Goal: Task Accomplishment & Management: Complete application form

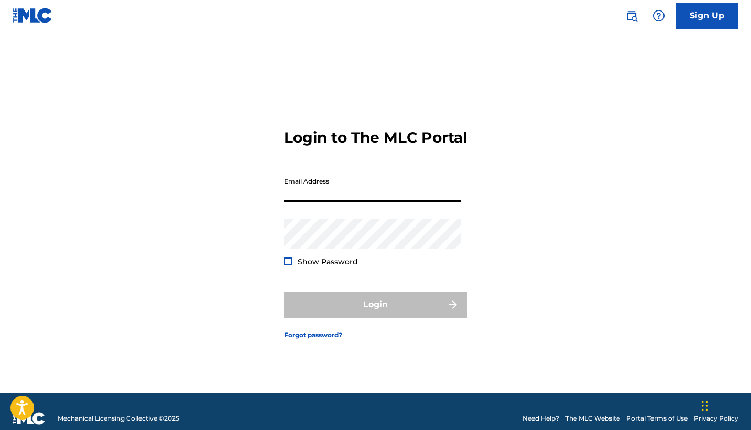
type input "[DOMAIN_NAME][EMAIL_ADDRESS][DOMAIN_NAME]"
click at [375, 313] on button "Login" at bounding box center [375, 304] width 183 height 26
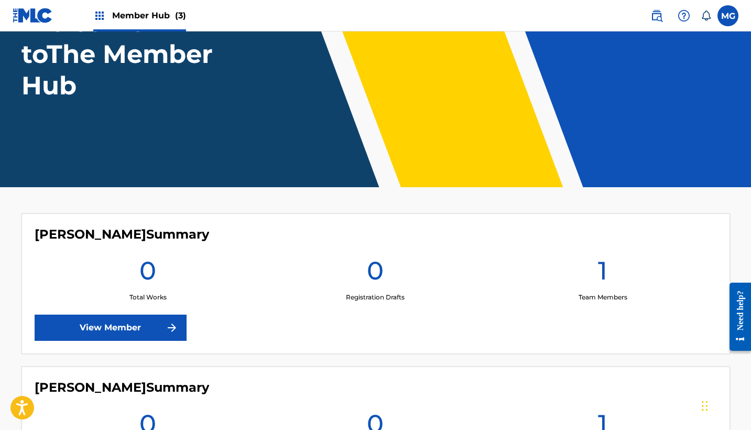
scroll to position [53, 0]
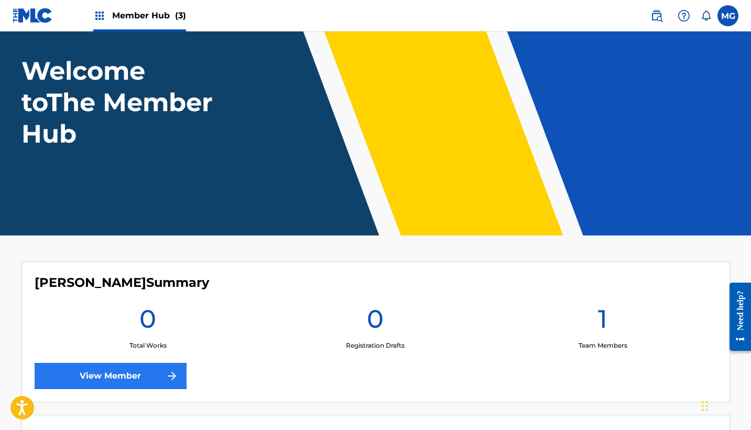
click at [130, 377] on link "View Member" at bounding box center [111, 376] width 152 height 26
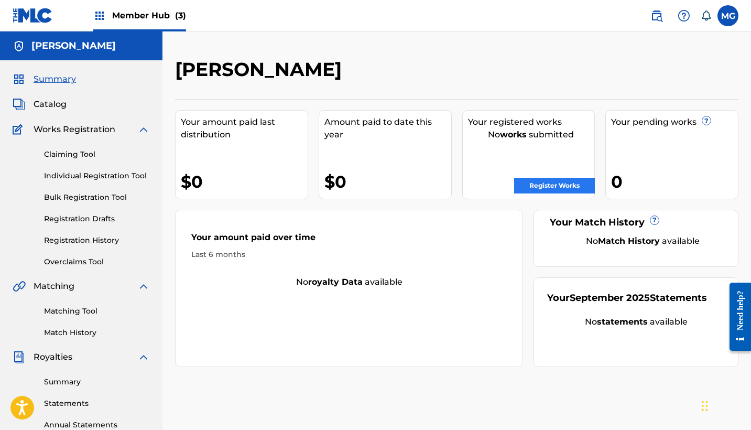
click at [535, 184] on link "Register Works" at bounding box center [554, 186] width 81 height 16
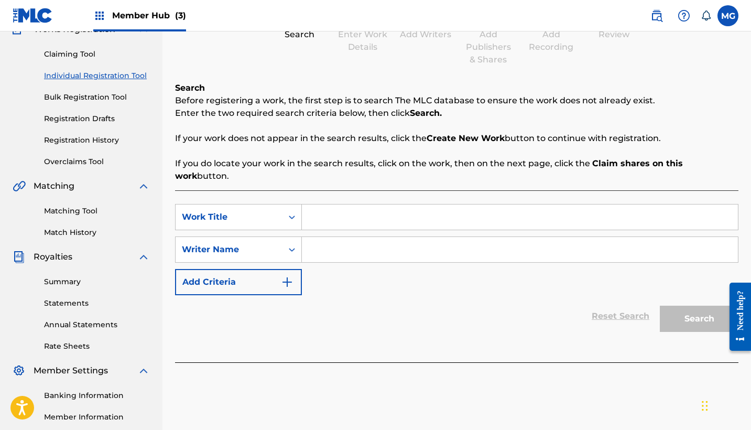
scroll to position [100, 0]
click at [531, 190] on div "SearchWithCriteriaf4c77725-2a97-4335-b364-5ef3761e3d48 Work Title SearchWithCri…" at bounding box center [456, 276] width 563 height 172
click at [523, 210] on input "Search Form" at bounding box center [520, 216] width 436 height 25
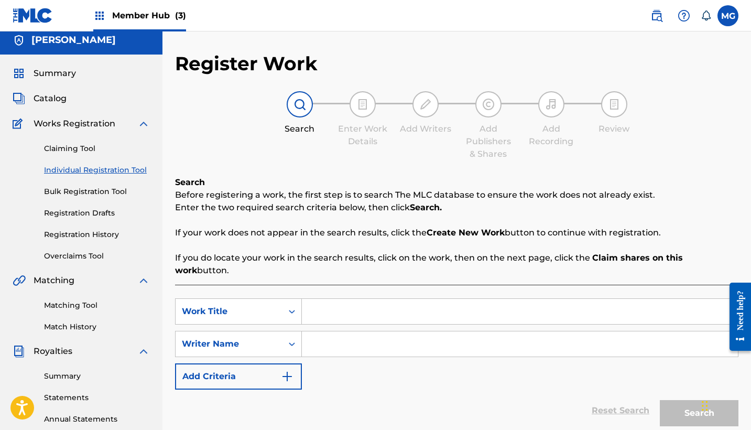
scroll to position [6, 0]
type input "Killed You in My Dreams"
click at [368, 336] on input "Search Form" at bounding box center [520, 343] width 436 height 25
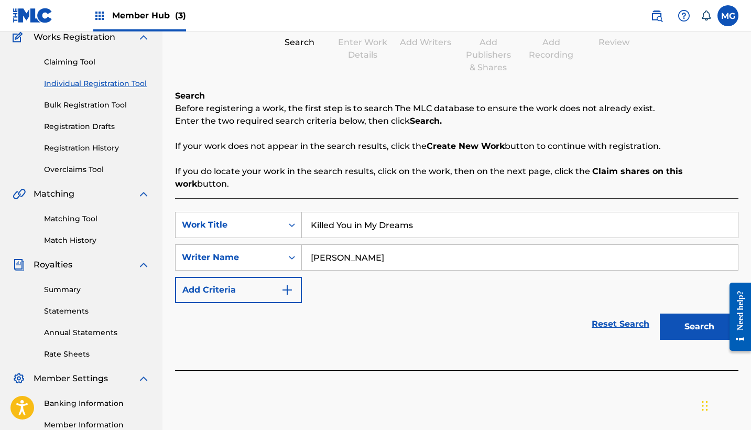
scroll to position [93, 0]
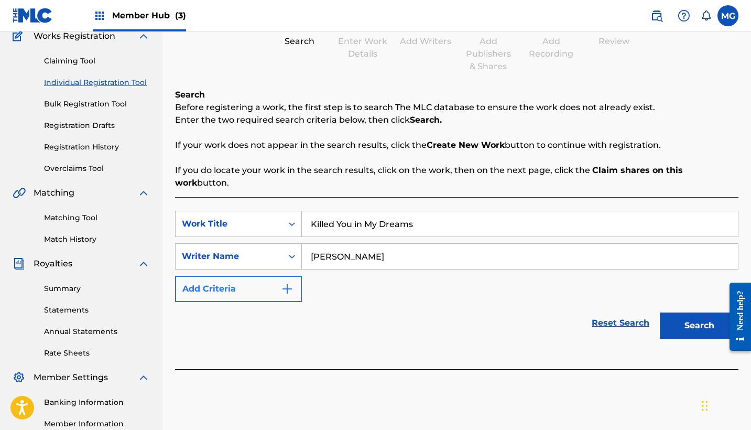
type input "[PERSON_NAME]"
click at [283, 282] on img "Search Form" at bounding box center [287, 288] width 13 height 13
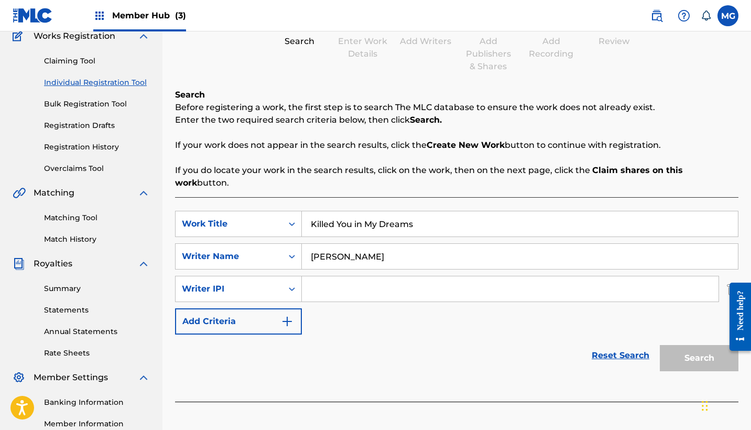
click at [328, 278] on input "Search Form" at bounding box center [510, 288] width 416 height 25
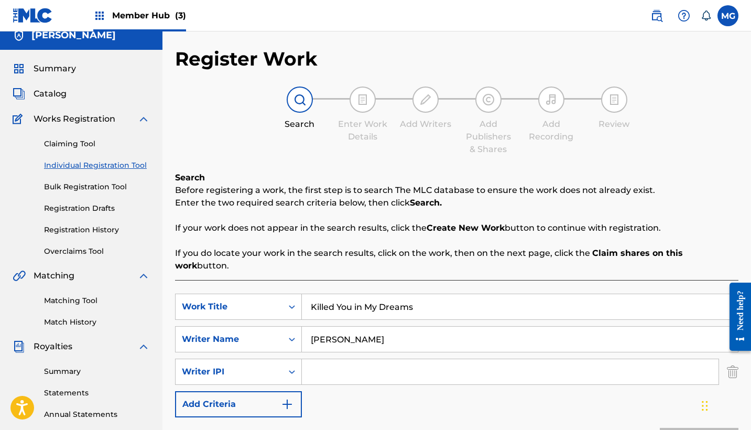
scroll to position [10, 0]
paste input "848090026"
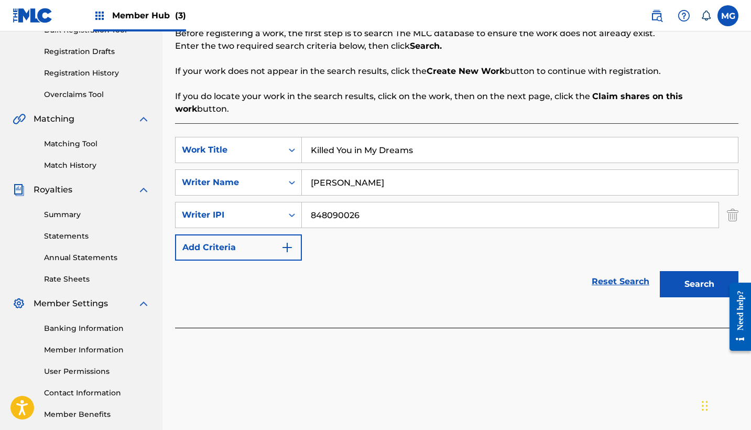
scroll to position [171, 0]
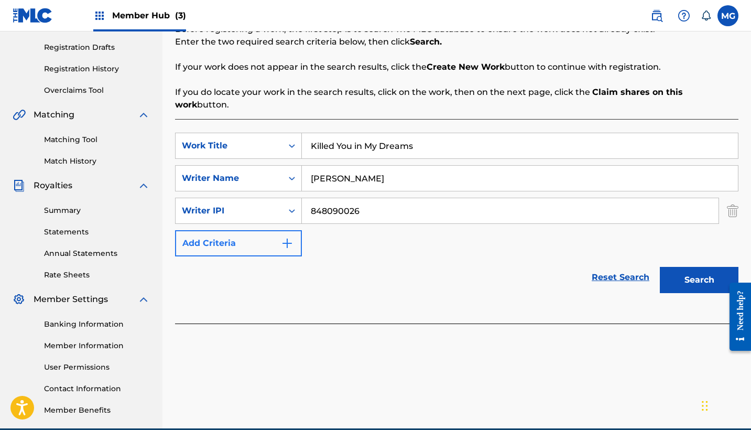
type input "848090026"
click at [277, 230] on button "Add Criteria" at bounding box center [238, 243] width 127 height 26
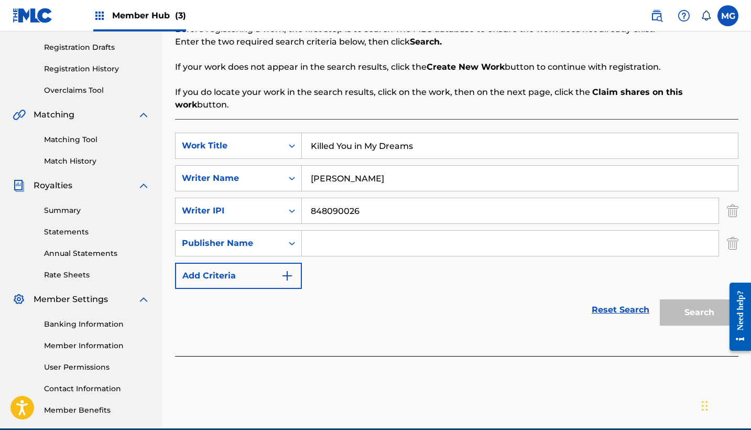
click at [338, 230] on input "Search Form" at bounding box center [510, 242] width 416 height 25
click at [734, 234] on img "Search Form" at bounding box center [733, 243] width 12 height 26
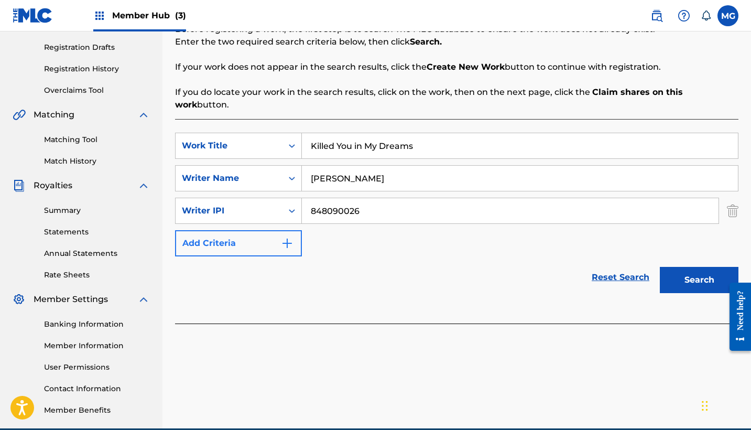
click at [289, 237] on img "Search Form" at bounding box center [287, 243] width 13 height 13
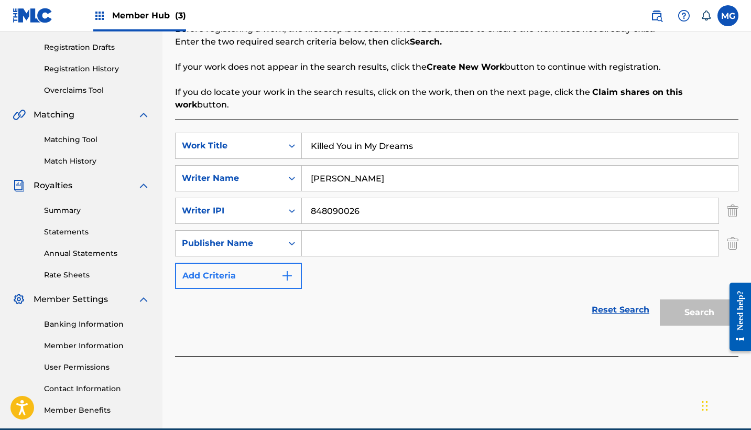
click at [284, 269] on img "Search Form" at bounding box center [287, 275] width 13 height 13
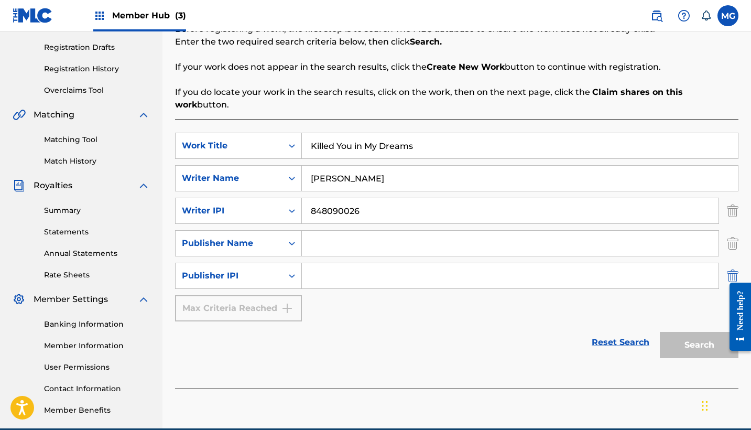
click at [732, 262] on img "Search Form" at bounding box center [733, 275] width 12 height 26
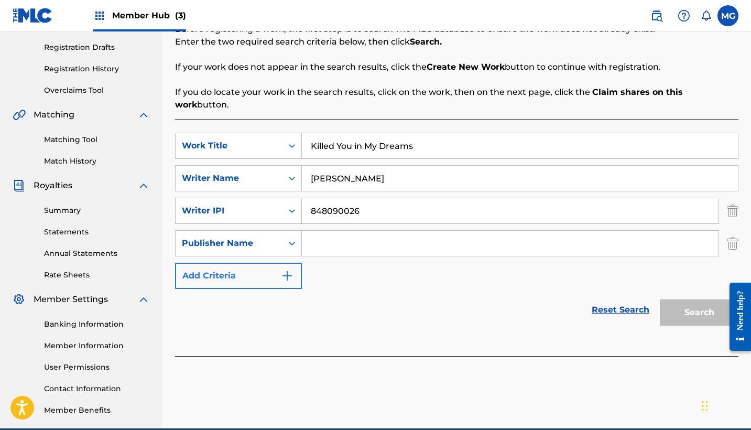
click at [254, 272] on button "Add Criteria" at bounding box center [238, 275] width 127 height 26
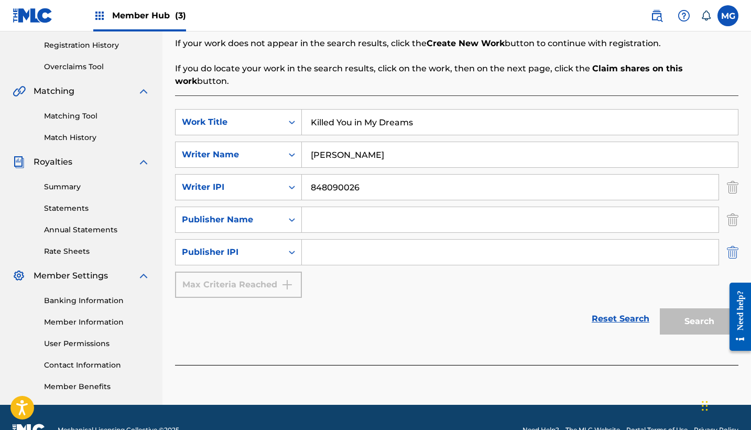
scroll to position [194, 0]
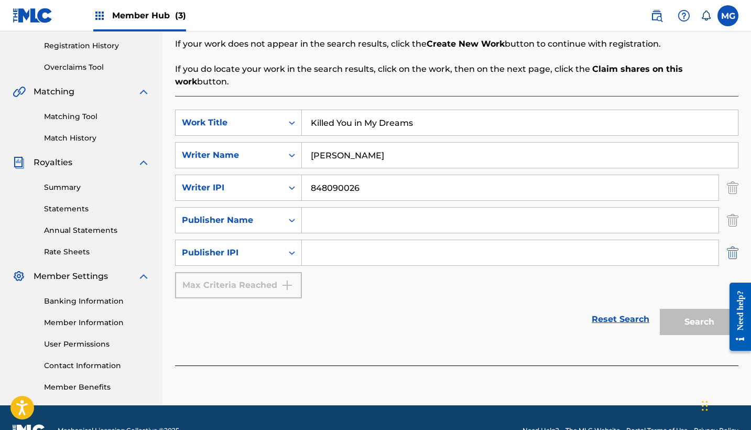
click at [730, 239] on img "Search Form" at bounding box center [733, 252] width 12 height 26
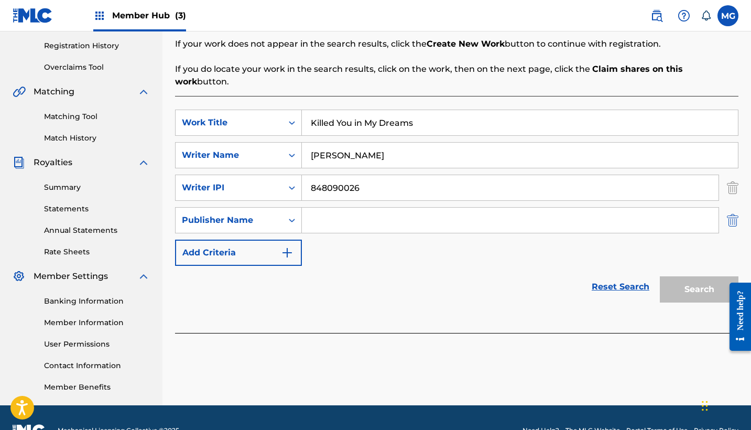
click at [729, 209] on img "Search Form" at bounding box center [733, 220] width 12 height 26
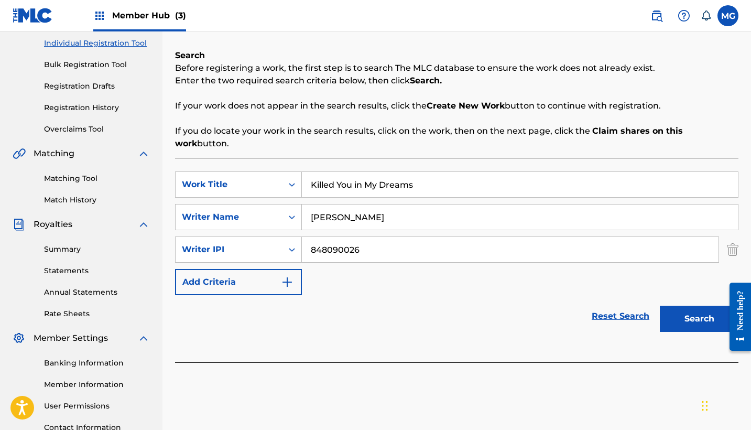
scroll to position [128, 0]
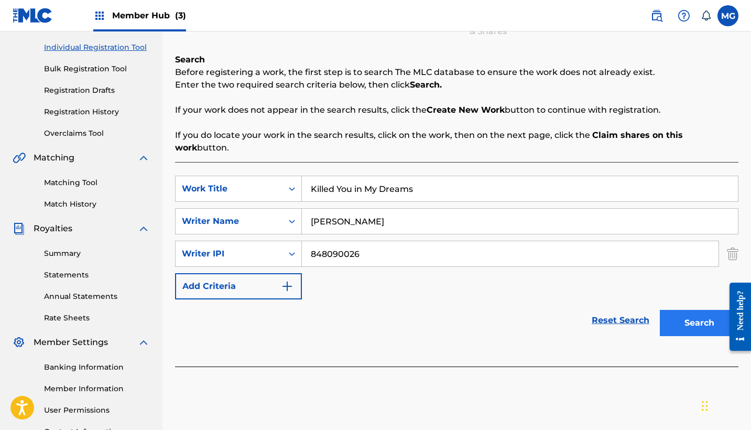
click at [687, 310] on button "Search" at bounding box center [699, 323] width 79 height 26
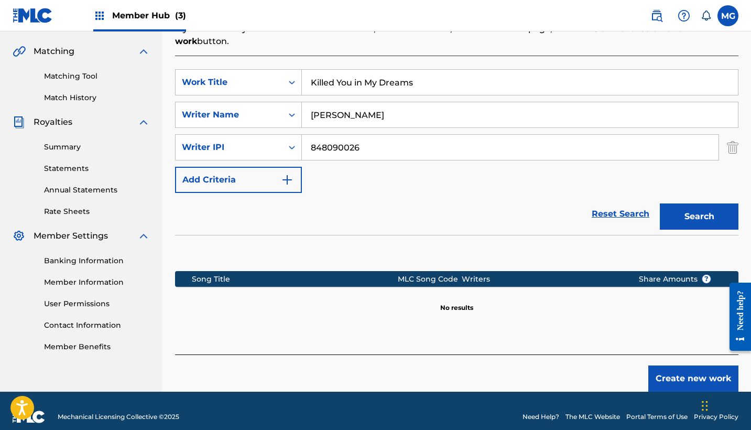
scroll to position [234, 0]
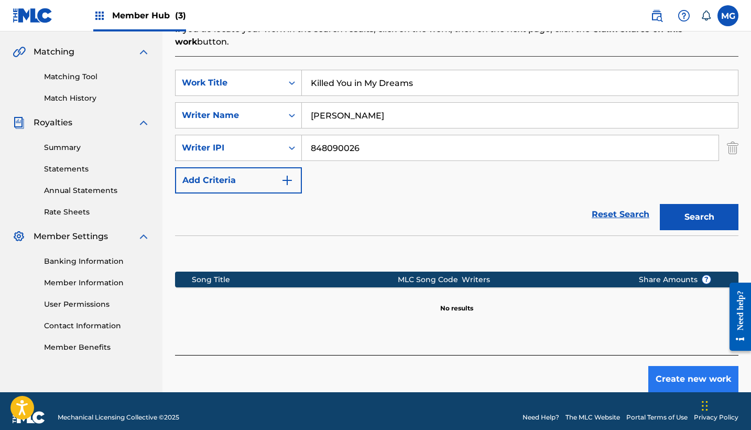
click at [706, 366] on button "Create new work" at bounding box center [693, 379] width 90 height 26
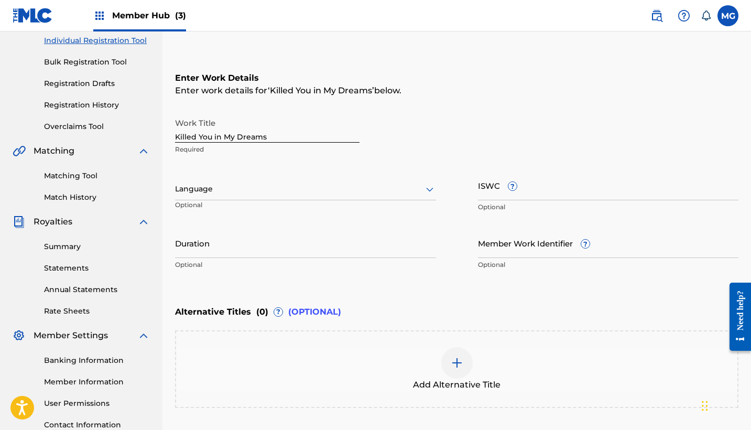
scroll to position [157, 0]
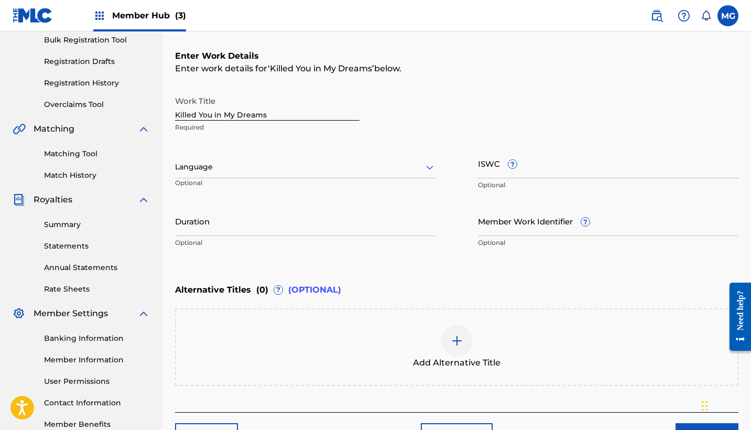
click at [411, 159] on div "Language" at bounding box center [305, 167] width 261 height 22
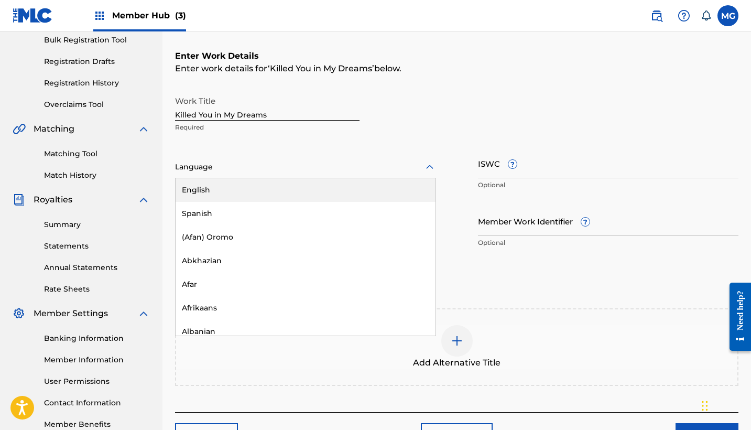
click at [379, 186] on div "English" at bounding box center [305, 190] width 260 height 24
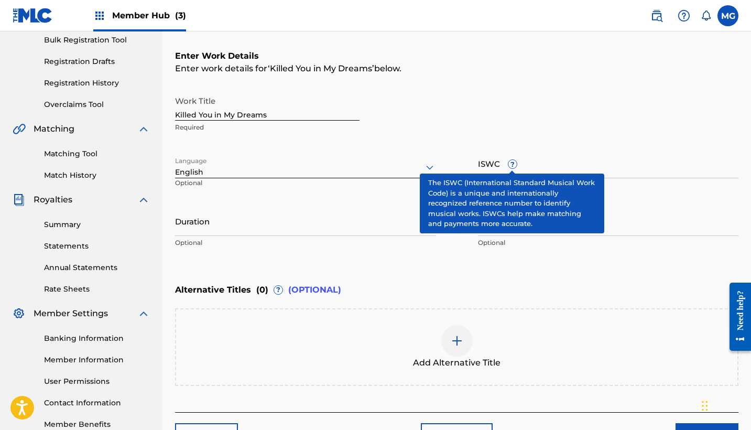
click at [512, 165] on span "?" at bounding box center [512, 164] width 8 height 8
click at [512, 165] on input "ISWC ?" at bounding box center [608, 163] width 261 height 30
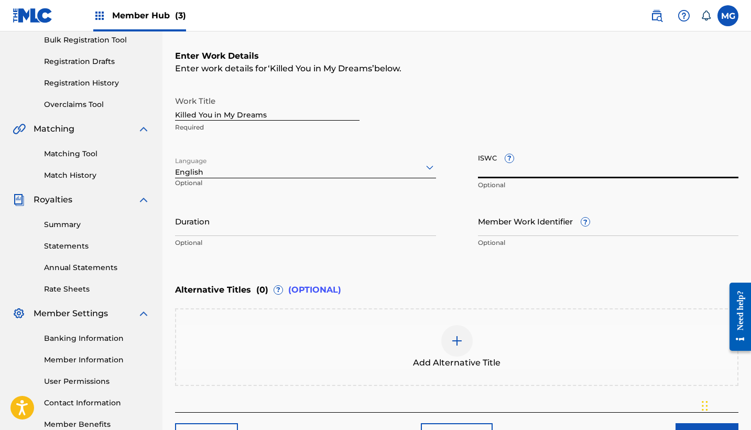
click at [549, 106] on div "Work Title Killed You in My Dreams Required" at bounding box center [456, 114] width 563 height 47
click at [548, 166] on input "ISWC ?" at bounding box center [608, 163] width 261 height 30
paste input "T-333.636.297-7"
type input "T-333.636.297-7"
click at [320, 234] on input "Duration" at bounding box center [305, 221] width 261 height 30
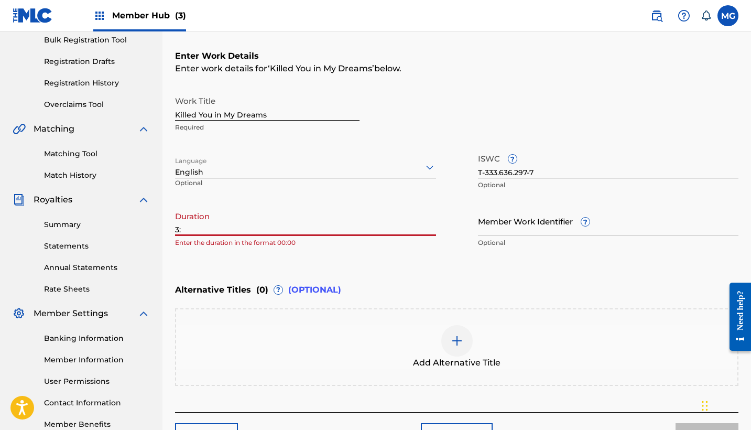
type input "3"
type input ")"
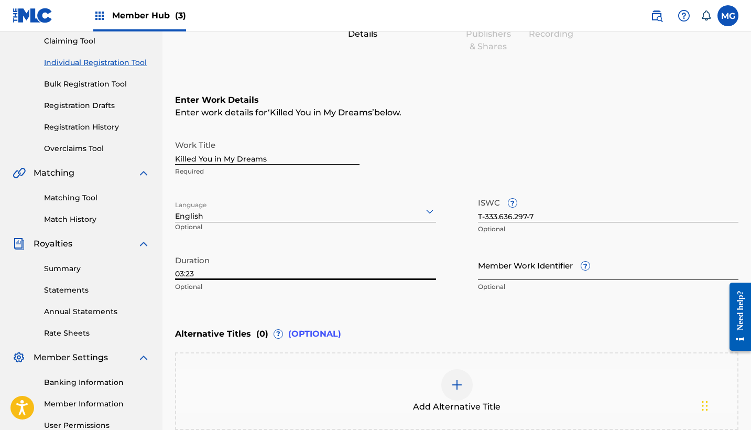
scroll to position [113, 0]
type input "03:23"
click at [497, 266] on input "Member Work Identifier ?" at bounding box center [608, 265] width 261 height 30
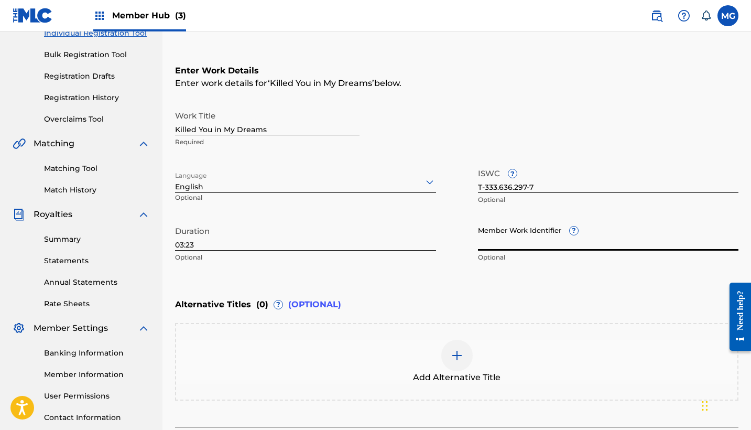
scroll to position [142, 0]
click at [451, 365] on div at bounding box center [456, 354] width 31 height 31
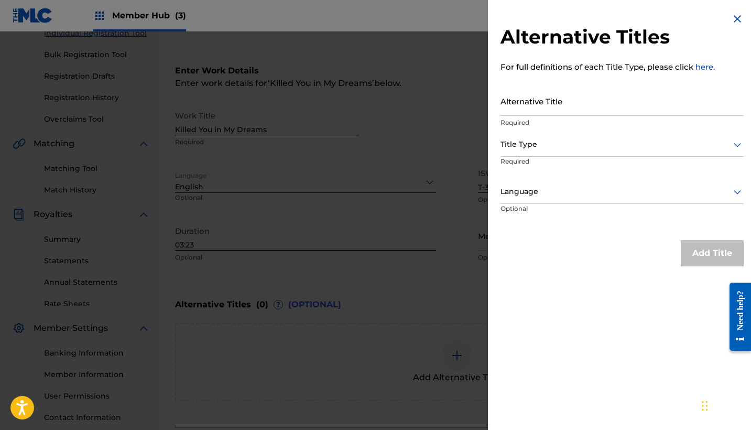
click at [584, 135] on div "Title Type" at bounding box center [621, 145] width 243 height 24
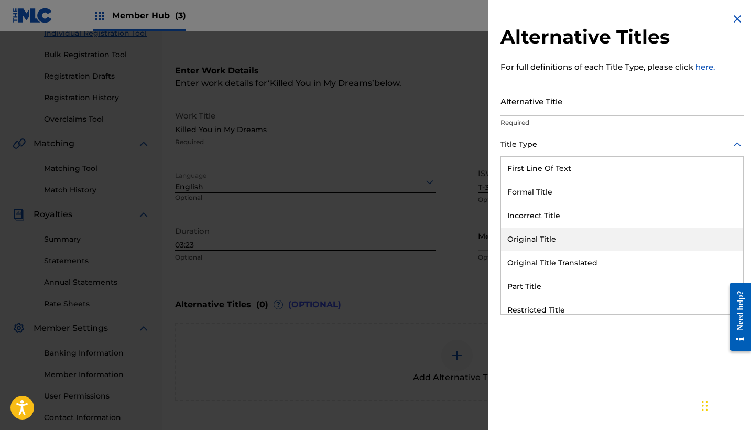
scroll to position [102, 0]
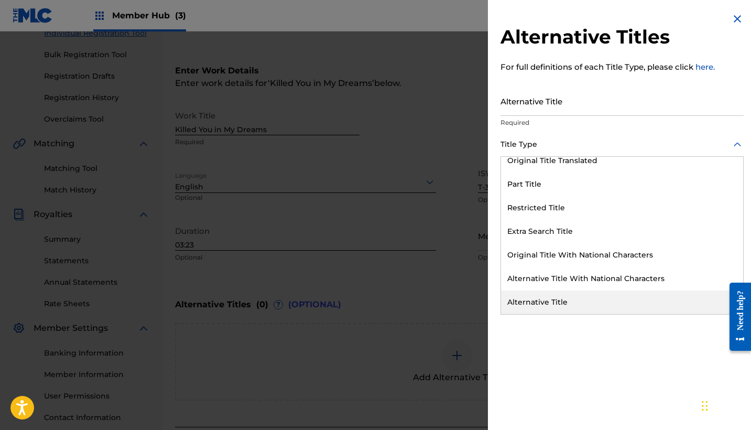
click at [523, 395] on div "Alternative Titles For full definitions of each Title Type, please click here. …" at bounding box center [622, 215] width 268 height 430
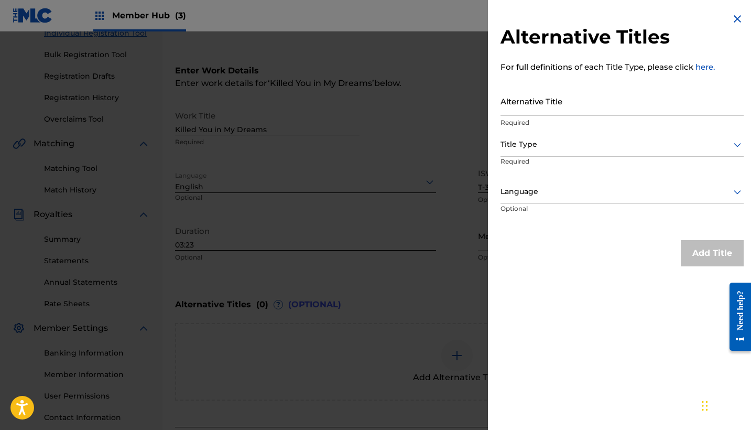
click at [732, 24] on img at bounding box center [737, 19] width 13 height 13
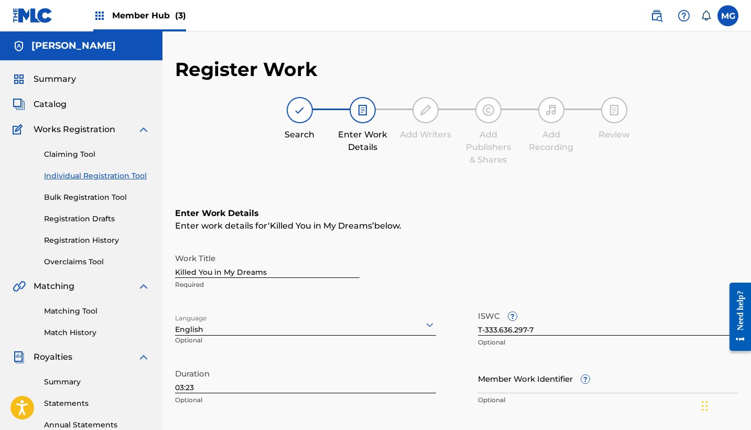
scroll to position [0, 0]
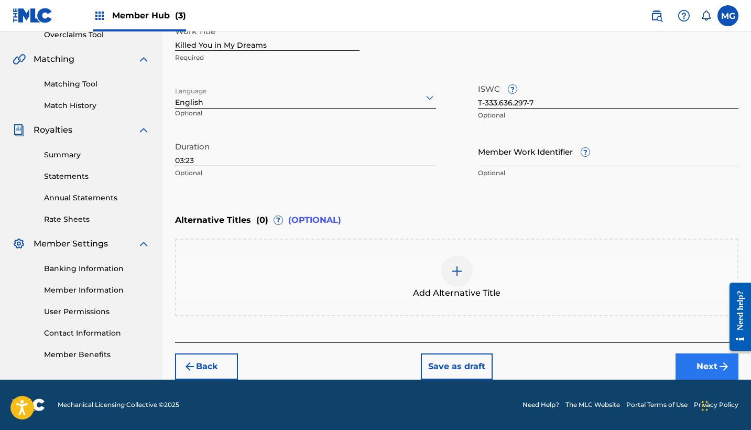
click at [697, 367] on button "Next" at bounding box center [706, 366] width 63 height 26
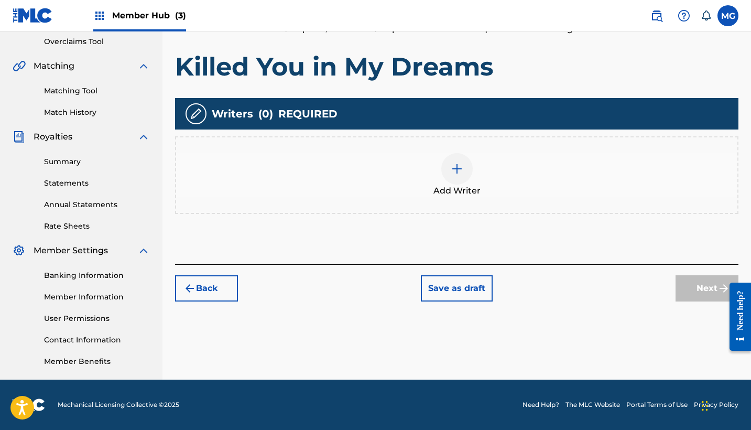
click at [454, 160] on div at bounding box center [456, 168] width 31 height 31
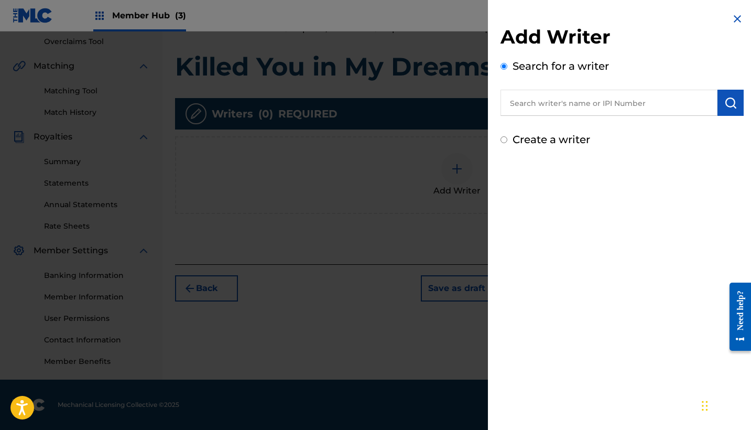
click at [559, 102] on input "text" at bounding box center [608, 103] width 217 height 26
paste input "00848090026"
type input "00848090026"
click at [602, 155] on div "Add Writer Search for a writer 00848090026 Create a writer" at bounding box center [622, 80] width 268 height 160
click at [719, 104] on button "submit" at bounding box center [730, 103] width 26 height 26
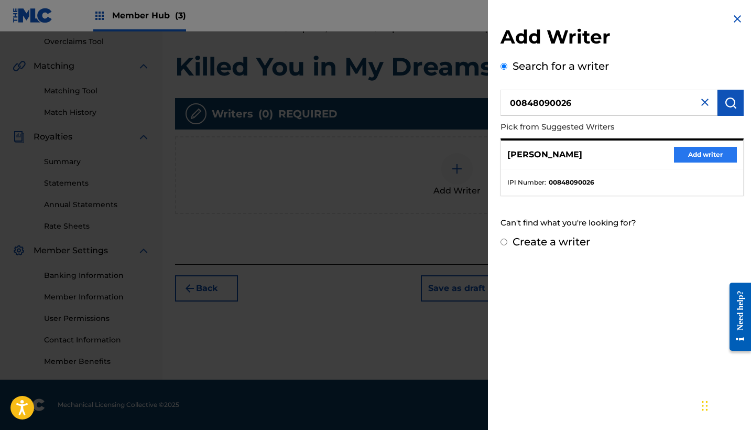
click at [700, 153] on button "Add writer" at bounding box center [705, 155] width 63 height 16
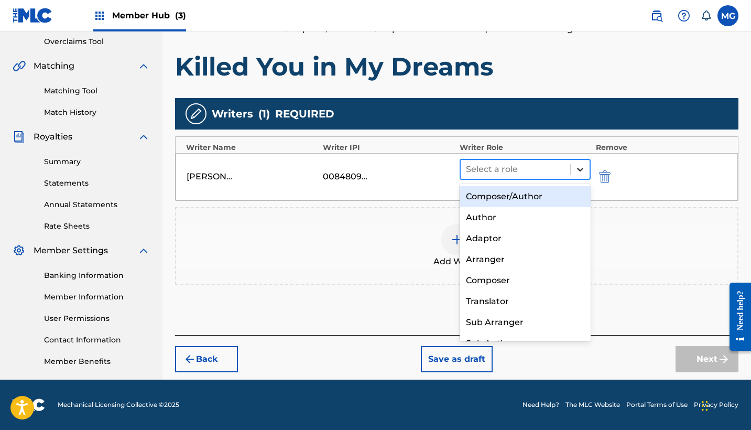
click at [580, 168] on icon at bounding box center [580, 169] width 10 height 10
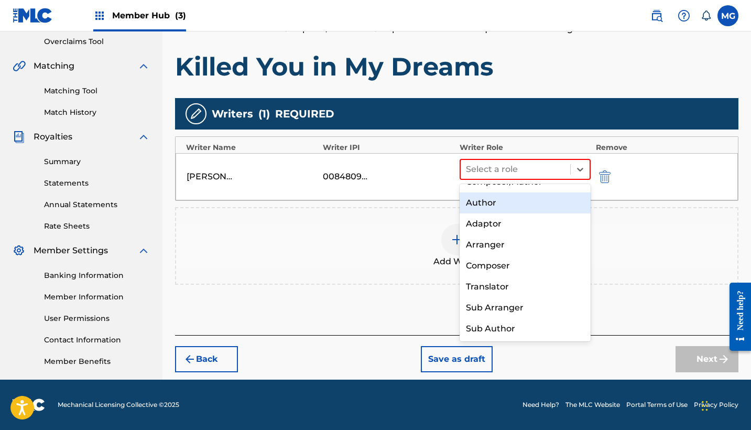
scroll to position [0, 0]
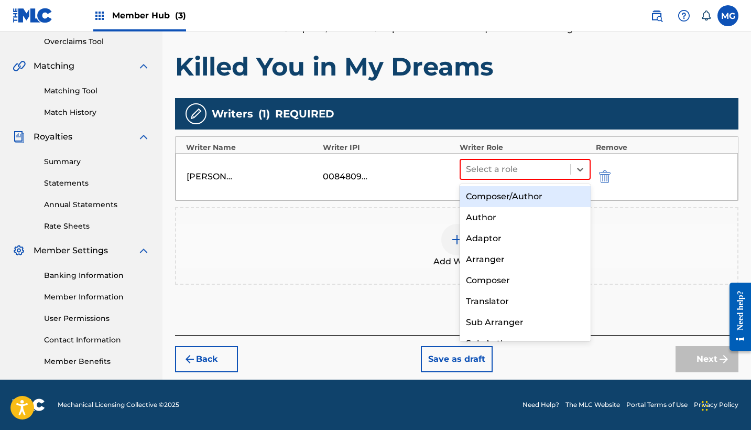
click at [550, 197] on div "Composer/Author" at bounding box center [524, 196] width 131 height 21
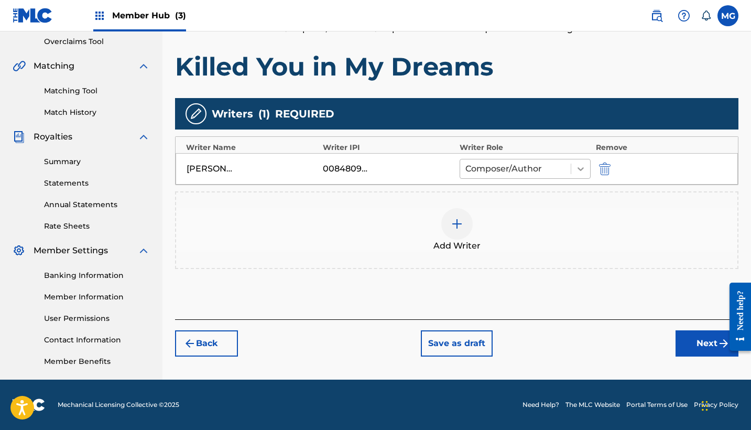
click at [583, 170] on icon at bounding box center [580, 168] width 10 height 10
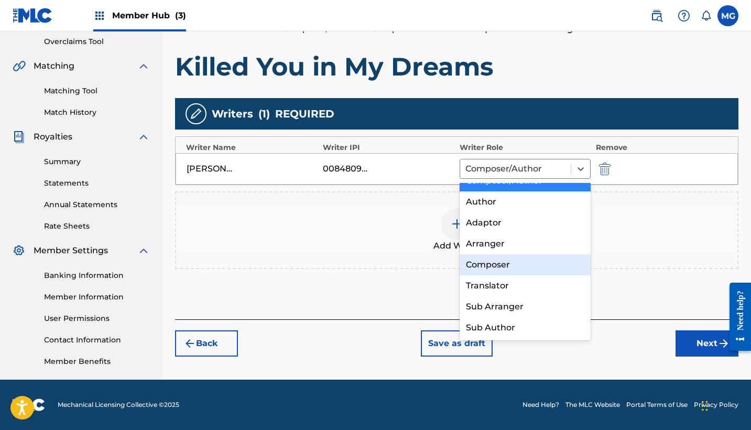
scroll to position [17, 0]
click at [632, 241] on div "Add Writer" at bounding box center [456, 230] width 561 height 44
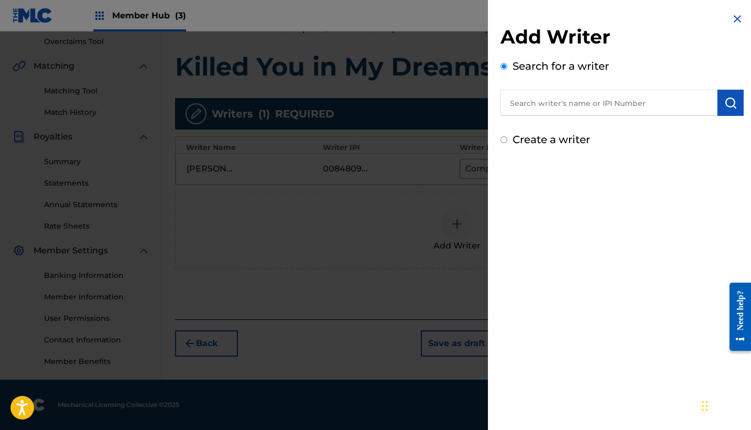
click at [731, 17] on img at bounding box center [737, 19] width 13 height 13
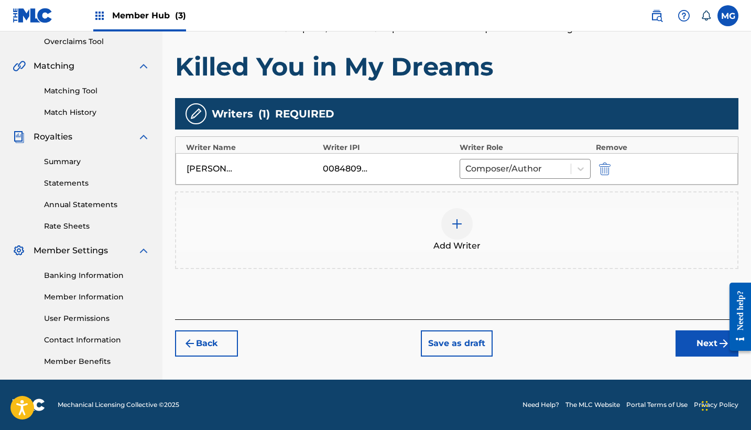
click at [462, 217] on div at bounding box center [456, 223] width 31 height 31
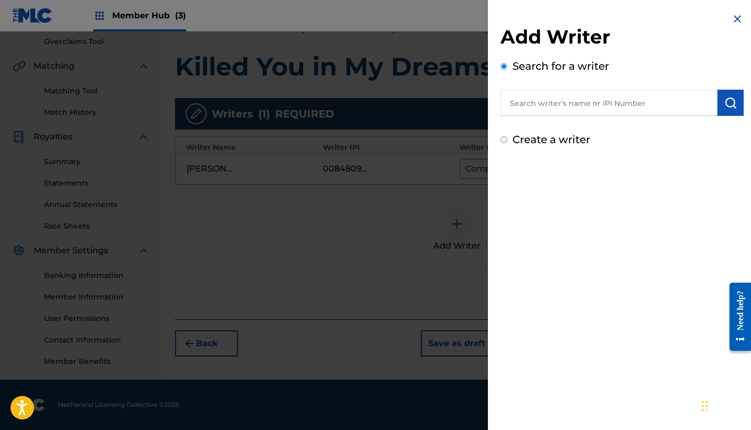
click at [582, 108] on input "text" at bounding box center [608, 103] width 217 height 26
paste input "00610193097"
type input "00610193097"
click at [724, 105] on img "submit" at bounding box center [730, 102] width 13 height 13
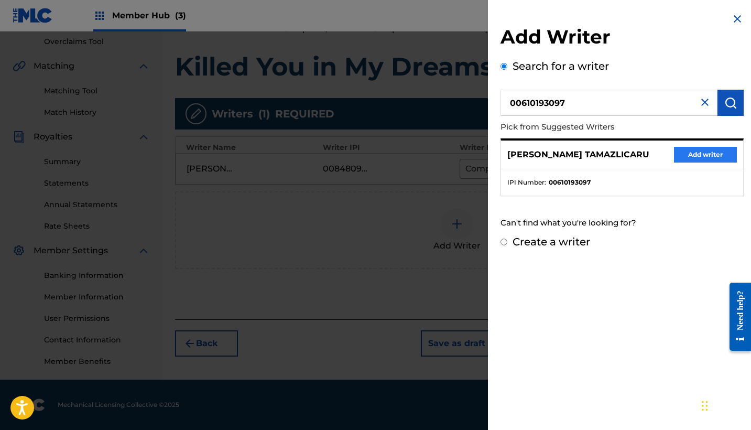
click at [704, 151] on button "Add writer" at bounding box center [705, 155] width 63 height 16
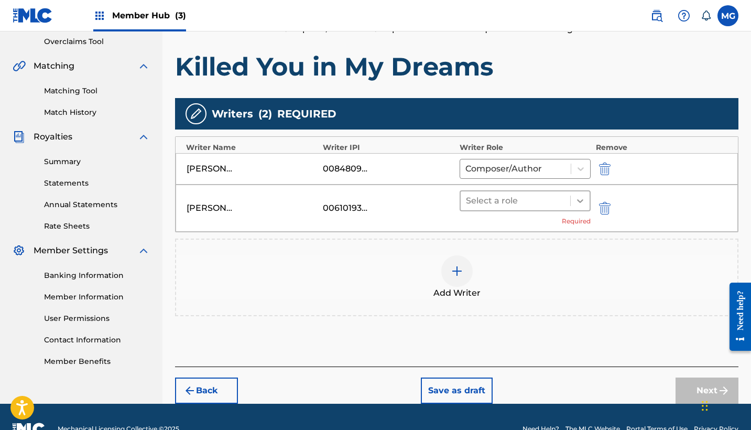
click at [581, 199] on icon at bounding box center [580, 200] width 10 height 10
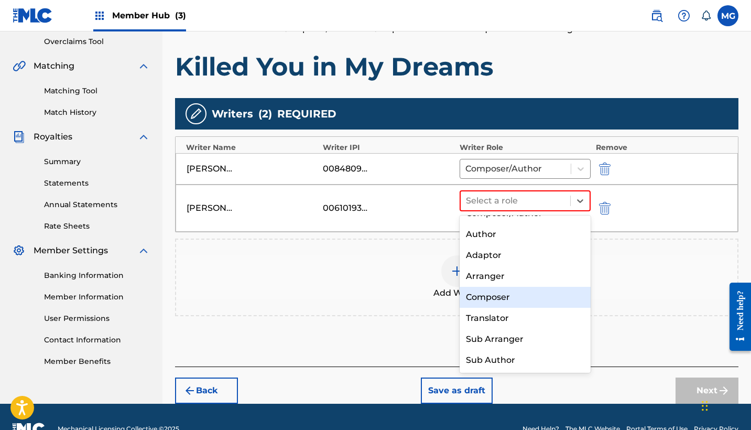
scroll to position [0, 0]
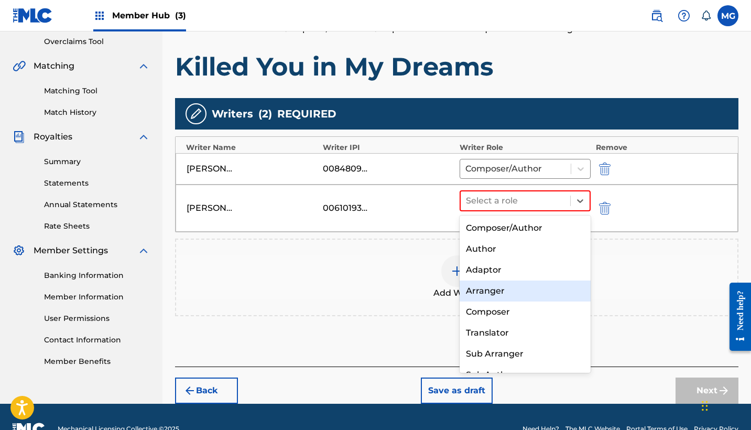
click at [536, 288] on div "Arranger" at bounding box center [524, 290] width 131 height 21
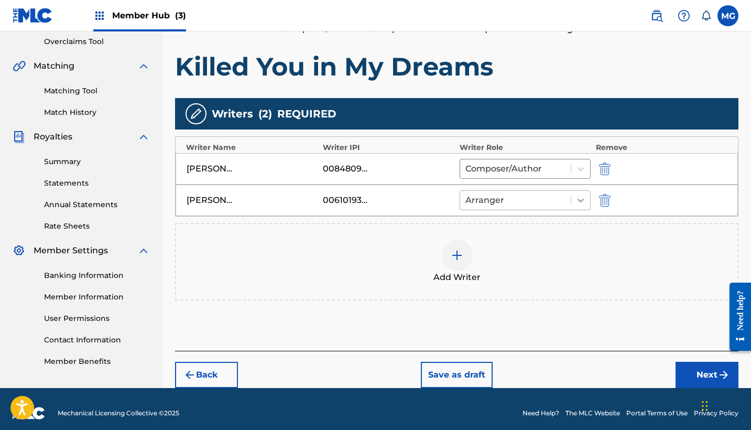
click at [576, 204] on icon at bounding box center [580, 200] width 10 height 10
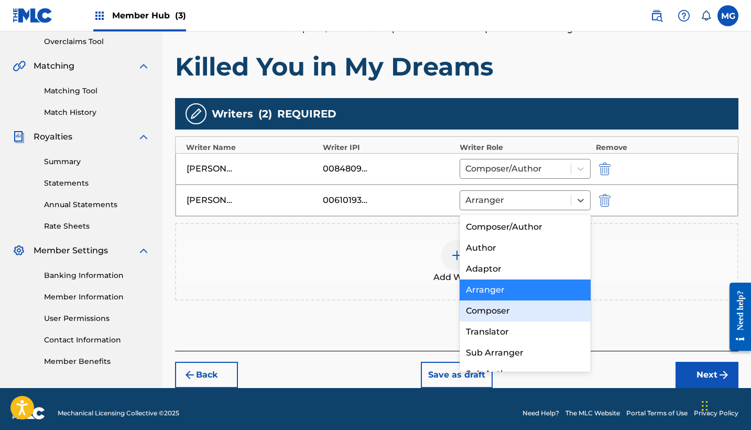
click at [526, 315] on div "Composer" at bounding box center [524, 310] width 131 height 21
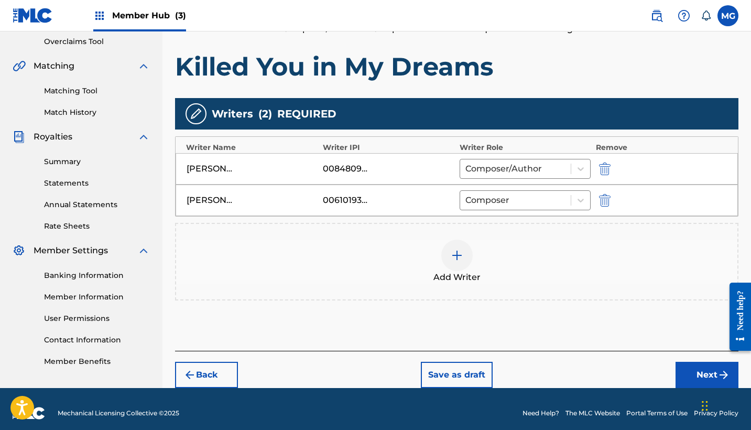
click at [460, 253] on img at bounding box center [457, 255] width 13 height 13
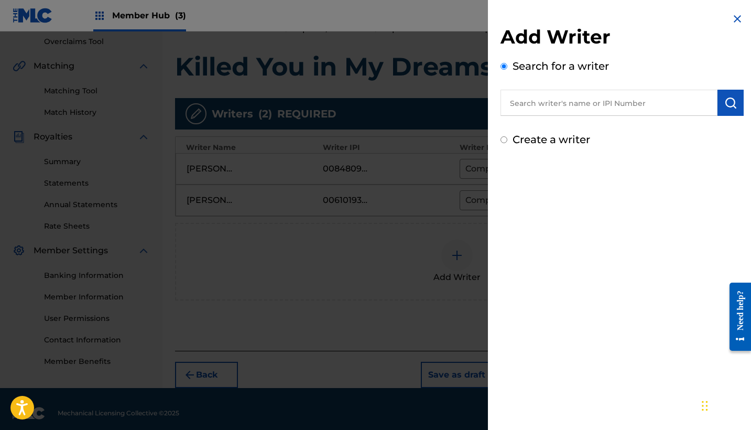
click at [576, 95] on input "text" at bounding box center [608, 103] width 217 height 26
paste input "00610193097"
type input "00610193097"
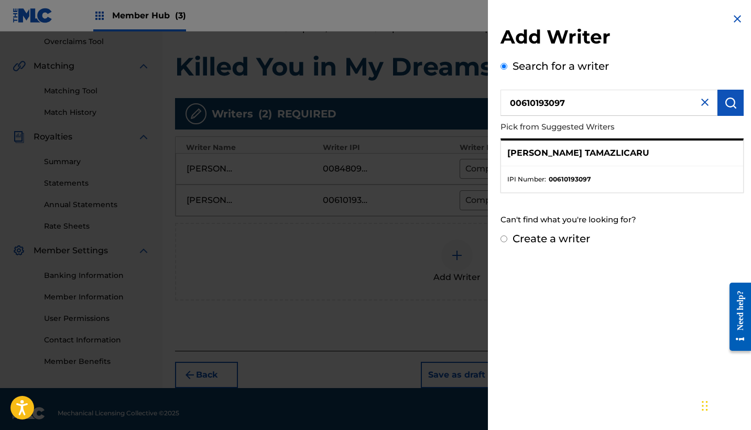
click at [694, 165] on div "[PERSON_NAME] TAMAZLICARU" at bounding box center [622, 153] width 242 height 26
click at [699, 97] on img at bounding box center [704, 102] width 13 height 13
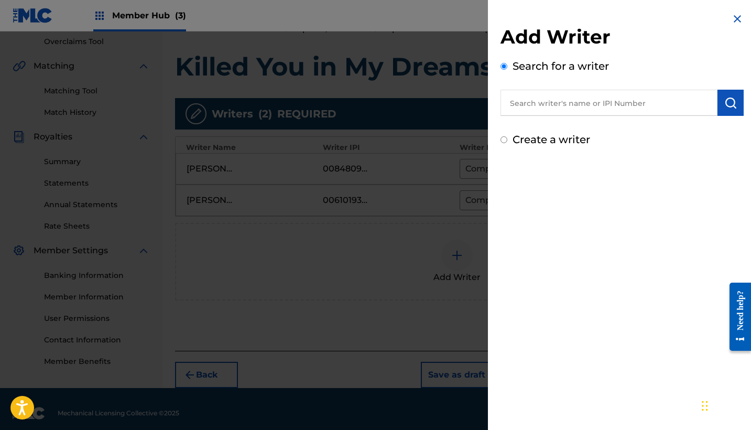
click at [731, 18] on img at bounding box center [737, 19] width 13 height 13
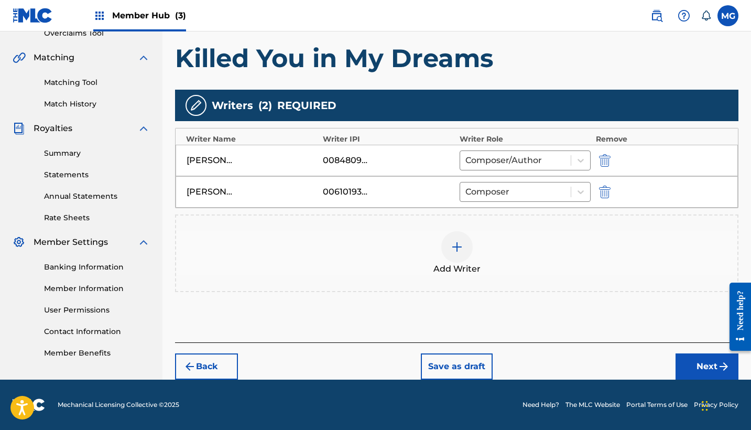
scroll to position [228, 0]
click at [693, 365] on button "Next" at bounding box center [706, 366] width 63 height 26
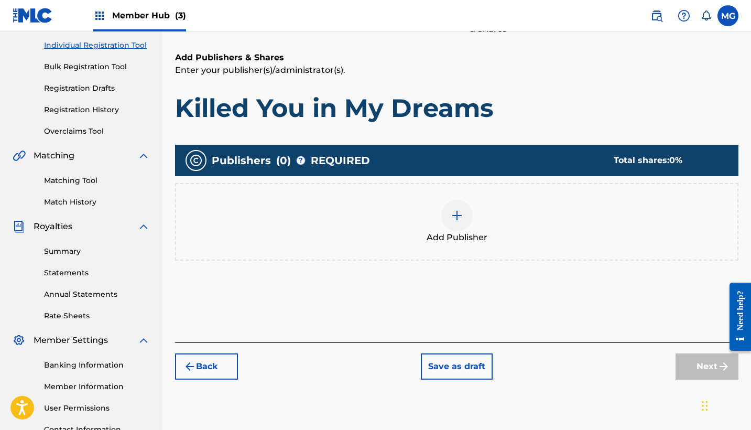
scroll to position [132, 0]
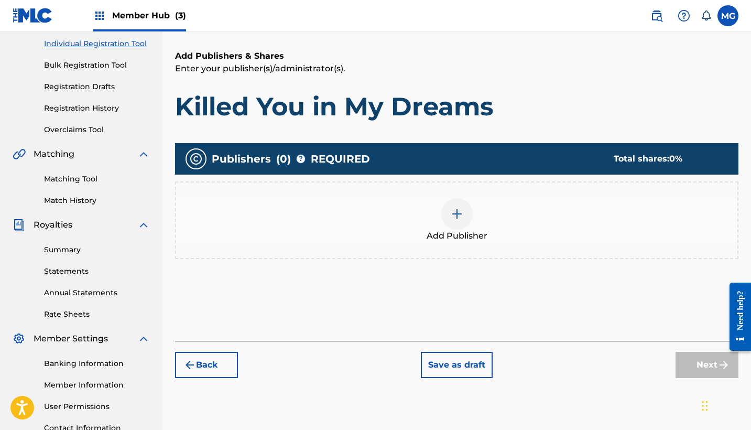
click at [468, 209] on div at bounding box center [456, 213] width 31 height 31
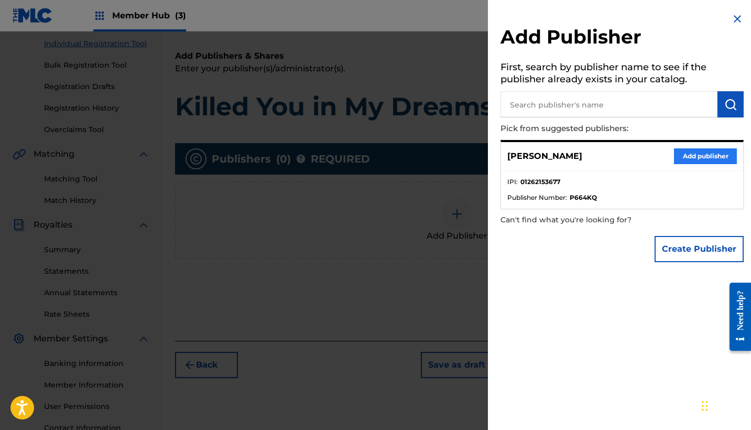
click at [685, 152] on button "Add publisher" at bounding box center [705, 156] width 63 height 16
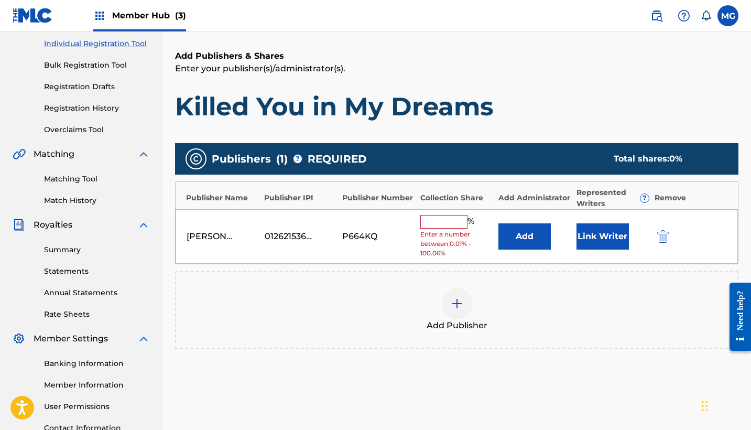
click at [450, 215] on input "text" at bounding box center [443, 222] width 47 height 14
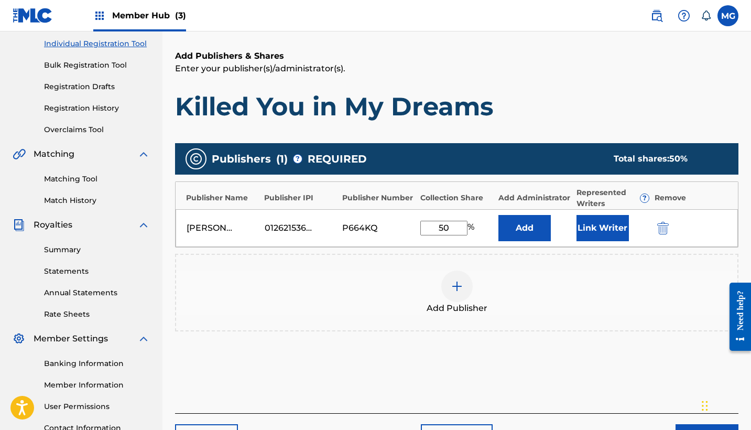
type input "50"
click at [556, 254] on div "Add Publisher" at bounding box center [456, 293] width 563 height 78
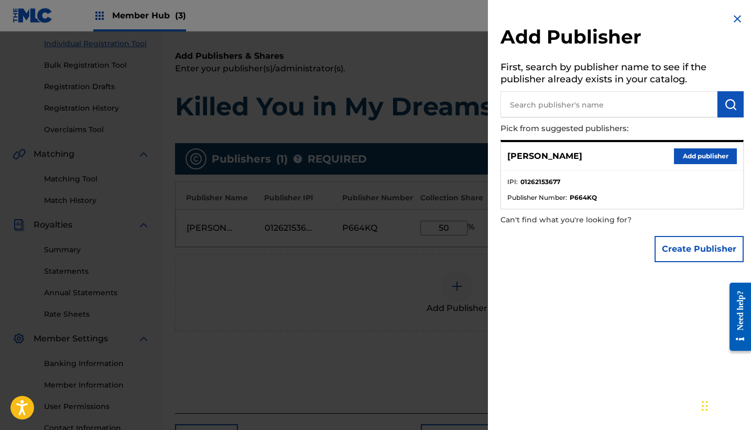
click at [732, 21] on img at bounding box center [737, 19] width 13 height 13
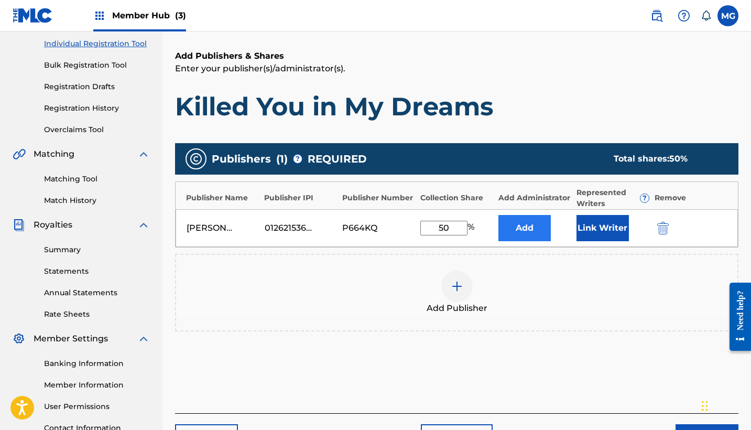
click at [539, 231] on button "Add" at bounding box center [524, 228] width 52 height 26
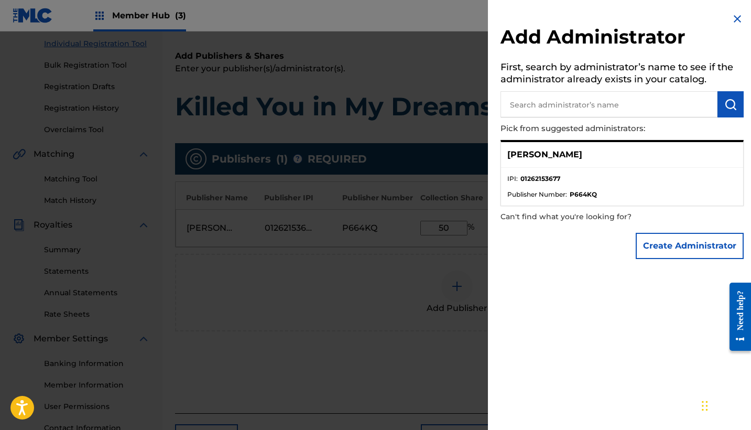
click at [592, 157] on div "[PERSON_NAME]" at bounding box center [622, 155] width 242 height 26
click at [620, 107] on input "text" at bounding box center [608, 104] width 217 height 26
type input "SMASH SOCIETY"
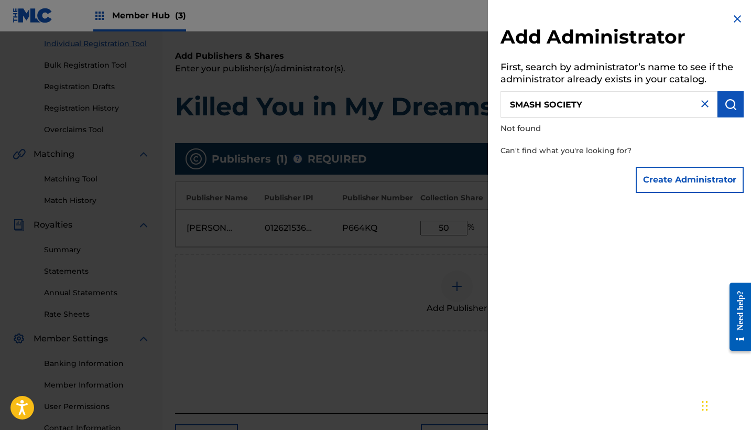
click at [700, 104] on img at bounding box center [704, 103] width 13 height 13
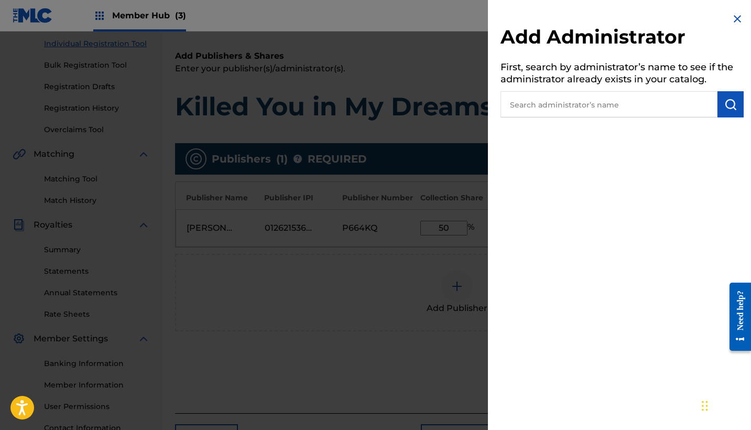
click at [732, 19] on img at bounding box center [737, 19] width 13 height 13
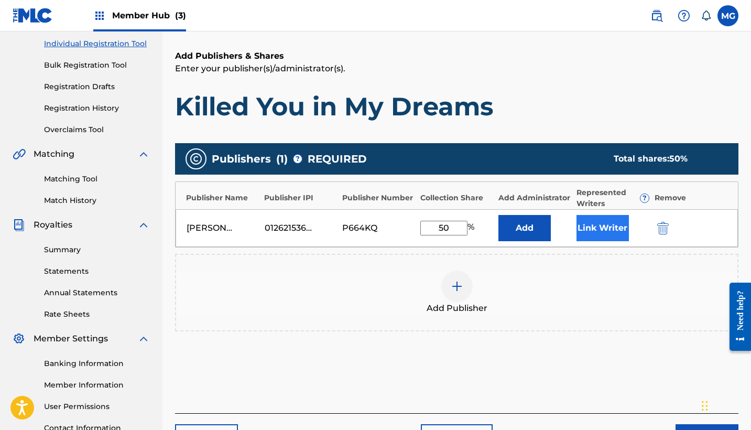
click at [607, 238] on button "Link Writer" at bounding box center [602, 228] width 52 height 26
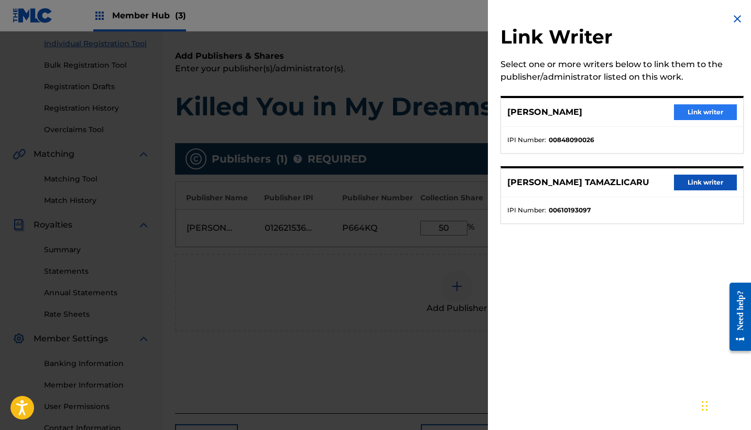
click at [686, 114] on button "Link writer" at bounding box center [705, 112] width 63 height 16
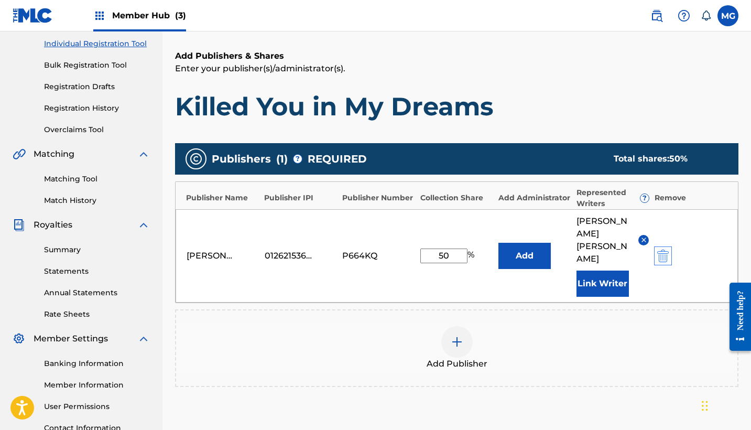
click at [658, 255] on img "submit" at bounding box center [663, 255] width 12 height 13
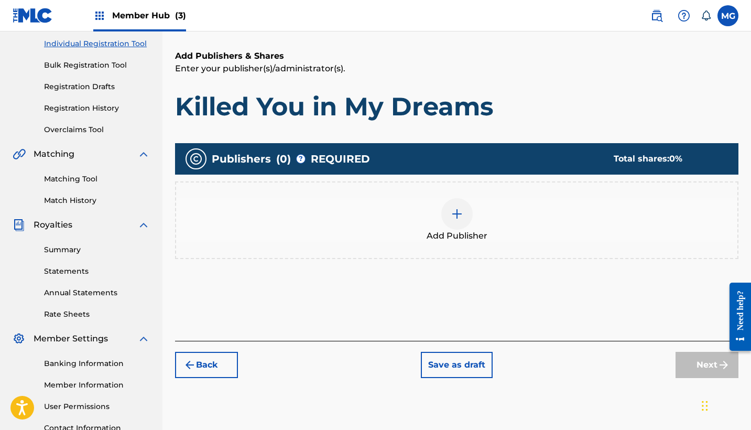
click at [451, 222] on div at bounding box center [456, 213] width 31 height 31
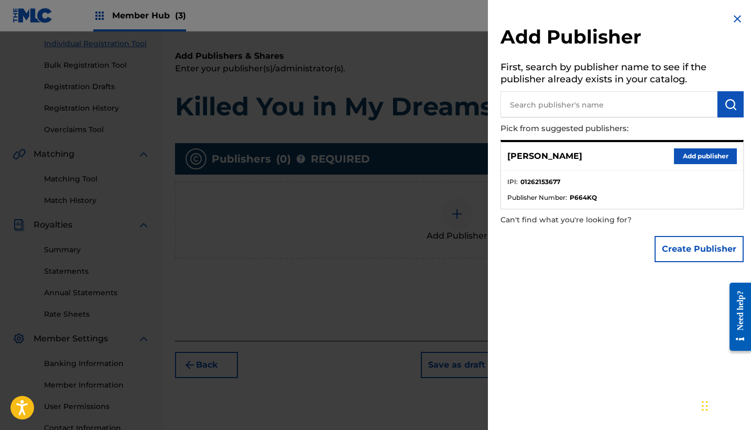
click at [557, 112] on input "text" at bounding box center [608, 104] width 217 height 26
type input "SMASH SOCIETY"
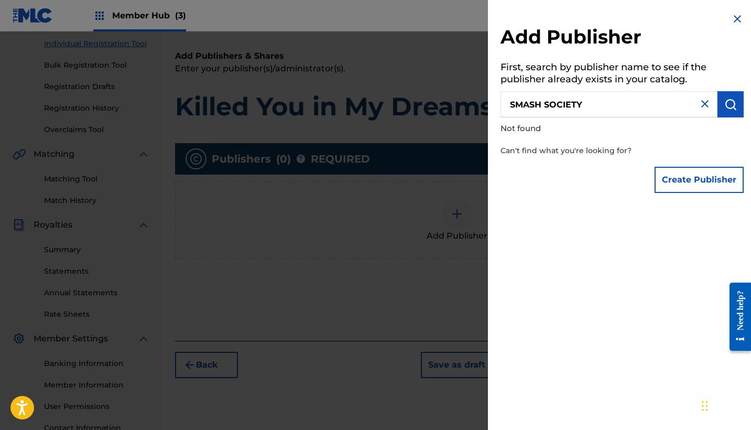
click at [704, 106] on img at bounding box center [704, 103] width 13 height 13
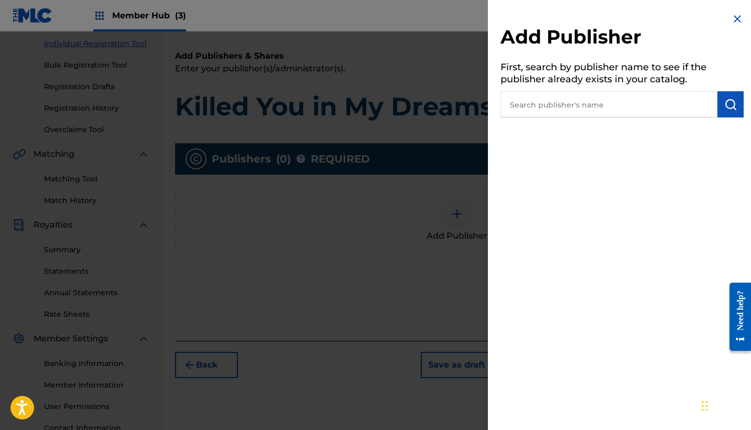
click at [682, 112] on input "text" at bounding box center [608, 104] width 217 height 26
type input "MIR"
click at [731, 17] on img at bounding box center [737, 19] width 13 height 13
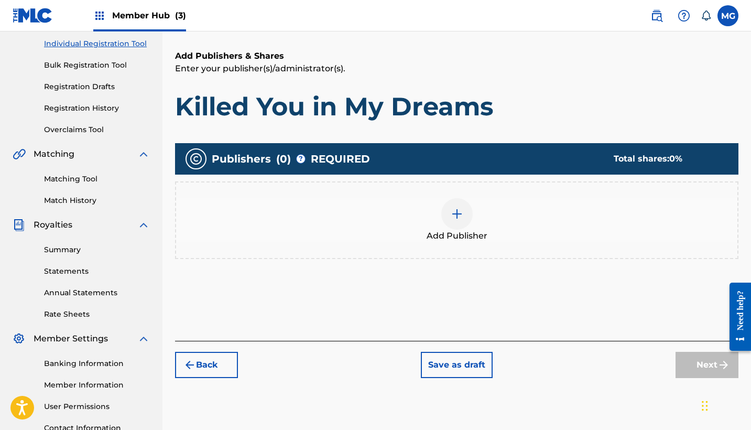
click at [469, 219] on div at bounding box center [456, 213] width 31 height 31
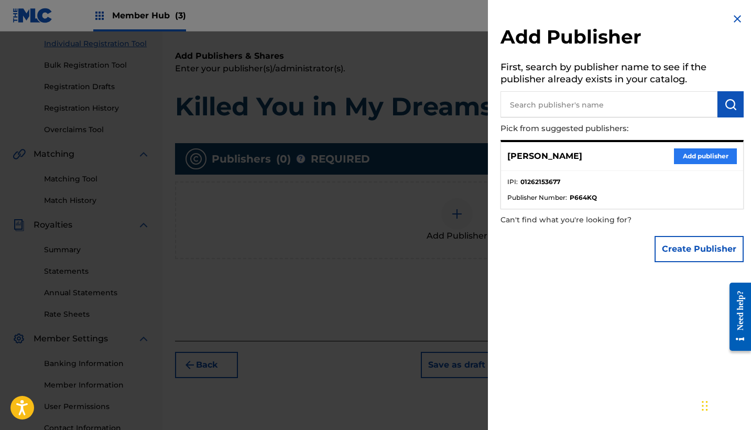
click at [693, 159] on button "Add publisher" at bounding box center [705, 156] width 63 height 16
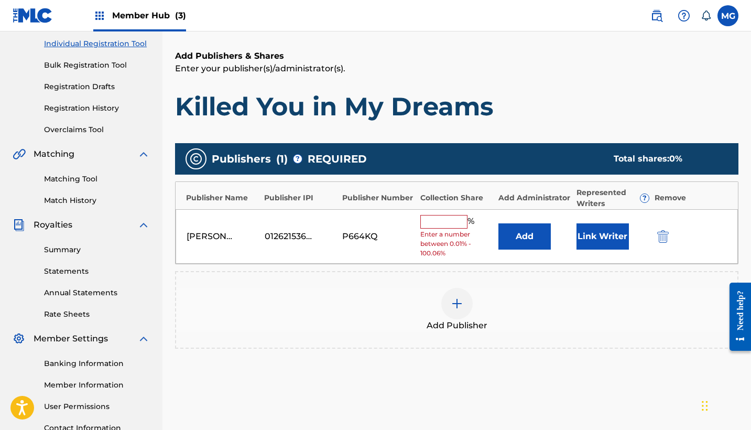
click at [589, 249] on div "[PERSON_NAME] 01262153677 P664KQ % Enter a number between 0.01% - 100.06% Add L…" at bounding box center [456, 236] width 562 height 55
click at [589, 238] on button "Link Writer" at bounding box center [602, 236] width 52 height 26
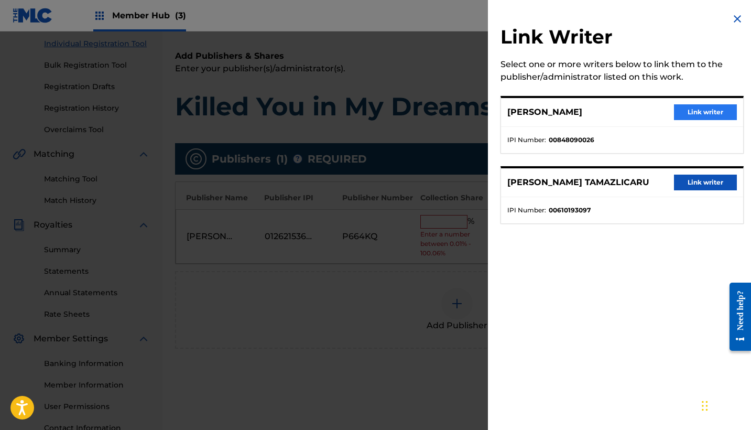
click at [690, 114] on button "Link writer" at bounding box center [705, 112] width 63 height 16
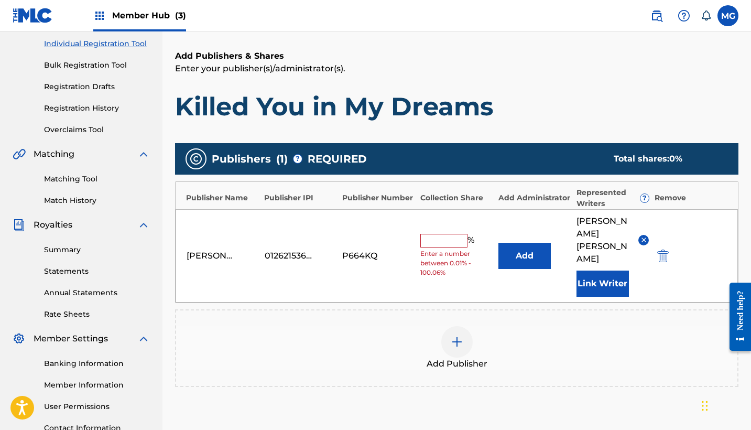
click at [456, 236] on input "text" at bounding box center [443, 241] width 47 height 14
type input "50"
click at [302, 326] on div "Add Publisher" at bounding box center [456, 348] width 561 height 44
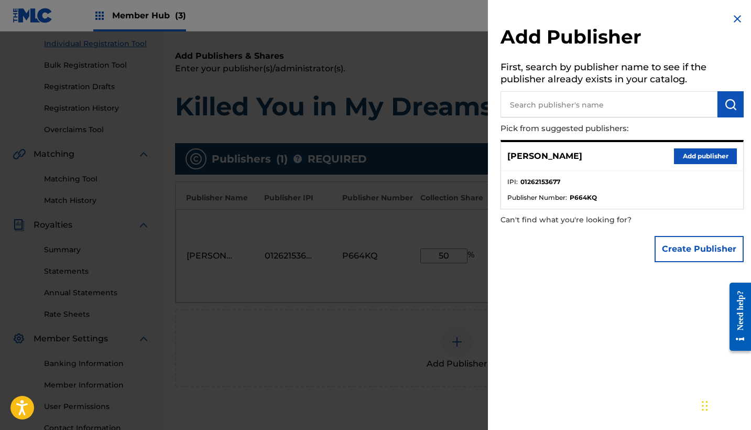
click at [731, 20] on img at bounding box center [737, 19] width 13 height 13
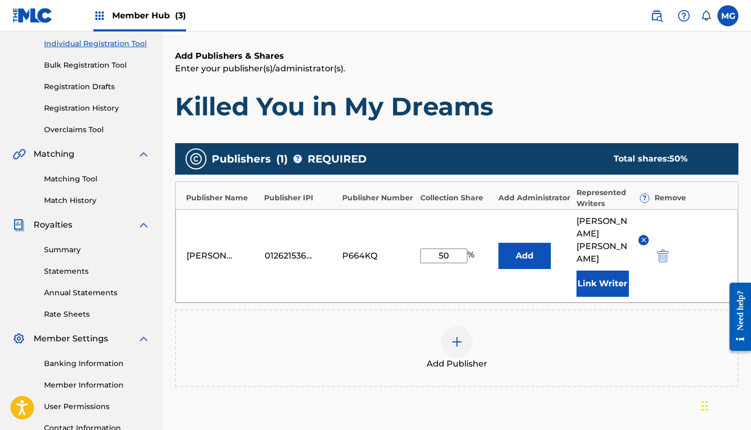
click at [448, 331] on div at bounding box center [456, 341] width 31 height 31
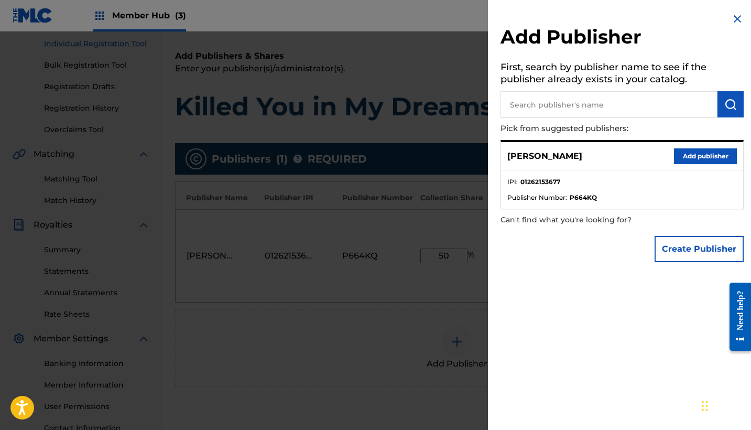
click at [585, 107] on input "text" at bounding box center [608, 104] width 217 height 26
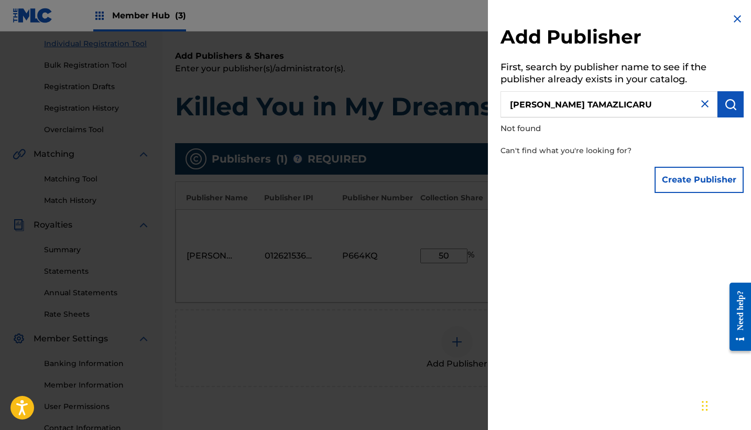
type input "[PERSON_NAME] TAMAZLICARU"
click at [691, 174] on button "Create Publisher" at bounding box center [698, 180] width 89 height 26
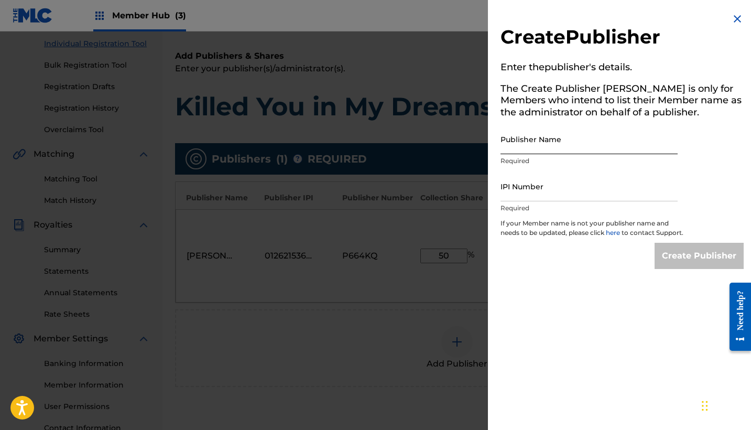
click at [602, 150] on input "Publisher Name" at bounding box center [588, 139] width 177 height 30
type input "S"
type input "SMASH SOCIETY"
click at [579, 180] on input "IPI Number" at bounding box center [588, 186] width 177 height 30
click at [735, 20] on img at bounding box center [737, 19] width 13 height 13
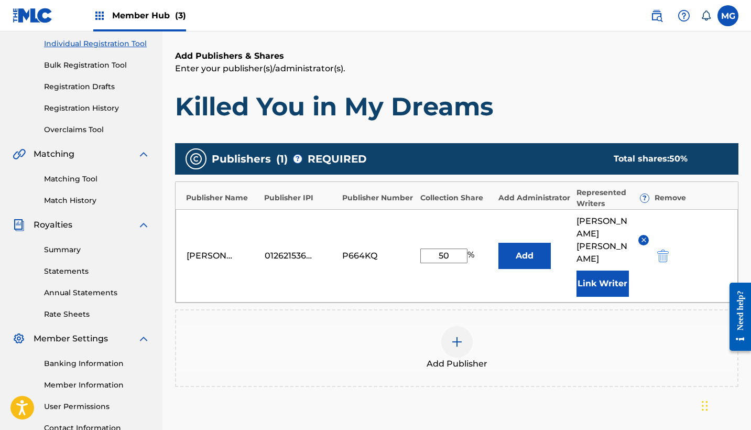
click at [657, 250] on button "submit" at bounding box center [662, 255] width 16 height 12
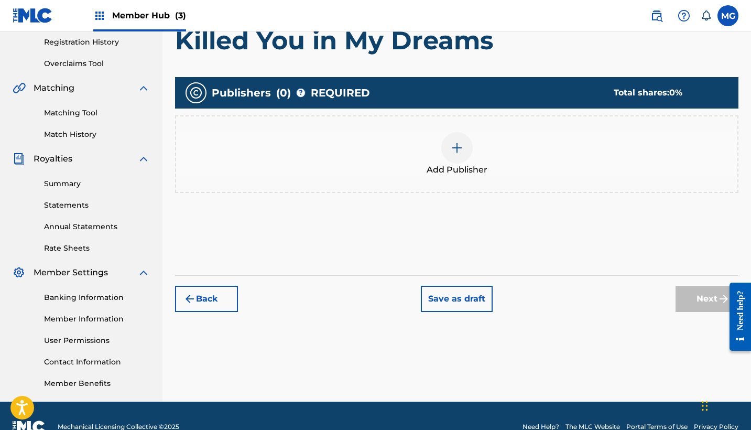
scroll to position [200, 0]
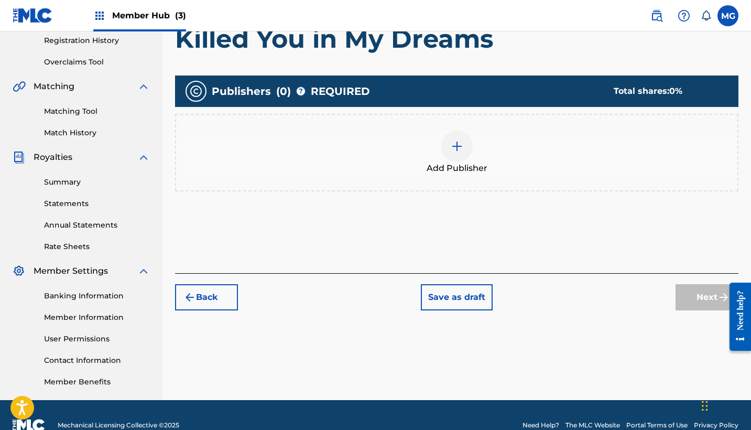
click at [702, 299] on div "Next" at bounding box center [706, 297] width 63 height 26
click at [449, 149] on div at bounding box center [456, 145] width 31 height 31
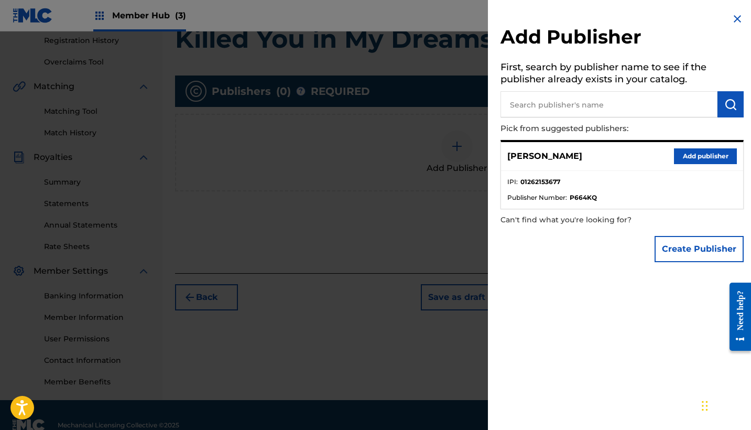
click at [542, 94] on input "text" at bounding box center [608, 104] width 217 height 26
click at [683, 158] on button "Add publisher" at bounding box center [705, 156] width 63 height 16
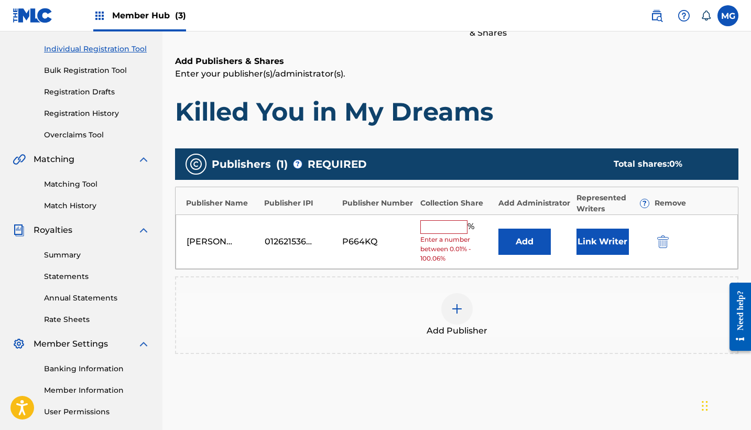
scroll to position [129, 0]
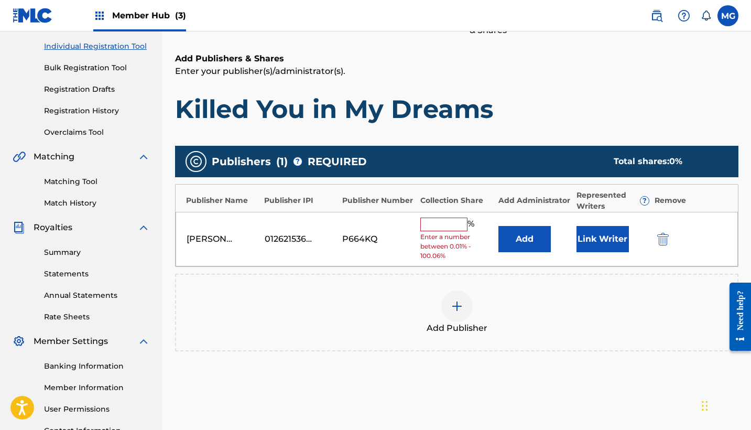
click at [457, 220] on input "text" at bounding box center [443, 224] width 47 height 14
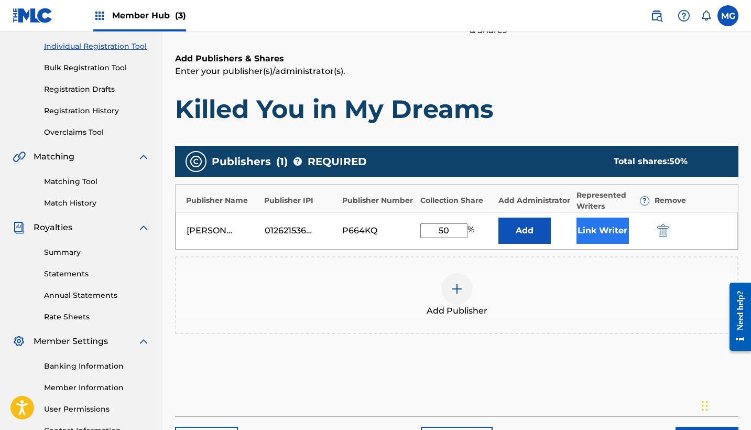
type input "50"
click at [610, 233] on button "Link Writer" at bounding box center [602, 230] width 52 height 26
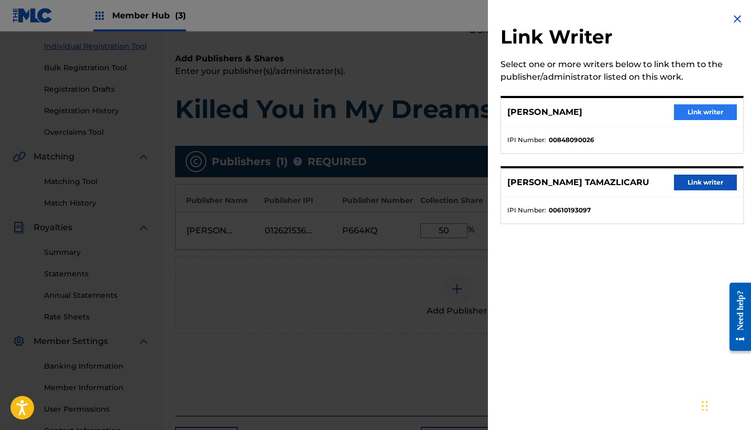
click at [688, 117] on button "Link writer" at bounding box center [705, 112] width 63 height 16
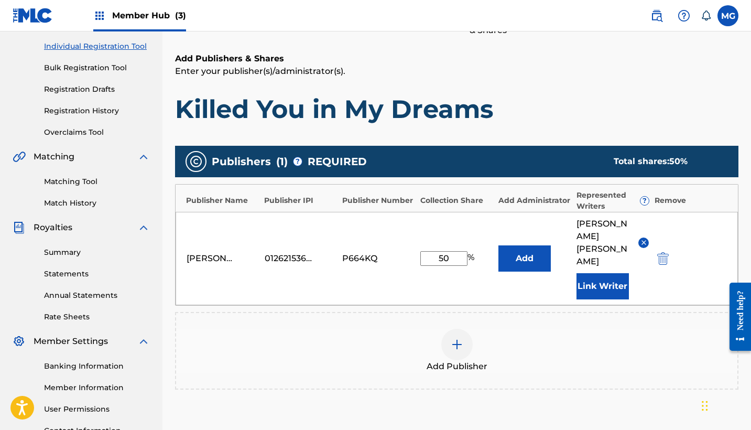
click at [578, 331] on div "Add Publisher" at bounding box center [456, 350] width 561 height 44
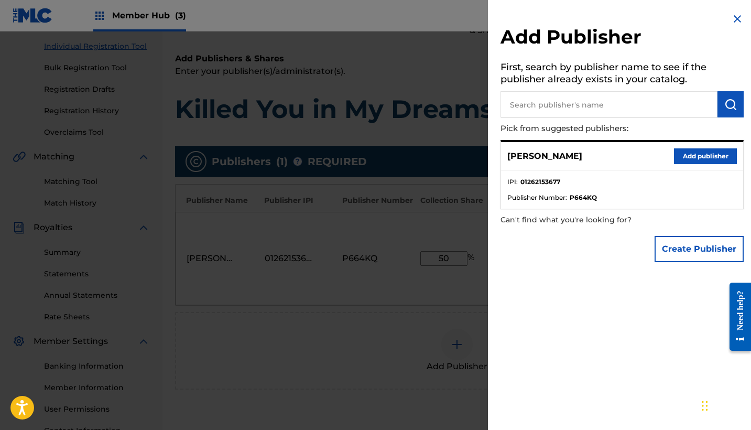
click at [578, 331] on div "Add Publisher First, search by publisher name to see if the publisher already e…" at bounding box center [622, 215] width 268 height 430
click at [735, 14] on img at bounding box center [737, 19] width 13 height 13
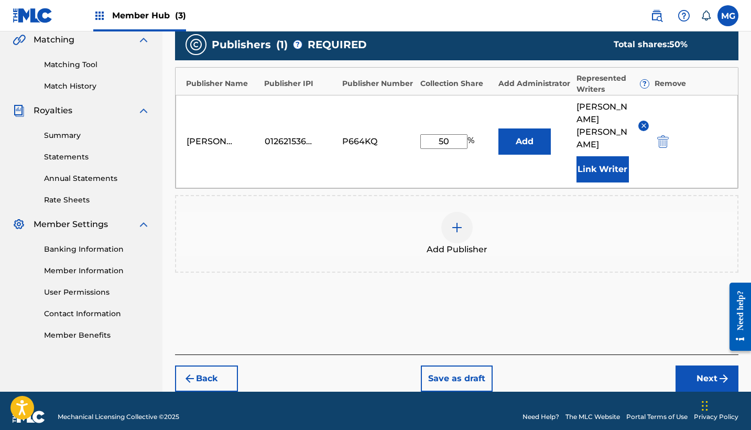
scroll to position [246, 0]
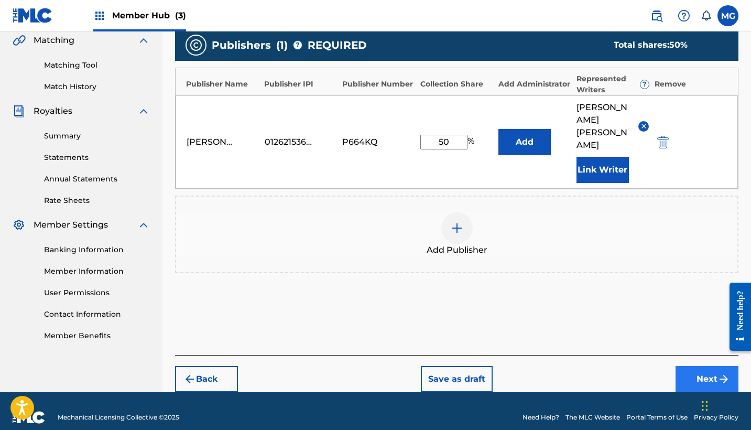
click at [712, 366] on button "Next" at bounding box center [706, 379] width 63 height 26
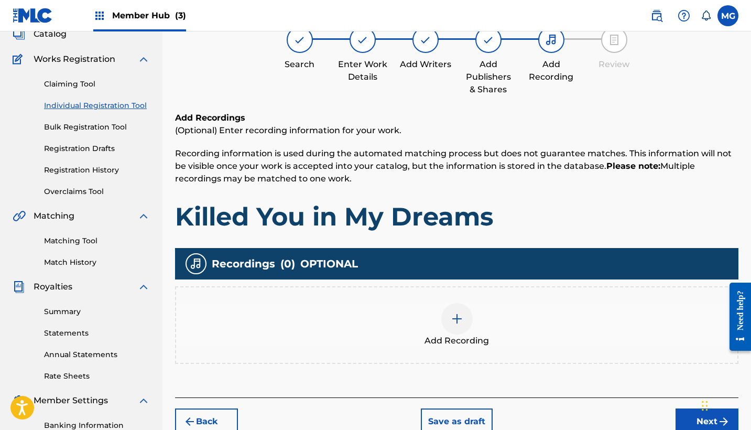
scroll to position [65, 0]
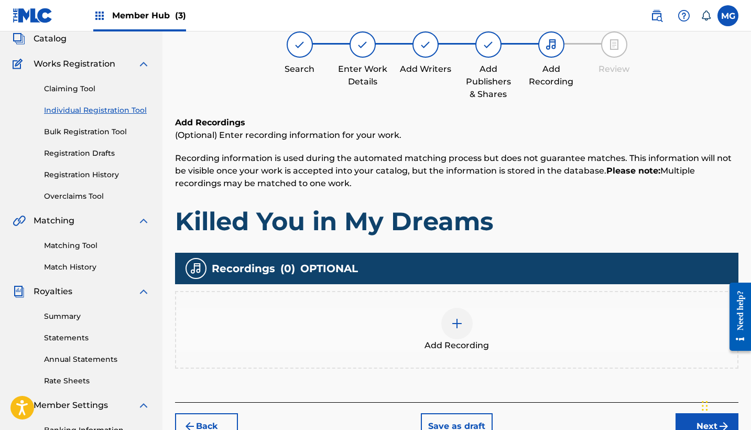
click at [455, 333] on div at bounding box center [456, 323] width 31 height 31
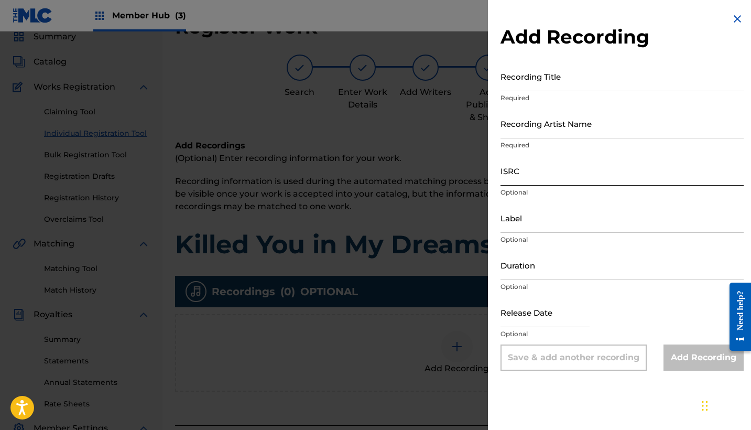
scroll to position [42, 0]
click at [595, 85] on input "Recording Title" at bounding box center [621, 76] width 243 height 30
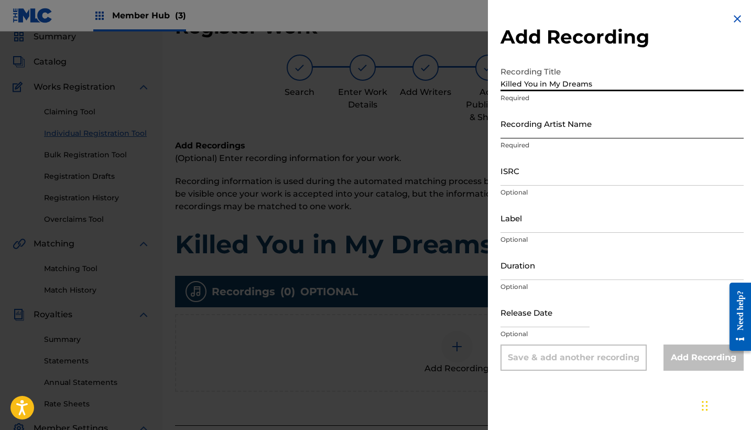
type input "Killed You in My Dreams"
click at [605, 124] on input "Recording Artist Name" at bounding box center [621, 123] width 243 height 30
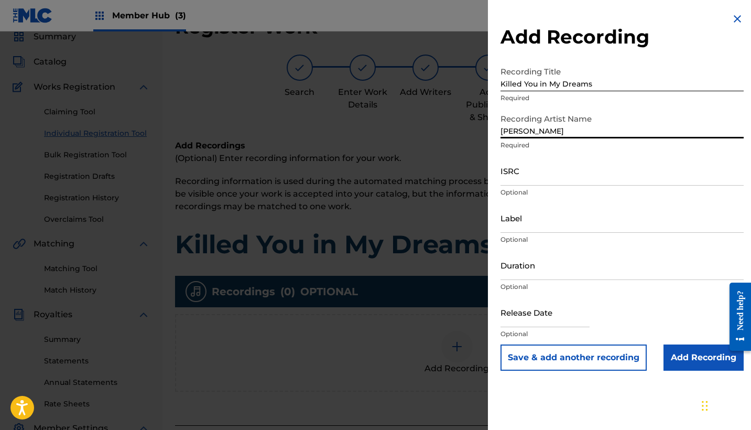
type input "[PERSON_NAME]"
click at [551, 169] on input "ISRC" at bounding box center [621, 171] width 243 height 30
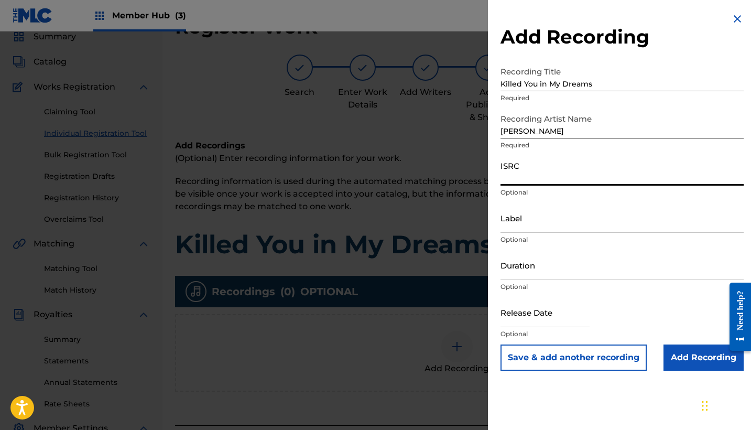
paste input "GX53U2509727"
type input "GX53U2509727"
click at [533, 221] on input "Label" at bounding box center [621, 218] width 243 height 30
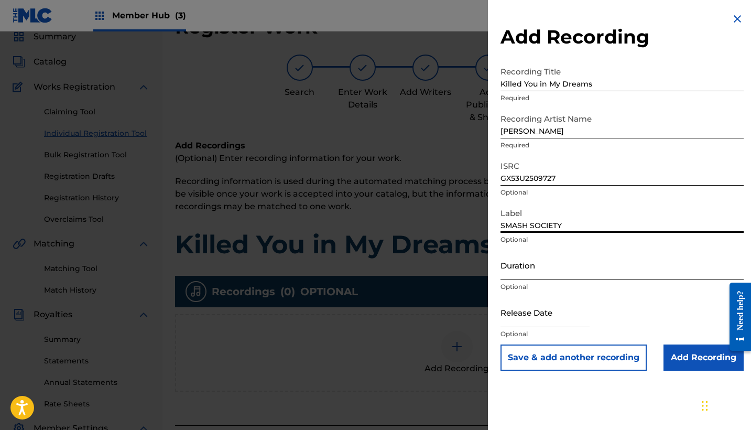
type input "SMASH SOCIETY"
click at [520, 275] on input "Duration" at bounding box center [621, 265] width 243 height 30
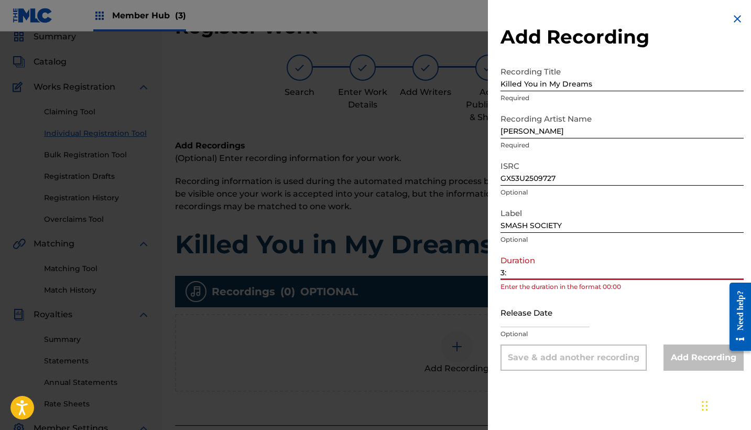
type input "3"
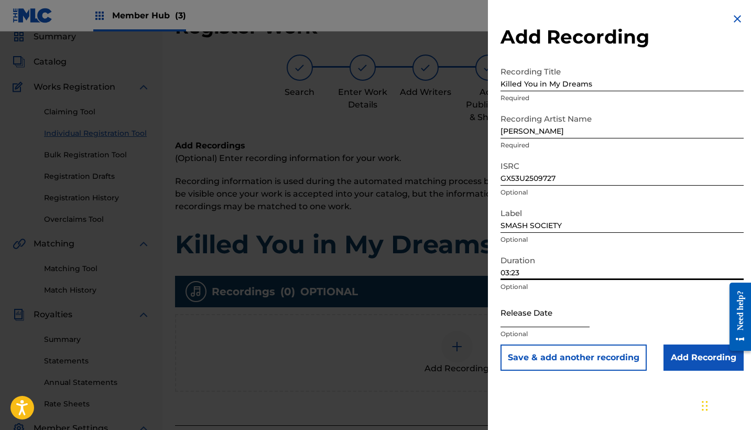
type input "03:23"
click at [587, 314] on input "text" at bounding box center [544, 312] width 89 height 30
select select "8"
select select "2025"
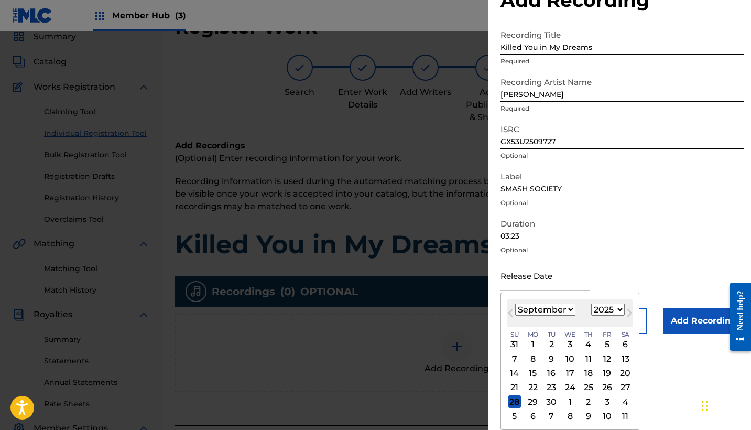
scroll to position [37, 0]
click at [600, 387] on div "26" at bounding box center [606, 387] width 13 height 13
type input "[DATE]"
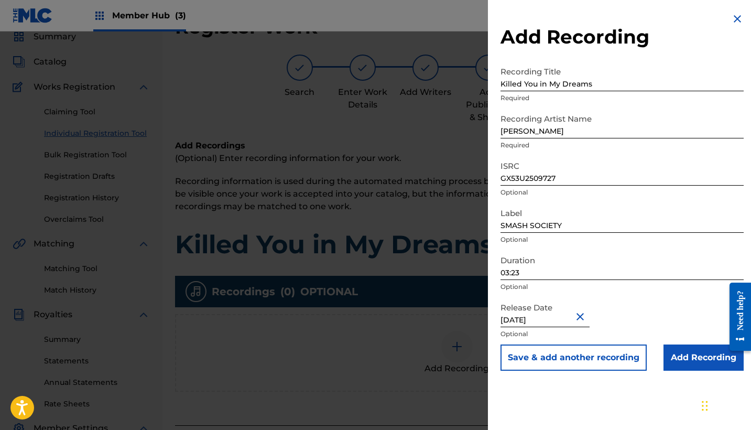
click at [589, 318] on button "Close" at bounding box center [582, 316] width 16 height 32
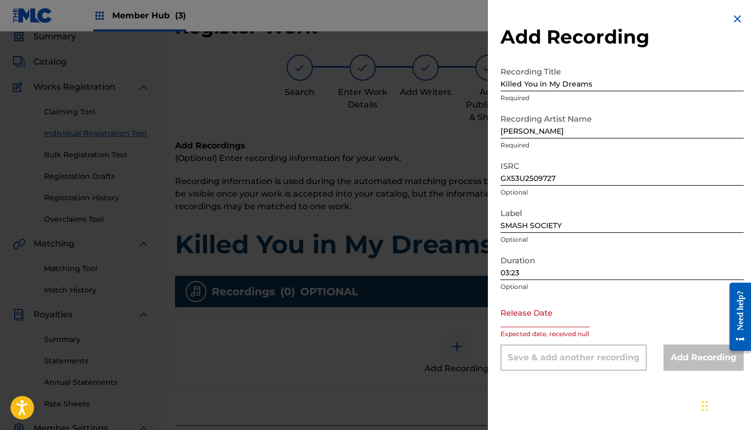
click at [569, 319] on input "text" at bounding box center [544, 312] width 89 height 30
select select "8"
select select "2025"
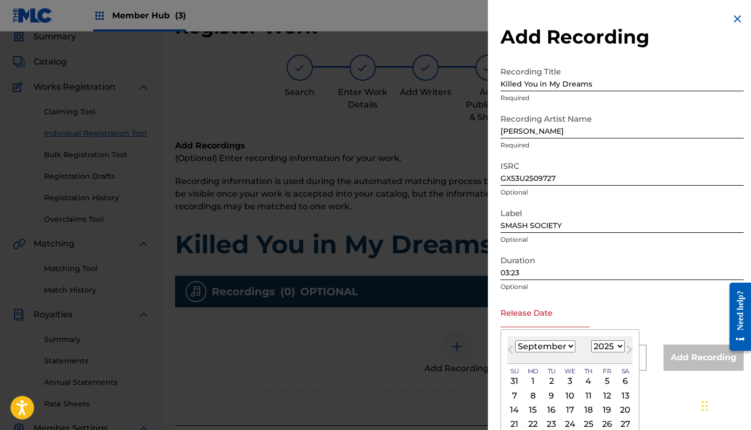
click at [564, 345] on select "January February March April May June July August September October November De…" at bounding box center [545, 346] width 60 height 12
select select "4"
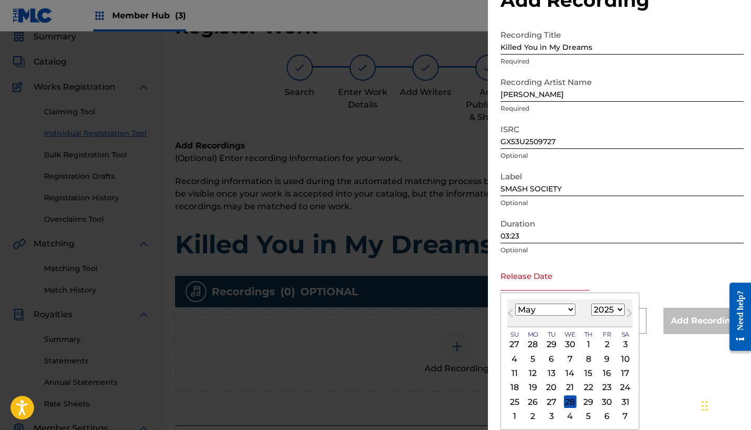
scroll to position [37, 0]
click at [546, 371] on div "13" at bounding box center [551, 373] width 13 height 13
type input "[DATE]"
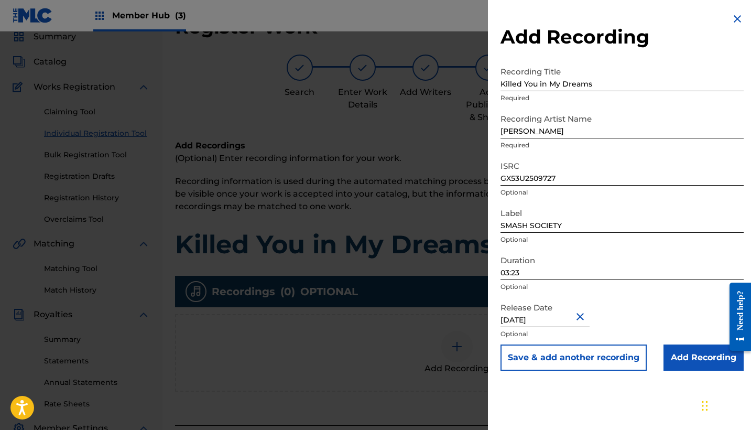
click at [554, 323] on input "[DATE]" at bounding box center [544, 312] width 89 height 30
select select "4"
select select "2025"
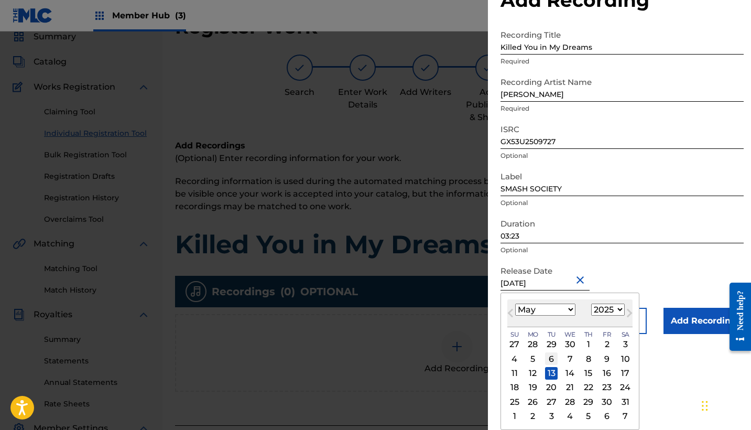
scroll to position [37, 0]
click at [531, 401] on div "26" at bounding box center [532, 401] width 13 height 13
type input "[DATE]"
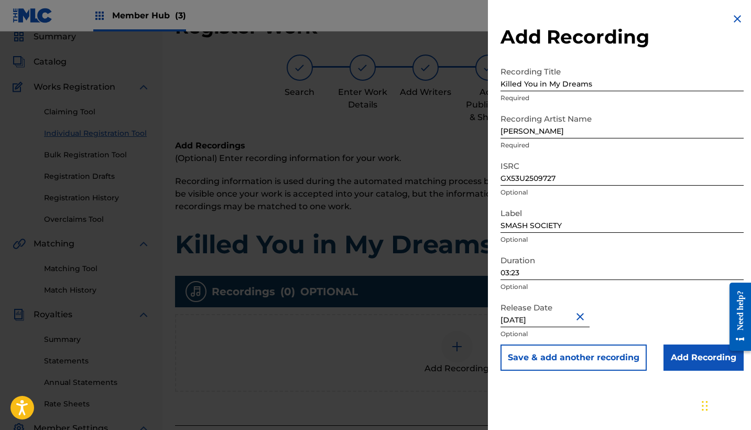
scroll to position [0, 0]
click at [679, 359] on input "Add Recording" at bounding box center [703, 357] width 80 height 26
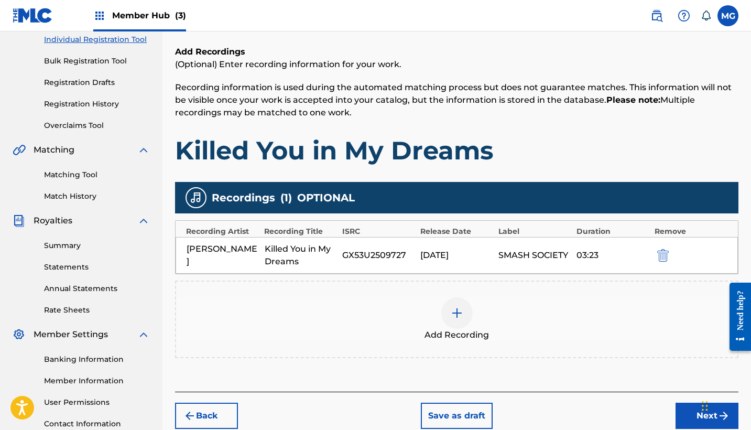
scroll to position [140, 0]
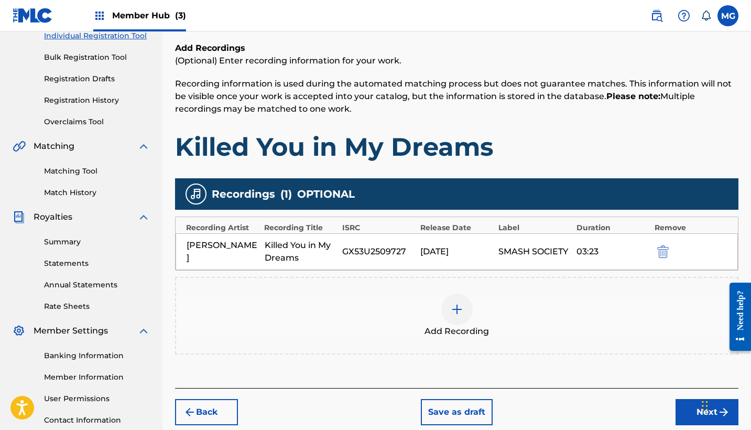
click at [467, 317] on div at bounding box center [456, 308] width 31 height 31
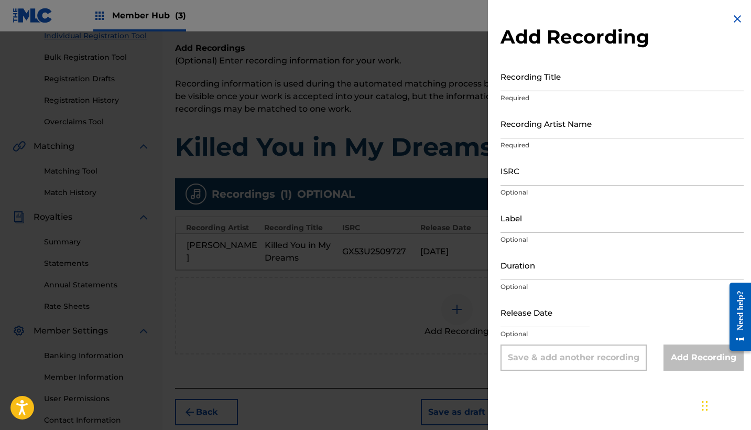
click at [566, 80] on input "Recording Title" at bounding box center [621, 76] width 243 height 30
click at [735, 21] on img at bounding box center [737, 19] width 13 height 13
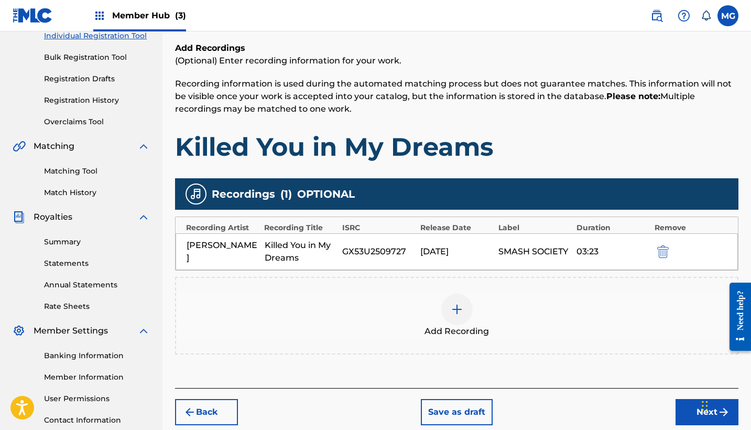
click at [411, 259] on div "[PERSON_NAME] Killed You in My Dreams GX53U2509727 [DATE] SMASH SOCIETY 03:23" at bounding box center [456, 251] width 562 height 37
click at [458, 251] on div "[DATE]" at bounding box center [456, 251] width 73 height 13
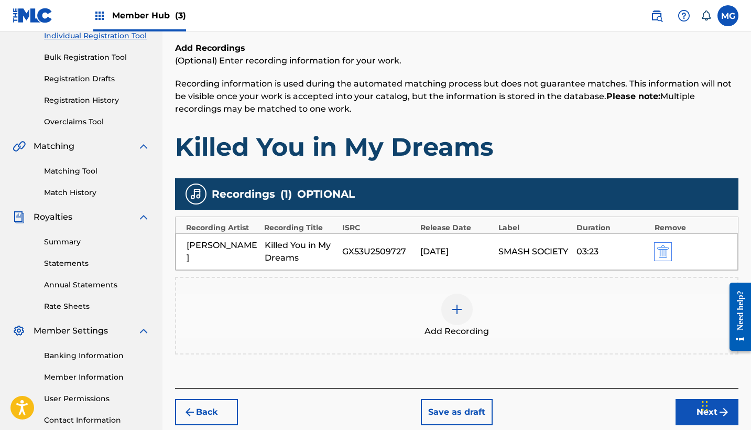
click at [661, 253] on img "submit" at bounding box center [663, 251] width 12 height 13
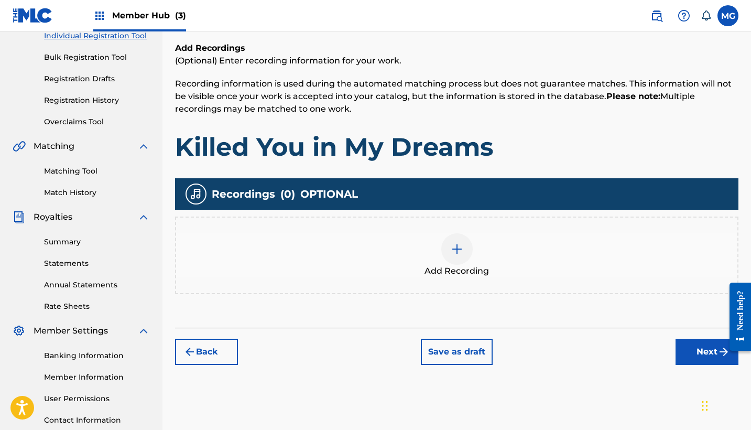
click at [466, 256] on div at bounding box center [456, 248] width 31 height 31
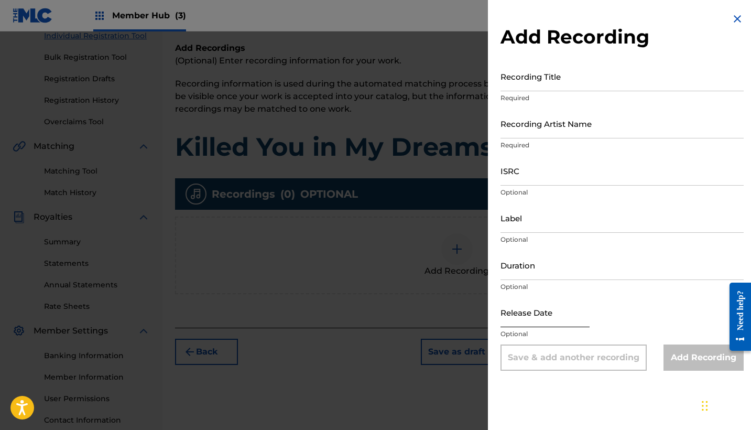
click at [522, 311] on input "text" at bounding box center [544, 312] width 89 height 30
select select "8"
select select "2025"
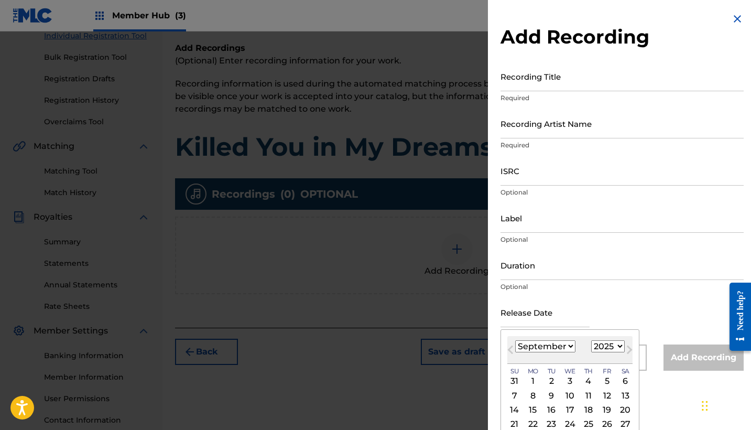
select select "5"
click at [600, 395] on div "13" at bounding box center [606, 395] width 13 height 13
type input "[DATE]"
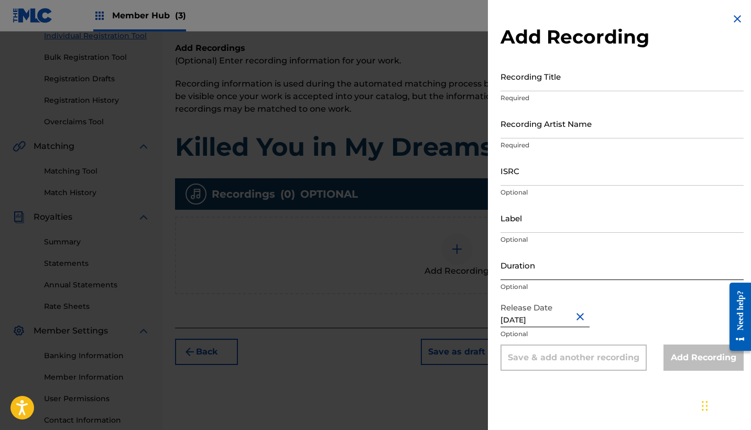
click at [529, 272] on input "Duration" at bounding box center [621, 265] width 243 height 30
type input "03:23"
click at [522, 224] on input "Label" at bounding box center [621, 218] width 243 height 30
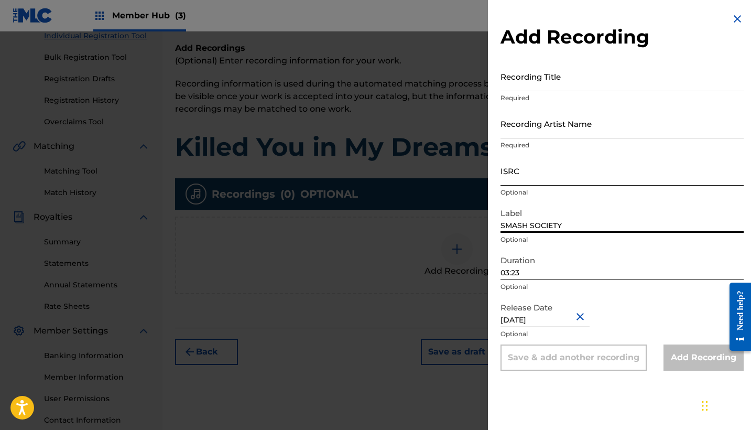
type input "SMASH SOCIETY"
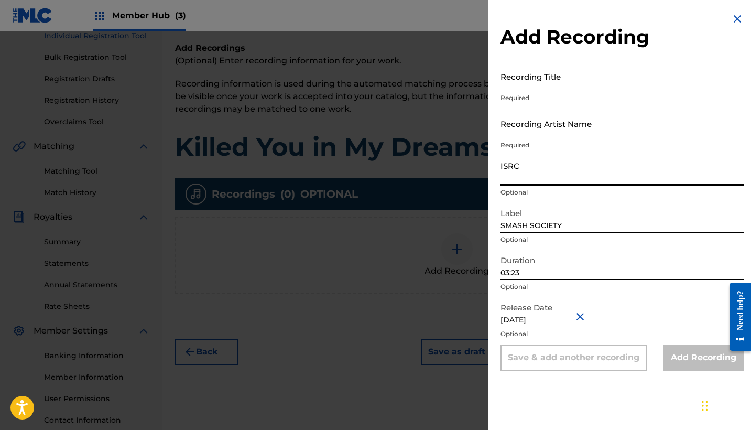
click at [598, 166] on input "ISRC" at bounding box center [621, 171] width 243 height 30
paste input "GX53U2509727"
type input "GX53U2509727"
click at [530, 123] on input "Recording Artist Name" at bounding box center [621, 123] width 243 height 30
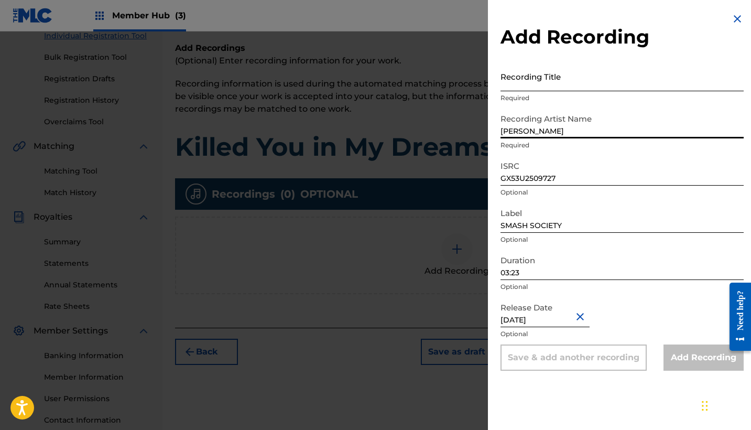
type input "[PERSON_NAME]"
click at [537, 84] on input "Recording Title" at bounding box center [621, 76] width 243 height 30
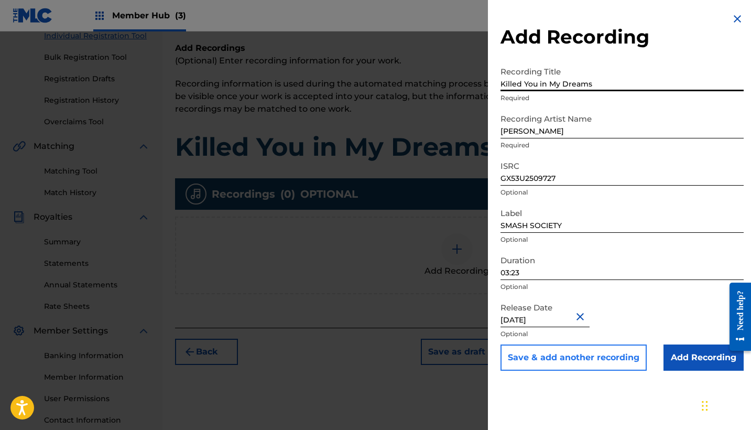
type input "Killed You in My Dreams"
click at [623, 364] on button "Save & add another recording" at bounding box center [573, 357] width 146 height 26
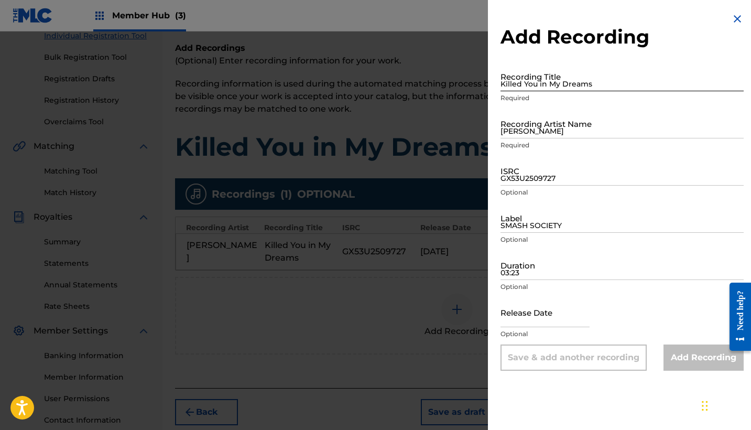
click at [575, 81] on input "Killed You in My Dreams" at bounding box center [621, 76] width 243 height 30
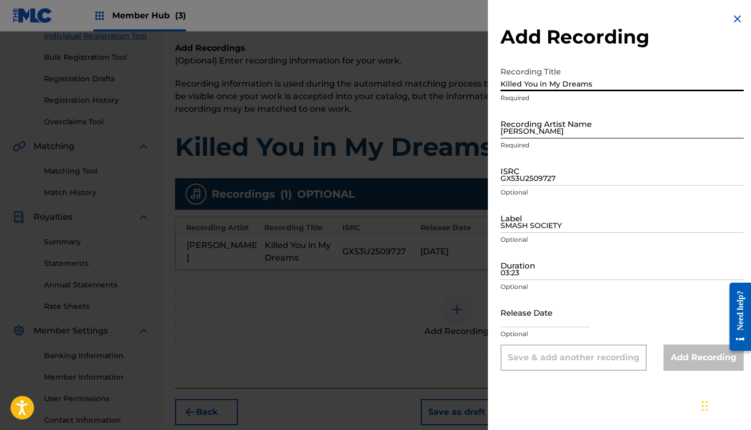
type input "Killed You in My Dreams"
click at [583, 123] on input "[PERSON_NAME]" at bounding box center [621, 123] width 243 height 30
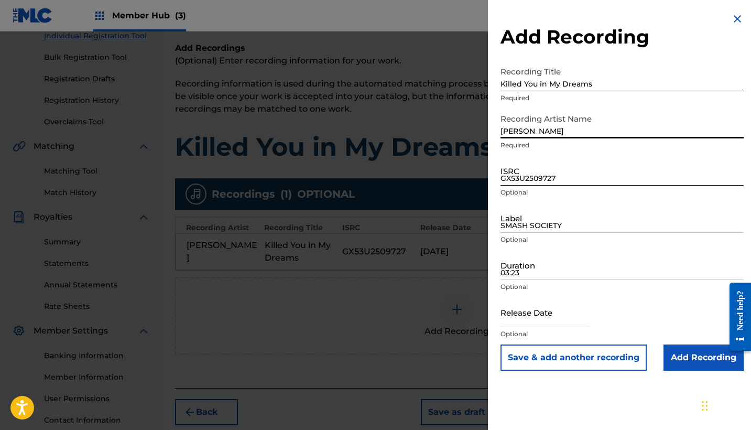
type input "[PERSON_NAME]"
click at [564, 163] on input "GX53U2509727" at bounding box center [621, 171] width 243 height 30
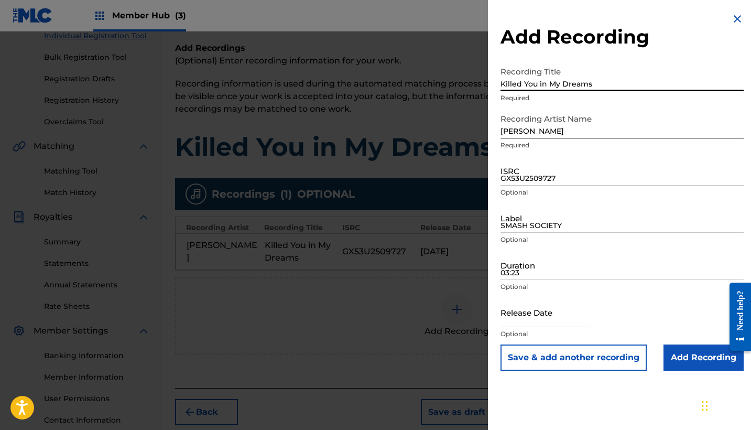
drag, startPoint x: 616, startPoint y: 84, endPoint x: 401, endPoint y: 84, distance: 214.8
click at [401, 84] on div "Add Recording Recording Title Killed You in My Dreams Required Recording Artist…" at bounding box center [375, 230] width 751 height 398
paste input "(Cosmic Club Rush)"
type input "Killed You in My Dreams (Cosmic Club Rush)"
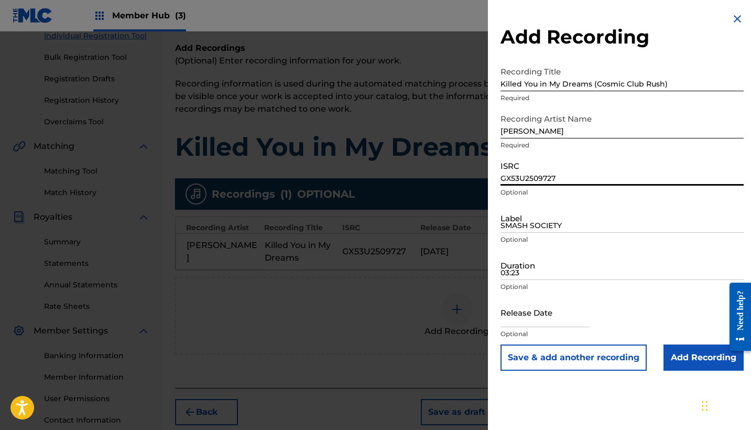
click at [533, 173] on input "GX53U2509727" at bounding box center [621, 171] width 243 height 30
paste input "GXHND2503732"
type input "GXHND2503732"
click at [526, 229] on input "SMASH SOCIETY" at bounding box center [621, 218] width 243 height 30
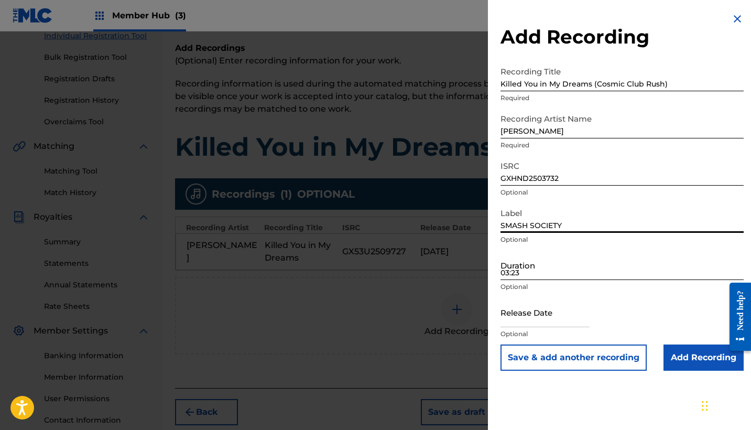
type input "SMASH SOCIETY"
click at [531, 267] on input "03:23" at bounding box center [621, 265] width 243 height 30
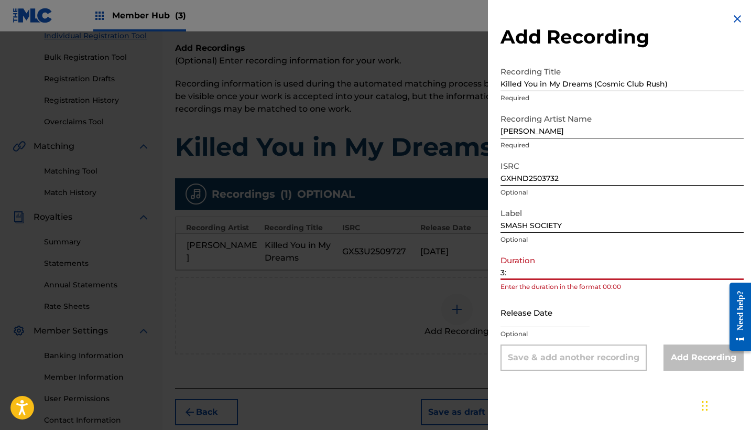
type input "3"
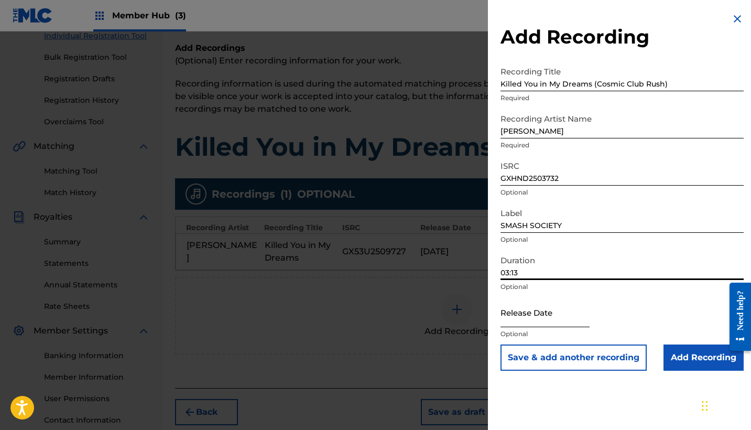
type input "03:13"
click at [526, 317] on input "text" at bounding box center [544, 312] width 89 height 30
select select "8"
select select "2025"
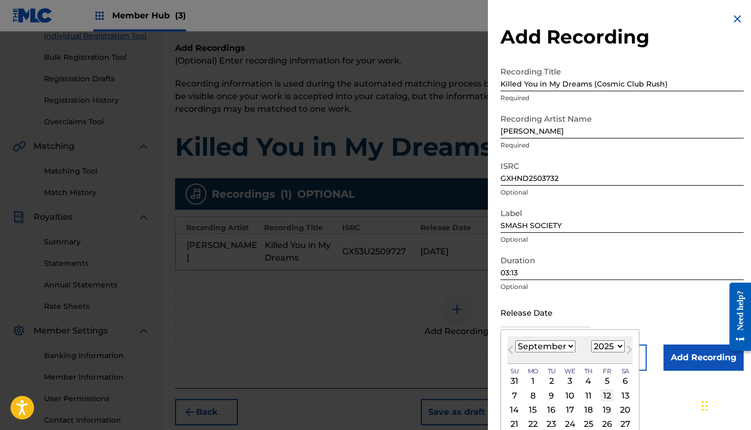
click at [600, 395] on div "12" at bounding box center [606, 395] width 13 height 13
type input "[DATE]"
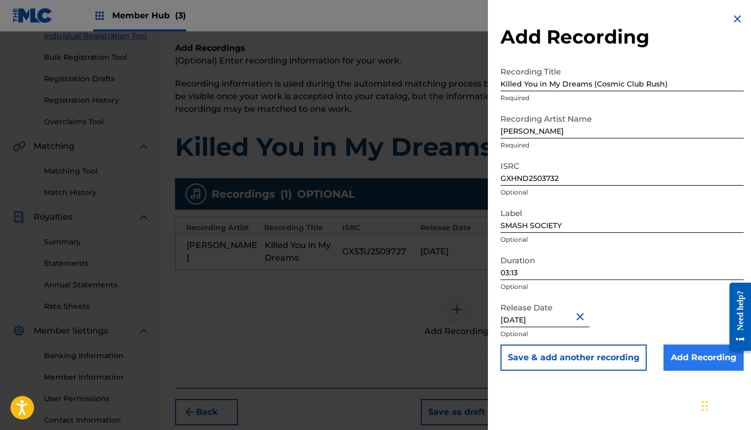
click at [666, 364] on input "Add Recording" at bounding box center [703, 357] width 80 height 26
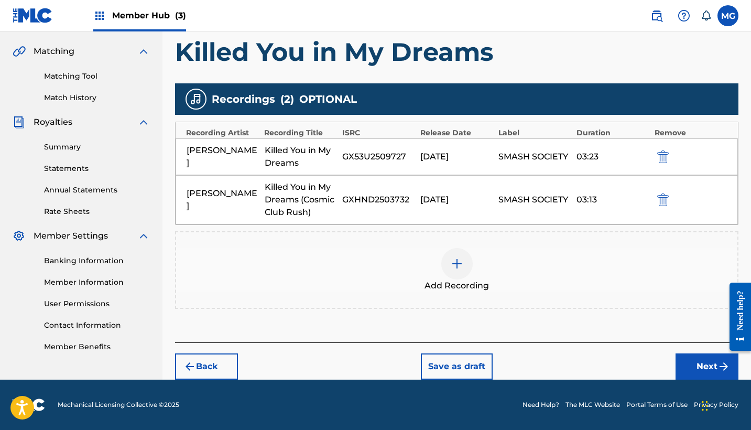
scroll to position [235, 0]
click at [693, 363] on button "Next" at bounding box center [706, 366] width 63 height 26
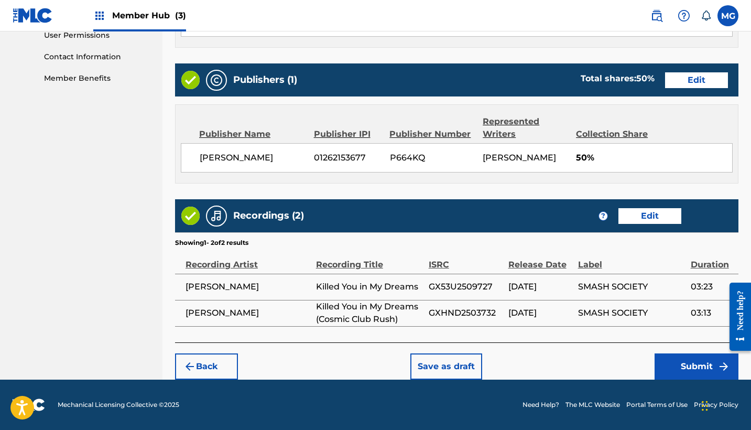
scroll to position [514, 0]
click at [441, 362] on button "Save as draft" at bounding box center [446, 366] width 72 height 26
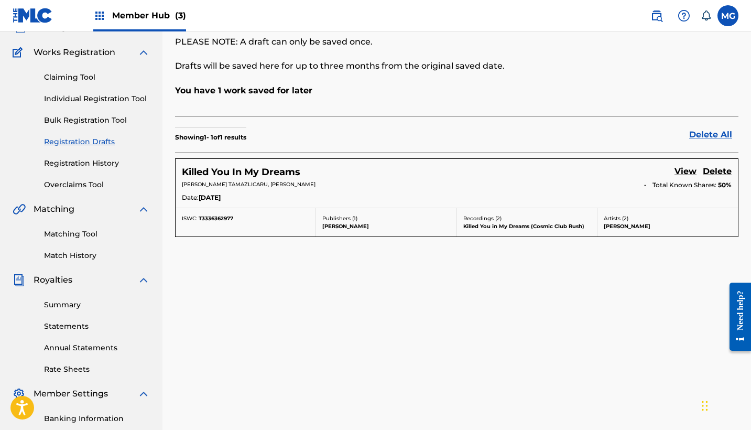
scroll to position [4, 0]
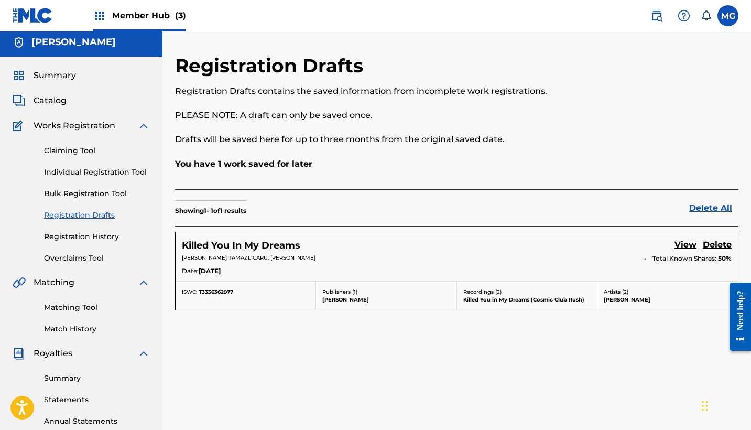
click at [622, 234] on div "Killed You In My Dreams View Delete [PERSON_NAME] TAMAZLICARU, [PERSON_NAME] To…" at bounding box center [456, 256] width 562 height 49
click at [685, 244] on link "View" at bounding box center [685, 245] width 22 height 14
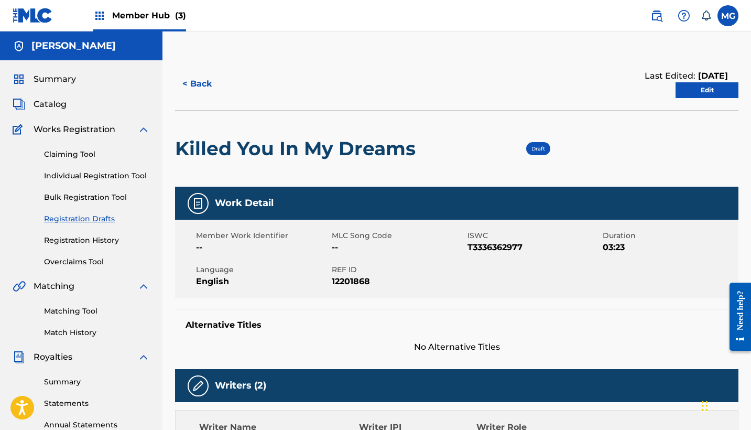
click at [537, 145] on div "Draft" at bounding box center [538, 148] width 24 height 13
click at [343, 285] on span "12201868" at bounding box center [398, 281] width 133 height 13
click at [696, 91] on link "Edit" at bounding box center [706, 90] width 63 height 16
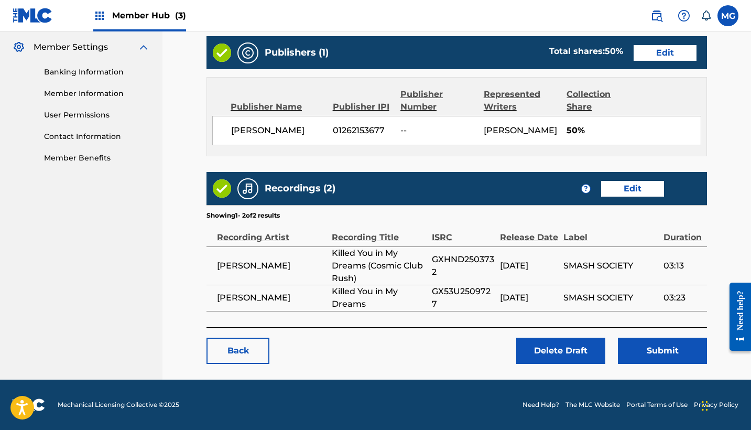
scroll to position [447, 0]
click at [668, 349] on button "Submit" at bounding box center [662, 350] width 89 height 26
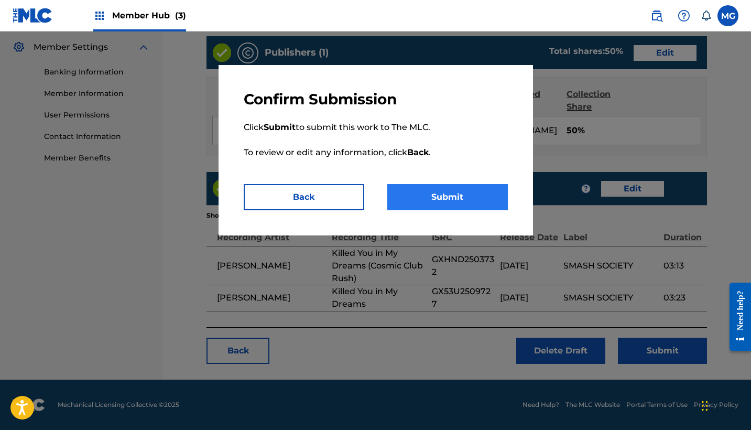
click at [458, 202] on button "Submit" at bounding box center [447, 197] width 120 height 26
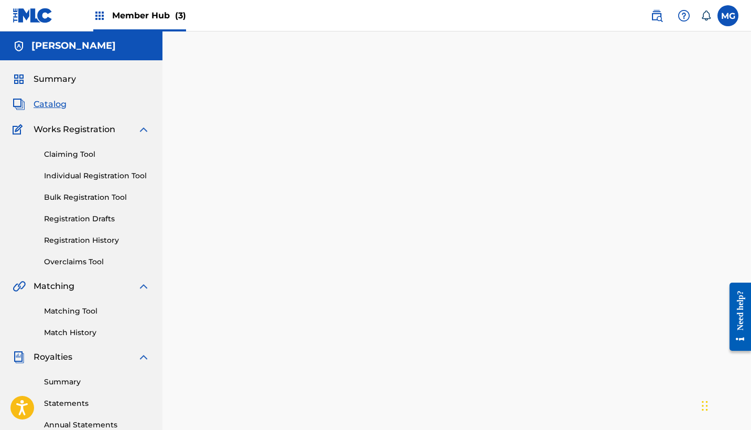
click at [54, 112] on div "Summary Catalog Works Registration Claiming Tool Individual Registration Tool B…" at bounding box center [81, 329] width 162 height 539
click at [50, 108] on span "Catalog" at bounding box center [50, 104] width 33 height 13
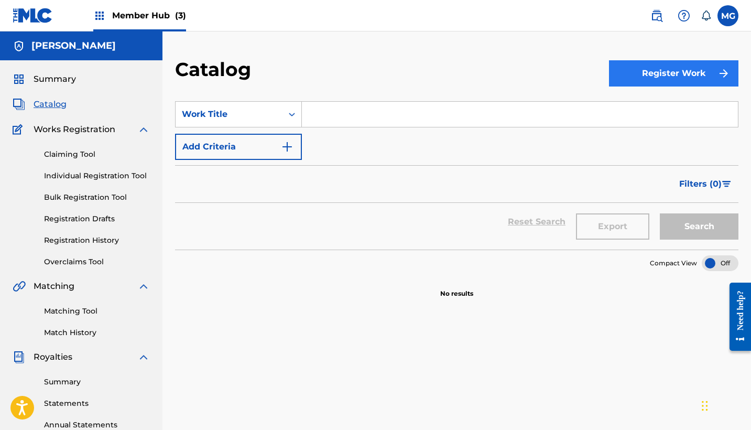
click at [645, 71] on button "Register Work" at bounding box center [673, 73] width 129 height 26
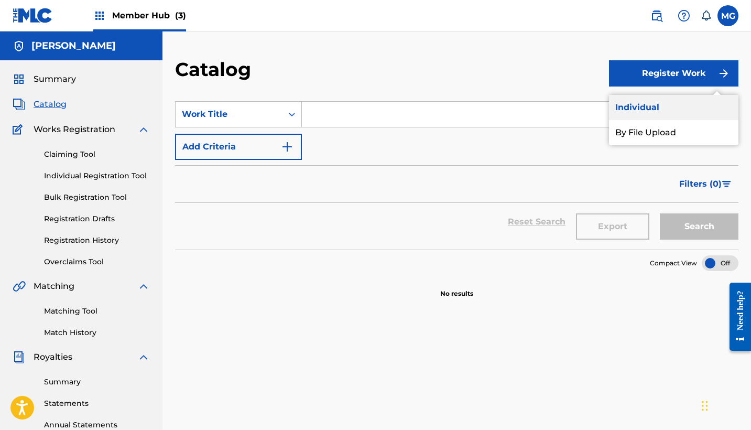
click at [646, 111] on link "Individual" at bounding box center [673, 107] width 129 height 25
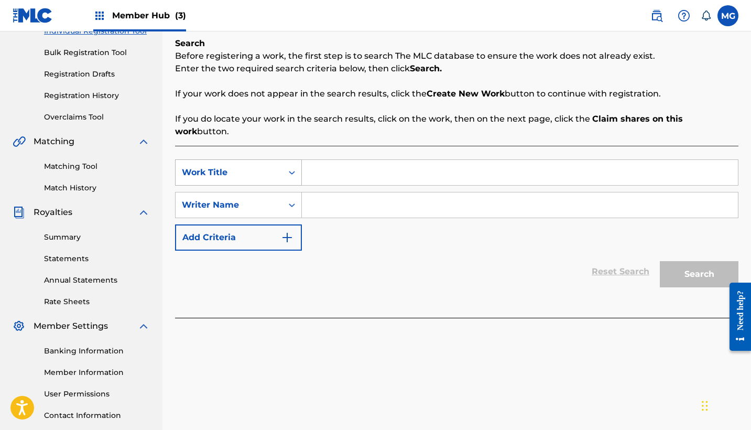
scroll to position [160, 0]
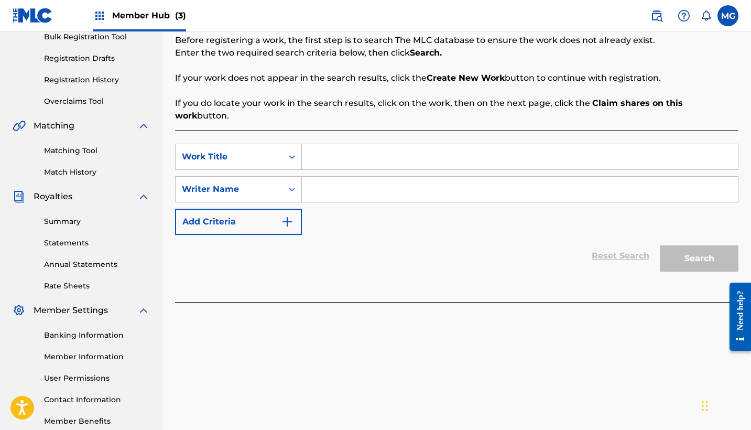
click at [358, 147] on input "Search Form" at bounding box center [520, 156] width 436 height 25
paste input "CHEAT ON MYSELF"
type input "CHEAT ON MYSELF"
click at [352, 177] on input "Search Form" at bounding box center [520, 189] width 436 height 25
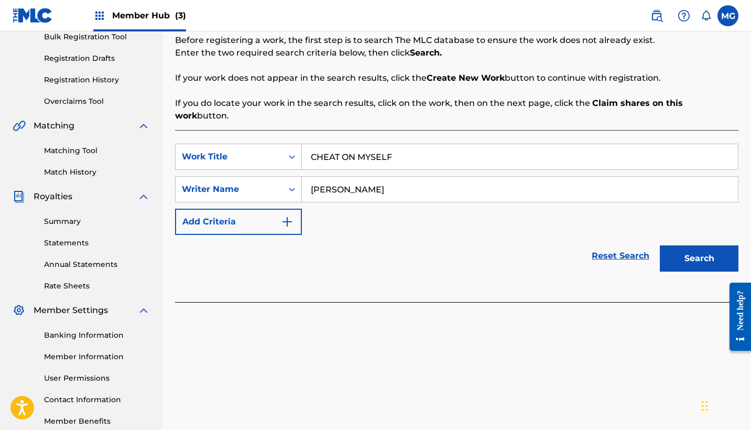
type input "[PERSON_NAME]"
click at [699, 246] on button "Search" at bounding box center [699, 258] width 79 height 26
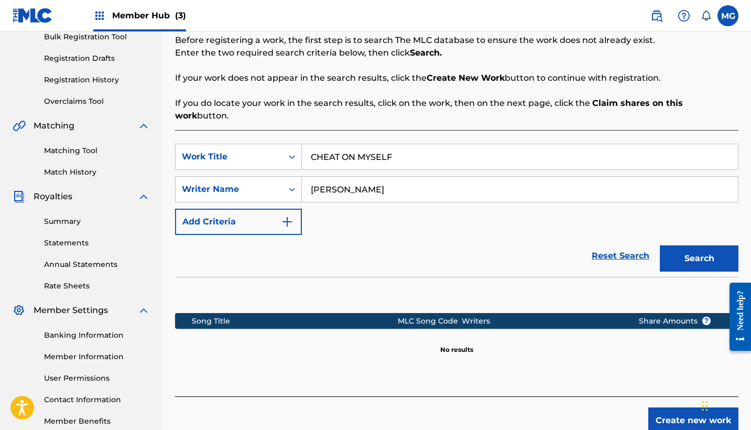
scroll to position [218, 0]
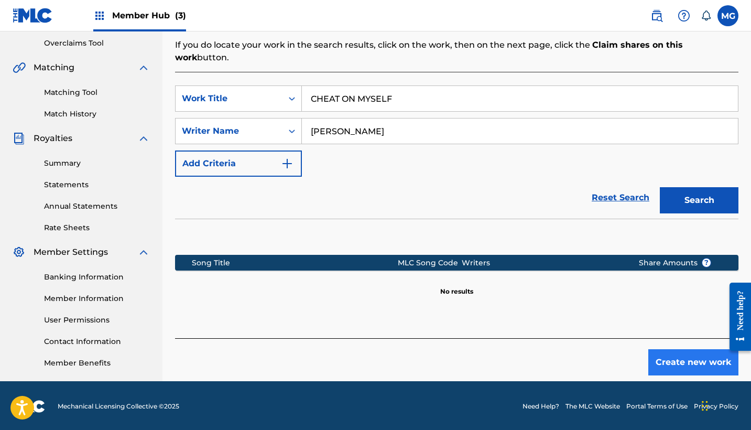
click at [670, 349] on button "Create new work" at bounding box center [693, 362] width 90 height 26
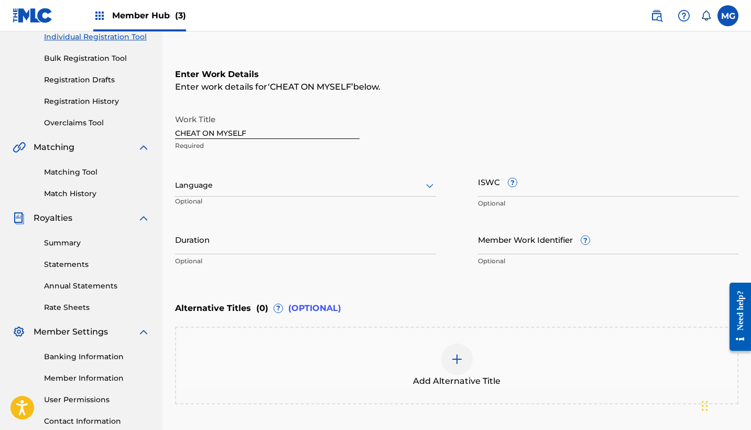
scroll to position [137, 0]
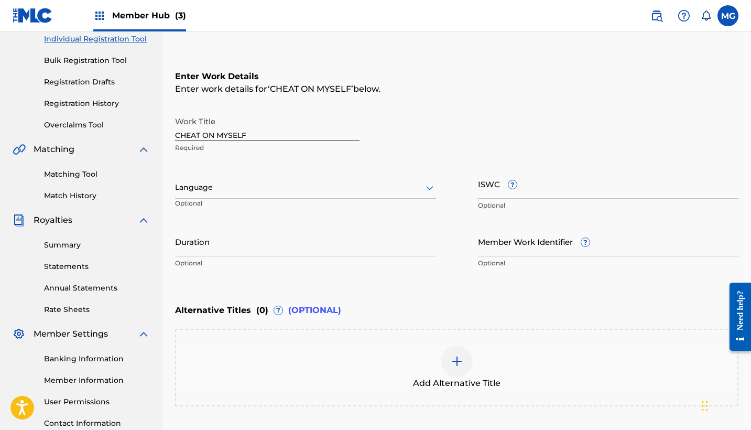
click at [235, 190] on div at bounding box center [305, 187] width 261 height 13
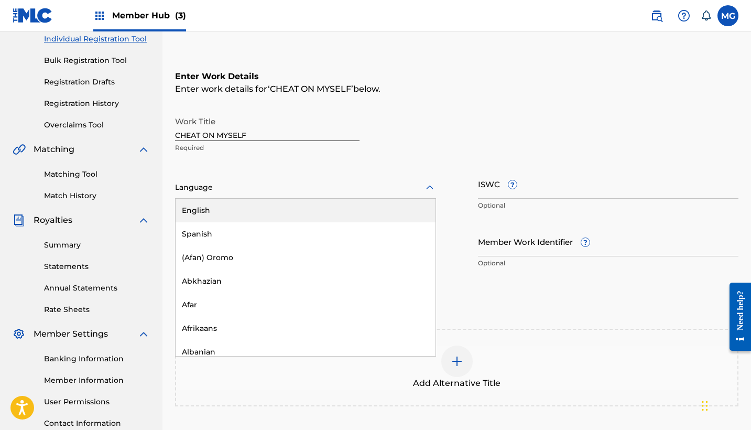
click at [233, 210] on div "English" at bounding box center [305, 211] width 260 height 24
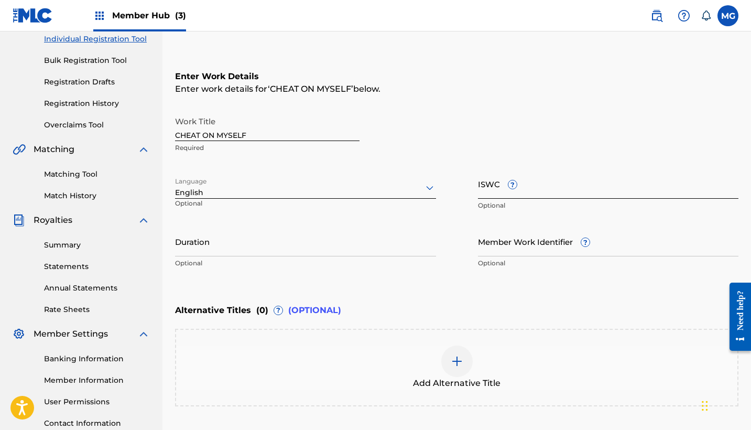
click at [501, 189] on input "ISWC ?" at bounding box center [608, 184] width 261 height 30
paste input "T-331.345.149-5"
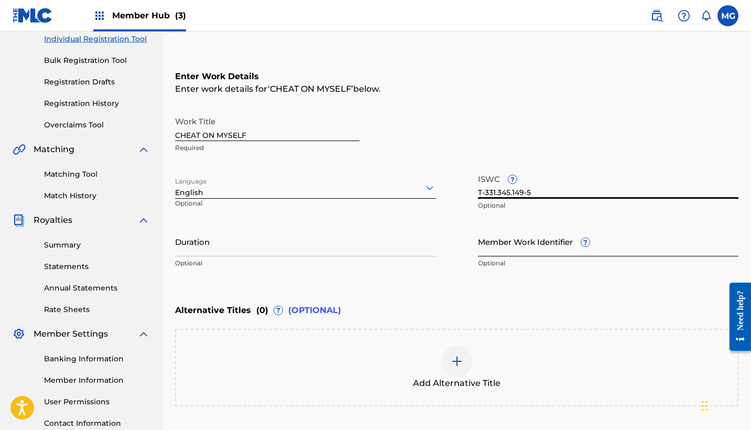
type input "T-331.345.149-5"
click at [481, 255] on input "Member Work Identifier ?" at bounding box center [608, 241] width 261 height 30
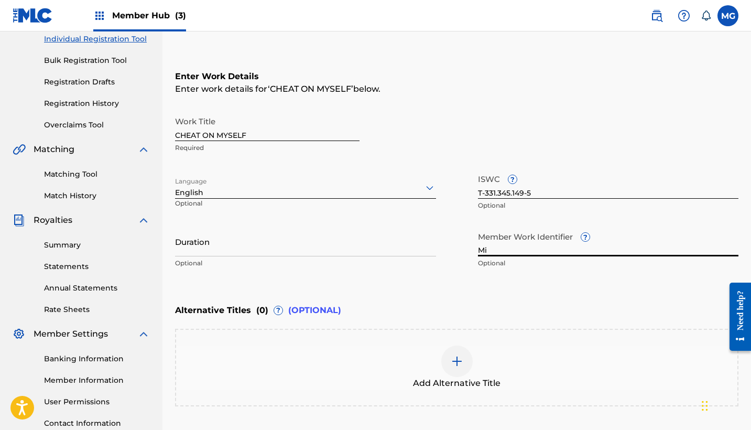
type input "M"
click at [583, 289] on div "Enter Work Details Enter work details for ‘ CHEAT ON MYSELF ’ below. Work Title…" at bounding box center [456, 172] width 563 height 254
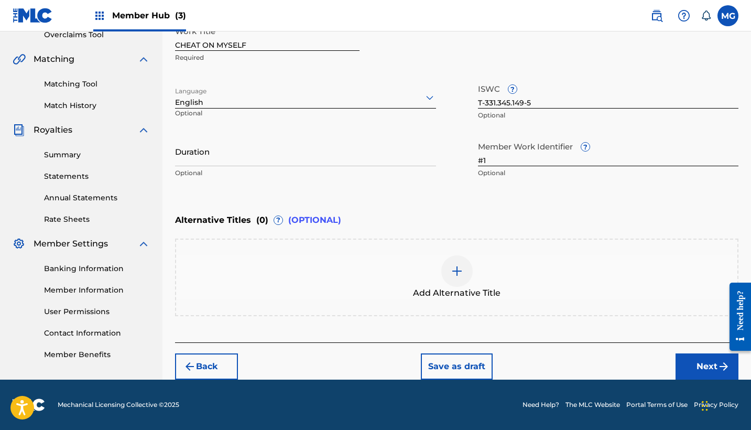
scroll to position [227, 0]
click at [530, 164] on input "#1" at bounding box center [608, 151] width 261 height 30
type input "#3"
click at [436, 238] on div "Add Alternative Title" at bounding box center [456, 277] width 563 height 78
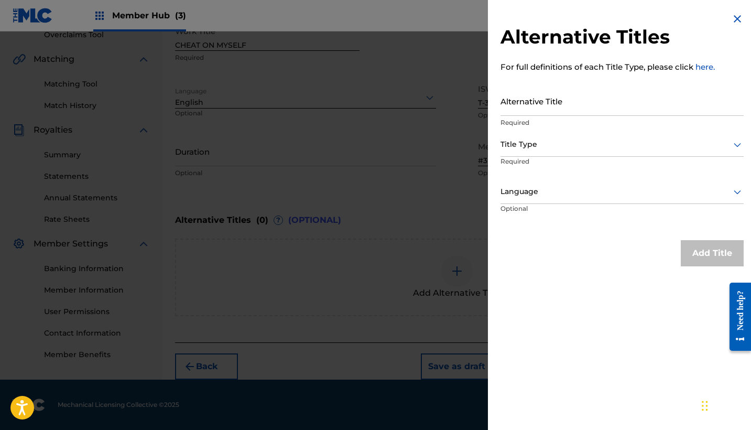
click at [731, 20] on img at bounding box center [737, 19] width 13 height 13
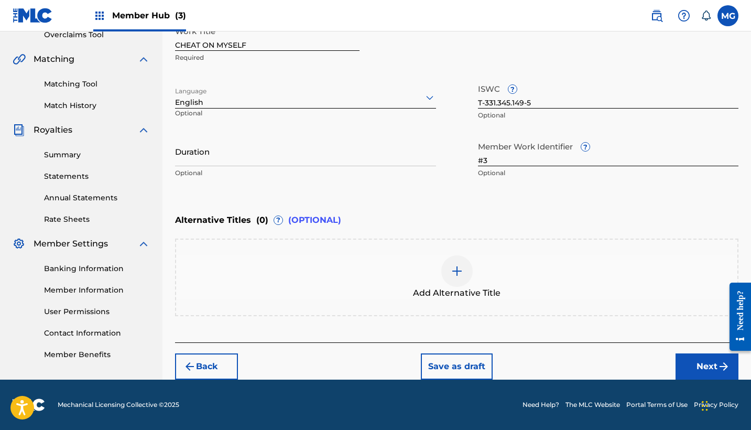
click at [462, 265] on img at bounding box center [457, 271] width 13 height 13
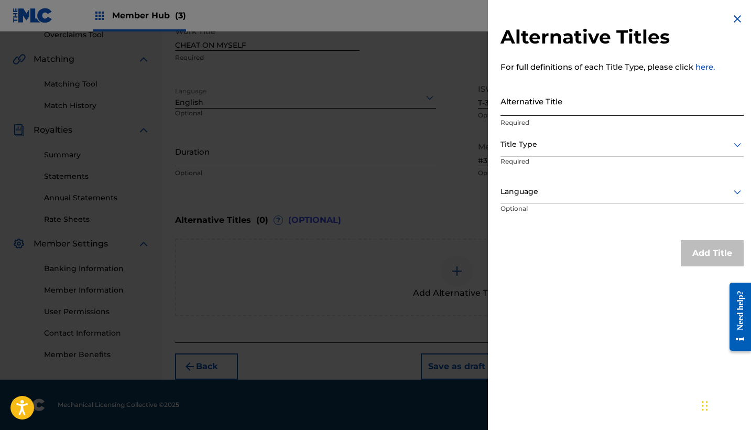
click at [559, 111] on input "Alternative Title" at bounding box center [621, 101] width 243 height 30
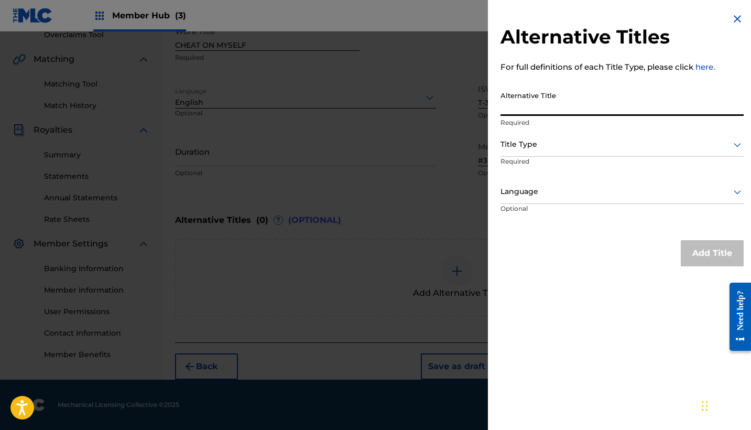
paste input "CHEAT ON MYSELF IMPULSE"
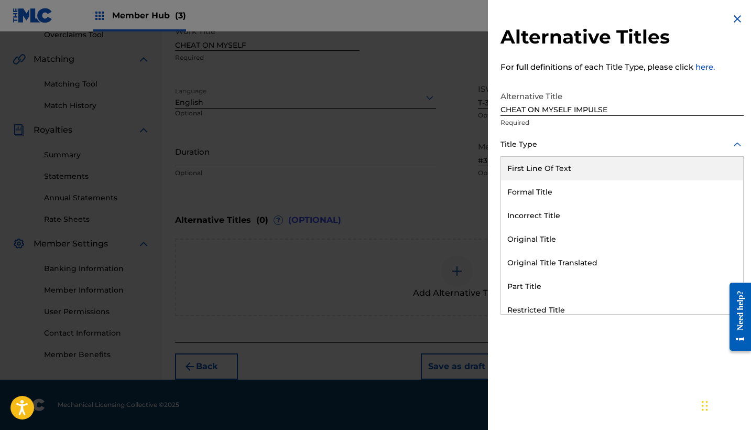
click at [540, 147] on div at bounding box center [621, 144] width 243 height 13
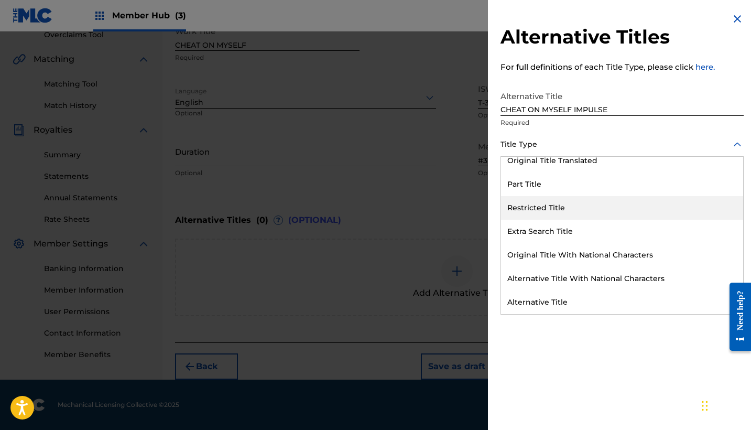
scroll to position [102, 0]
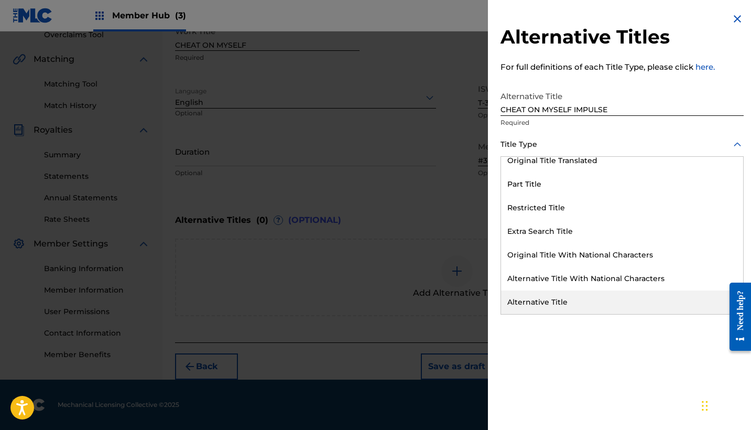
click at [540, 300] on div "Alternative Title" at bounding box center [622, 302] width 242 height 24
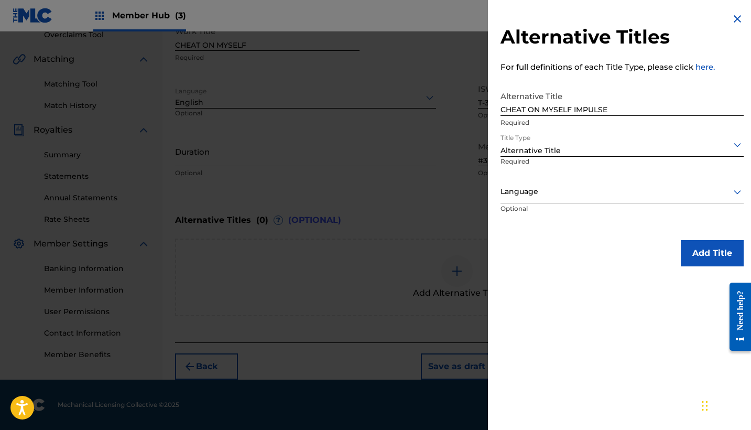
click at [578, 153] on div "Alternative Title" at bounding box center [621, 150] width 243 height 11
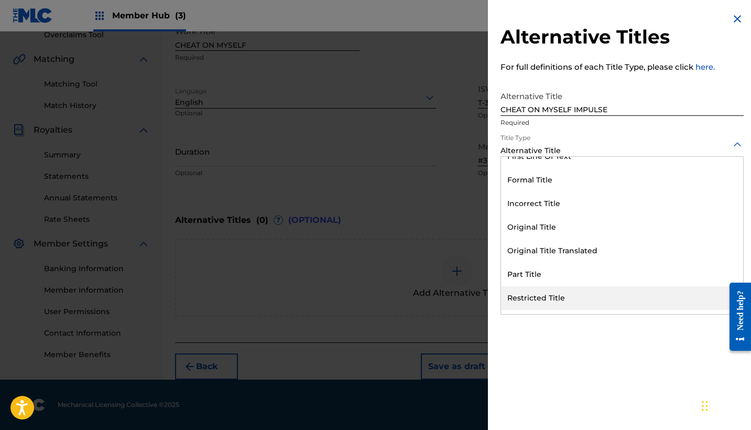
scroll to position [0, 0]
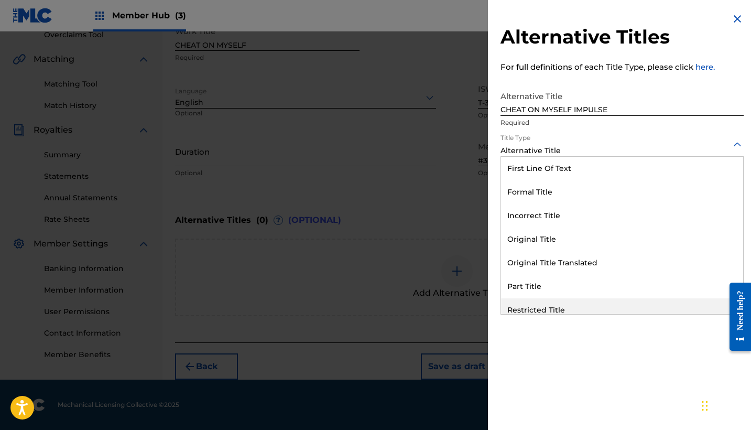
click at [525, 372] on div "Alternative Titles For full definitions of each Title Type, please click here. …" at bounding box center [622, 215] width 268 height 430
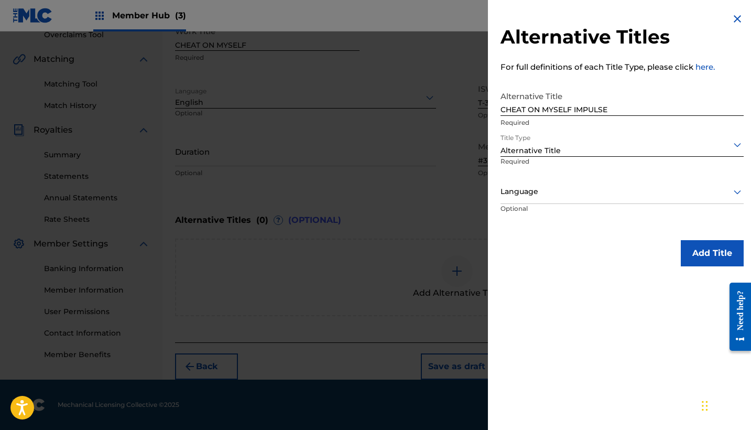
click at [572, 109] on input "CHEAT ON MYSELF IMPULSE" at bounding box center [621, 101] width 243 height 30
click at [575, 111] on input "CHEAT ON MYSELF IMPULSE" at bounding box center [621, 101] width 243 height 30
click at [545, 261] on div "Add Title" at bounding box center [621, 253] width 243 height 26
click at [565, 199] on div "Language" at bounding box center [621, 192] width 243 height 24
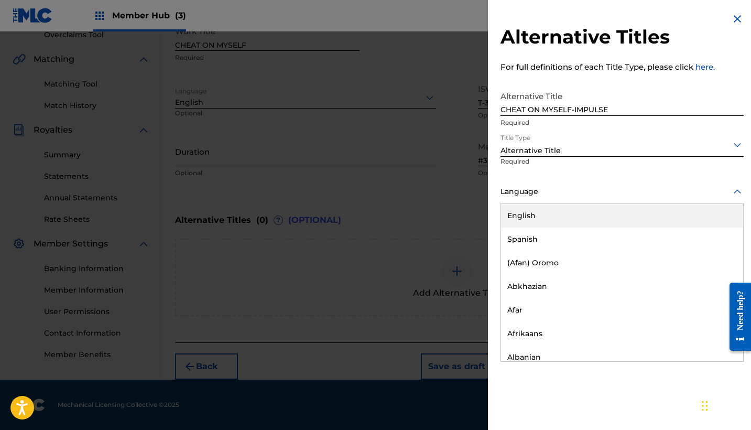
click at [562, 213] on div "English" at bounding box center [622, 216] width 242 height 24
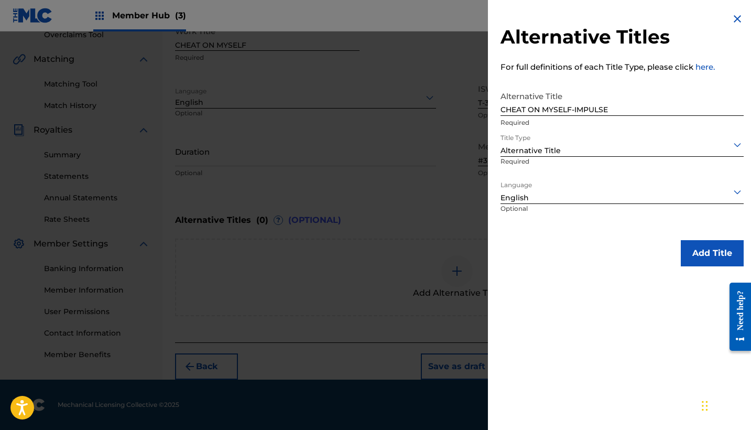
click at [563, 152] on div "Alternative Title" at bounding box center [621, 150] width 243 height 11
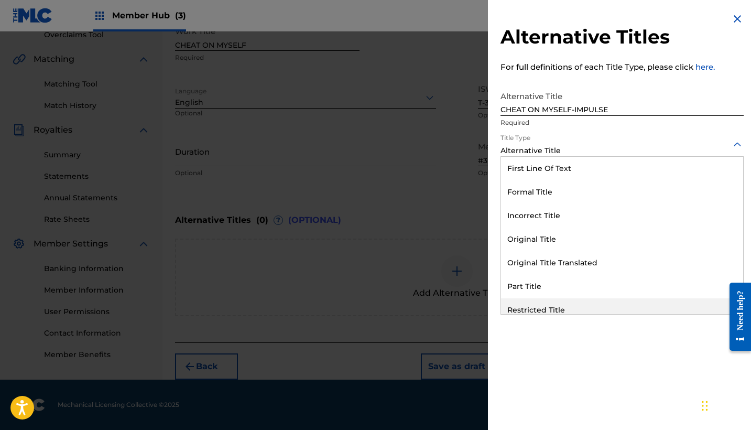
click at [555, 352] on div "Alternative Titles For full definitions of each Title Type, please click here. …" at bounding box center [622, 215] width 268 height 430
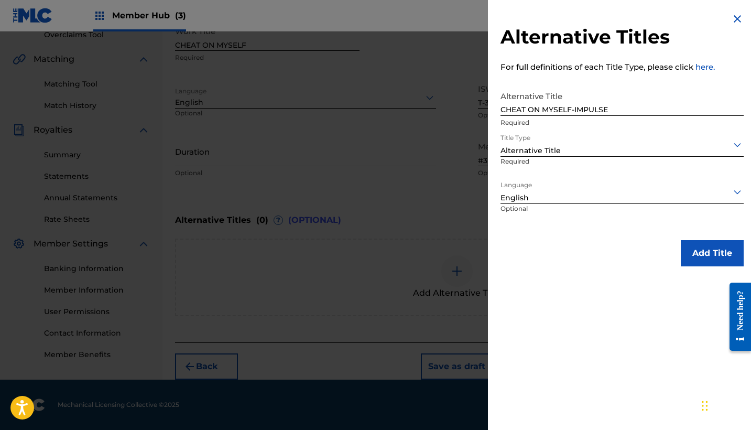
click at [573, 111] on input "CHEAT ON MYSELF-IMPULSE" at bounding box center [621, 101] width 243 height 30
click at [573, 111] on input "CHEAT ON MYSELF -IMPULSE" at bounding box center [621, 101] width 243 height 30
type input "CHEAT ON MYSELF - IMPULSE"
click at [640, 260] on div "Add Title" at bounding box center [621, 253] width 243 height 26
click at [700, 251] on button "Add Title" at bounding box center [711, 253] width 63 height 26
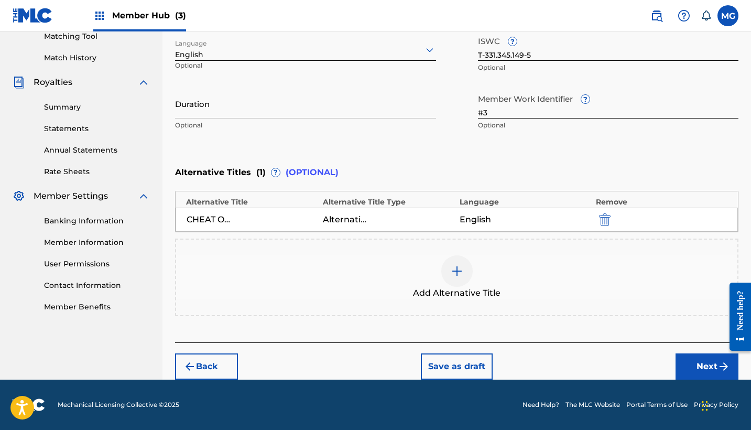
scroll to position [274, 0]
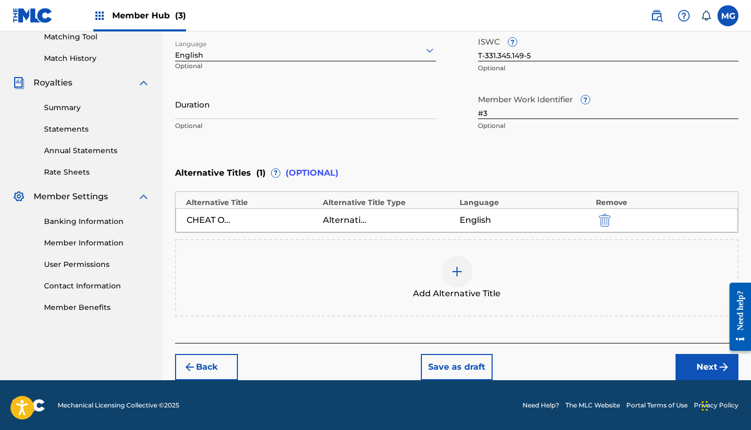
click at [458, 266] on img at bounding box center [457, 271] width 13 height 13
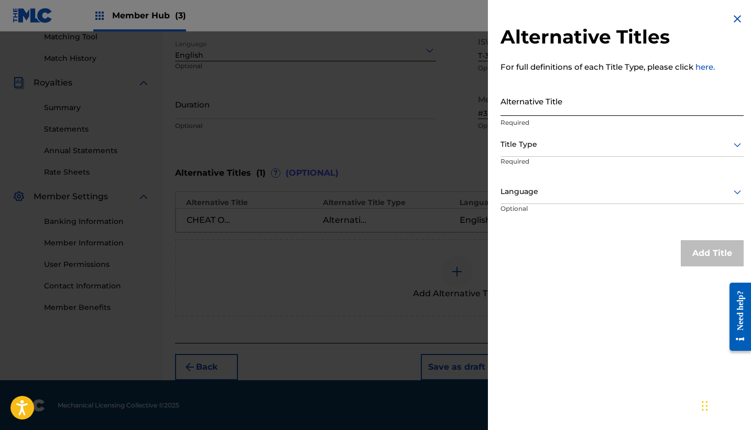
click at [540, 113] on input "Alternative Title" at bounding box center [621, 101] width 243 height 30
type input "Cheat on Myself - Second Thoughts"
click at [547, 146] on div at bounding box center [621, 144] width 243 height 13
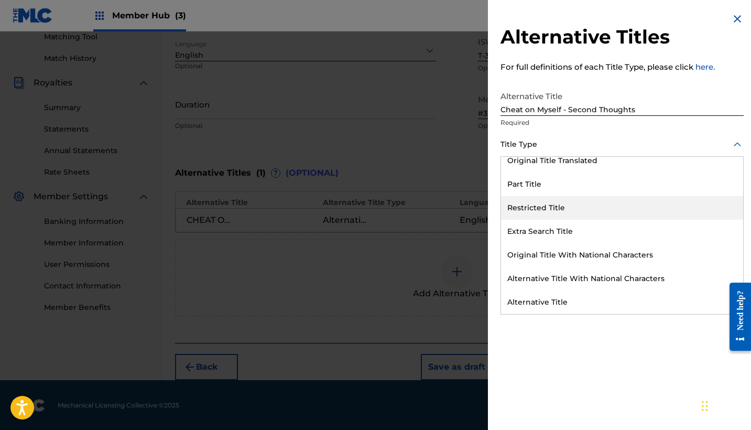
scroll to position [102, 0]
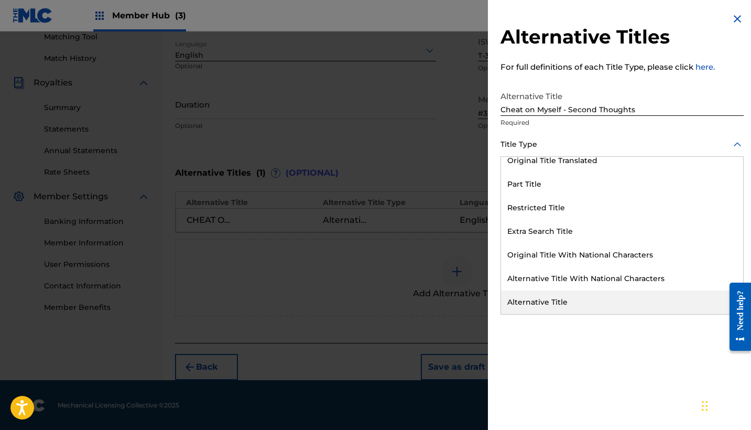
click at [536, 306] on div "Alternative Title" at bounding box center [622, 302] width 242 height 24
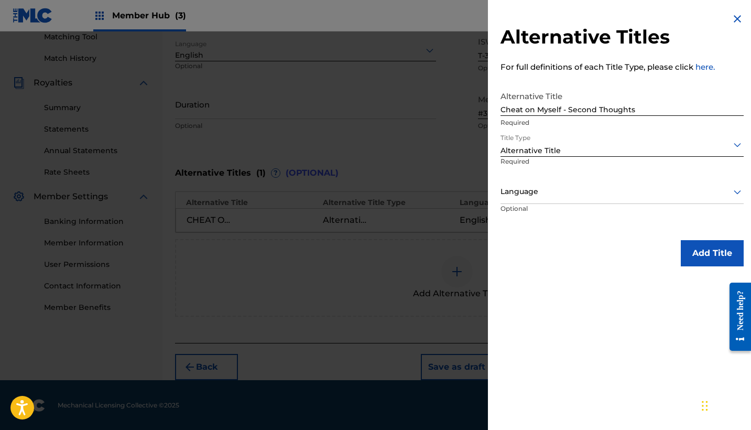
click at [551, 181] on div "Language" at bounding box center [621, 192] width 243 height 24
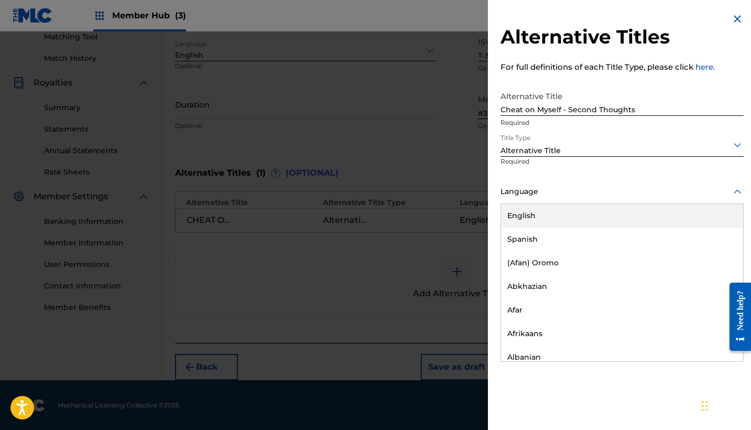
click at [547, 213] on div "English" at bounding box center [622, 216] width 242 height 24
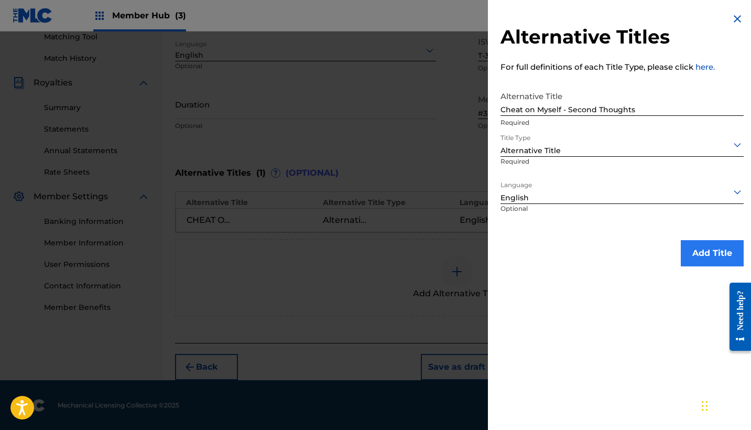
click at [699, 245] on button "Add Title" at bounding box center [711, 253] width 63 height 26
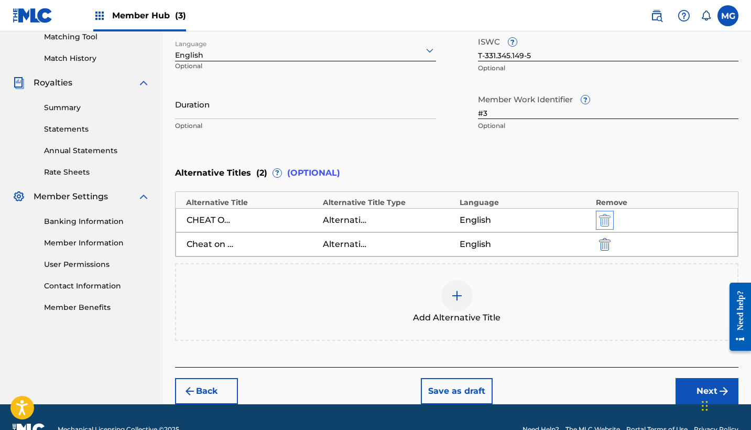
click at [601, 221] on img "submit" at bounding box center [605, 220] width 12 height 13
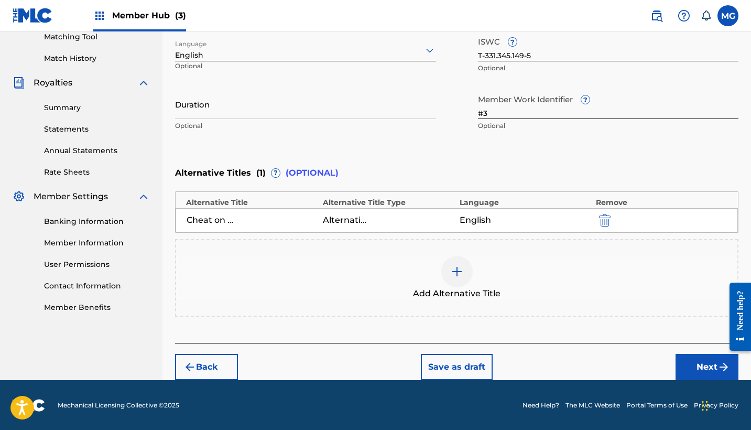
click at [462, 267] on img at bounding box center [457, 271] width 13 height 13
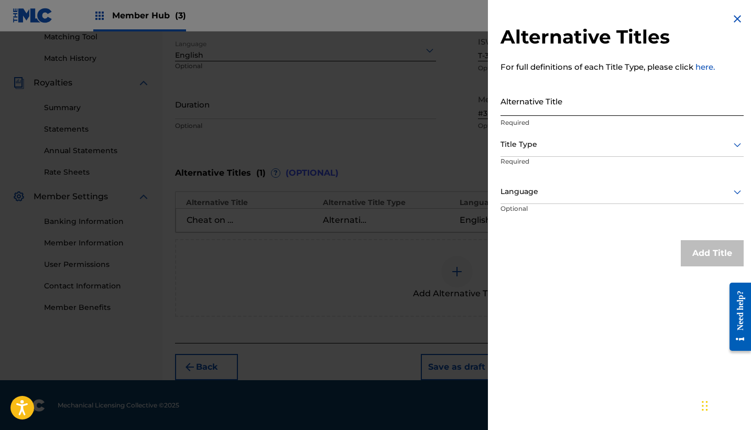
click at [526, 109] on input "Alternative Title" at bounding box center [621, 101] width 243 height 30
type input "Cheat on Myself"
drag, startPoint x: 577, startPoint y: 104, endPoint x: 492, endPoint y: 104, distance: 84.9
click at [492, 104] on div "Alternative Titles For full definitions of each Title Type, please click here. …" at bounding box center [622, 139] width 268 height 279
type input "-"
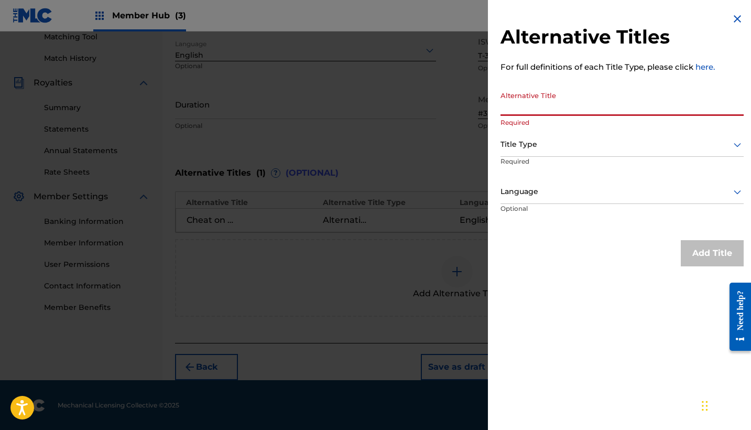
paste input "Cheat on Myself"
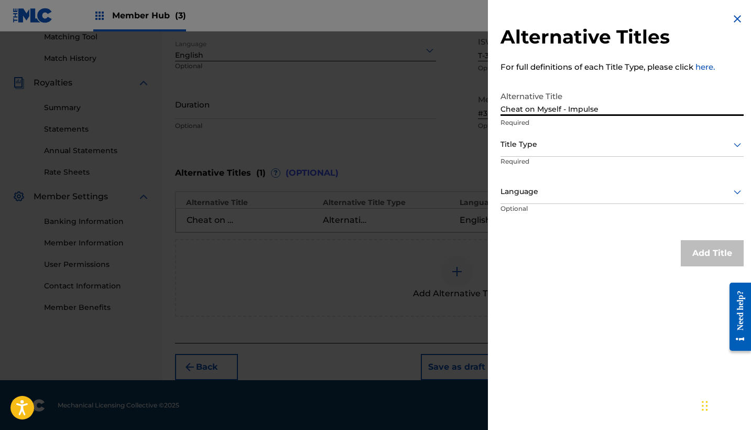
type input "Cheat on Myself - Impulse"
click at [515, 147] on div at bounding box center [621, 144] width 243 height 13
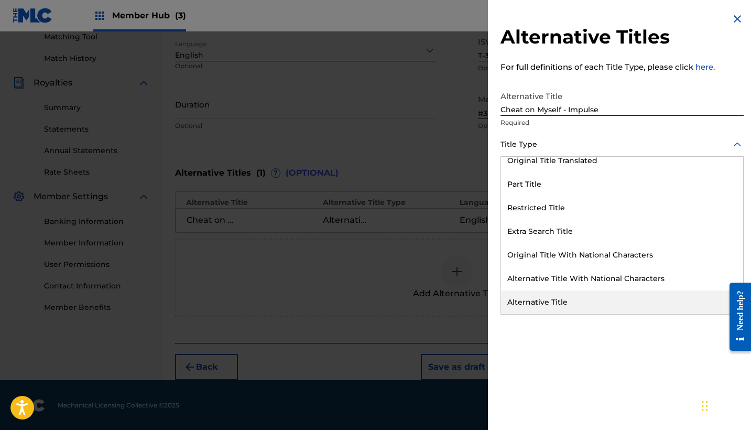
click at [544, 306] on div "Alternative Title" at bounding box center [622, 302] width 242 height 24
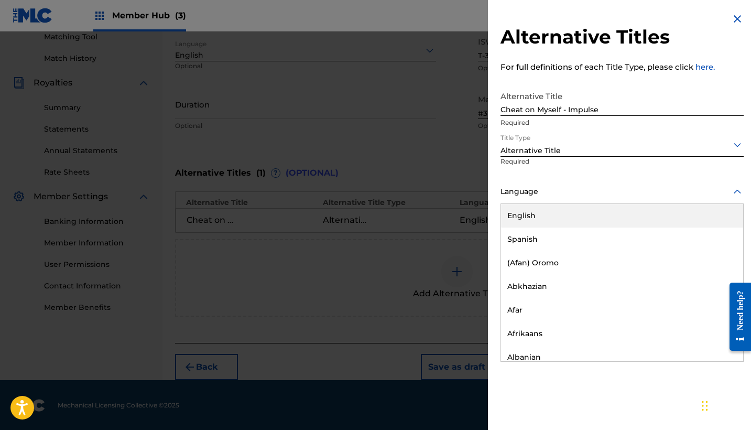
click at [532, 192] on div at bounding box center [621, 191] width 243 height 13
click at [537, 213] on div "English" at bounding box center [622, 216] width 242 height 24
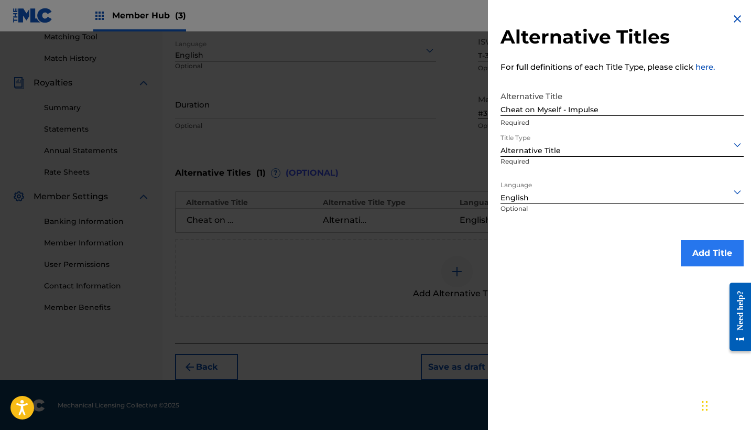
click at [699, 255] on button "Add Title" at bounding box center [711, 253] width 63 height 26
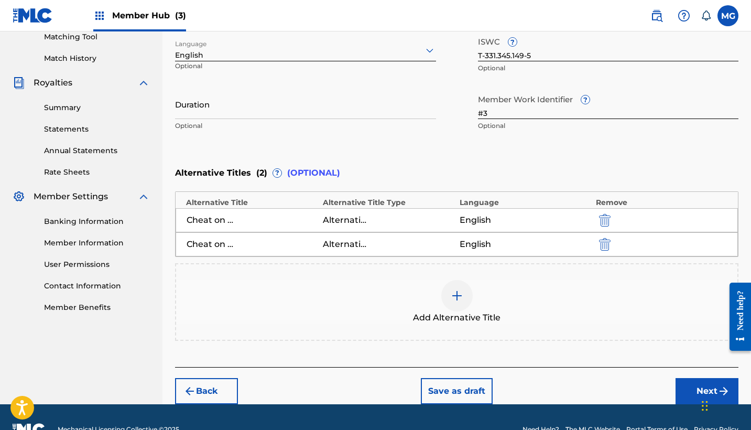
click at [451, 299] on img at bounding box center [457, 295] width 13 height 13
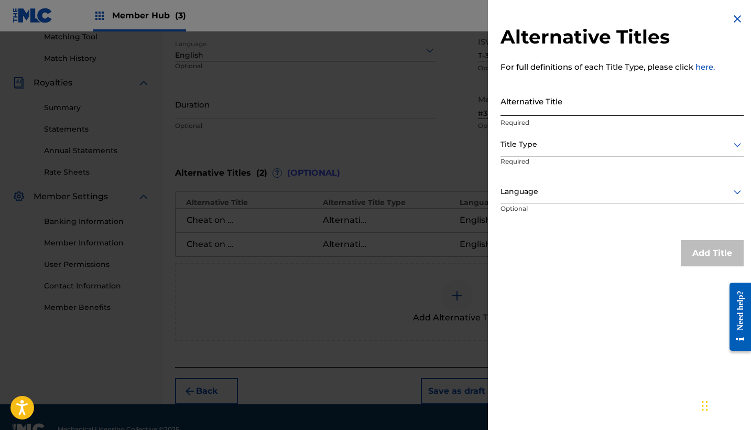
click at [556, 110] on input "Alternative Title" at bounding box center [621, 101] width 243 height 30
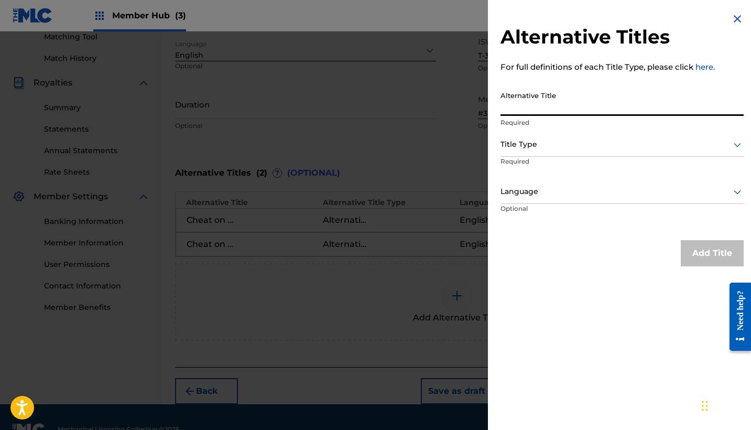
paste input "Cheat on Myself"
drag, startPoint x: 649, startPoint y: 105, endPoint x: 567, endPoint y: 107, distance: 81.2
click at [567, 107] on input "Cheat on Myself - Second Thoughts" at bounding box center [621, 101] width 243 height 30
type input "Cheat on Myself - Might/Won't Edit"
click at [588, 150] on div at bounding box center [621, 144] width 243 height 13
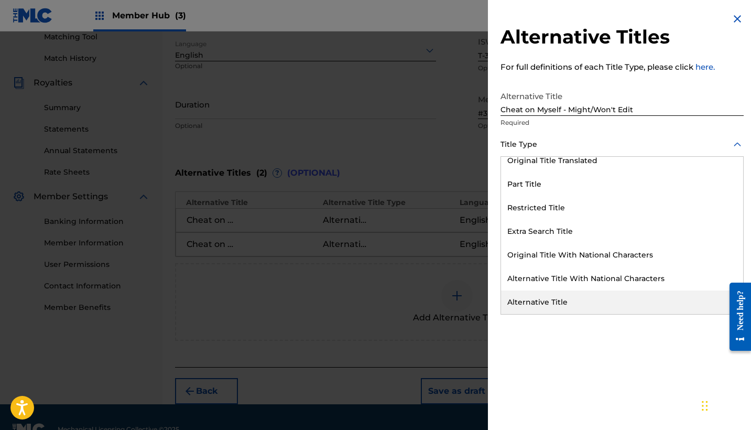
click at [571, 307] on div "Alternative Title" at bounding box center [622, 302] width 242 height 24
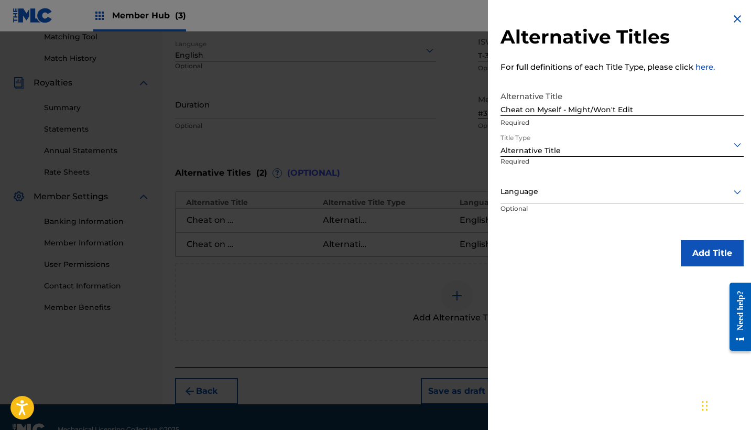
click at [568, 197] on div at bounding box center [621, 191] width 243 height 13
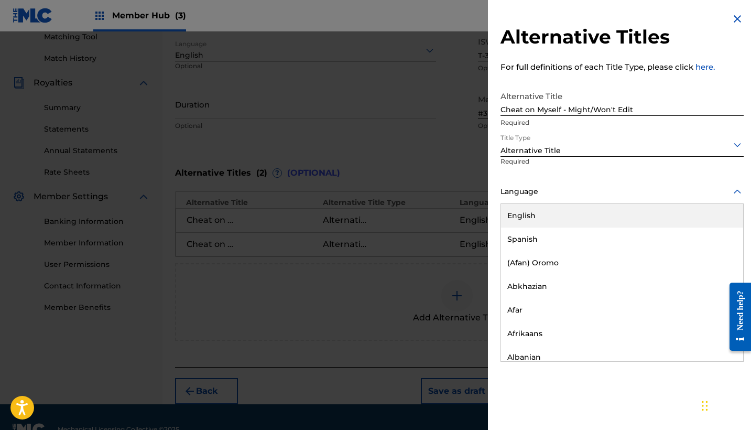
click at [568, 218] on div "English" at bounding box center [622, 216] width 242 height 24
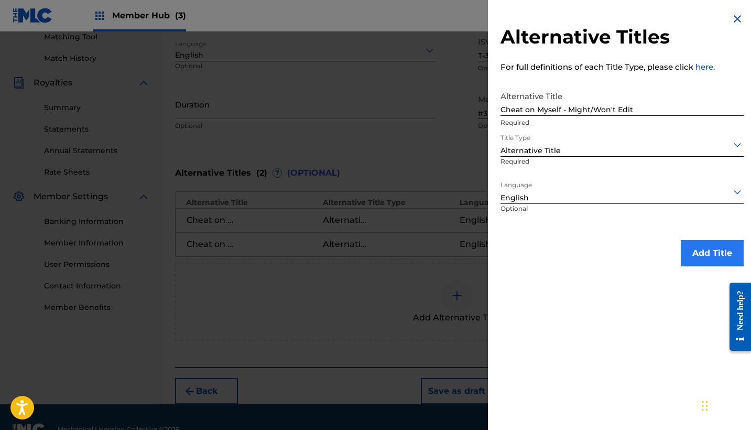
click at [718, 254] on button "Add Title" at bounding box center [711, 253] width 63 height 26
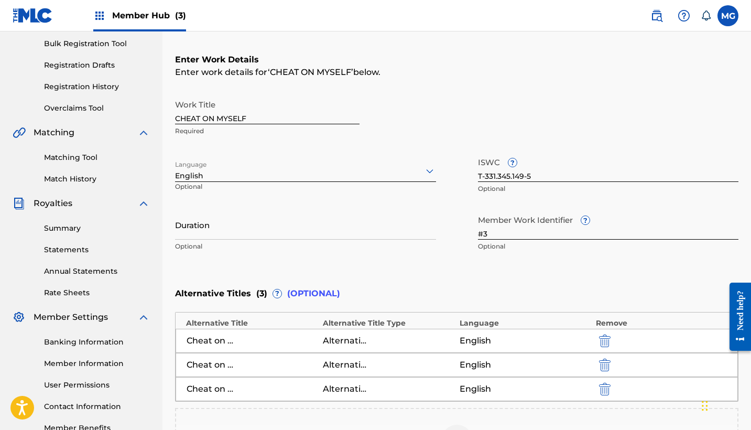
scroll to position [139, 0]
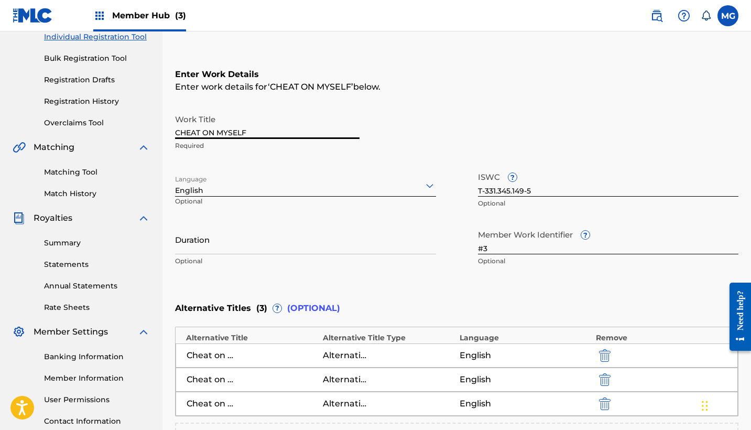
drag, startPoint x: 271, startPoint y: 137, endPoint x: 157, endPoint y: 135, distance: 114.2
click at [157, 135] on main "[PERSON_NAME] Summary Catalog Works Registration Claiming Tool Individual Regis…" at bounding box center [375, 228] width 751 height 671
paste input "heat on Myself"
type input "Cheat on Myself"
click at [429, 103] on div "Enter Work Details Enter work details for ‘ Cheat on Myself ’ below. Work Title…" at bounding box center [456, 170] width 563 height 254
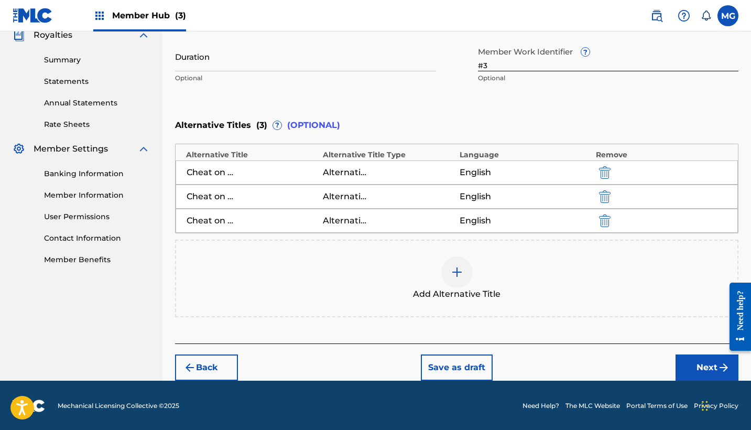
scroll to position [321, 0]
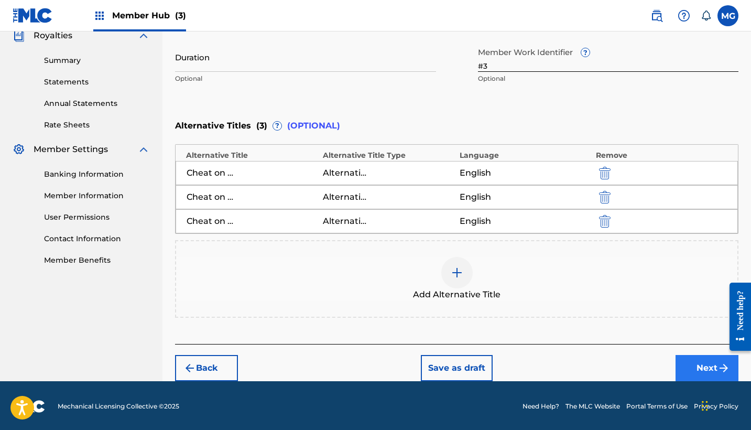
click at [698, 359] on button "Next" at bounding box center [706, 368] width 63 height 26
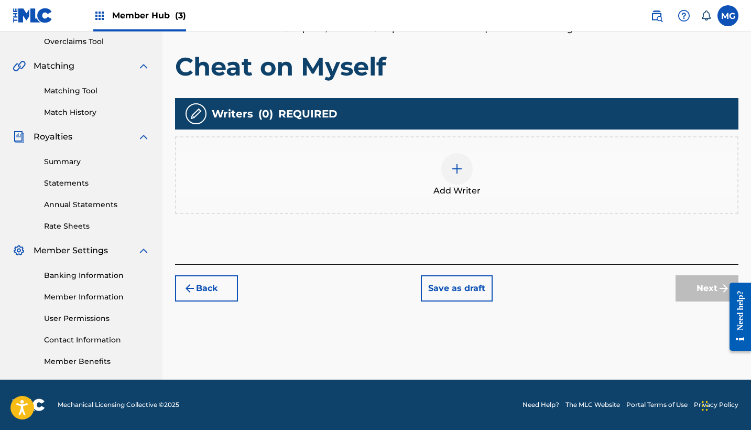
scroll to position [220, 0]
click at [443, 182] on div "Add Writer" at bounding box center [456, 175] width 561 height 44
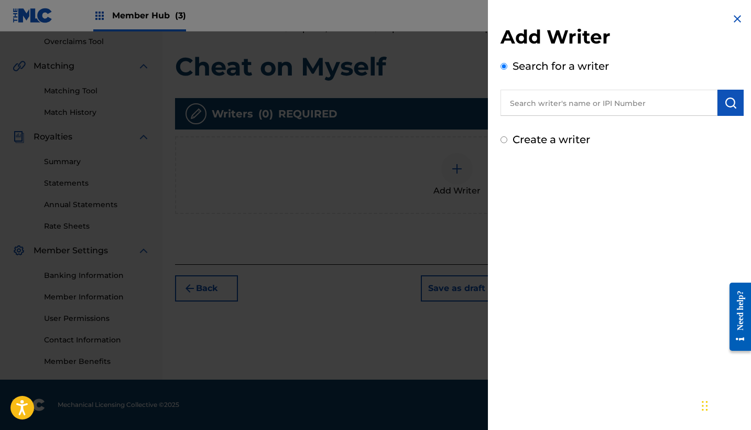
click at [563, 97] on input "text" at bounding box center [608, 103] width 217 height 26
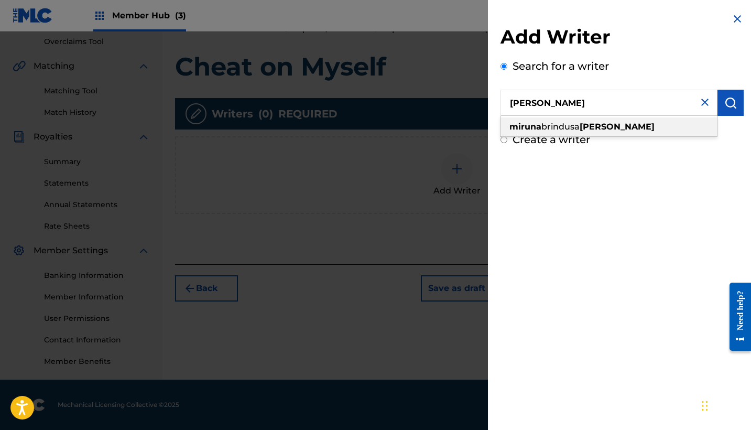
click at [588, 122] on strong "[PERSON_NAME]" at bounding box center [616, 127] width 75 height 10
type input "miruna [PERSON_NAME]"
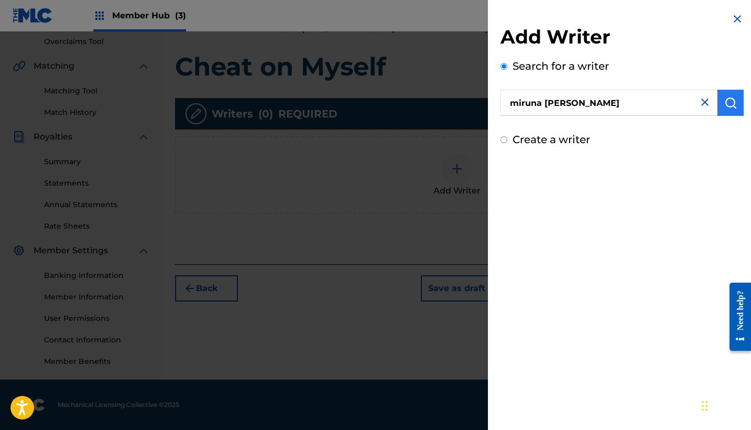
click at [728, 106] on img "submit" at bounding box center [730, 102] width 13 height 13
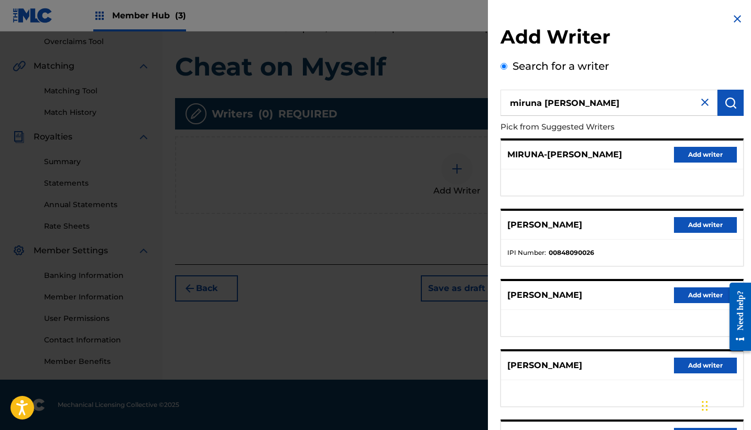
scroll to position [0, 0]
click at [700, 222] on button "Add writer" at bounding box center [705, 225] width 63 height 16
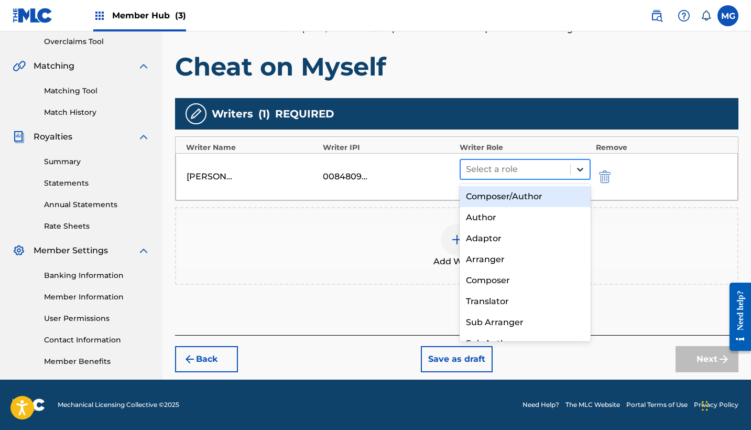
click at [577, 170] on icon at bounding box center [580, 169] width 10 height 10
click at [500, 196] on div "Composer/Author" at bounding box center [524, 196] width 131 height 21
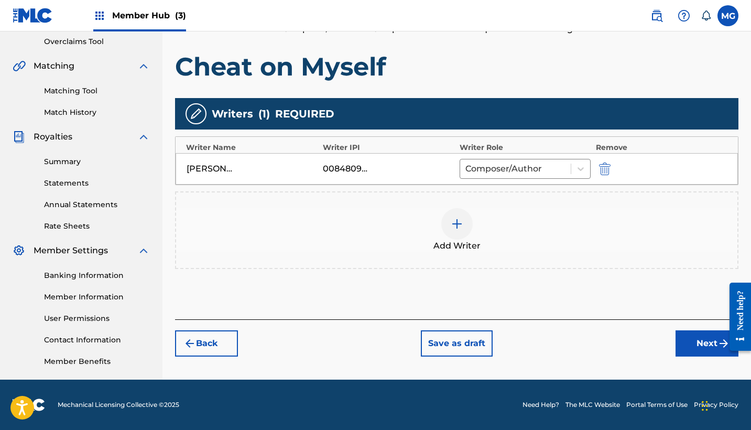
click at [468, 219] on div at bounding box center [456, 223] width 31 height 31
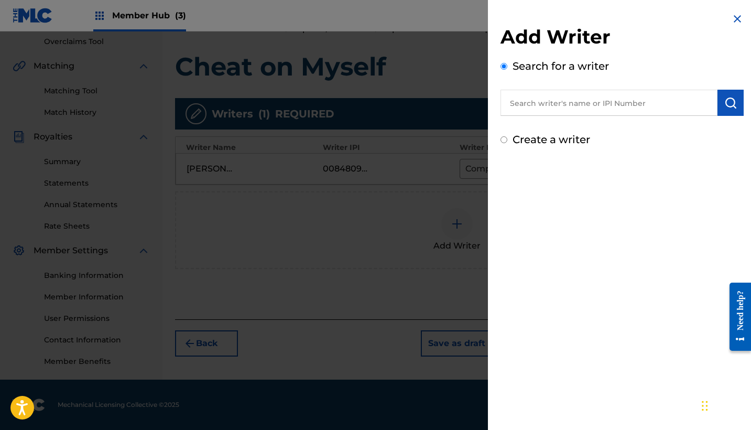
click at [574, 97] on input "text" at bounding box center [608, 103] width 217 height 26
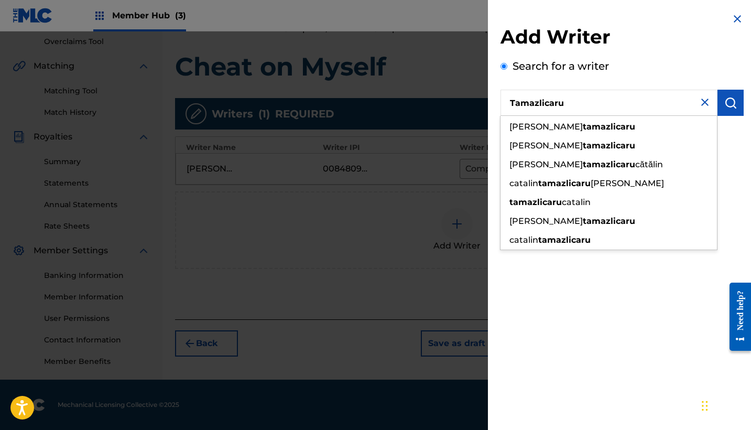
drag, startPoint x: 574, startPoint y: 97, endPoint x: 589, endPoint y: 145, distance: 49.4
click at [589, 145] on strong "tamazlicaru" at bounding box center [609, 145] width 52 height 10
type input "[PERSON_NAME]"
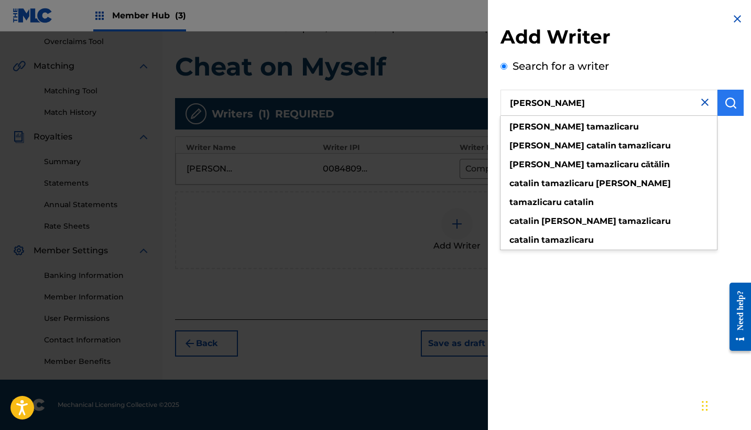
click at [724, 104] on img "submit" at bounding box center [730, 102] width 13 height 13
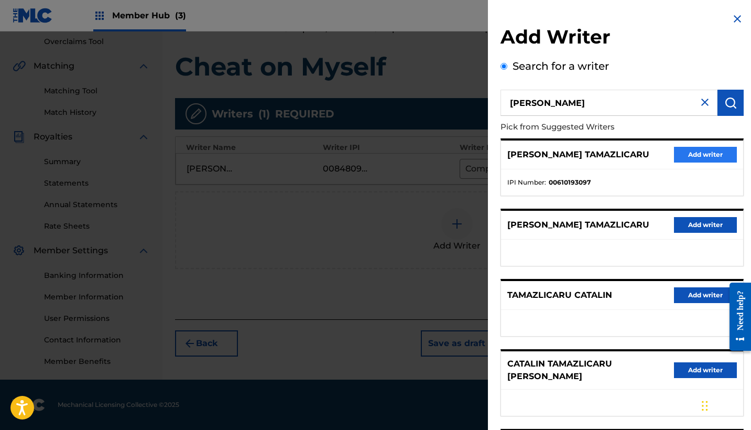
click at [696, 152] on button "Add writer" at bounding box center [705, 155] width 63 height 16
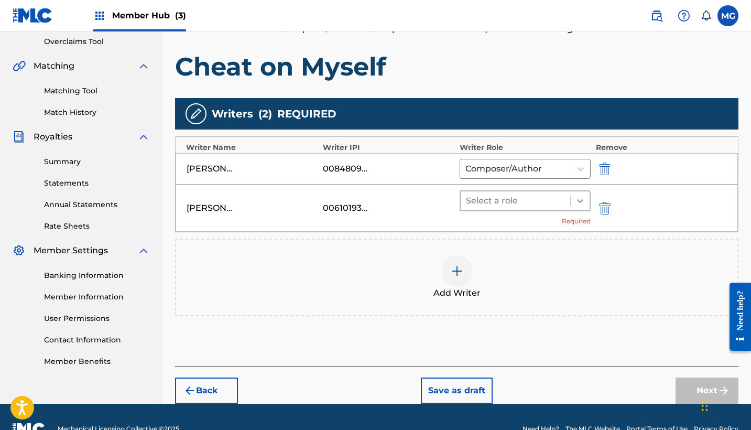
click at [580, 200] on icon at bounding box center [580, 200] width 10 height 10
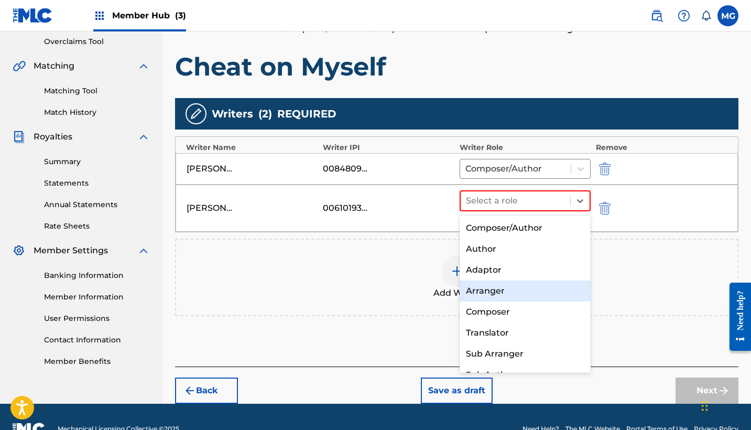
click at [517, 293] on div "Arranger" at bounding box center [524, 290] width 131 height 21
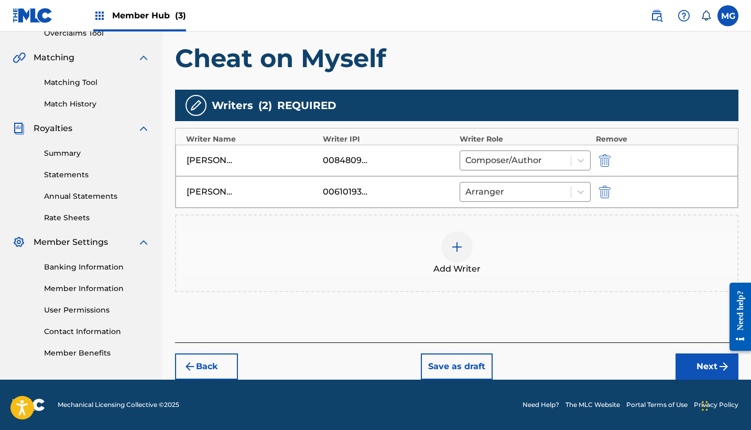
scroll to position [228, 0]
click at [717, 368] on img "submit" at bounding box center [723, 366] width 13 height 13
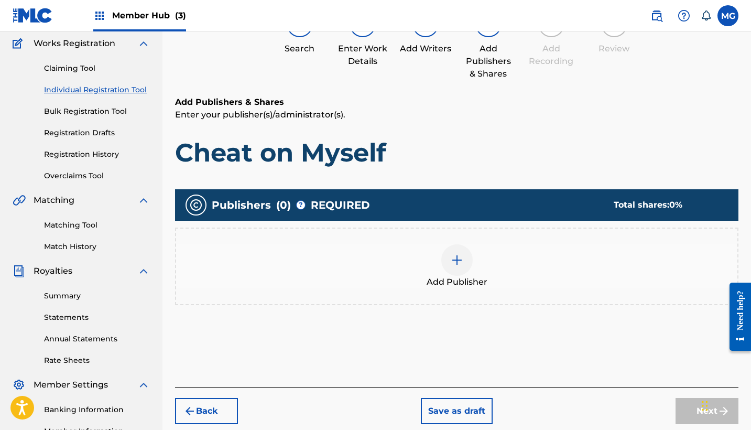
scroll to position [76, 0]
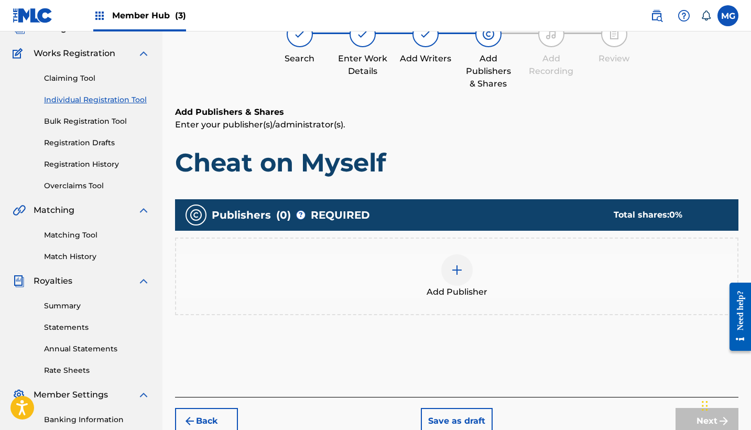
click at [454, 282] on div at bounding box center [456, 269] width 31 height 31
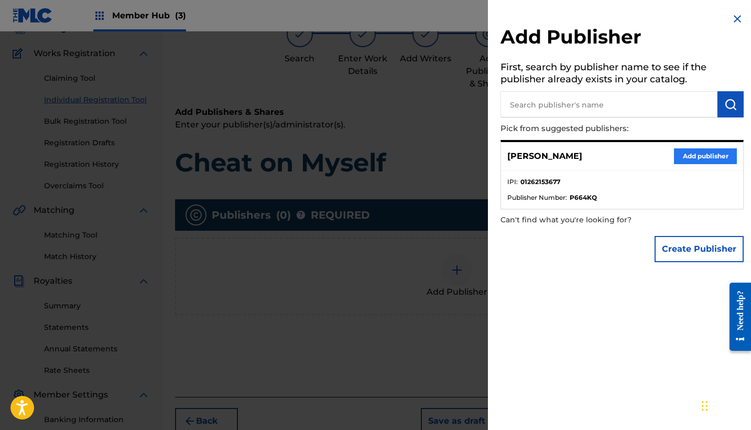
click at [696, 156] on button "Add publisher" at bounding box center [705, 156] width 63 height 16
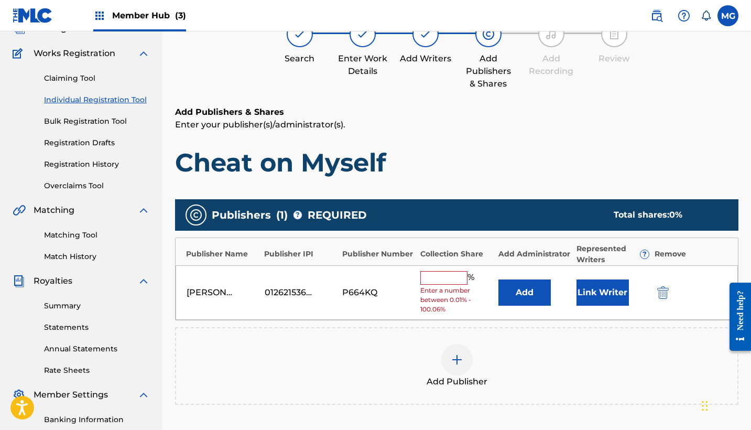
click at [455, 274] on input "text" at bounding box center [443, 278] width 47 height 14
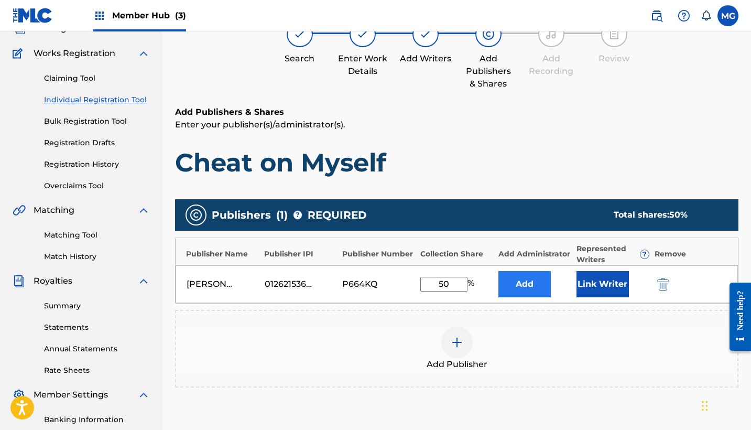
type input "50"
click at [535, 281] on button "Add" at bounding box center [524, 284] width 52 height 26
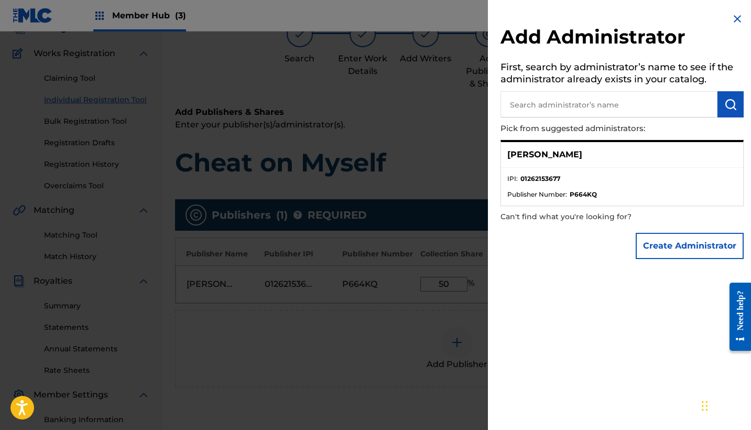
click at [600, 158] on div "[PERSON_NAME]" at bounding box center [622, 155] width 242 height 26
click at [534, 152] on p "[PERSON_NAME]" at bounding box center [544, 154] width 75 height 13
click at [731, 18] on img at bounding box center [737, 19] width 13 height 13
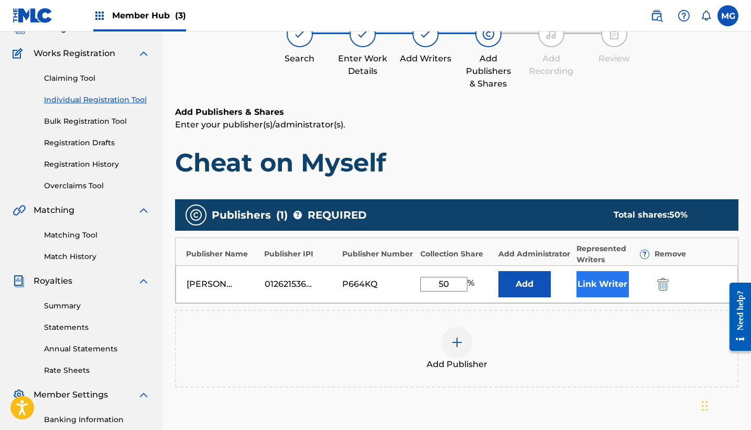
click at [588, 284] on button "Link Writer" at bounding box center [602, 284] width 52 height 26
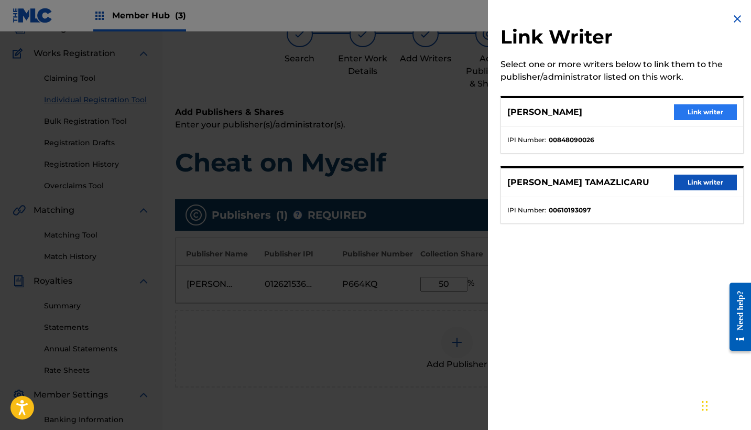
click at [684, 110] on button "Link writer" at bounding box center [705, 112] width 63 height 16
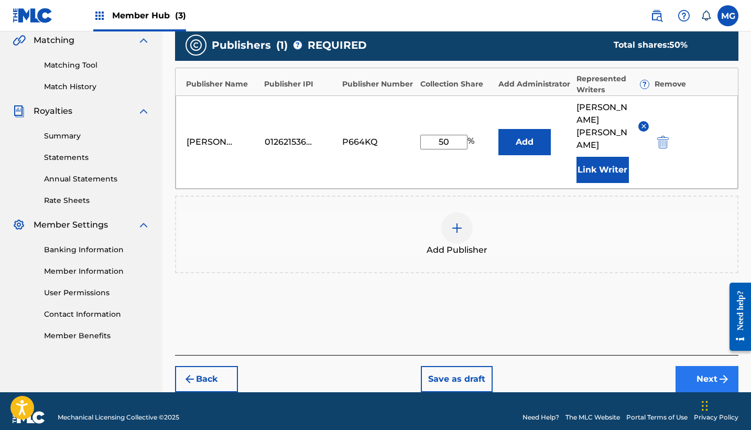
click at [687, 366] on button "Next" at bounding box center [706, 379] width 63 height 26
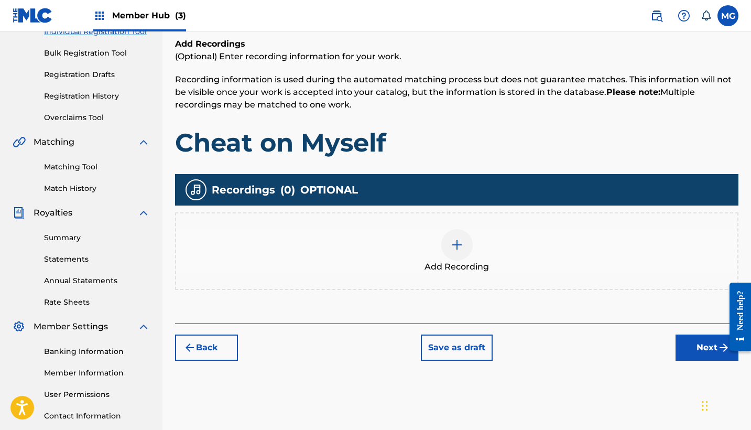
scroll to position [143, 0]
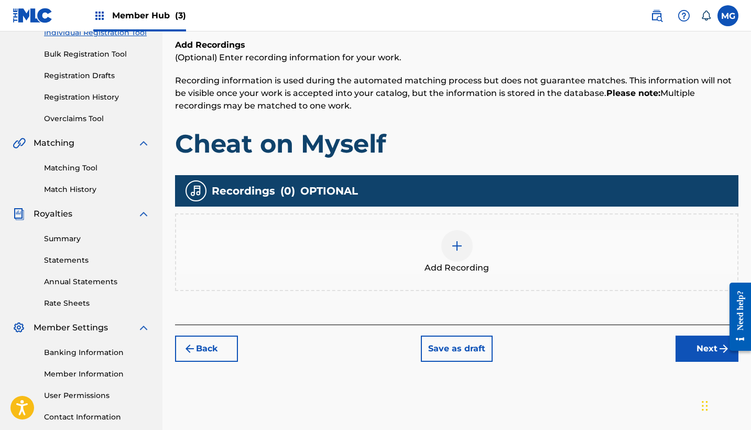
click at [481, 260] on div "Add Recording" at bounding box center [456, 252] width 561 height 44
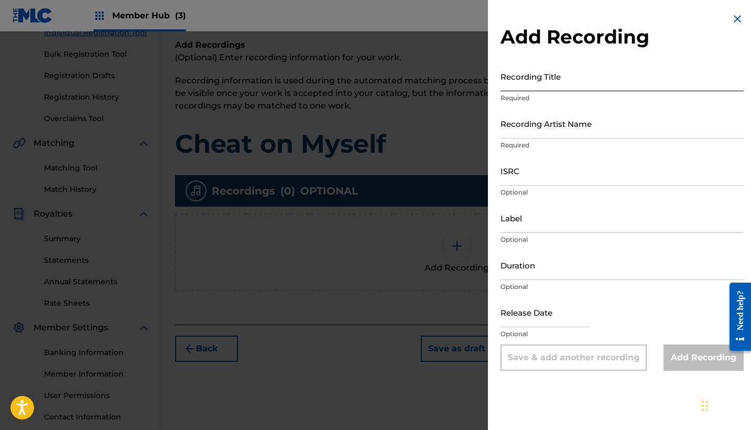
click at [551, 79] on input "Recording Title" at bounding box center [621, 76] width 243 height 30
paste input "Cheat on Myself"
type input "Cheat on Myself"
click at [564, 123] on input "Recording Artist Name" at bounding box center [621, 123] width 243 height 30
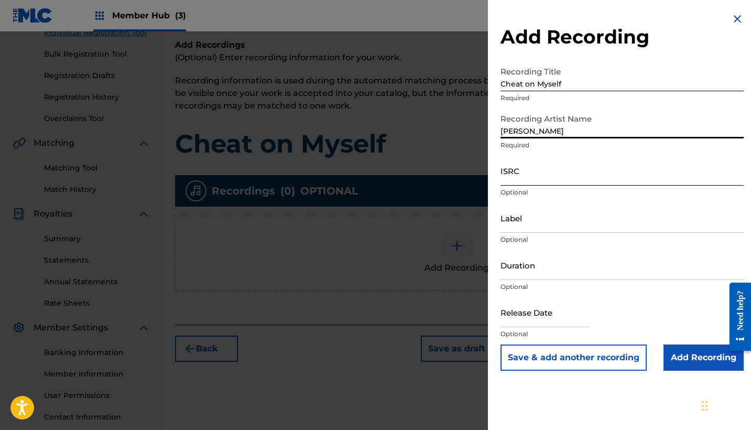
type input "[PERSON_NAME]"
click at [559, 167] on input "ISRC" at bounding box center [621, 171] width 243 height 30
paste input "UKXN22558966"
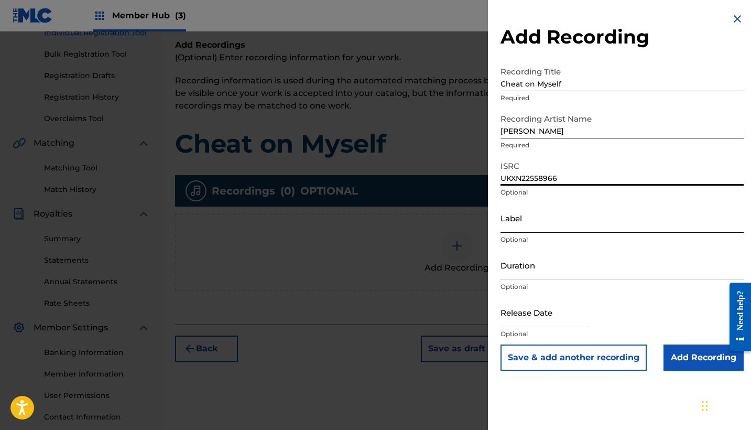
type input "UKXN22558966"
click at [533, 229] on input "Label" at bounding box center [621, 218] width 243 height 30
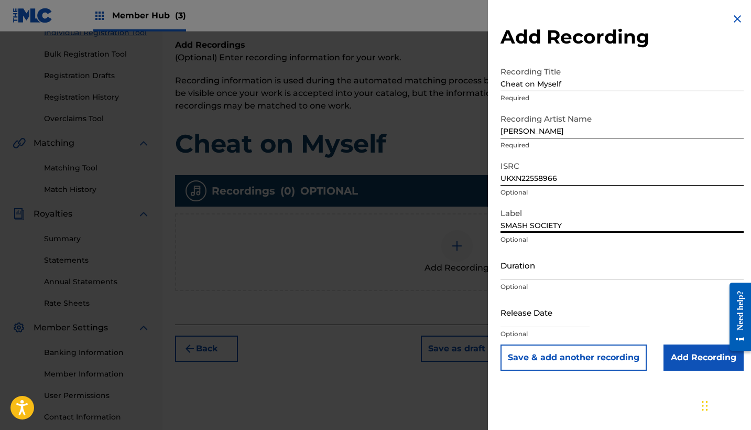
type input "SMASH SOCIETY"
click at [529, 265] on input "Duration" at bounding box center [621, 265] width 243 height 30
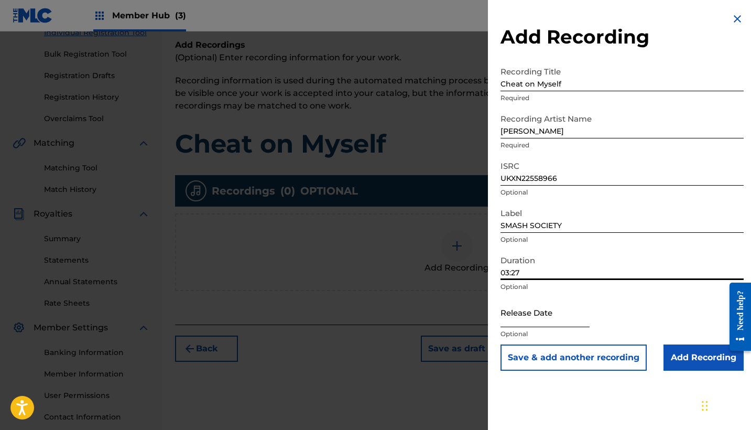
type input "03:27"
click at [536, 316] on input "text" at bounding box center [544, 312] width 89 height 30
select select "8"
select select "2025"
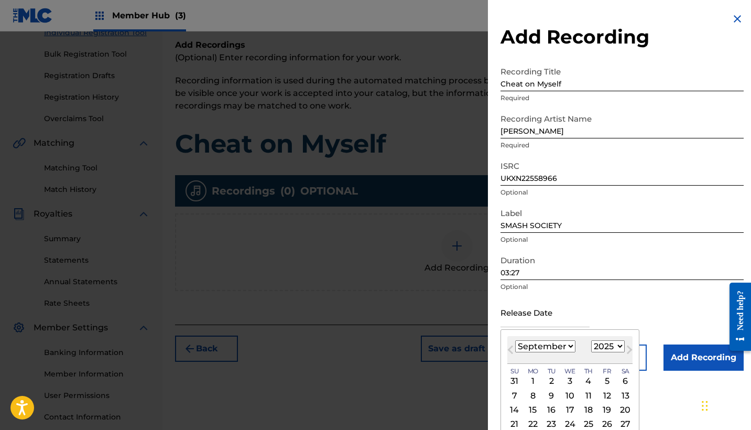
select select "1"
click at [584, 411] on div "13" at bounding box center [588, 409] width 13 height 13
type input "[DATE]"
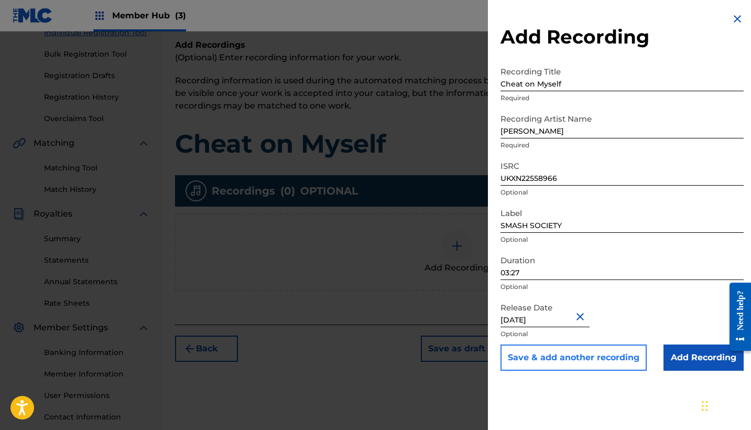
click at [632, 358] on button "Save & add another recording" at bounding box center [573, 357] width 146 height 26
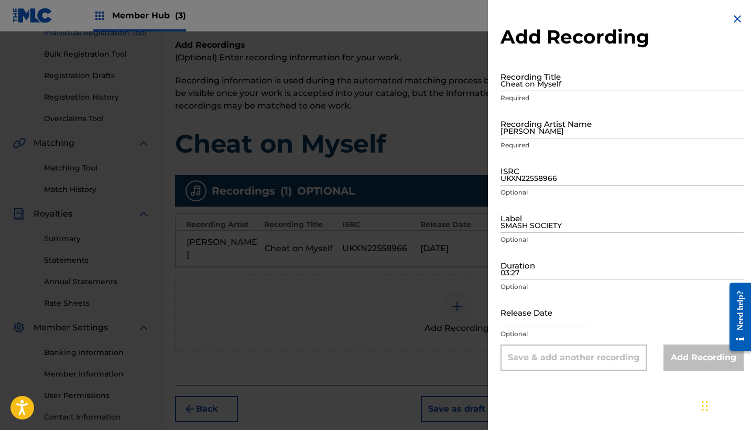
click at [607, 78] on input "Cheat on Myself" at bounding box center [621, 76] width 243 height 30
paste input "UKXN22558966"
drag, startPoint x: 607, startPoint y: 78, endPoint x: 490, endPoint y: 78, distance: 117.3
click at [490, 78] on div "Add Recording Recording Title UKXN22558966 Required Recording Artist Name [PERS…" at bounding box center [622, 191] width 268 height 383
drag, startPoint x: 573, startPoint y: 86, endPoint x: 485, endPoint y: 85, distance: 88.0
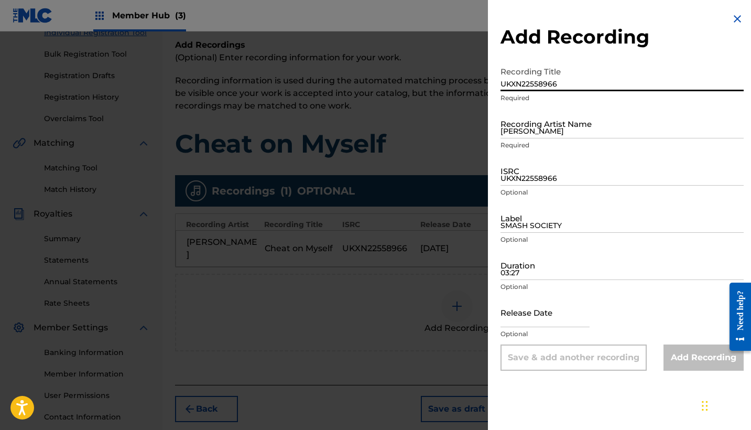
click at [485, 85] on div "Add Recording Recording Title UKXN22558966 Required Recording Artist Name [PERS…" at bounding box center [375, 230] width 751 height 398
type input "c"
type input "Cheat on Myself"
click at [519, 131] on input "[PERSON_NAME]" at bounding box center [621, 123] width 243 height 30
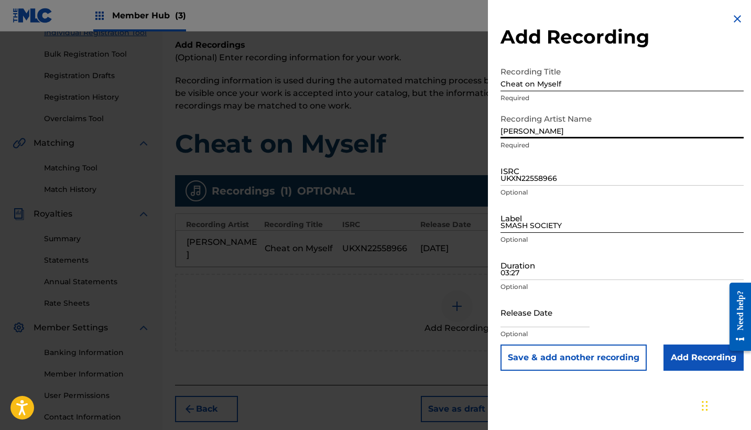
type input "[PERSON_NAME]"
click at [524, 222] on input "SMASH SOCIETY" at bounding box center [621, 218] width 243 height 30
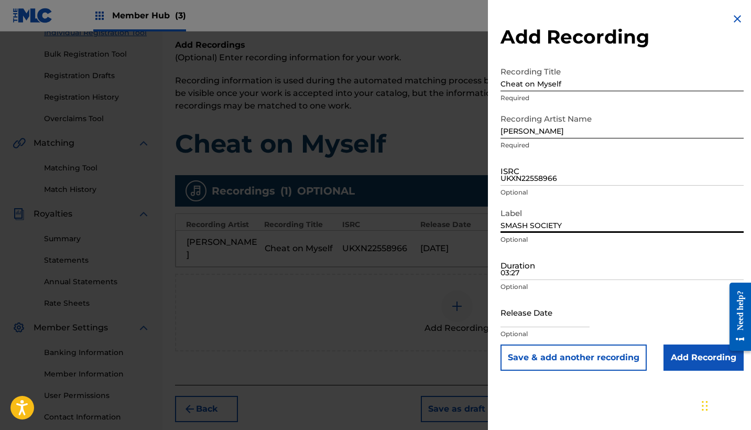
type input "SMASH SOCIETY"
click at [578, 90] on input "Cheat on Myself" at bounding box center [621, 76] width 243 height 30
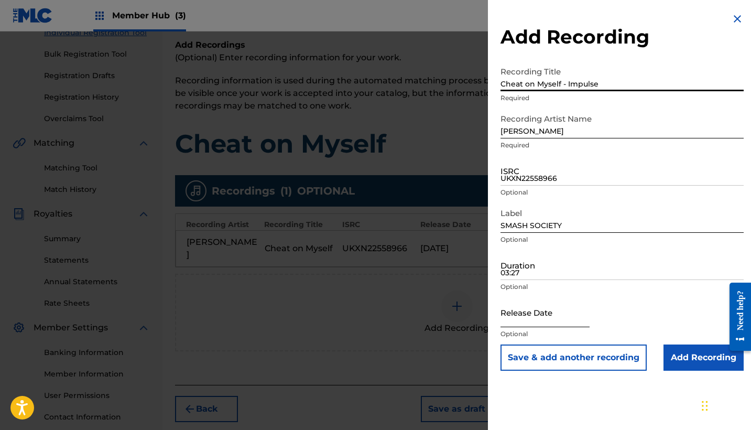
type input "Cheat on Myself - Impulse"
click at [533, 320] on input "text" at bounding box center [544, 312] width 89 height 30
select select "8"
select select "2025"
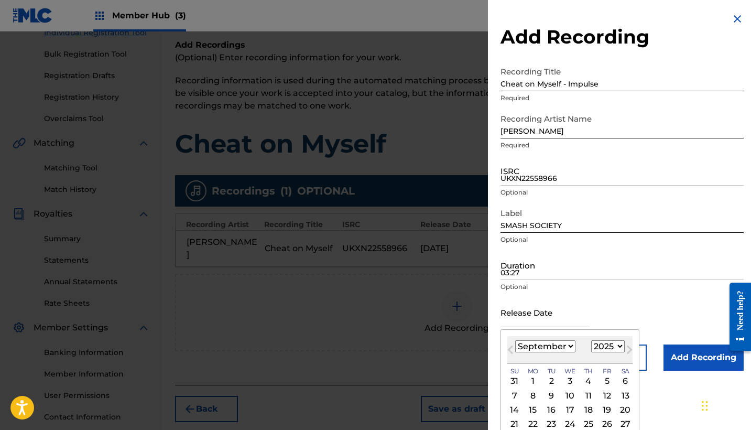
select select "1"
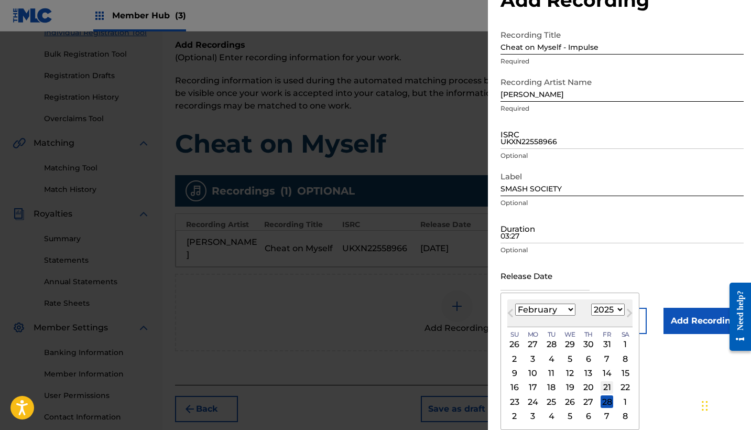
scroll to position [37, 0]
click at [600, 388] on div "21" at bounding box center [606, 387] width 13 height 13
type input "[DATE]"
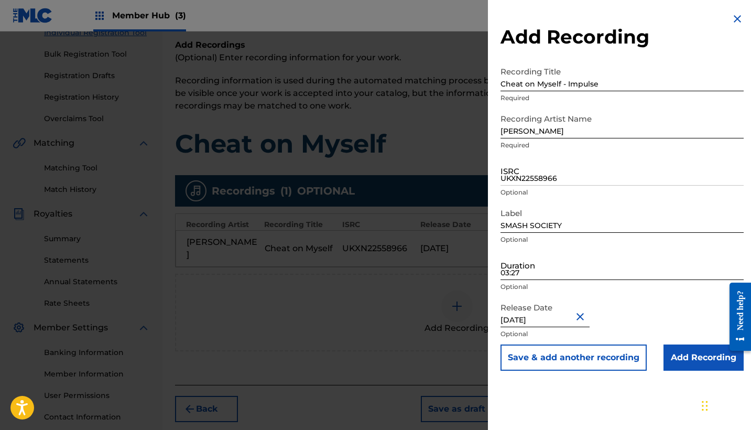
click at [549, 270] on input "03:27" at bounding box center [621, 265] width 243 height 30
type input "02:56"
click at [532, 163] on input "UKXN22558966" at bounding box center [621, 171] width 243 height 30
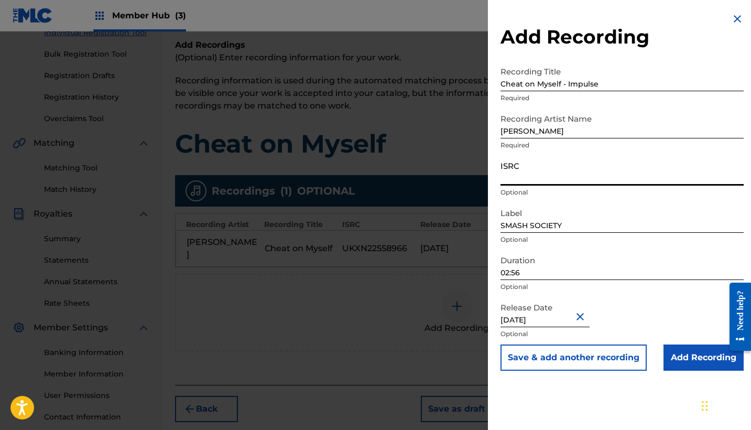
paste input "UKXN22571203"
type input "UKXN22571203"
drag, startPoint x: 606, startPoint y: 86, endPoint x: 472, endPoint y: 84, distance: 133.6
click at [472, 84] on div "Add Recording Recording Title Cheat on Myself - Impulse Required Recording Arti…" at bounding box center [375, 230] width 751 height 398
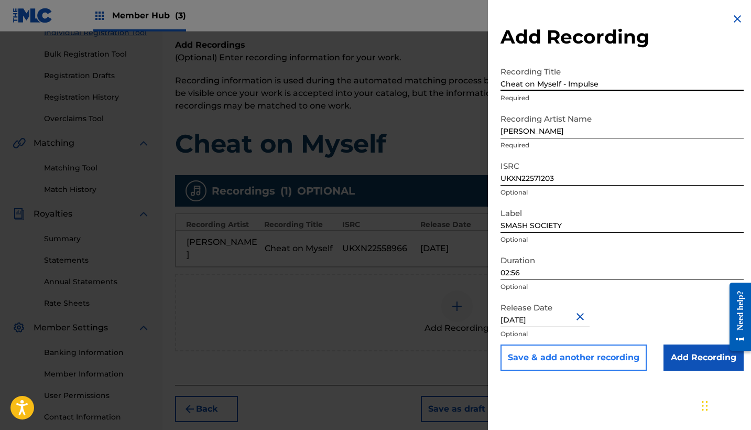
click at [600, 352] on button "Save & add another recording" at bounding box center [573, 357] width 146 height 26
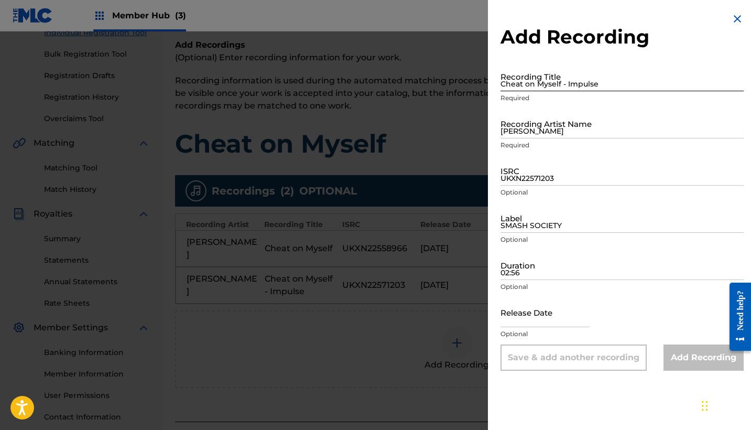
click at [574, 86] on input "Cheat on Myself - Impulse" at bounding box center [621, 76] width 243 height 30
paste input "Cheat on Myself - Impulse"
drag, startPoint x: 605, startPoint y: 84, endPoint x: 566, endPoint y: 82, distance: 39.3
click at [566, 82] on input "Cheat on Myself - Impulse" at bounding box center [621, 76] width 243 height 30
paste input "Might/Won't Edit"
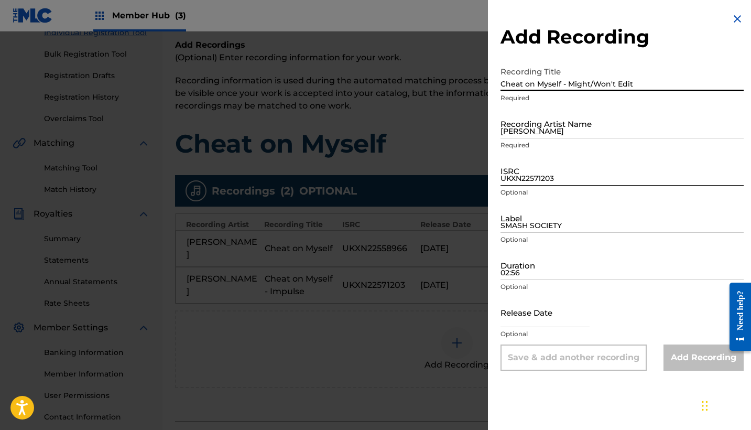
type input "Cheat on Myself - Might/Won't Edit"
click at [544, 171] on input "UKXN22571203" at bounding box center [621, 171] width 243 height 30
paste input "UKXN22574931"
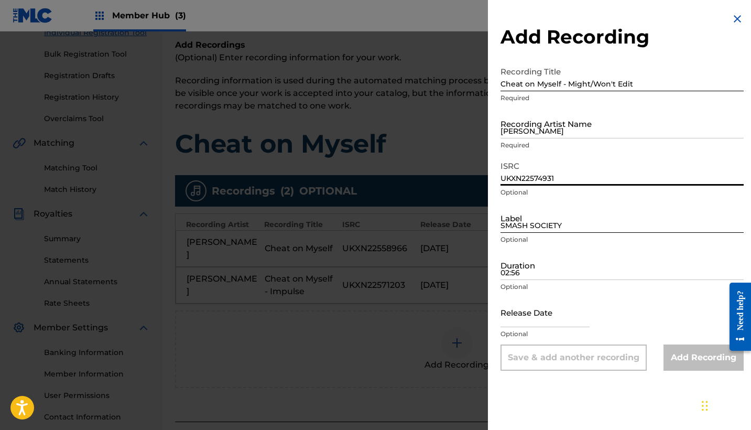
type input "UKXN22574931"
click at [535, 224] on input "SMASH SOCIETY" at bounding box center [621, 218] width 243 height 30
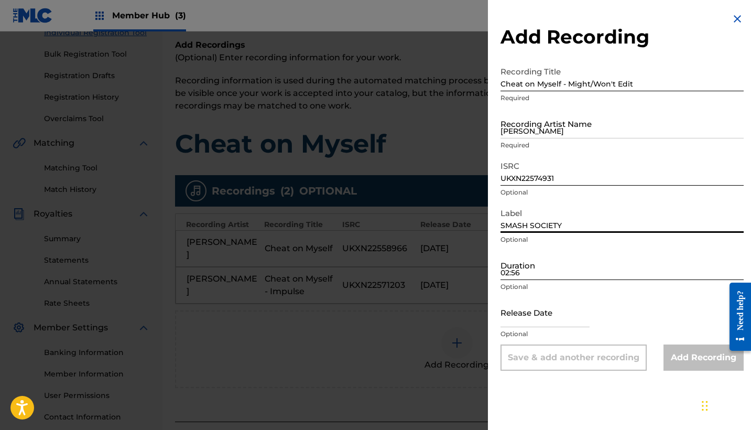
type input "SMASH SOCIETY"
click at [526, 273] on input "02:56" at bounding box center [621, 265] width 243 height 30
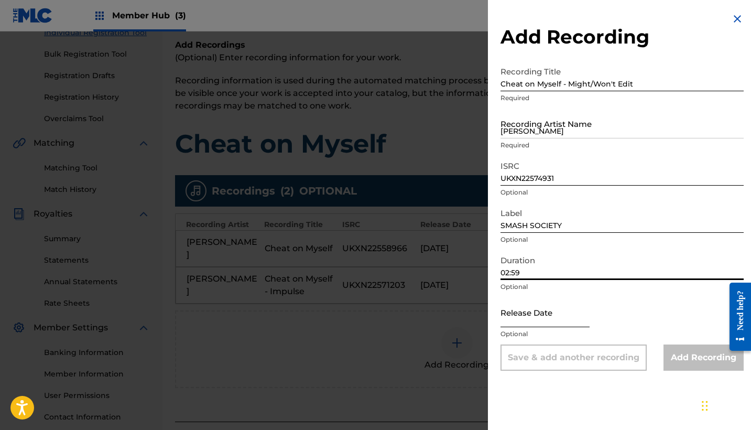
type input "02:59"
click at [520, 310] on input "text" at bounding box center [544, 312] width 89 height 30
select select "8"
select select "2025"
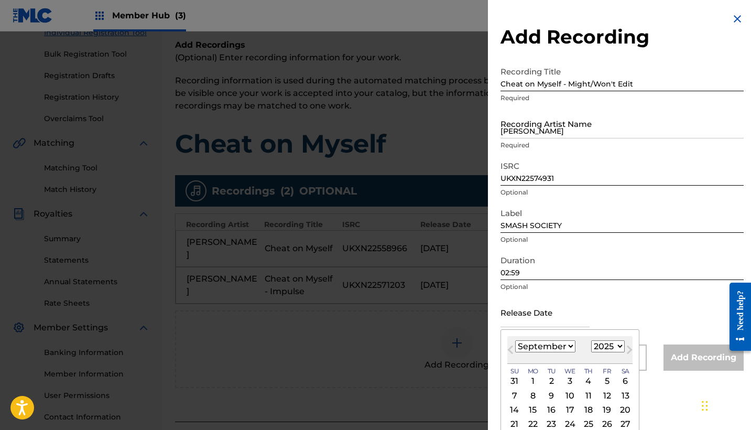
click at [554, 352] on div "January February March April May June July August September October November De…" at bounding box center [545, 346] width 60 height 13
select select "2"
click at [600, 398] on div "7" at bounding box center [606, 395] width 13 height 13
type input "[DATE]"
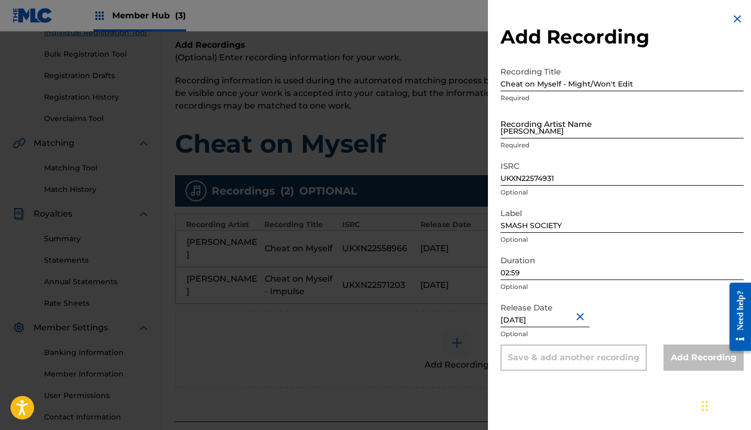
click at [574, 135] on input "[PERSON_NAME]" at bounding box center [621, 123] width 243 height 30
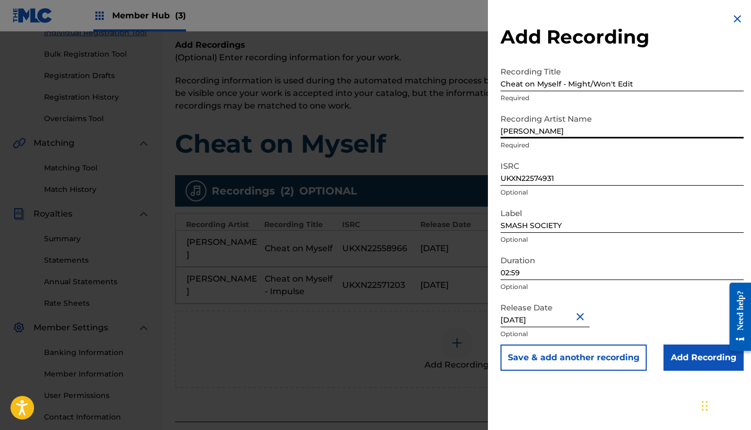
type input "[PERSON_NAME]"
click at [669, 366] on input "Add Recording" at bounding box center [703, 357] width 80 height 26
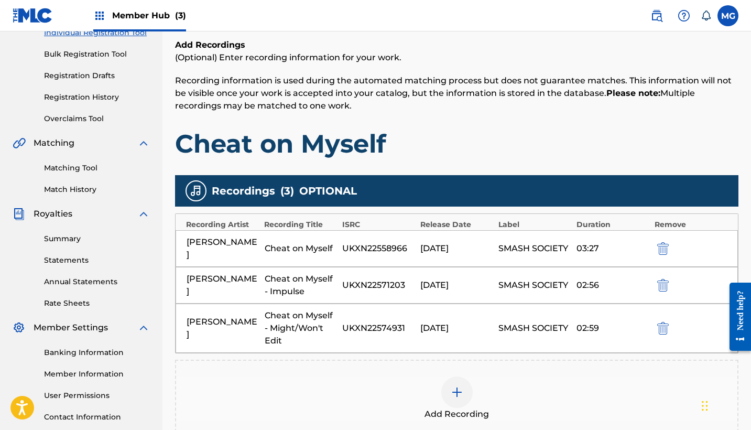
click at [459, 376] on div at bounding box center [456, 391] width 31 height 31
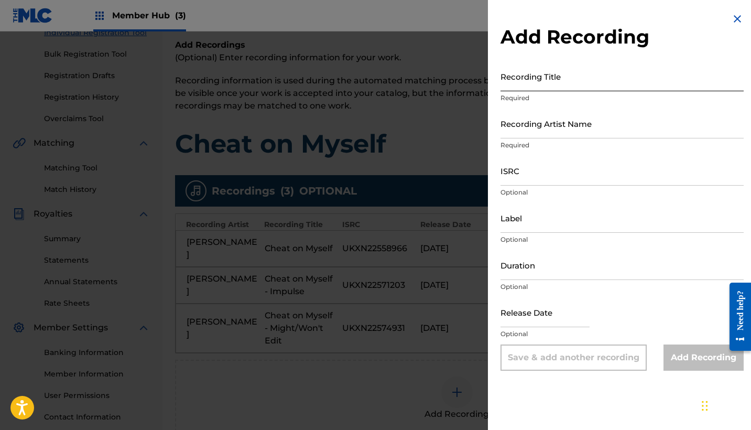
click at [556, 73] on input "Recording Title" at bounding box center [621, 76] width 243 height 30
paste input "Cheat on Myself - Second Thoughts"
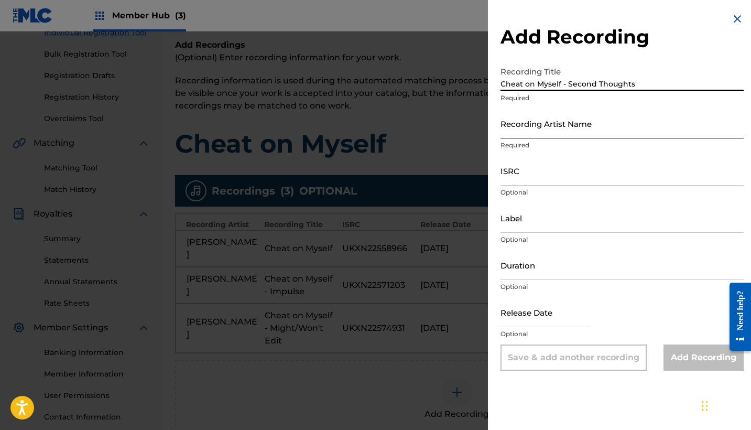
type input "Cheat on Myself - Second Thoughts"
click at [569, 125] on input "Recording Artist Name" at bounding box center [621, 123] width 243 height 30
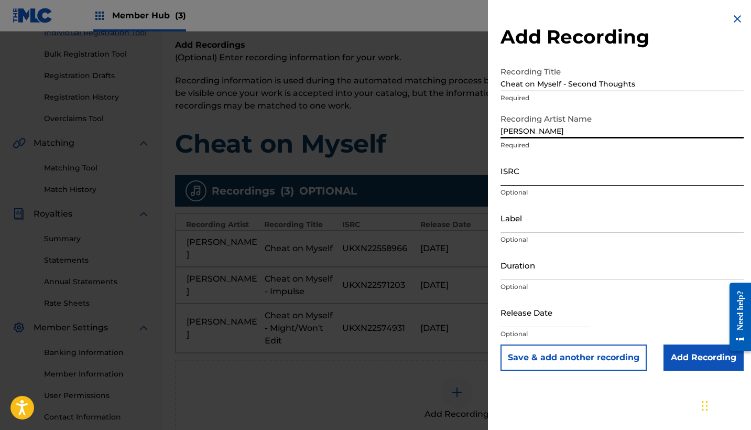
type input "[PERSON_NAME]"
click at [551, 181] on input "ISRC" at bounding box center [621, 171] width 243 height 30
paste input "UKXN22574587"
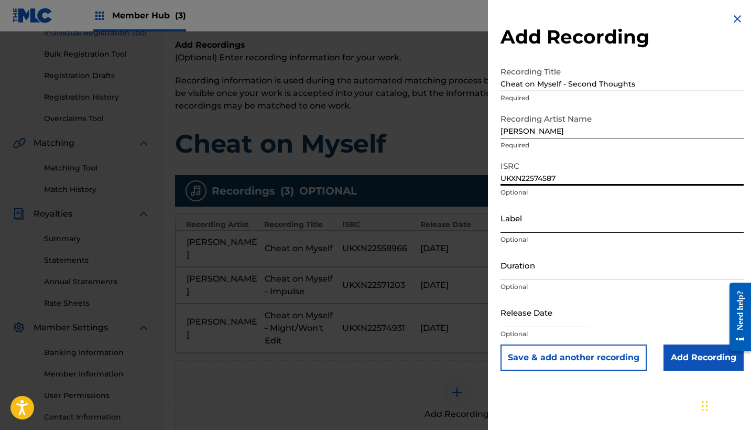
type input "UKXN22574587"
click at [532, 220] on input "Label" at bounding box center [621, 218] width 243 height 30
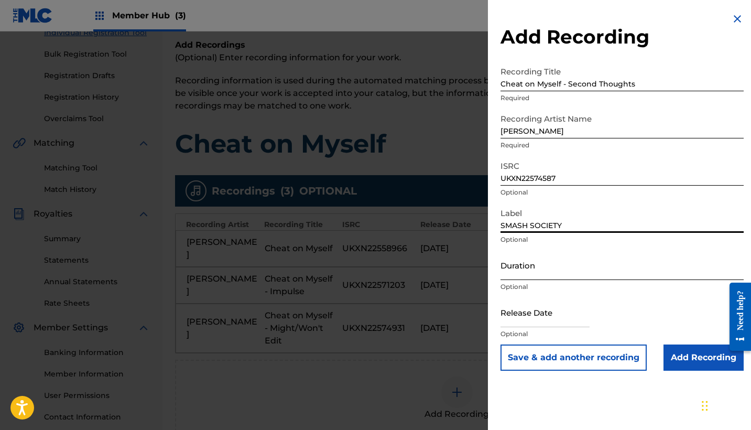
type input "SMASH SOCIETY"
click at [520, 270] on input "Duration" at bounding box center [621, 265] width 243 height 30
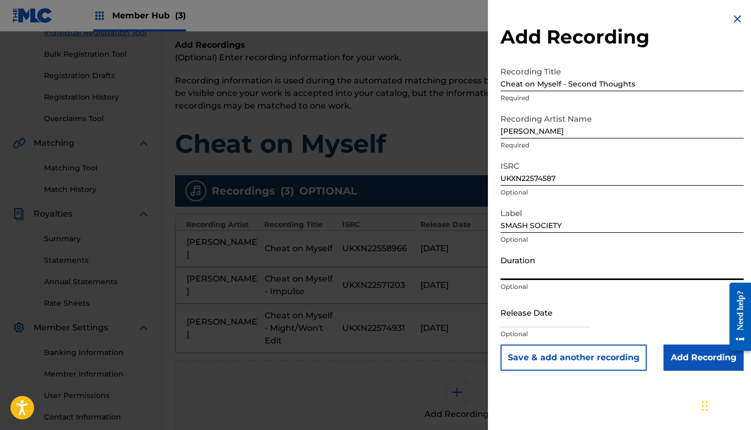
click at [547, 265] on input "Duration" at bounding box center [621, 265] width 243 height 30
type input "03:12"
click at [533, 318] on input "text" at bounding box center [544, 312] width 89 height 30
select select "8"
select select "2025"
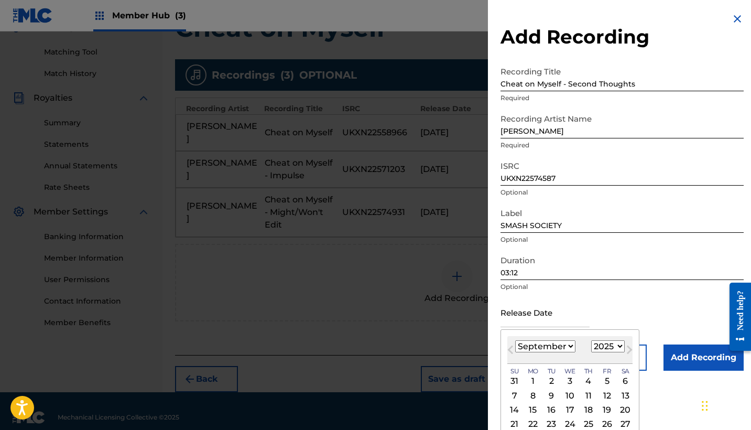
scroll to position [21, 0]
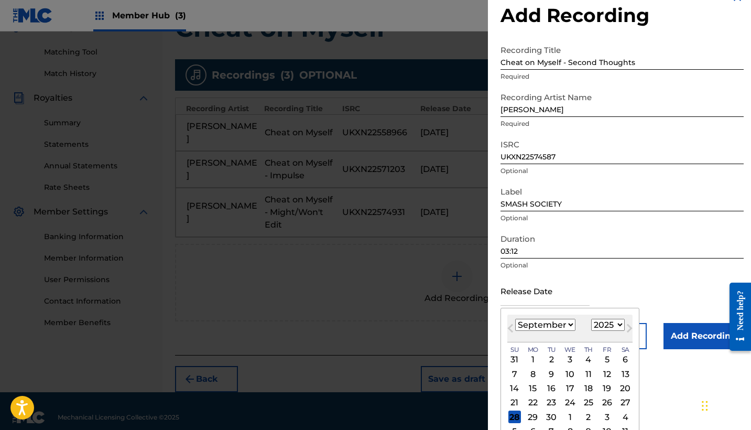
select select "1"
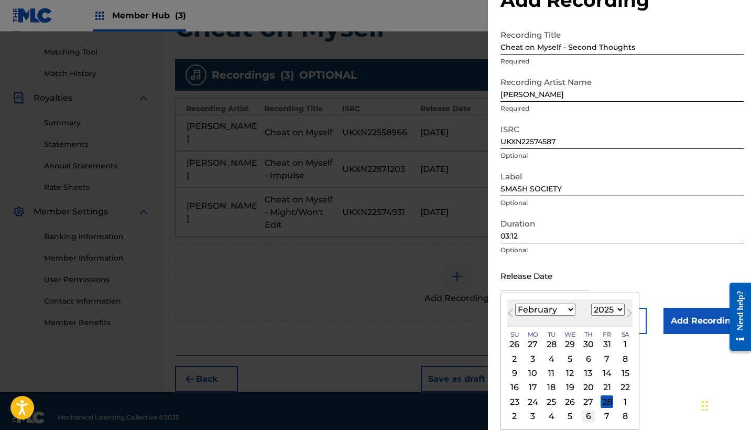
scroll to position [37, 0]
click at [600, 400] on div "28" at bounding box center [606, 401] width 13 height 13
type input "[DATE]"
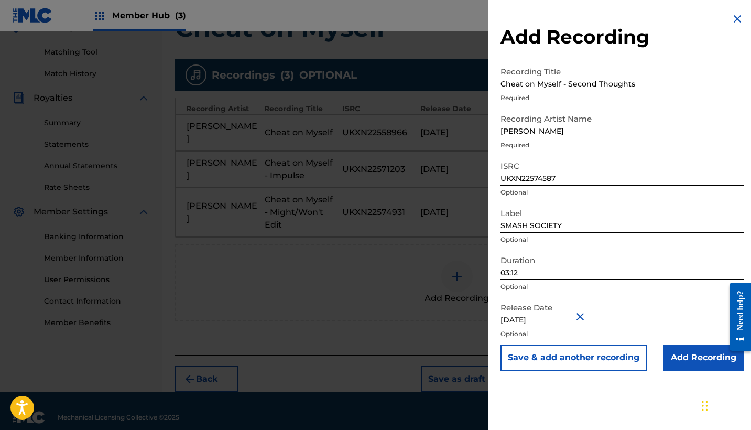
scroll to position [0, 0]
click at [686, 359] on input "Add Recording" at bounding box center [703, 357] width 80 height 26
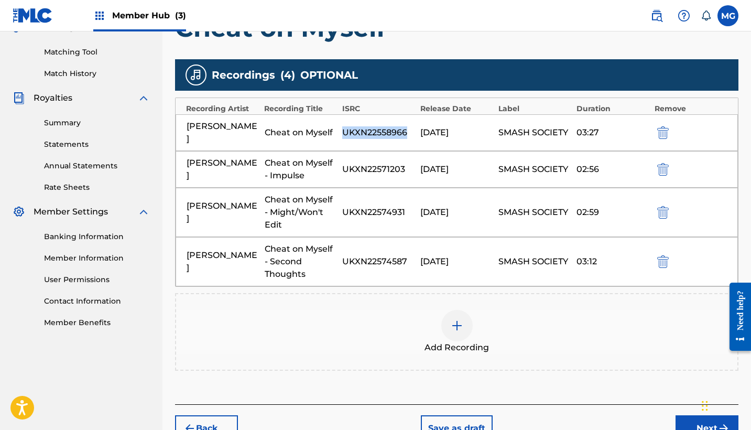
drag, startPoint x: 342, startPoint y: 127, endPoint x: 414, endPoint y: 122, distance: 72.4
click at [414, 122] on div "[PERSON_NAME] Cheat on Myself UKXN22558966 [DATE] SMASH SOCIETY 03:27" at bounding box center [456, 132] width 562 height 37
copy div "UKXN22558966"
click at [663, 126] on img "submit" at bounding box center [663, 132] width 12 height 13
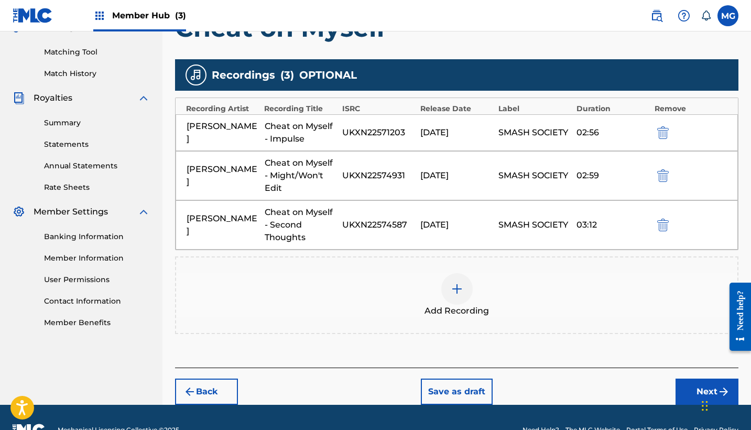
click at [448, 288] on div at bounding box center [456, 288] width 31 height 31
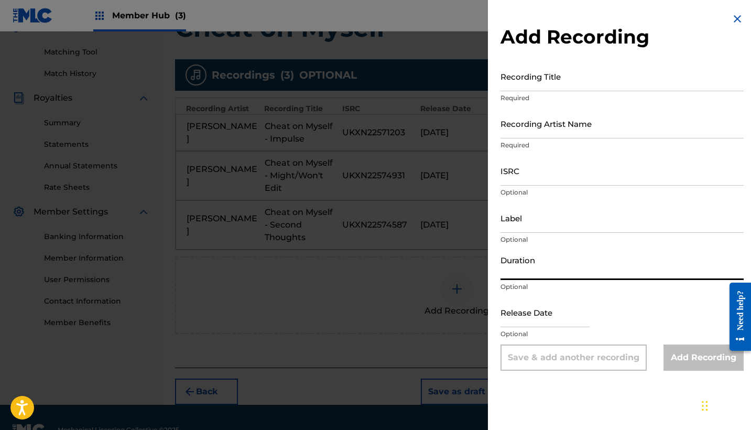
click at [530, 269] on input "Duration" at bounding box center [621, 265] width 243 height 30
type input "03:07"
click at [530, 212] on input "Label" at bounding box center [621, 218] width 243 height 30
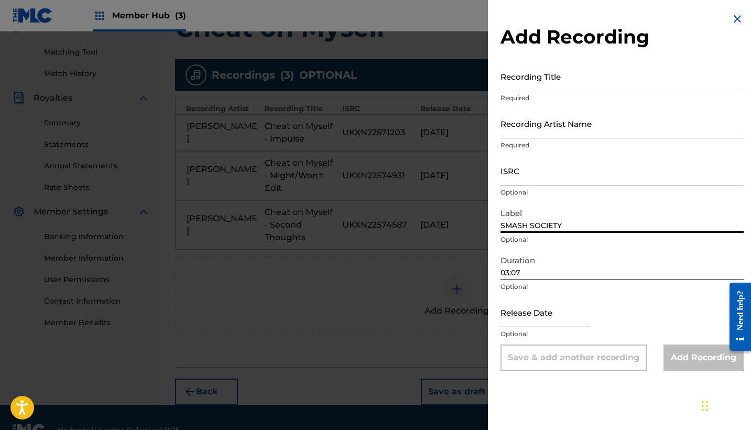
type input "SMASH SOCIETY"
click at [536, 319] on input "text" at bounding box center [544, 312] width 89 height 30
select select "8"
select select "2025"
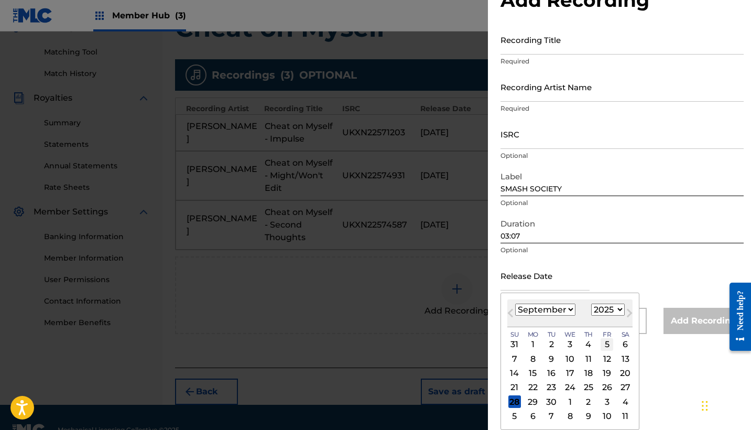
scroll to position [37, 0]
click at [558, 309] on select "January February March April May June July August September October November De…" at bounding box center [545, 309] width 60 height 12
select select "1"
click at [582, 375] on div "13" at bounding box center [588, 373] width 13 height 13
type input "[DATE]"
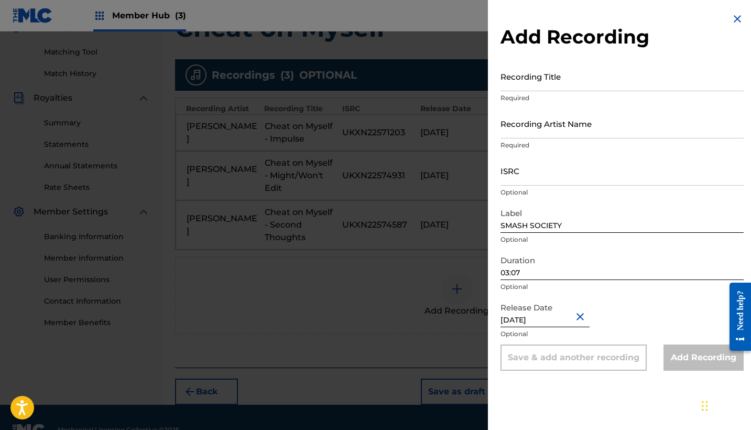
scroll to position [0, 0]
click at [544, 173] on input "ISRC" at bounding box center [621, 171] width 243 height 30
paste input "UKXN22558966"
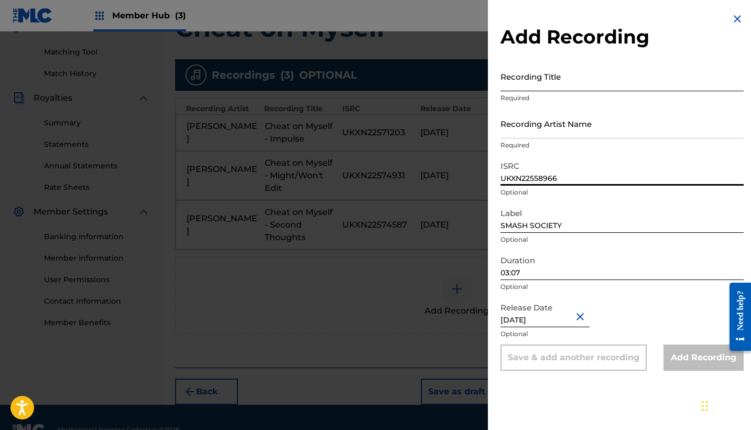
type input "UKXN22558966"
click at [543, 72] on input "Recording Title" at bounding box center [621, 76] width 243 height 30
paste input "Cheat on Myself"
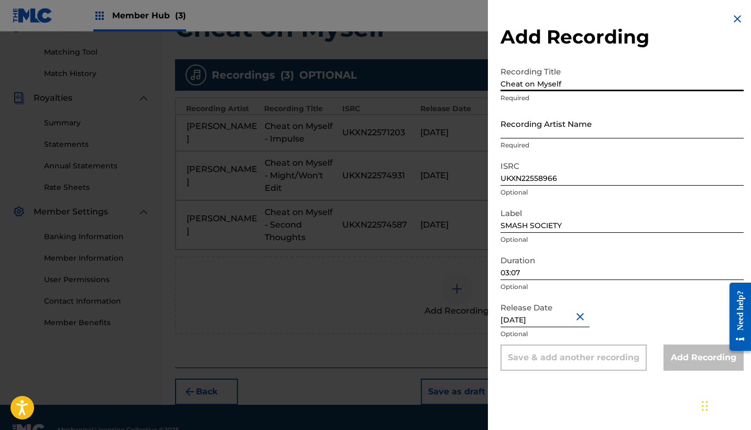
type input "Cheat on Myself"
click at [553, 123] on input "Recording Artist Name" at bounding box center [621, 123] width 243 height 30
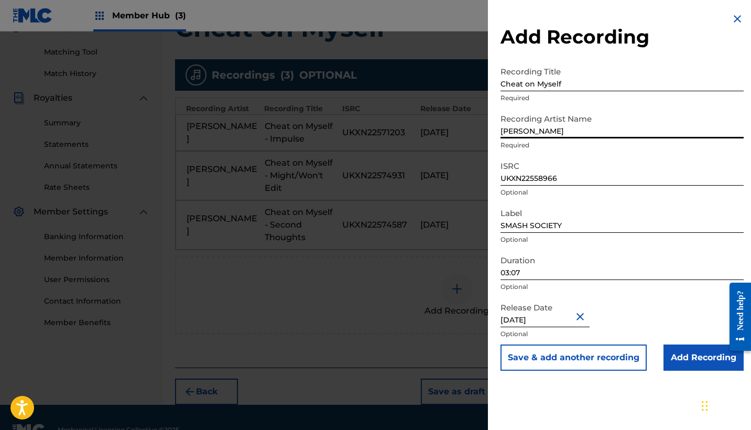
type input "[PERSON_NAME]"
click at [573, 357] on button "Save & add another recording" at bounding box center [573, 357] width 146 height 26
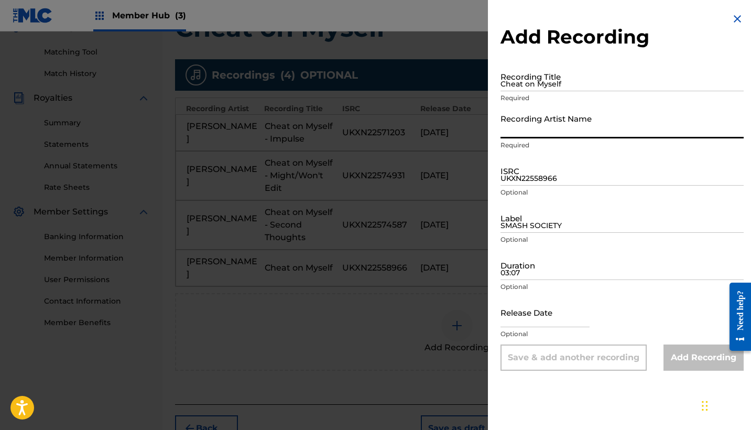
click at [731, 18] on img at bounding box center [737, 19] width 13 height 13
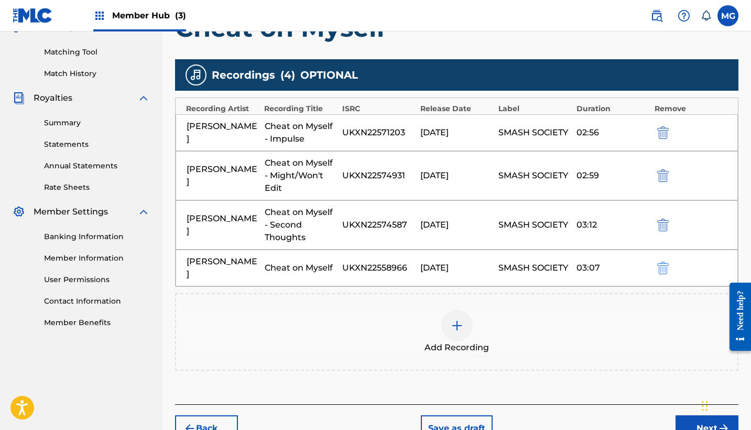
click at [657, 261] on button "submit" at bounding box center [662, 267] width 16 height 12
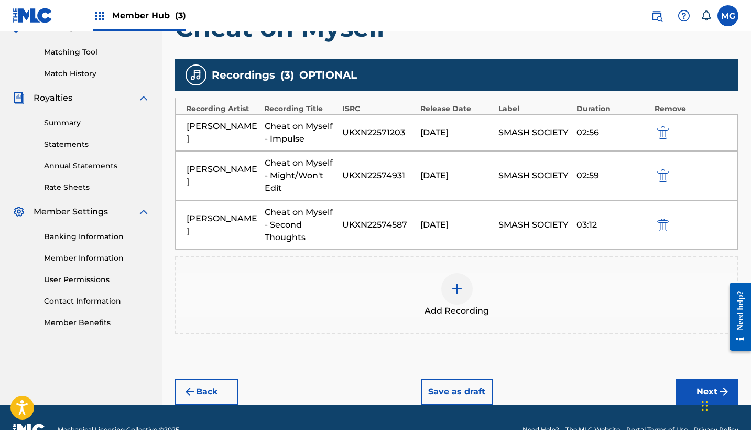
click at [437, 299] on div "Add Recording" at bounding box center [456, 295] width 561 height 44
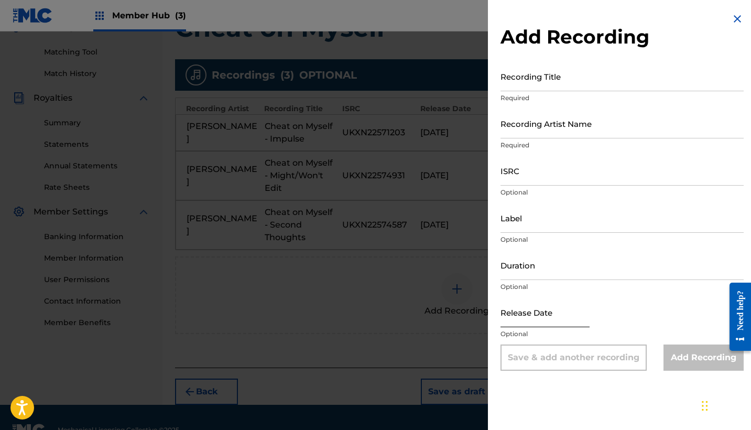
click at [534, 313] on input "text" at bounding box center [544, 312] width 89 height 30
select select "8"
select select "2025"
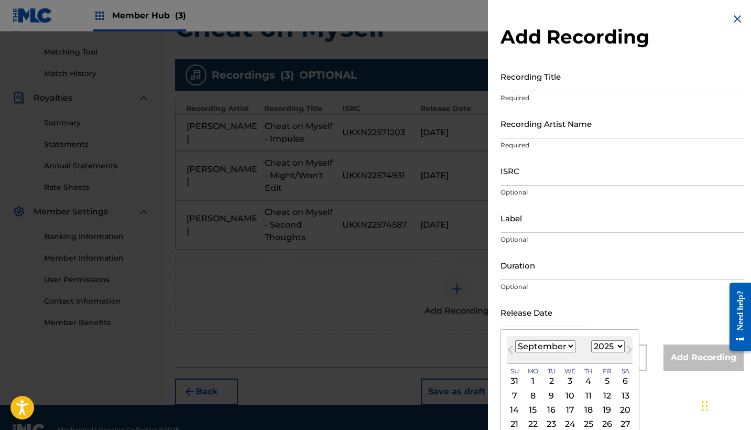
select select "1"
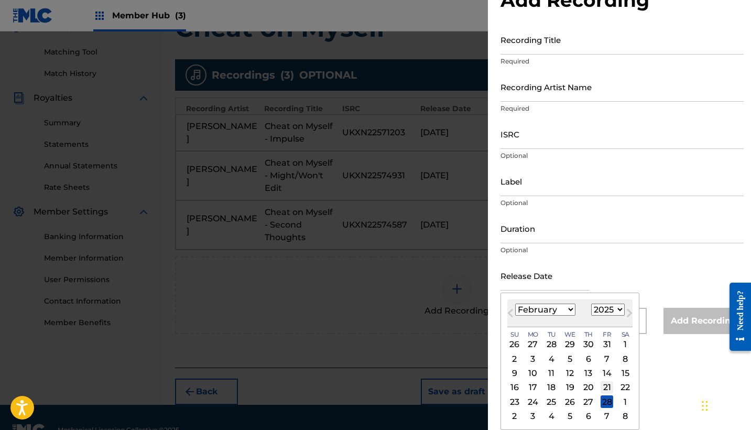
scroll to position [37, 0]
click at [583, 371] on div "13" at bounding box center [588, 373] width 13 height 13
type input "[DATE]"
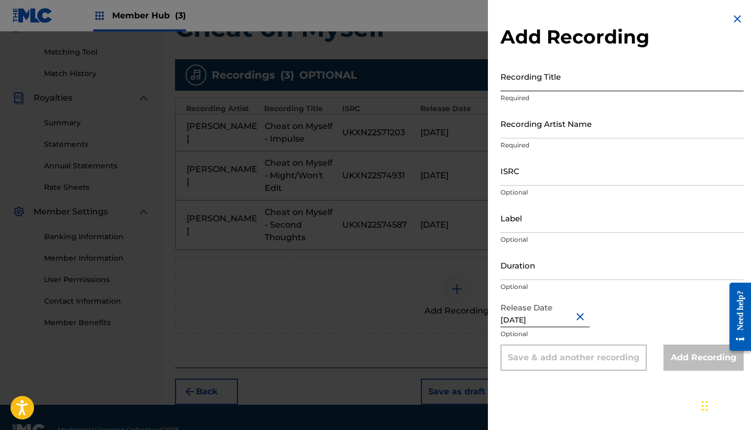
click at [539, 84] on input "Recording Title" at bounding box center [621, 76] width 243 height 30
paste input "Cheat on Myself"
type input "Cheat on Myself"
click at [541, 122] on input "Recording Artist Name" at bounding box center [621, 123] width 243 height 30
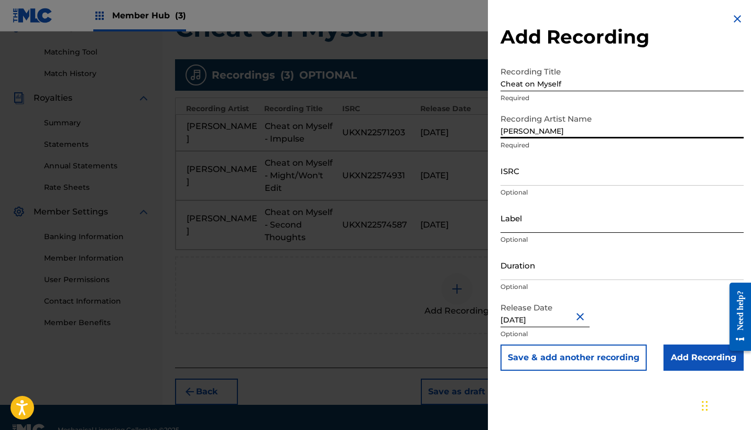
type input "[PERSON_NAME]"
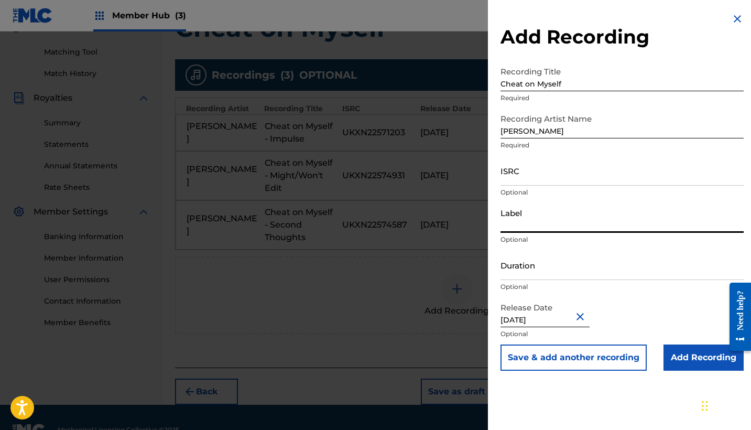
click at [551, 221] on input "Label" at bounding box center [621, 218] width 243 height 30
type input "SMASH SOCIETY"
click at [527, 180] on input "ISRC" at bounding box center [621, 171] width 243 height 30
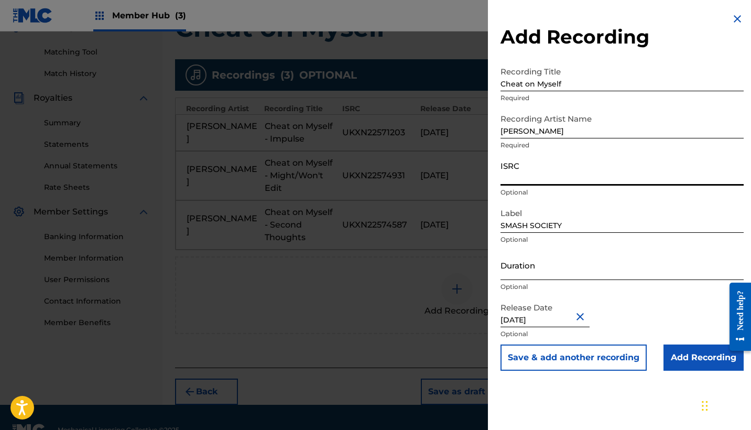
click at [554, 267] on input "Duration" at bounding box center [621, 265] width 243 height 30
type input "03:07"
click at [522, 176] on input "ISRC" at bounding box center [621, 171] width 243 height 30
paste input "UKXN22558966"
type input "UKXN22558966"
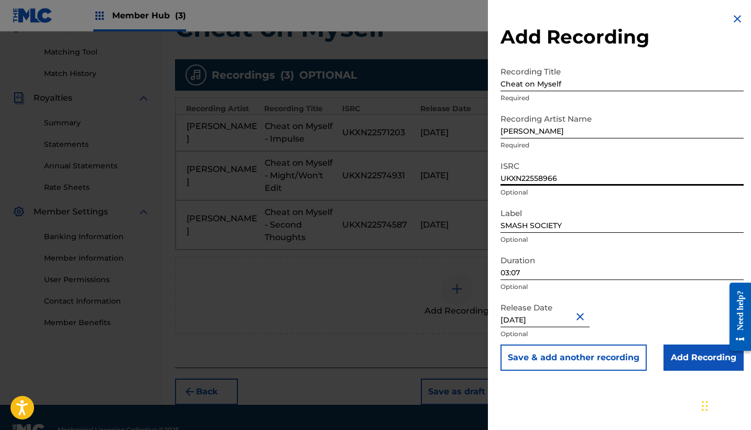
click at [573, 357] on button "Save & add another recording" at bounding box center [573, 357] width 146 height 26
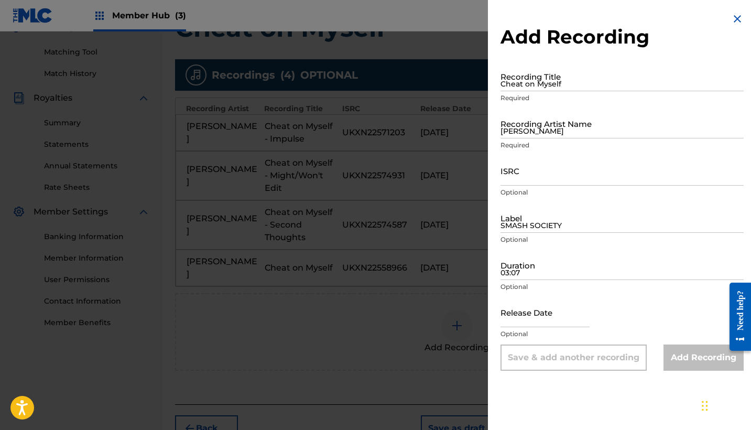
click at [732, 18] on img at bounding box center [737, 19] width 13 height 13
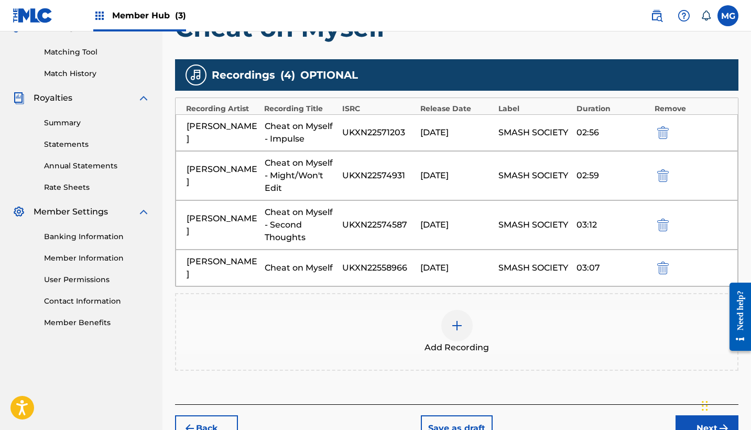
click at [468, 318] on div at bounding box center [456, 325] width 31 height 31
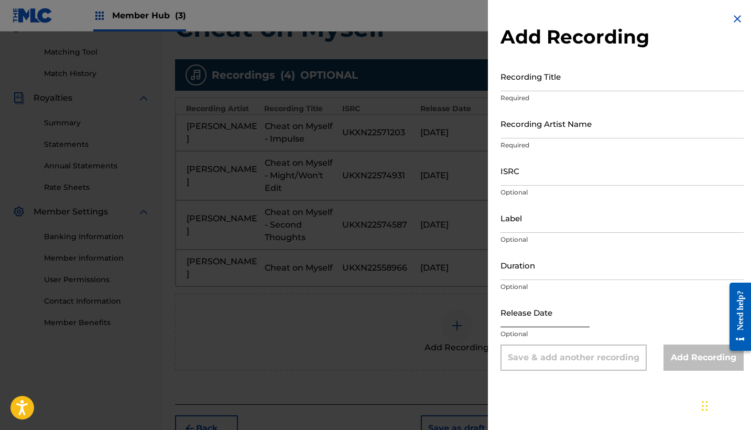
click at [533, 318] on input "text" at bounding box center [544, 312] width 89 height 30
select select "8"
select select "2025"
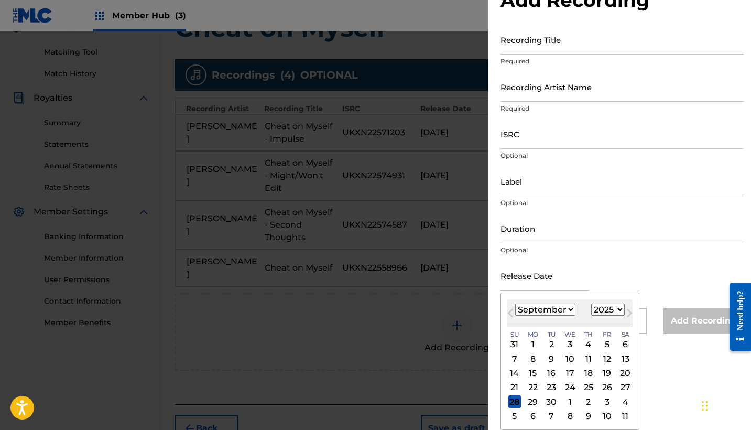
scroll to position [37, 0]
select select "1"
click at [582, 374] on div "13" at bounding box center [588, 373] width 13 height 13
type input "[DATE]"
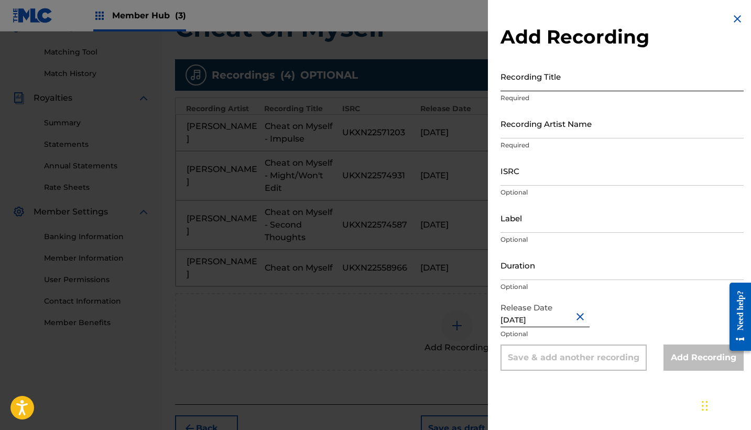
click at [564, 76] on input "Recording Title" at bounding box center [621, 76] width 243 height 30
paste input "UKXN22558966"
type input "UKXN22558966"
drag, startPoint x: 567, startPoint y: 81, endPoint x: 479, endPoint y: 78, distance: 87.5
click at [479, 78] on div "Add Recording Recording Title UKXN22558966 Required Recording Artist Name Requi…" at bounding box center [375, 230] width 751 height 398
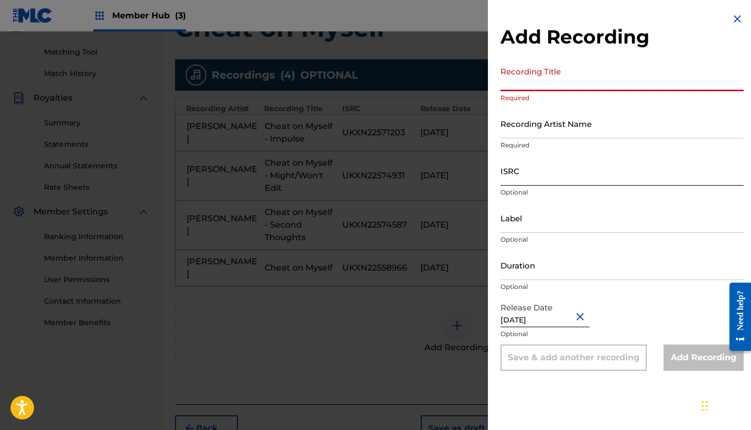
click at [540, 181] on input "ISRC" at bounding box center [621, 171] width 243 height 30
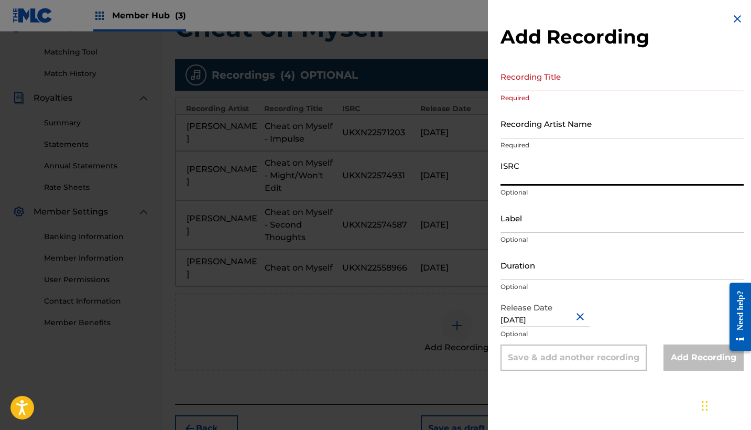
paste input "UKXN22558966"
type input "UKXN22558966"
click at [546, 262] on input "Duration" at bounding box center [621, 265] width 243 height 30
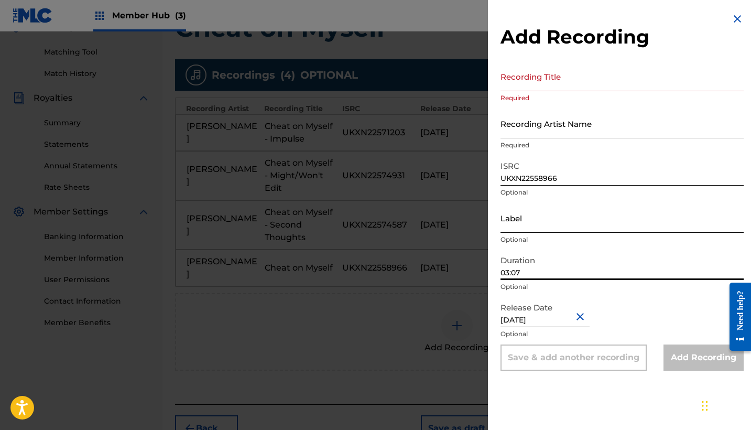
type input "03:07"
click at [527, 224] on input "Label" at bounding box center [621, 218] width 243 height 30
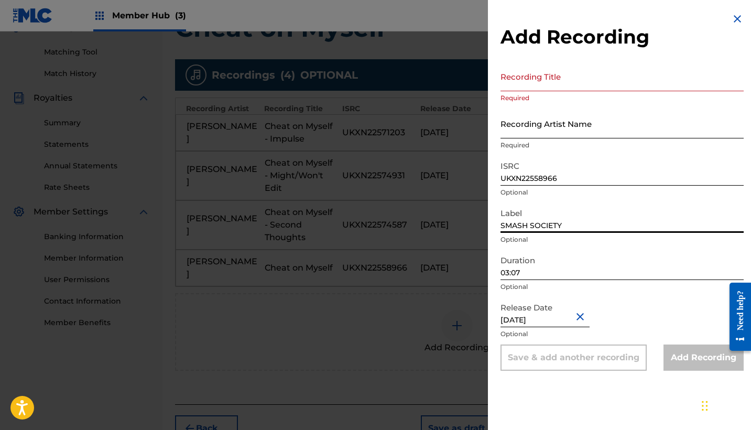
type input "SMASH SOCIETY"
click at [536, 122] on input "Recording Artist Name" at bounding box center [621, 123] width 243 height 30
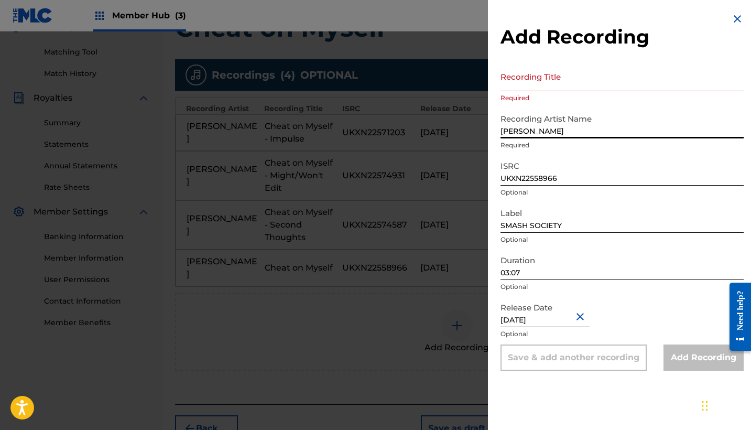
type input "[PERSON_NAME]"
click at [531, 75] on input "Recording Title" at bounding box center [621, 76] width 243 height 30
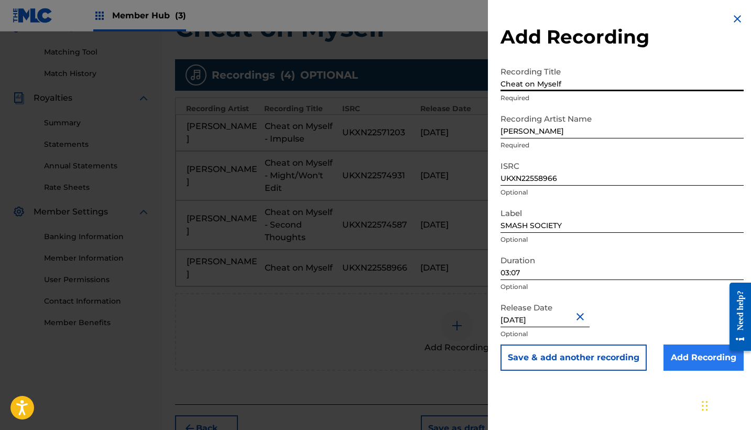
type input "Cheat on Myself"
click at [682, 357] on input "Add Recording" at bounding box center [703, 357] width 80 height 26
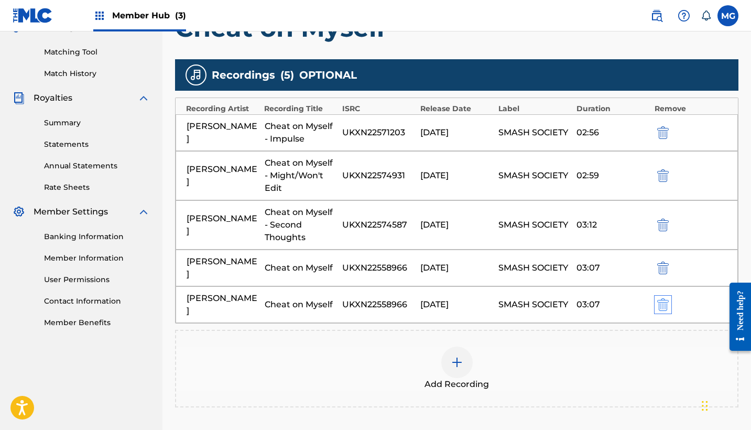
click at [660, 298] on img "submit" at bounding box center [663, 304] width 12 height 13
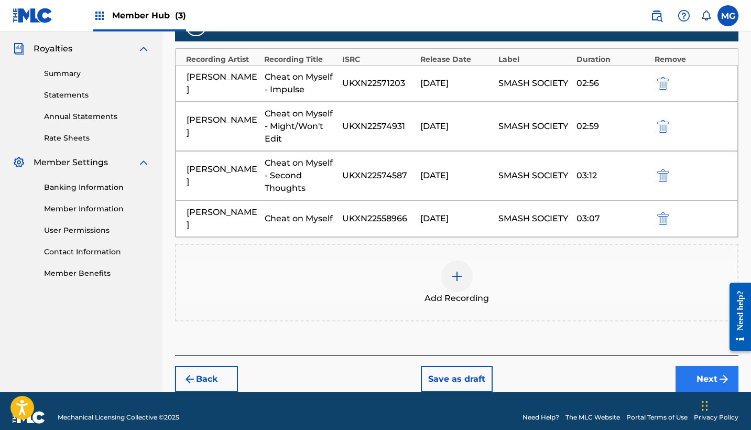
click at [703, 371] on button "Next" at bounding box center [706, 379] width 63 height 26
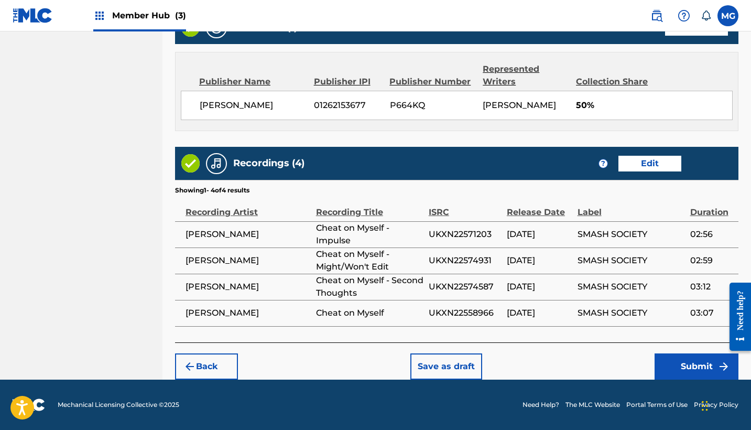
scroll to position [699, 0]
click at [678, 368] on button "Submit" at bounding box center [696, 366] width 84 height 26
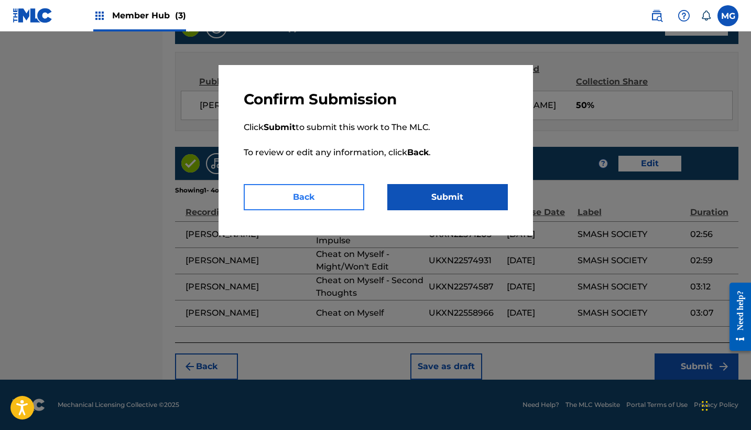
click at [347, 192] on button "Back" at bounding box center [304, 197] width 120 height 26
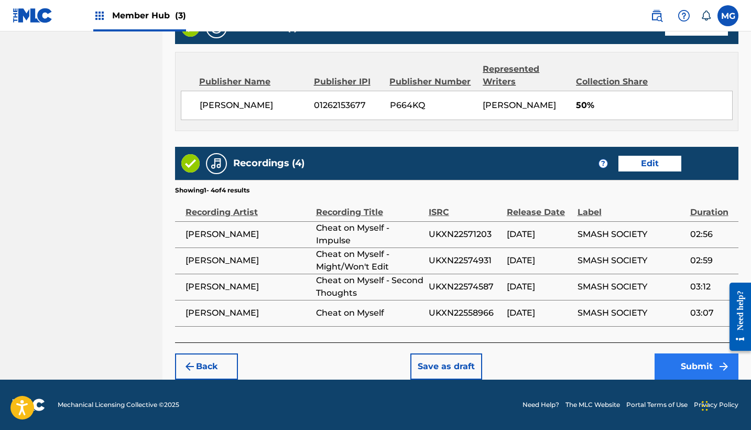
click at [682, 358] on button "Submit" at bounding box center [696, 366] width 84 height 26
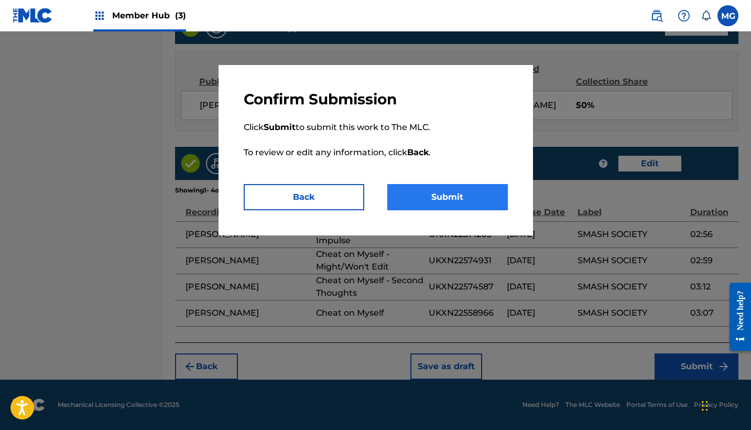
click at [467, 206] on button "Submit" at bounding box center [447, 197] width 120 height 26
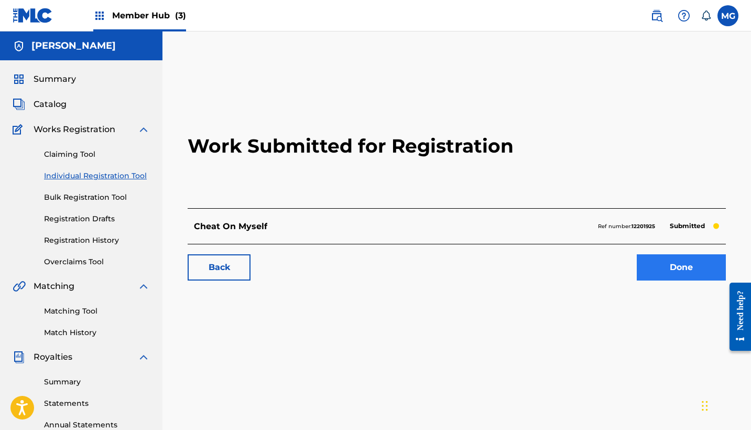
click at [656, 267] on link "Done" at bounding box center [680, 267] width 89 height 26
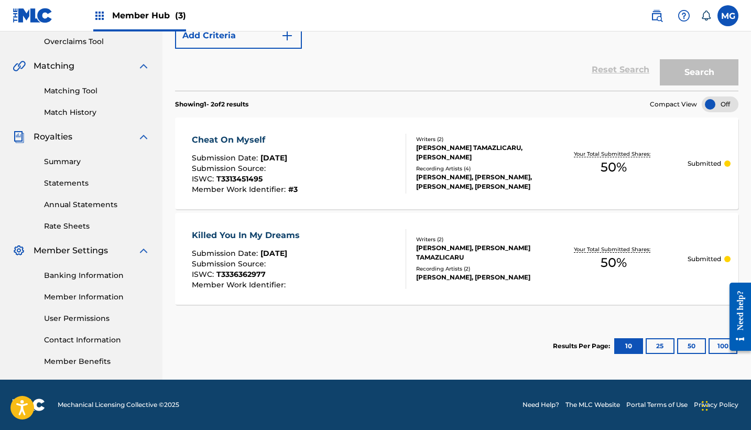
scroll to position [220, 0]
click at [613, 169] on span "50 %" at bounding box center [613, 167] width 26 height 19
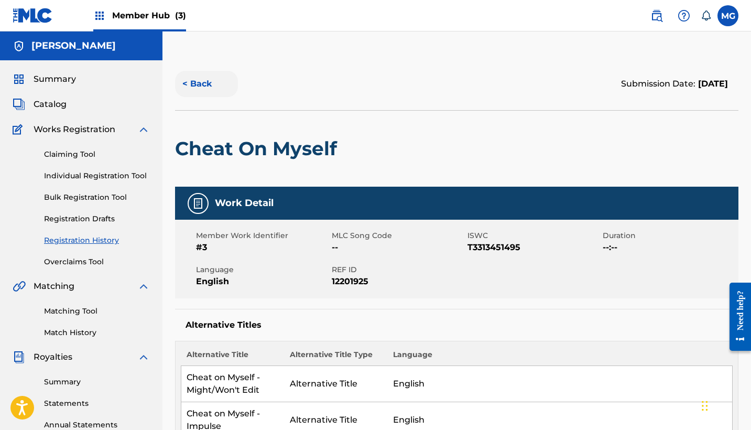
click at [193, 86] on button "< Back" at bounding box center [206, 84] width 63 height 26
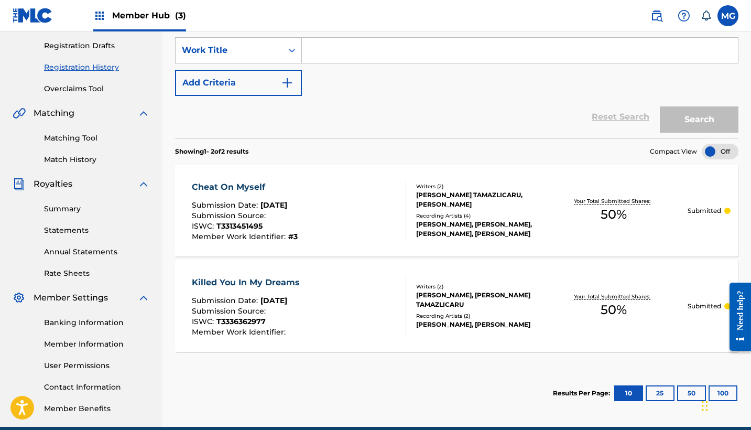
scroll to position [174, 0]
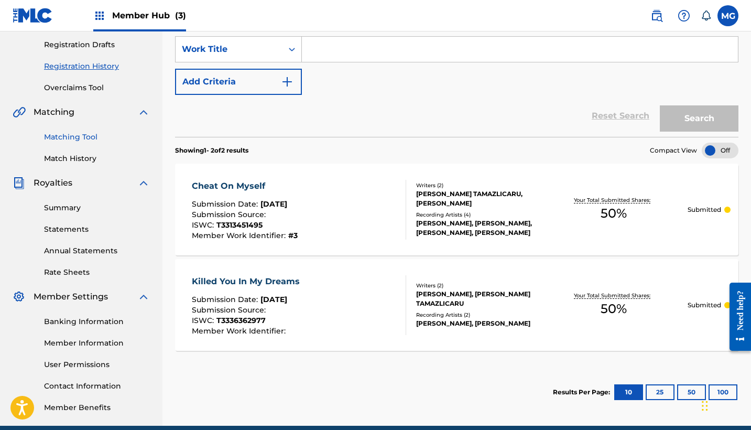
click at [84, 133] on link "Matching Tool" at bounding box center [97, 136] width 106 height 11
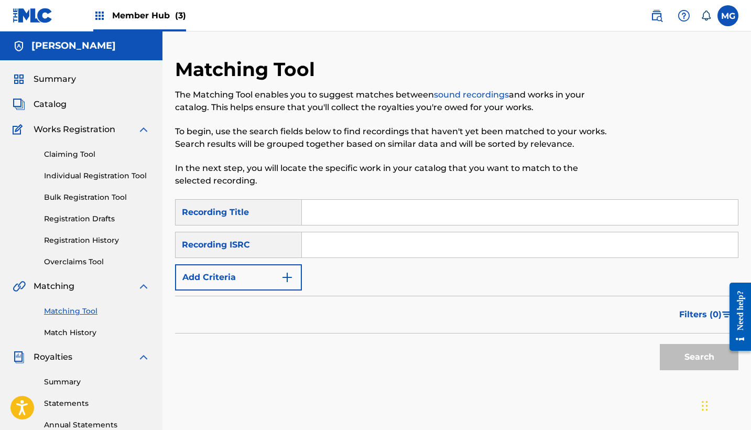
click at [341, 232] on div "Search Form" at bounding box center [520, 245] width 436 height 26
click at [341, 245] on input "Search Form" at bounding box center [520, 244] width 436 height 25
click at [76, 132] on span "Works Registration" at bounding box center [75, 129] width 82 height 13
click at [71, 159] on link "Claiming Tool" at bounding box center [97, 154] width 106 height 11
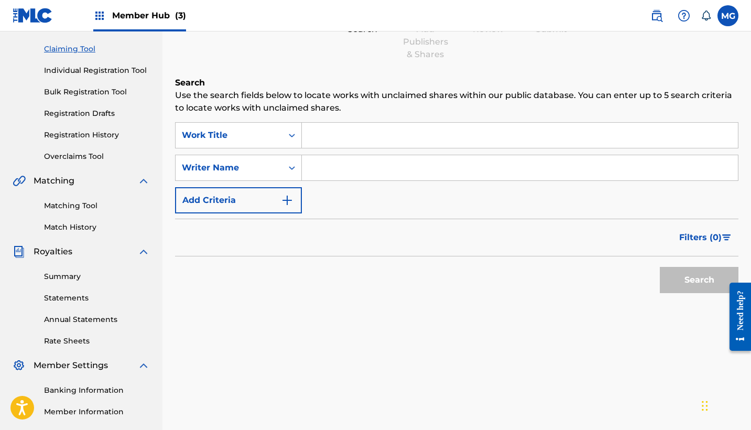
scroll to position [106, 0]
click at [382, 141] on input "Search Form" at bounding box center [520, 134] width 436 height 25
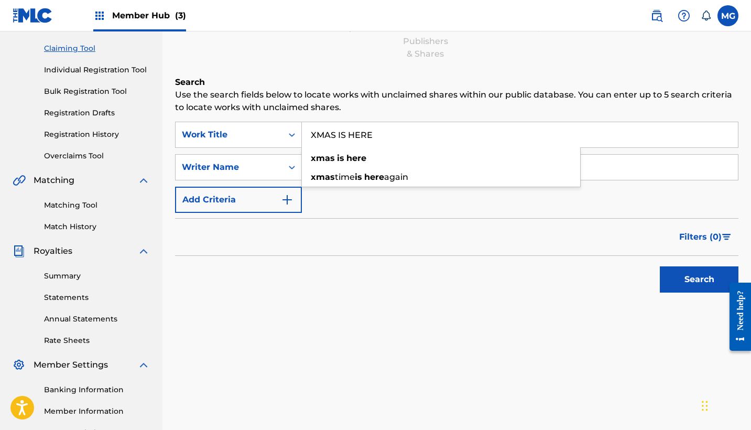
type input "XMAS IS HERE"
click at [699, 279] on button "Search" at bounding box center [699, 279] width 79 height 26
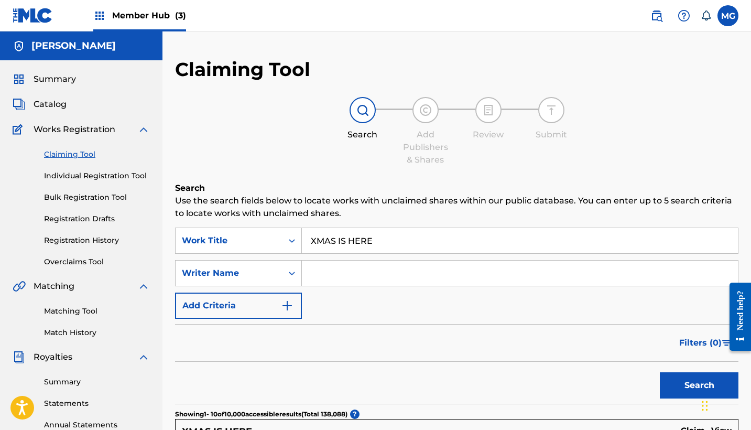
scroll to position [0, 0]
click at [347, 268] on input "Search Form" at bounding box center [520, 272] width 436 height 25
click at [287, 309] on img "Search Form" at bounding box center [287, 305] width 13 height 13
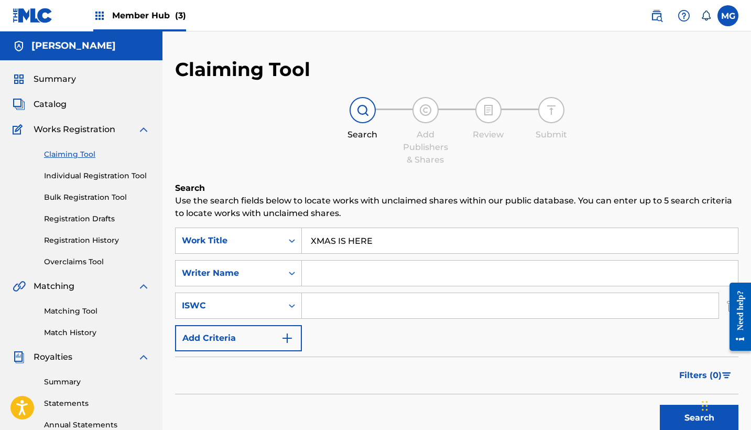
click at [322, 309] on input "Search Form" at bounding box center [510, 305] width 416 height 25
paste input "T3289602213"
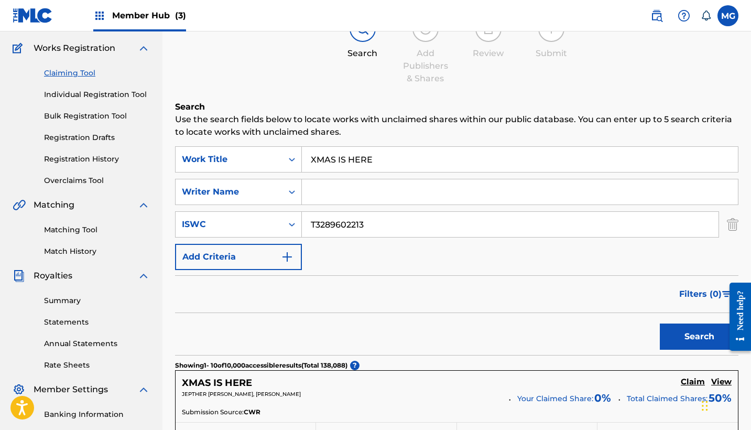
scroll to position [92, 0]
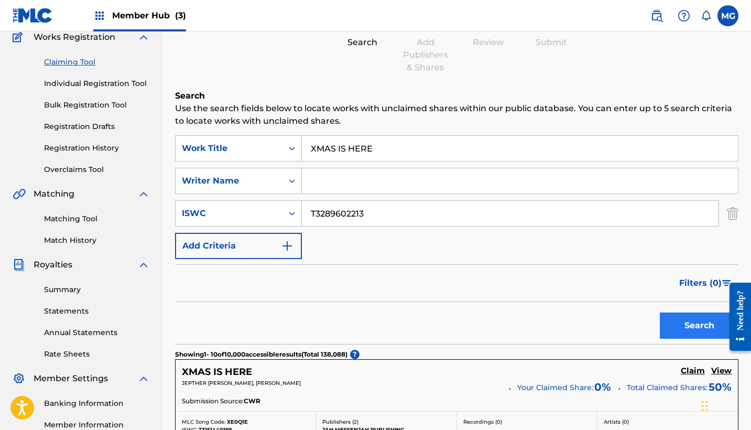
type input "T3289602213"
click at [679, 321] on button "Search" at bounding box center [699, 325] width 79 height 26
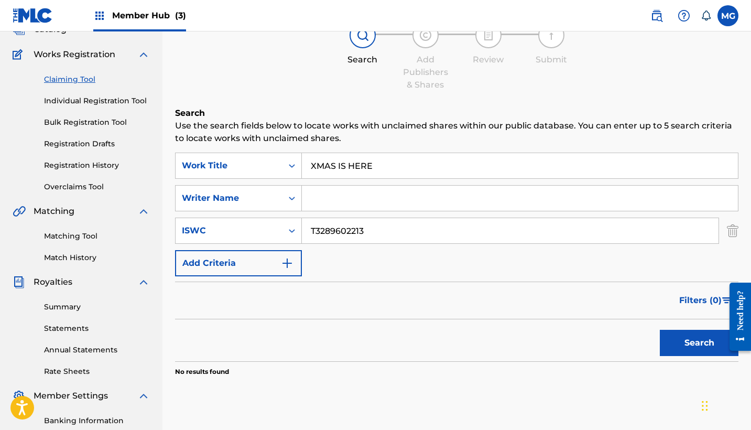
scroll to position [75, 0]
click at [542, 202] on input "Search Form" at bounding box center [520, 197] width 436 height 25
type input "M"
click at [706, 339] on button "Search" at bounding box center [699, 342] width 79 height 26
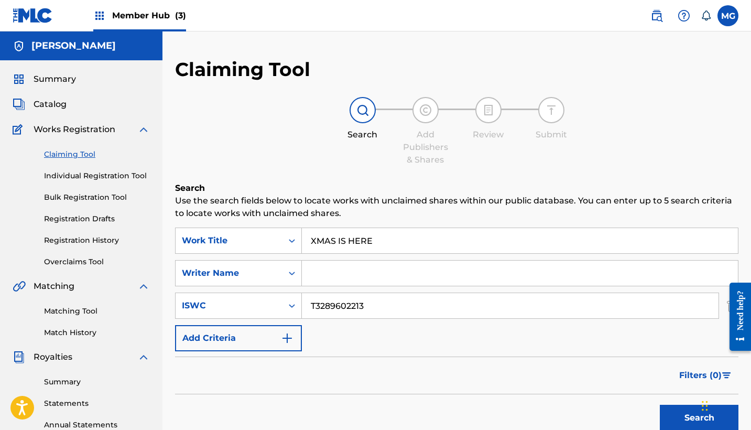
scroll to position [0, 0]
click at [61, 179] on link "Individual Registration Tool" at bounding box center [97, 175] width 106 height 11
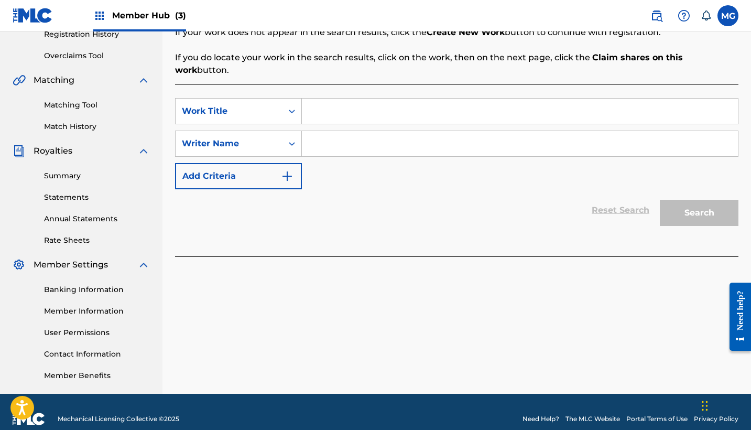
scroll to position [220, 0]
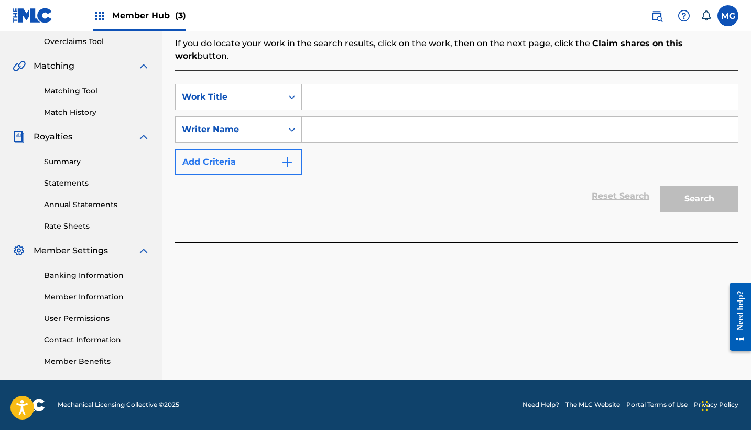
click at [270, 149] on button "Add Criteria" at bounding box center [238, 162] width 127 height 26
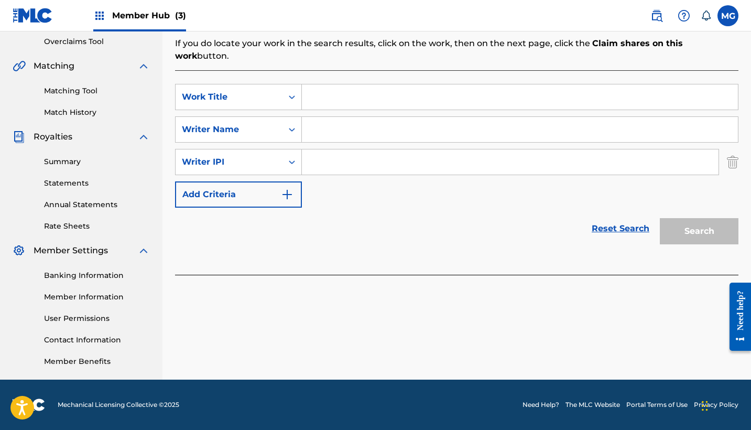
click at [333, 153] on input "Search Form" at bounding box center [510, 161] width 416 height 25
click at [261, 181] on button "Add Criteria" at bounding box center [238, 194] width 127 height 26
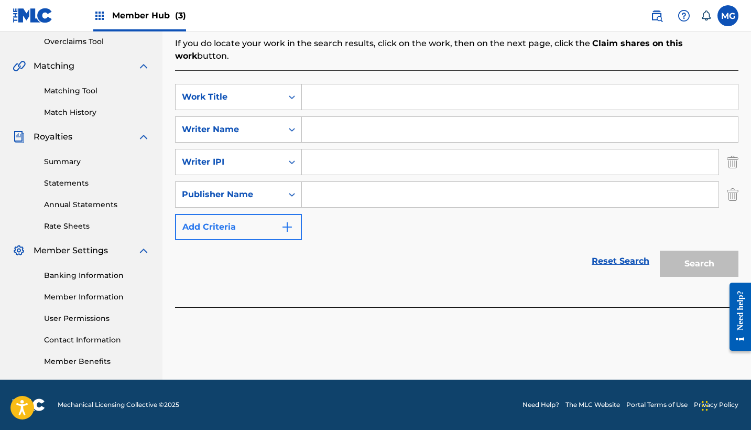
click at [278, 214] on button "Add Criteria" at bounding box center [238, 227] width 127 height 26
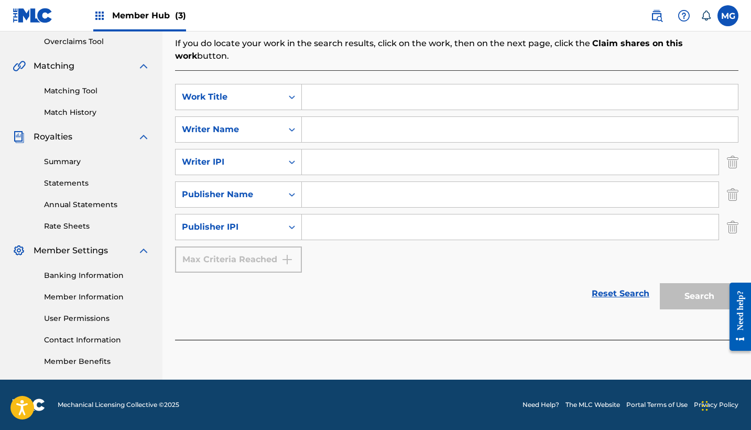
click at [350, 84] on input "Search Form" at bounding box center [520, 96] width 436 height 25
type input "XMAS IS HERE"
click at [361, 117] on input "Search Form" at bounding box center [520, 129] width 436 height 25
type input "[PERSON_NAME]"
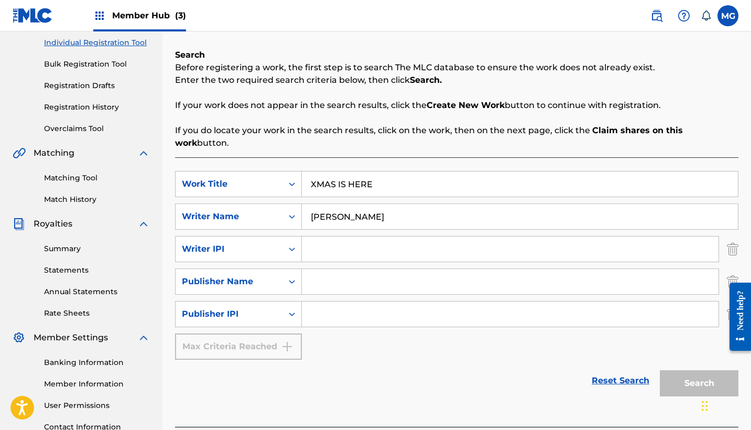
scroll to position [135, 0]
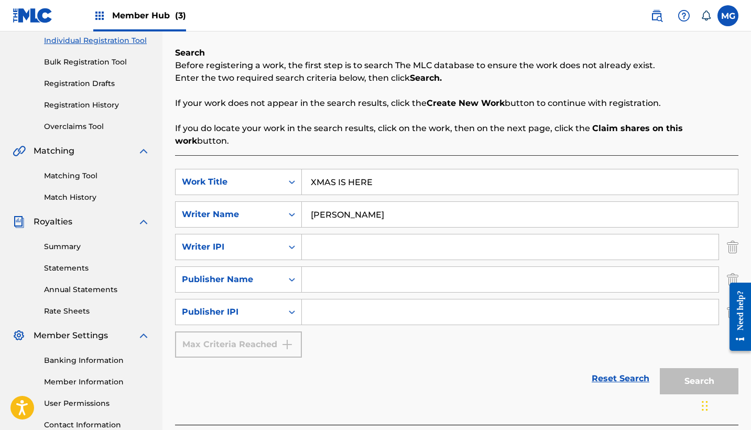
click at [600, 367] on link "Reset Search" at bounding box center [620, 378] width 68 height 23
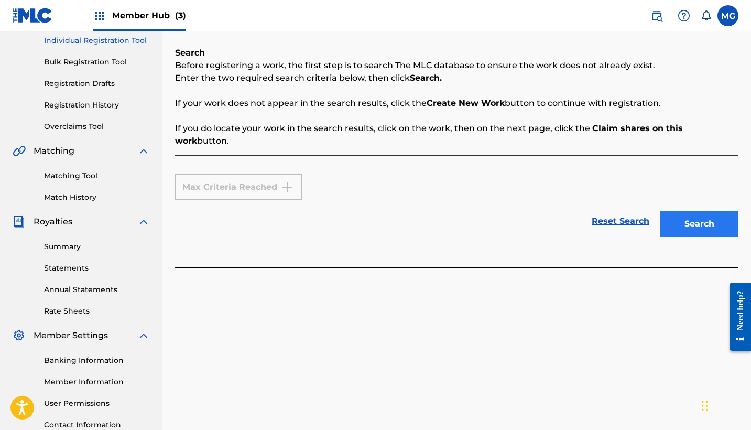
click at [692, 211] on button "Search" at bounding box center [699, 224] width 79 height 26
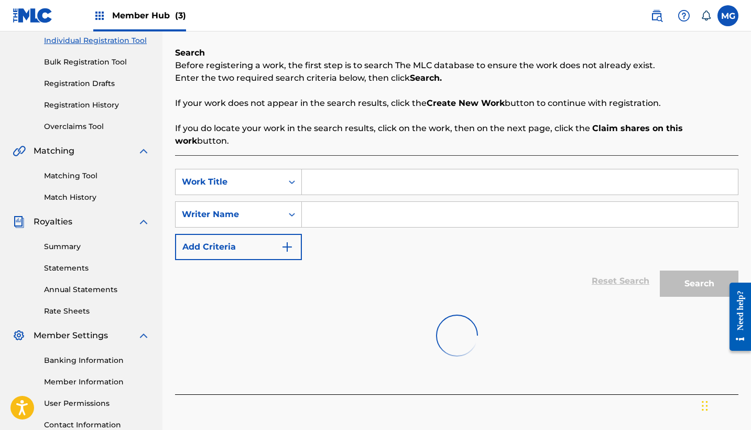
click at [370, 171] on input "Search Form" at bounding box center [520, 181] width 436 height 25
click at [363, 211] on input "Search Form" at bounding box center [520, 214] width 436 height 25
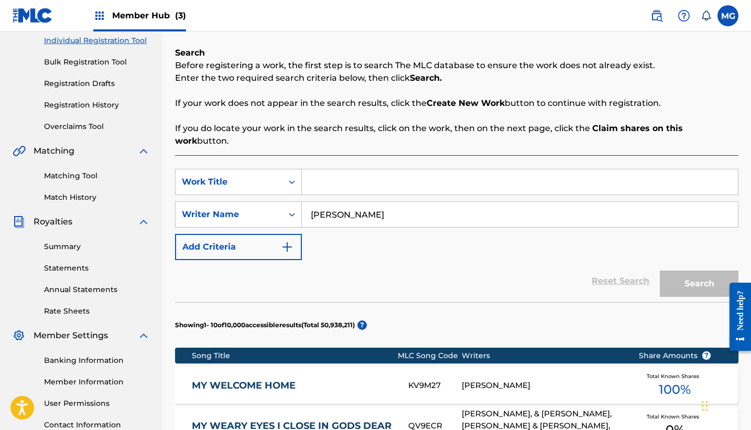
type input "[PERSON_NAME]"
click at [337, 169] on input "Search Form" at bounding box center [520, 181] width 436 height 25
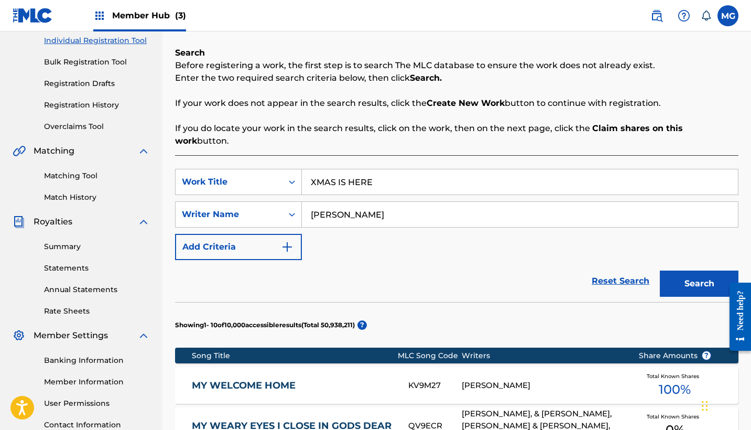
type input "XMAS IS HERE"
click at [699, 271] on button "Search" at bounding box center [699, 283] width 79 height 26
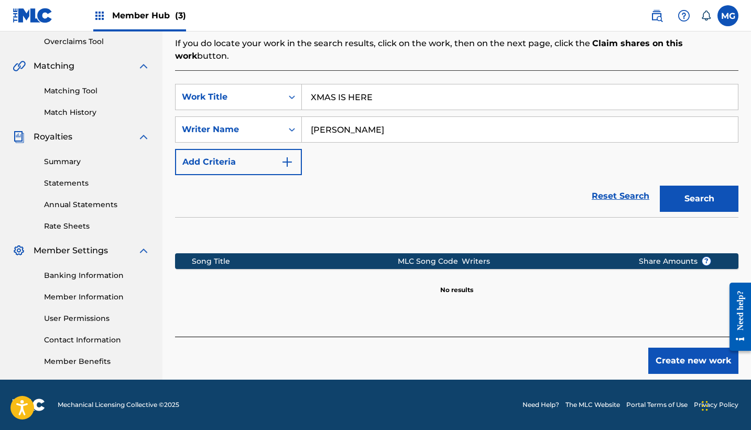
scroll to position [220, 0]
click at [667, 350] on button "Create new work" at bounding box center [693, 360] width 90 height 26
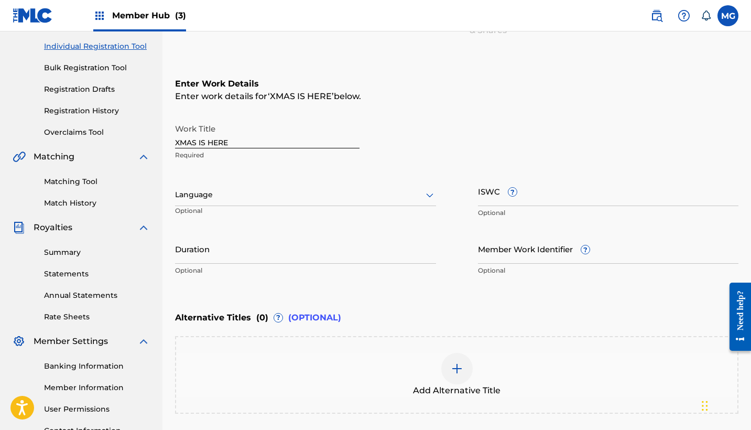
scroll to position [129, 0]
click at [491, 199] on input "ISWC ?" at bounding box center [608, 191] width 261 height 30
paste input "T3289602213"
type input "T3289602213"
click at [248, 190] on div at bounding box center [305, 194] width 261 height 13
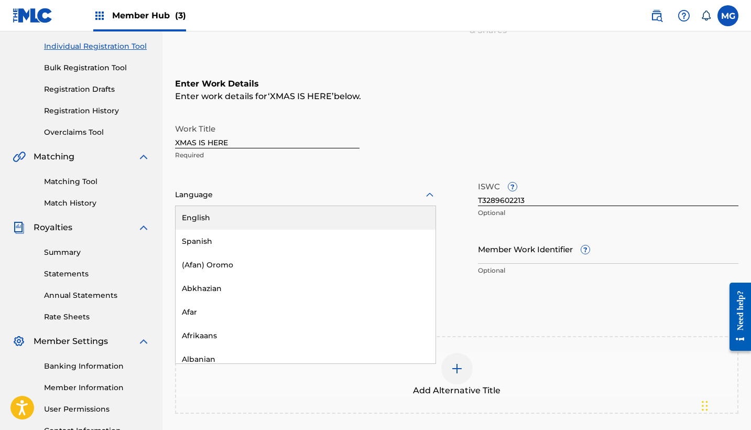
click at [248, 214] on div "English" at bounding box center [305, 218] width 260 height 24
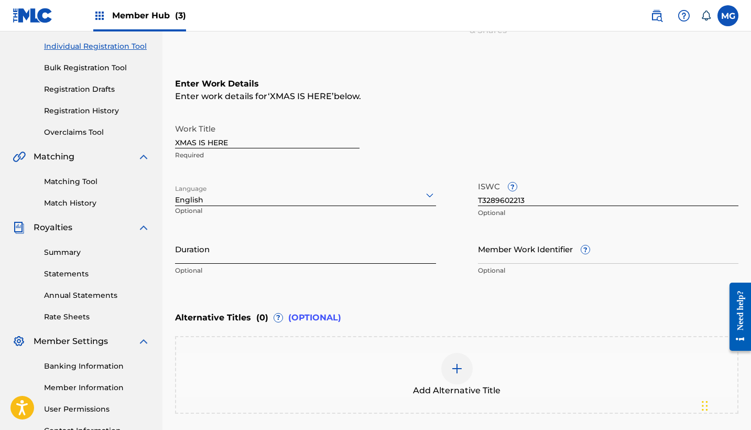
click at [238, 248] on input "Duration" at bounding box center [305, 249] width 261 height 30
type input "02:27"
click at [467, 316] on div "Alternative Titles ( 0 ) ? (OPTIONAL)" at bounding box center [456, 317] width 563 height 23
click at [561, 252] on input "Member Work Identifier ?" at bounding box center [608, 249] width 261 height 30
type input "3"
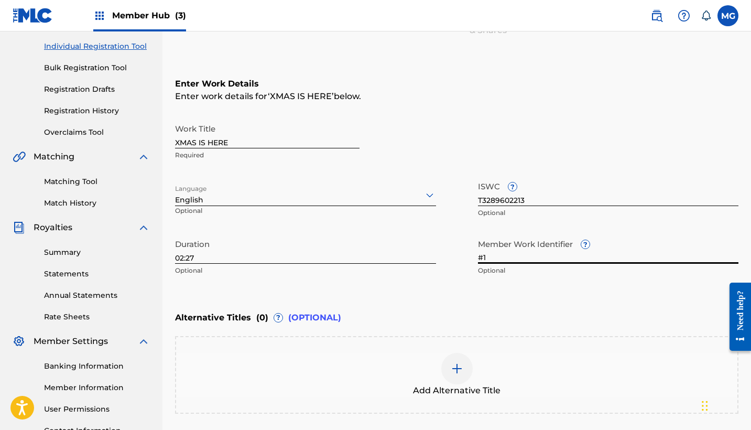
click at [456, 300] on div "Enter Work Details Enter work details for ‘ XMAS IS HERE ’ below. Work Title XM…" at bounding box center [456, 179] width 563 height 254
click at [490, 257] on input "#1" at bounding box center [608, 249] width 261 height 30
type input "#4"
click at [413, 321] on div "Alternative Titles ( 0 ) ? (OPTIONAL)" at bounding box center [456, 317] width 563 height 23
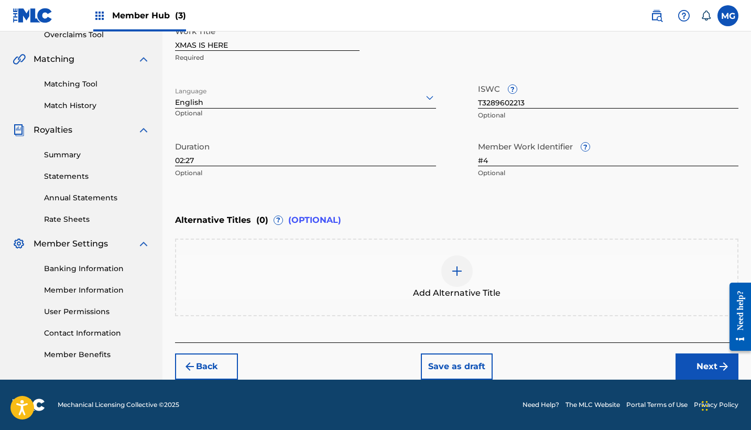
scroll to position [227, 0]
click at [451, 284] on div at bounding box center [456, 270] width 31 height 31
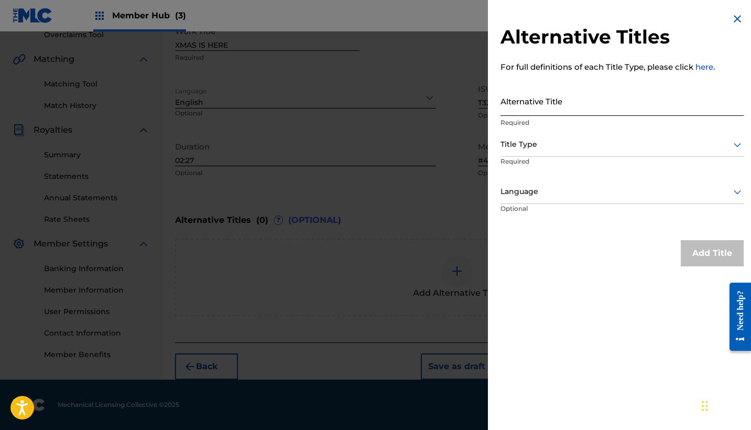
click at [550, 98] on input "Alternative Title" at bounding box center [621, 101] width 243 height 30
click at [577, 110] on input "Xmas is Here_Nutcraker Mix" at bounding box center [621, 101] width 243 height 30
type input "Xmas is Here_Nutcracker Mix"
click at [561, 141] on div at bounding box center [621, 144] width 243 height 13
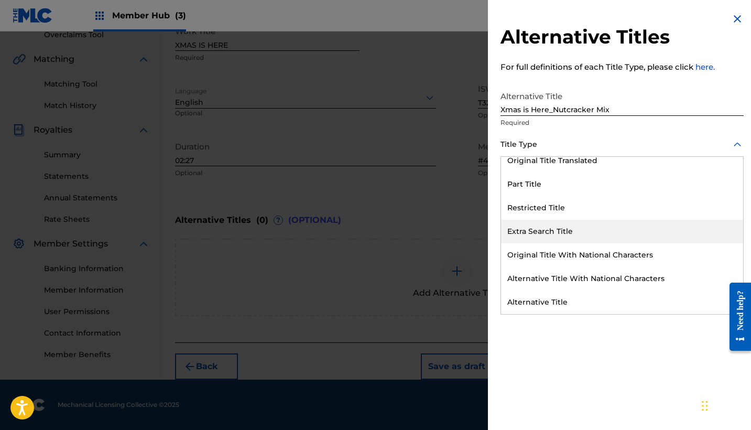
scroll to position [0, 0]
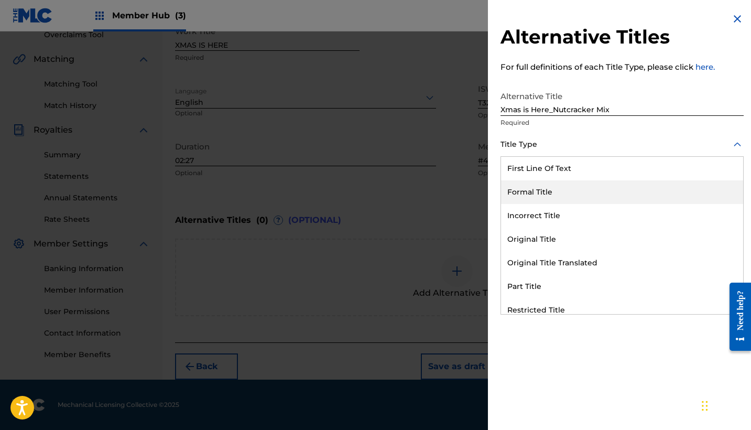
click at [557, 183] on div "Formal Title" at bounding box center [622, 192] width 242 height 24
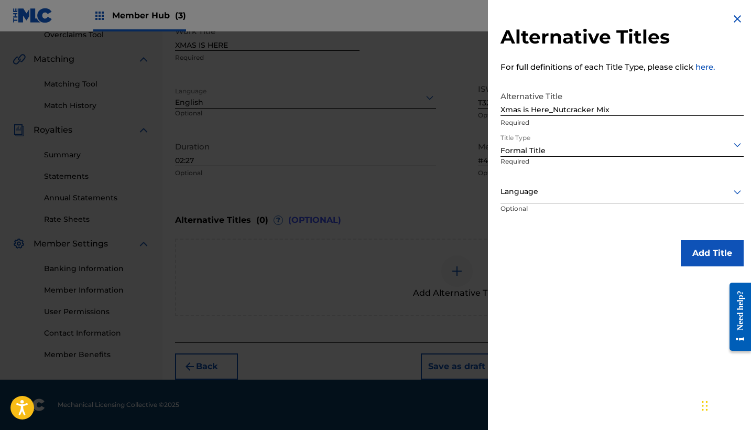
click at [554, 154] on div "Formal Title" at bounding box center [621, 150] width 243 height 11
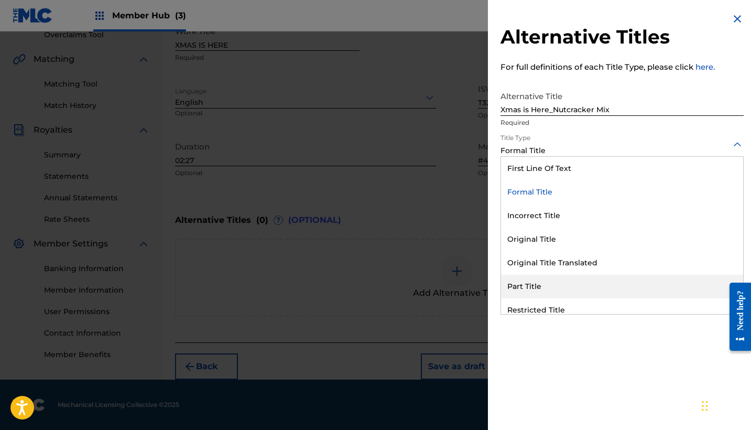
click at [513, 388] on div "Alternative Titles For full definitions of each Title Type, please click here. …" at bounding box center [622, 215] width 268 height 430
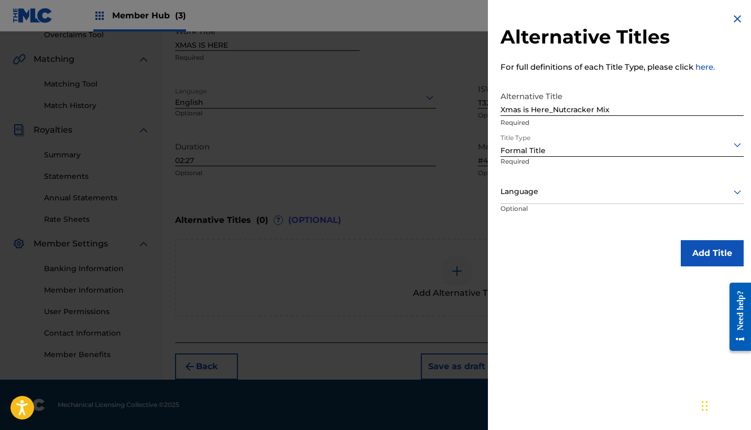
click at [569, 197] on div at bounding box center [621, 191] width 243 height 13
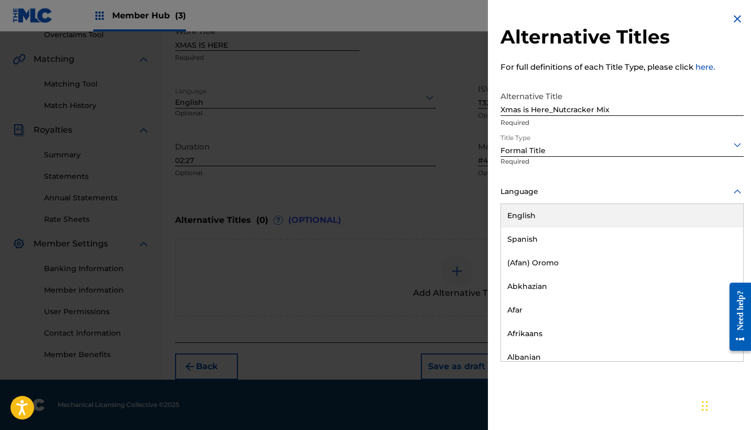
click at [563, 214] on div "English" at bounding box center [622, 216] width 242 height 24
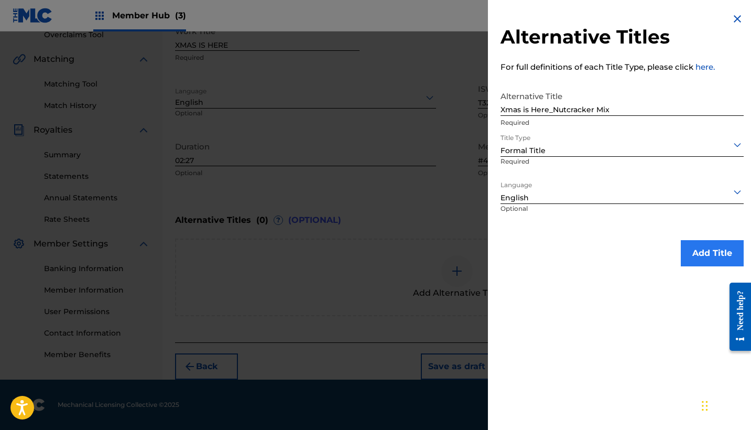
click at [698, 253] on button "Add Title" at bounding box center [711, 253] width 63 height 26
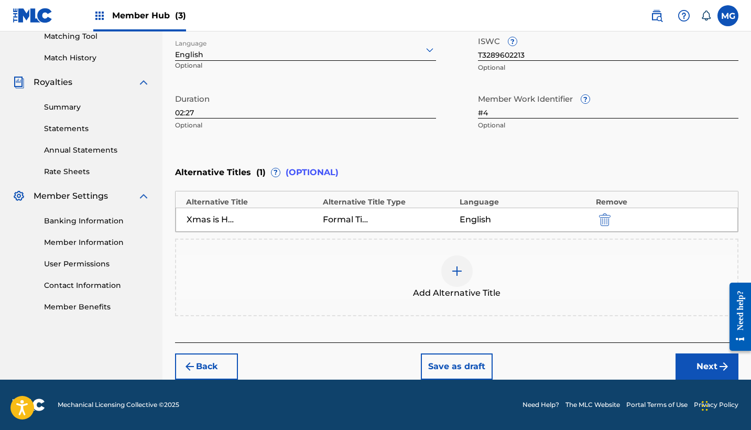
scroll to position [274, 0]
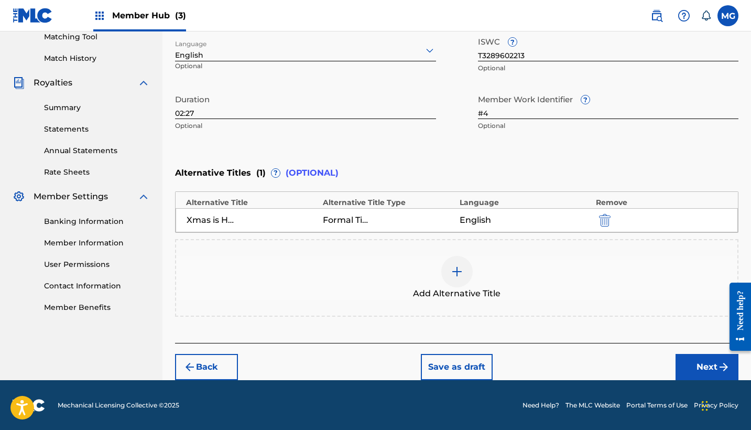
click at [456, 274] on img at bounding box center [457, 271] width 13 height 13
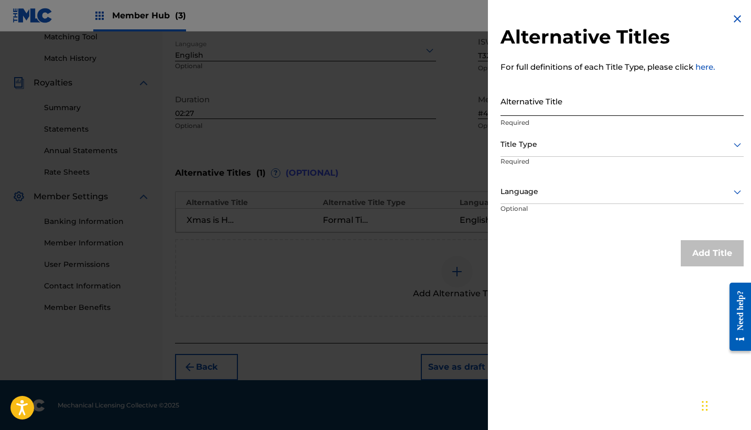
click at [556, 100] on input "Alternative Title" at bounding box center [621, 101] width 243 height 30
type input "Xmas is here (Santa's Club Edit)"
click at [546, 135] on div "Title Type" at bounding box center [621, 145] width 243 height 24
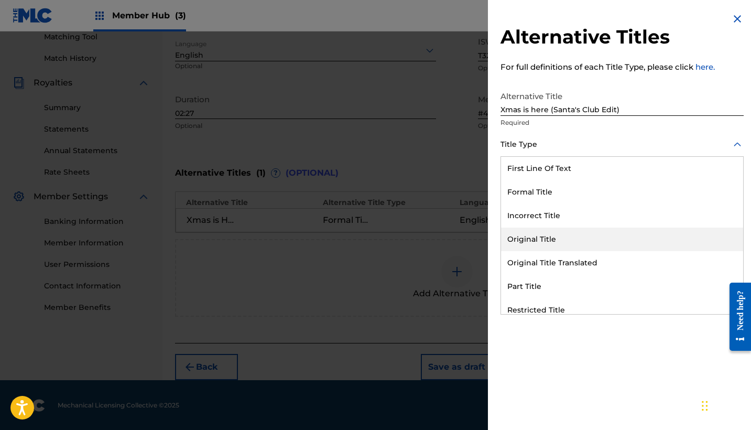
scroll to position [102, 0]
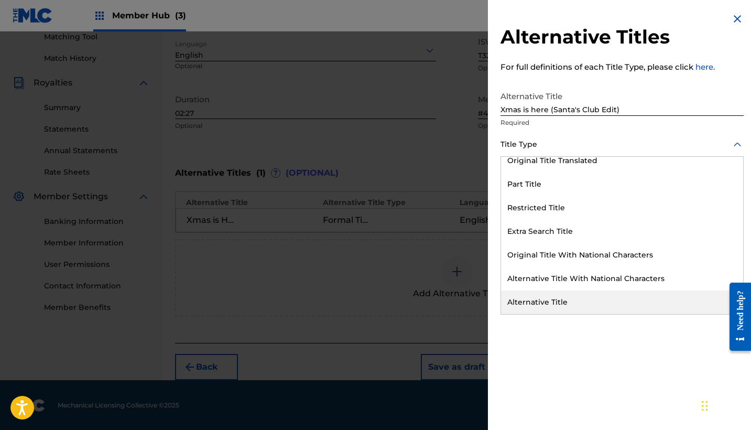
click at [546, 298] on div "Alternative Title" at bounding box center [622, 302] width 242 height 24
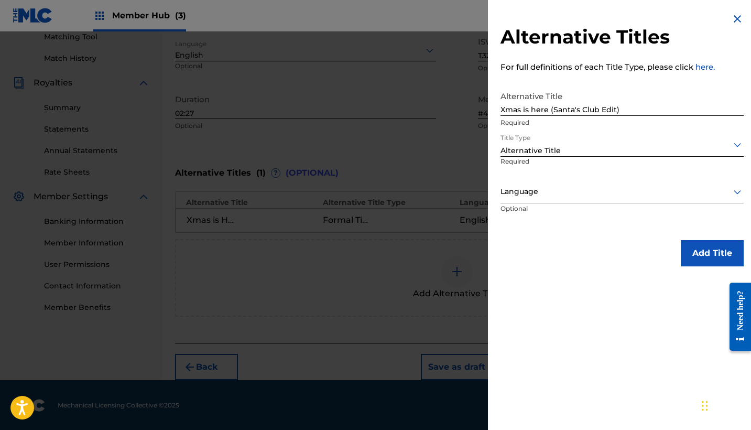
click at [544, 190] on div at bounding box center [621, 191] width 243 height 13
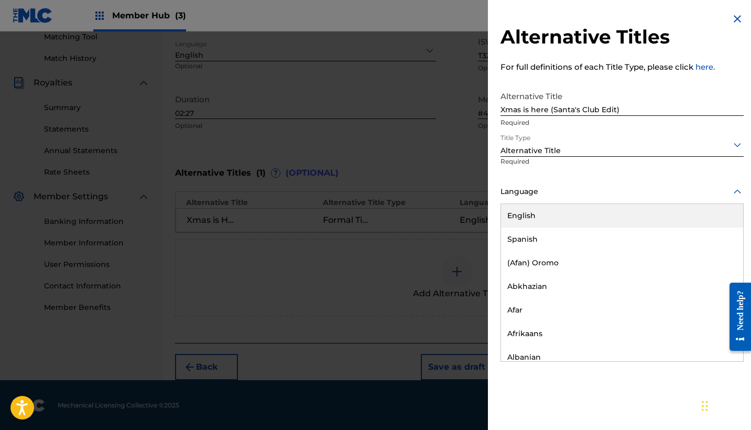
click at [543, 212] on div "English" at bounding box center [622, 216] width 242 height 24
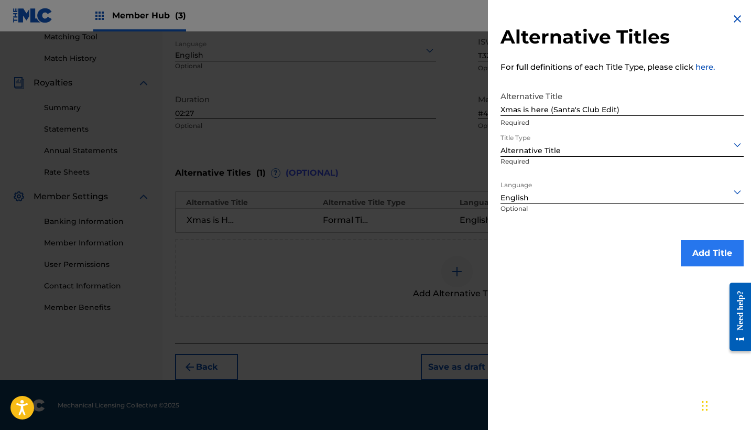
click at [708, 252] on button "Add Title" at bounding box center [711, 253] width 63 height 26
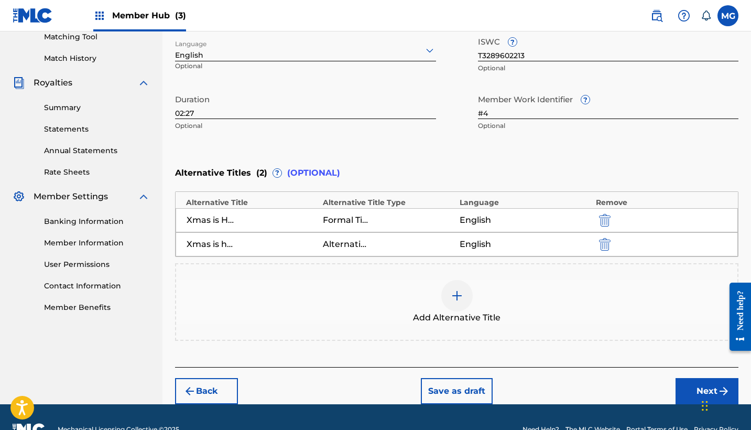
click at [470, 294] on div at bounding box center [456, 295] width 31 height 31
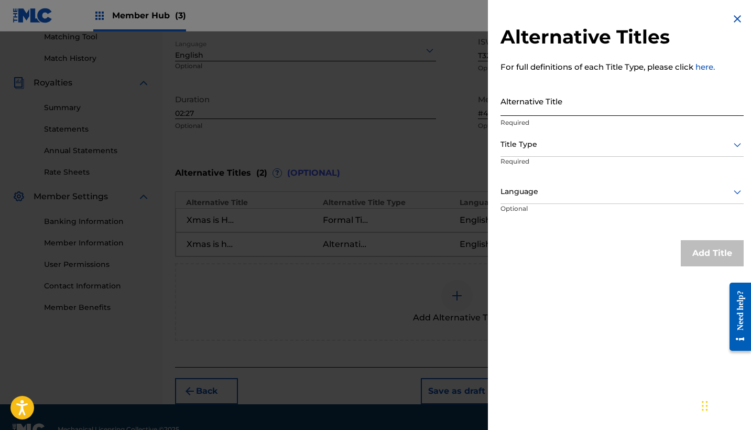
click at [557, 105] on input "Alternative Title" at bounding box center [621, 101] width 243 height 30
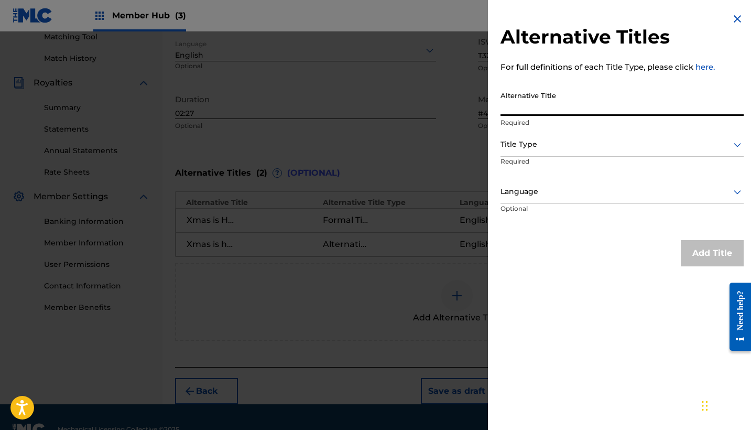
click at [732, 16] on img at bounding box center [737, 19] width 13 height 13
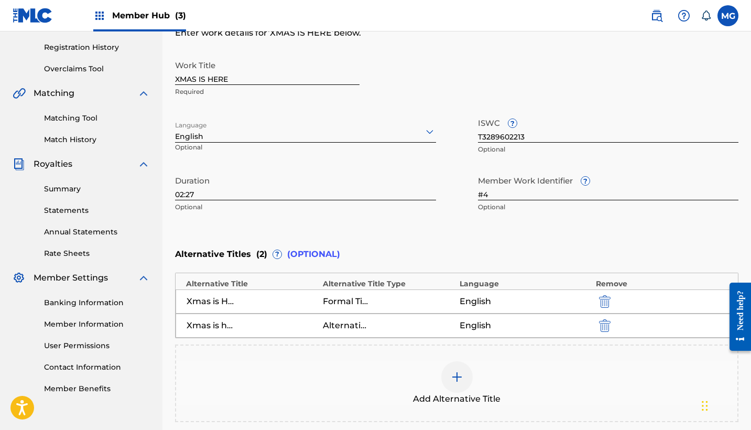
scroll to position [190, 0]
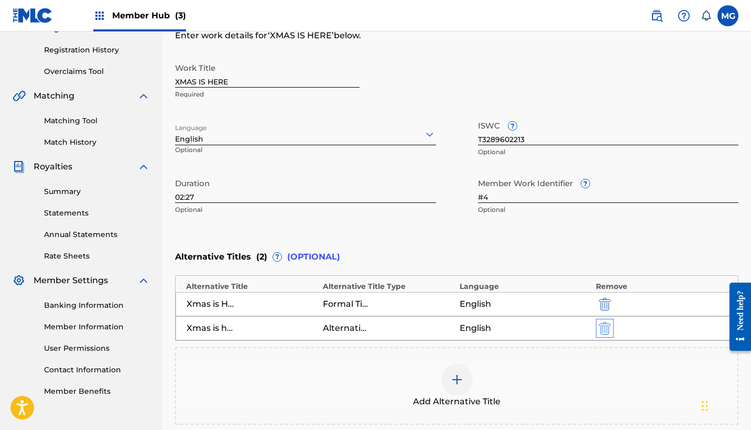
click at [601, 324] on img "submit" at bounding box center [605, 328] width 12 height 13
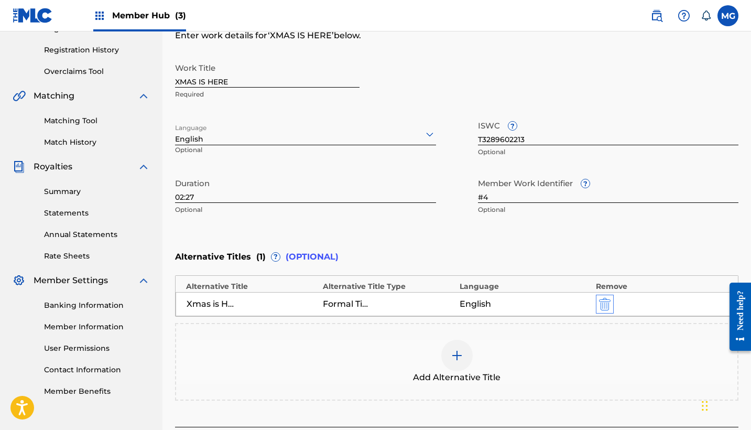
click at [605, 301] on img "submit" at bounding box center [605, 304] width 12 height 13
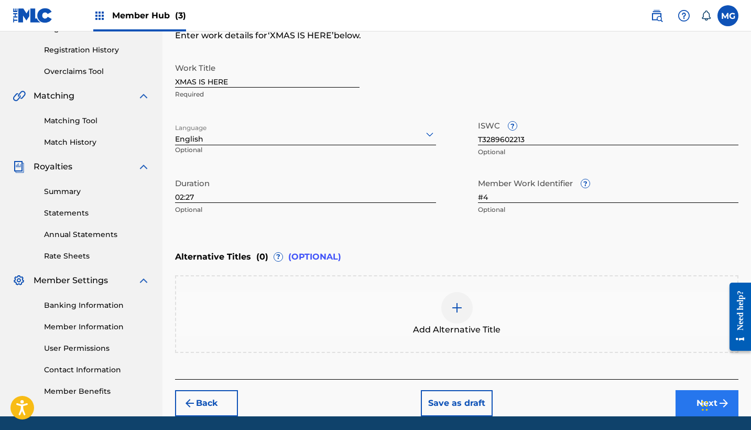
click at [694, 408] on button "Next" at bounding box center [706, 403] width 63 height 26
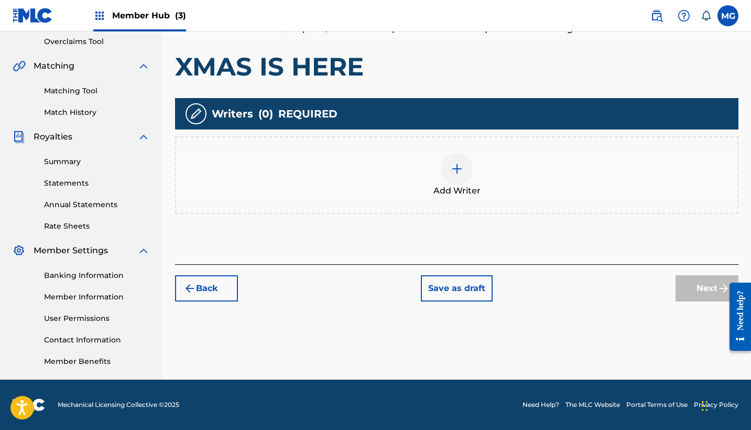
scroll to position [220, 0]
click at [447, 181] on div "Add Writer" at bounding box center [456, 175] width 561 height 44
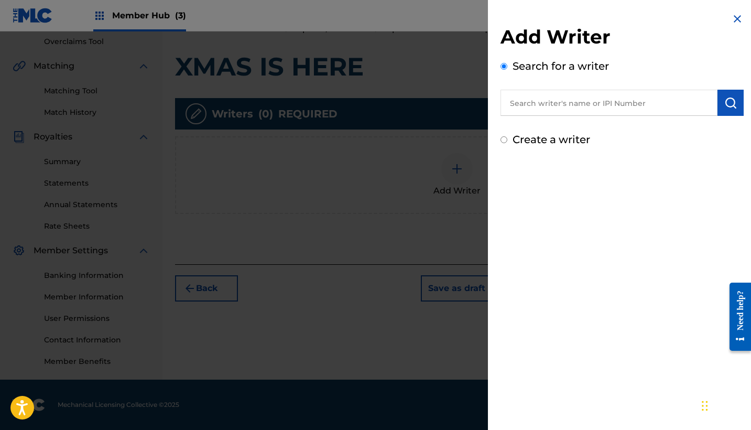
click at [547, 103] on input "text" at bounding box center [608, 103] width 217 height 26
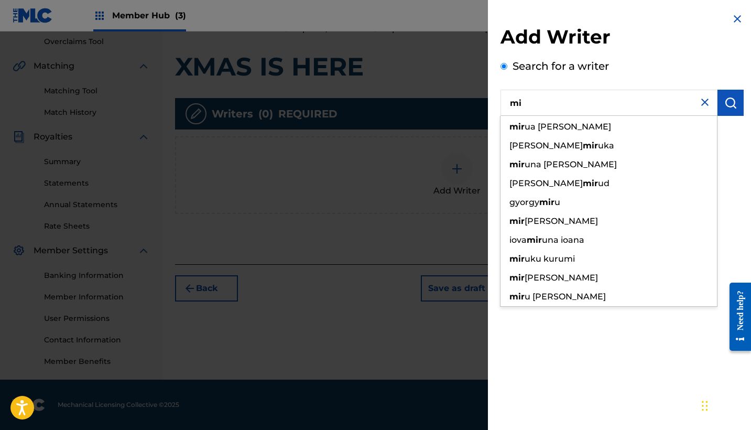
type input "m"
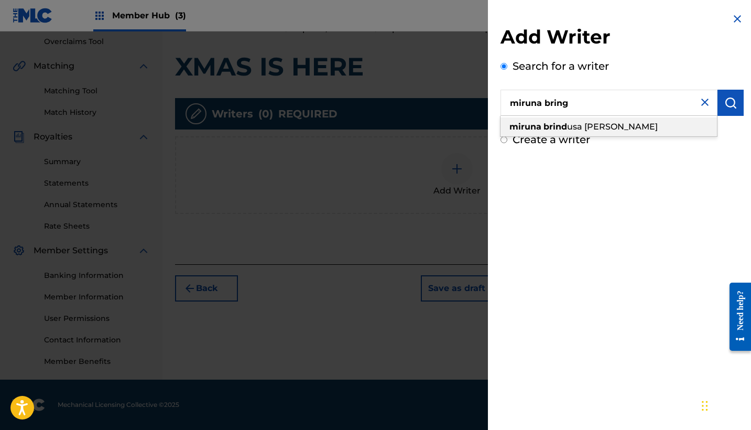
drag, startPoint x: 570, startPoint y: 121, endPoint x: 603, endPoint y: 128, distance: 33.8
click at [543, 128] on span at bounding box center [542, 127] width 2 height 10
type input "miruna [PERSON_NAME]"
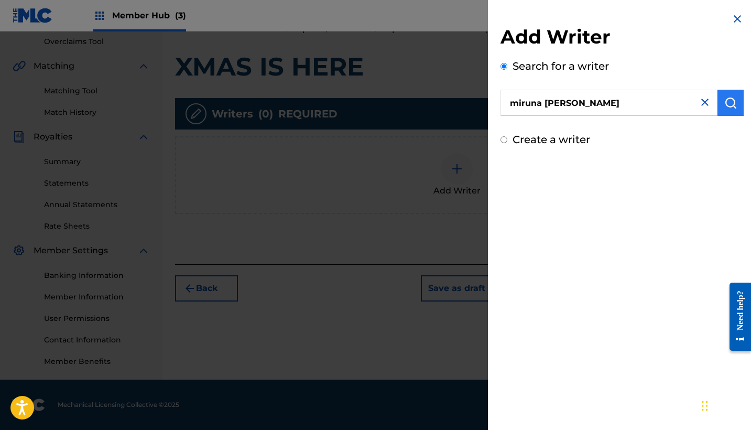
click at [728, 104] on img "submit" at bounding box center [730, 102] width 13 height 13
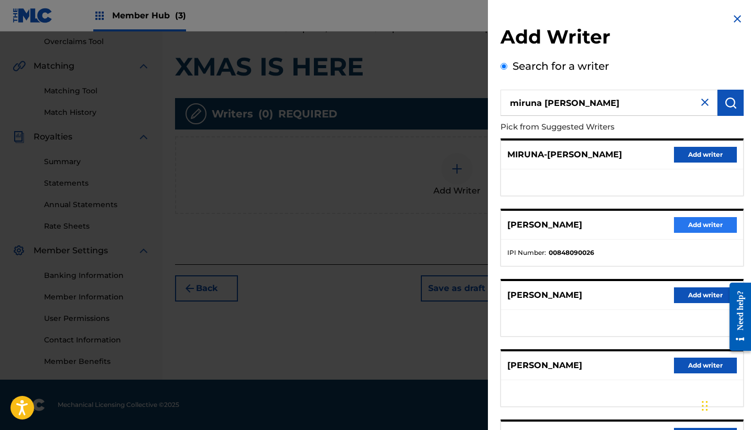
click at [686, 225] on button "Add writer" at bounding box center [705, 225] width 63 height 16
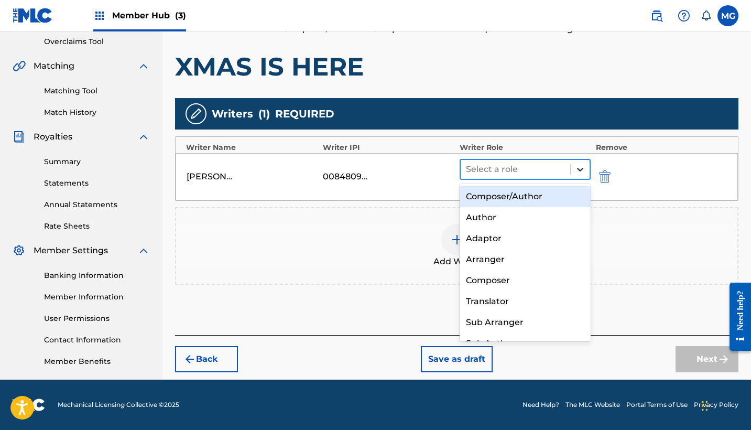
click at [582, 170] on icon at bounding box center [580, 169] width 10 height 10
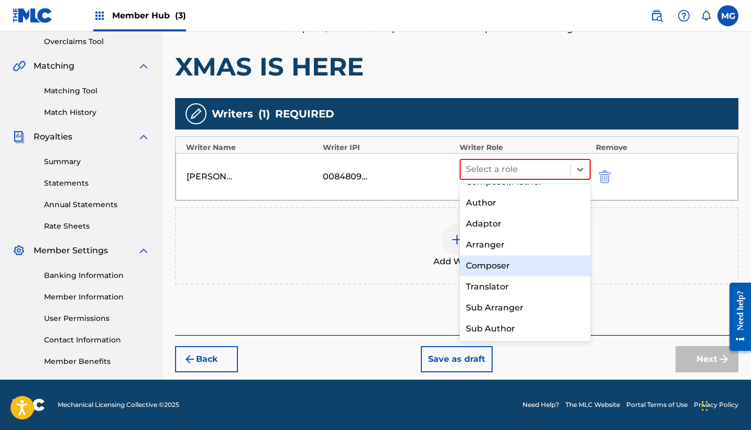
scroll to position [0, 0]
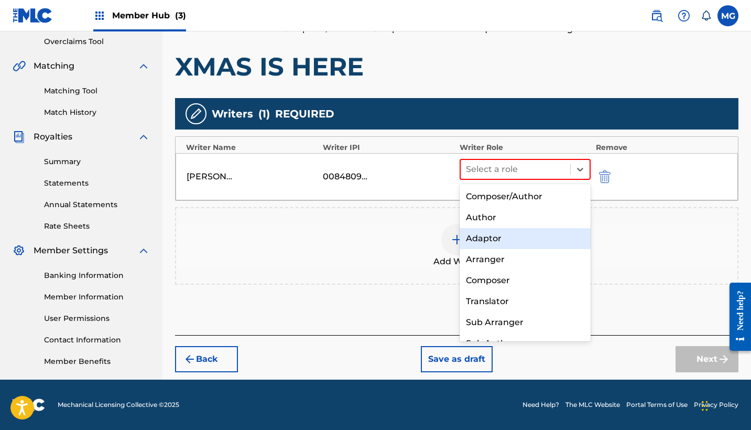
click at [540, 246] on div "Adaptor" at bounding box center [524, 238] width 131 height 21
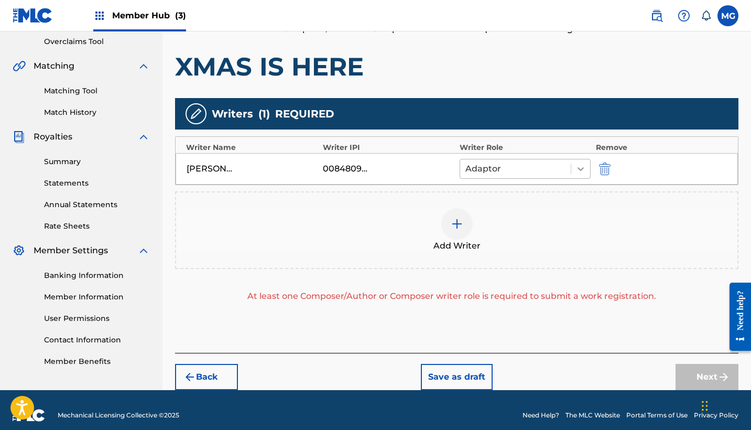
click at [578, 166] on icon at bounding box center [580, 168] width 10 height 10
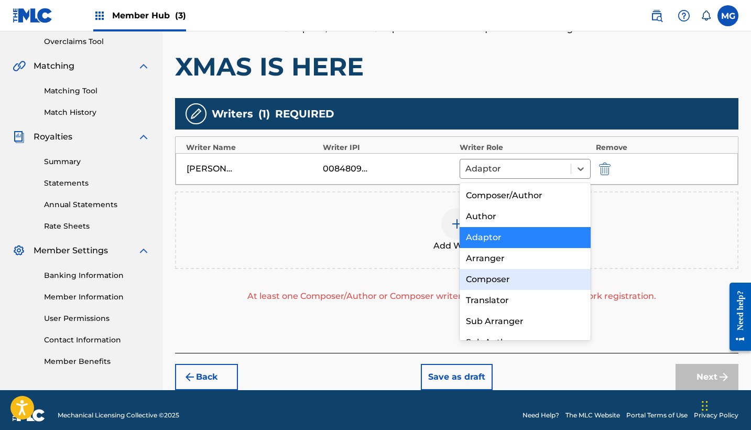
click at [506, 274] on div "Composer" at bounding box center [524, 279] width 131 height 21
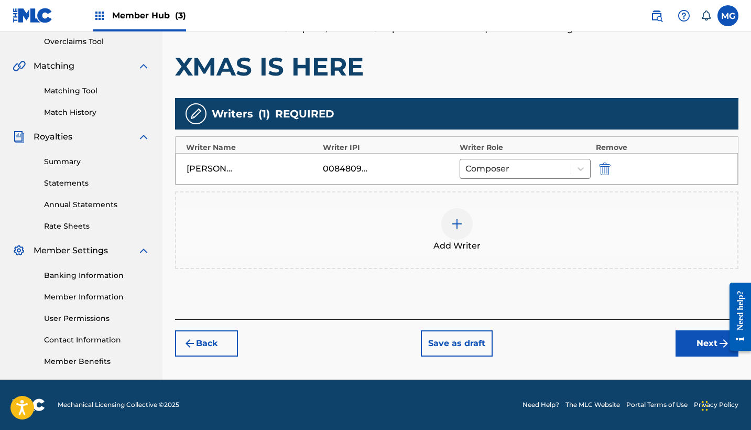
click at [459, 229] on img at bounding box center [457, 223] width 13 height 13
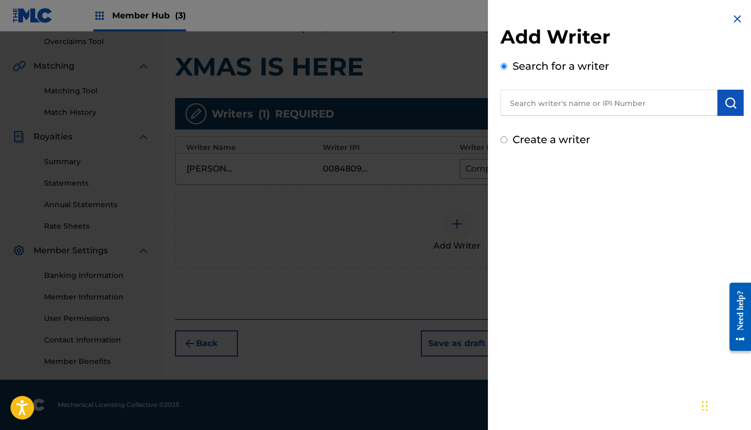
click at [557, 103] on input "text" at bounding box center [608, 103] width 217 height 26
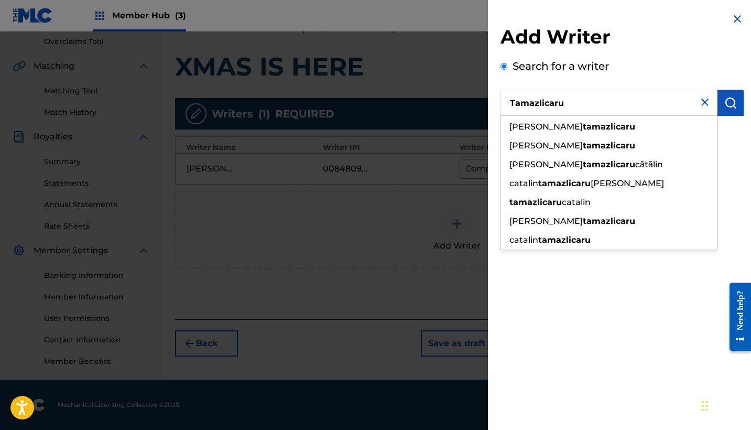
drag, startPoint x: 557, startPoint y: 103, endPoint x: 578, endPoint y: 144, distance: 45.9
click at [583, 144] on strong "tamazlicaru" at bounding box center [609, 145] width 52 height 10
type input "[PERSON_NAME]"
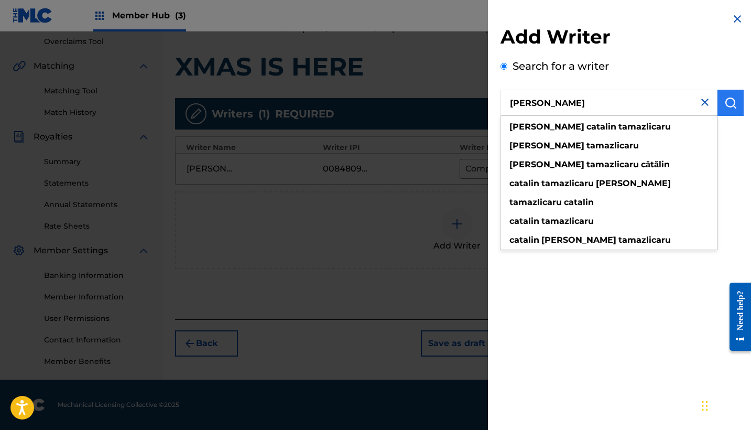
click at [724, 103] on img "submit" at bounding box center [730, 102] width 13 height 13
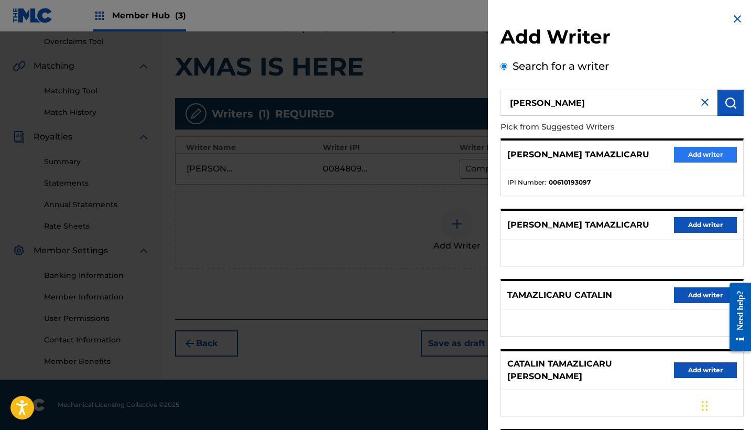
click at [696, 156] on button "Add writer" at bounding box center [705, 155] width 63 height 16
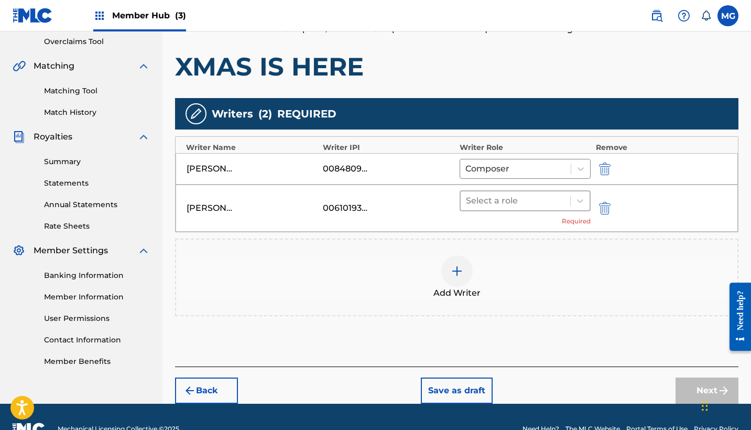
click at [530, 202] on div at bounding box center [515, 200] width 99 height 15
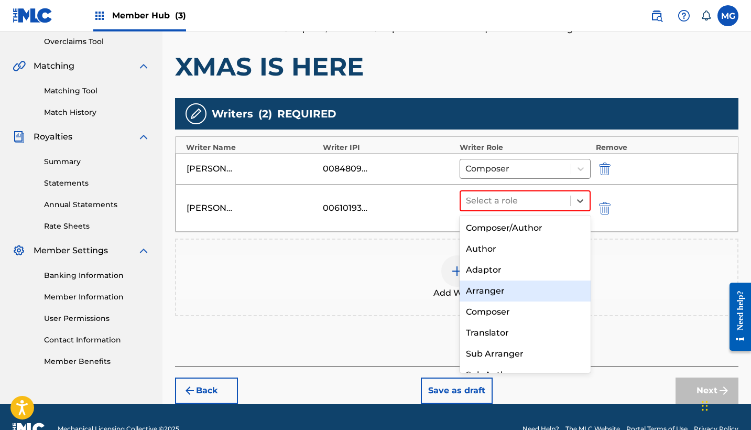
click at [520, 291] on div "Arranger" at bounding box center [524, 290] width 131 height 21
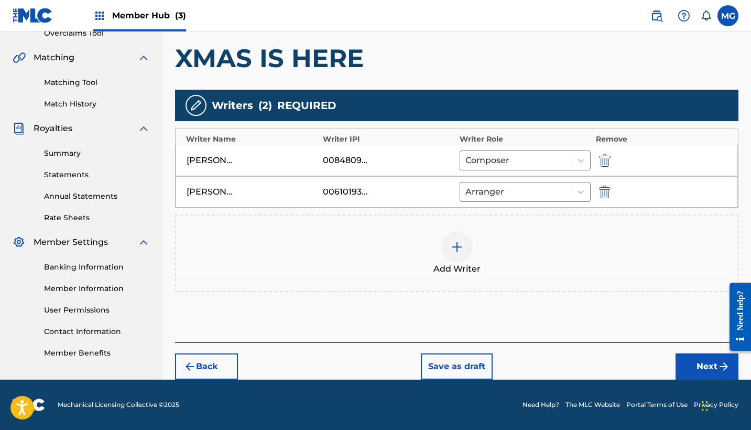
scroll to position [228, 0]
click at [588, 161] on div at bounding box center [580, 160] width 19 height 19
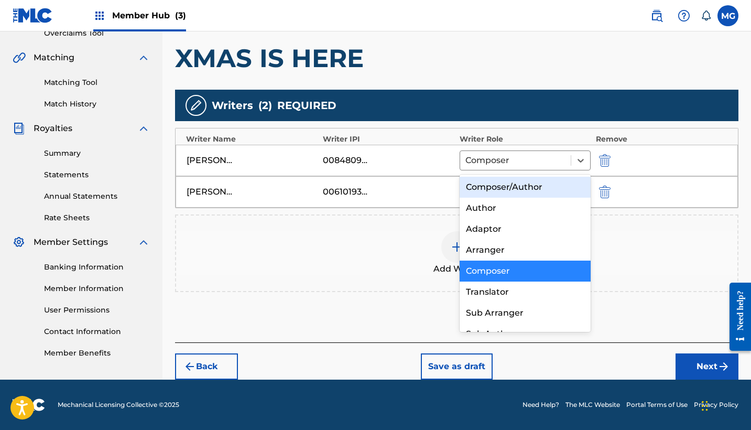
click at [545, 187] on div "Composer/Author" at bounding box center [524, 187] width 131 height 21
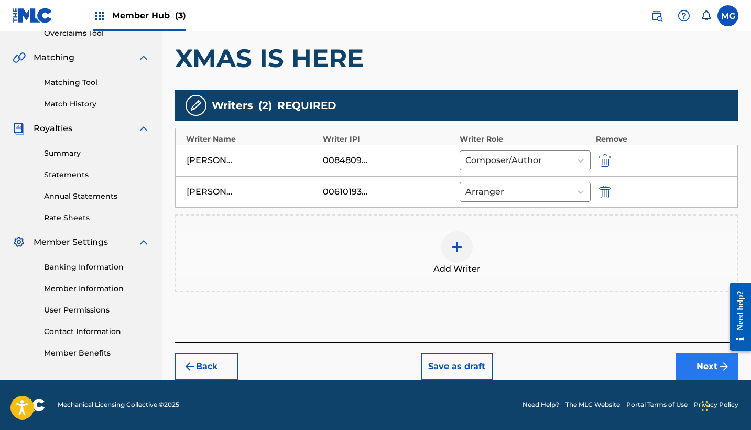
click at [704, 364] on button "Next" at bounding box center [706, 366] width 63 height 26
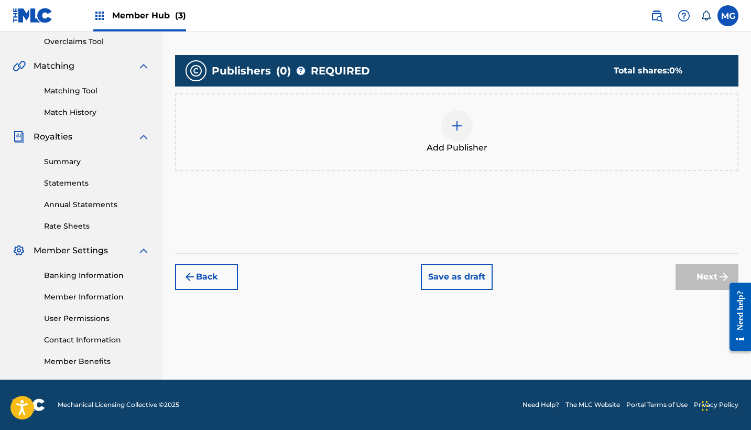
click at [448, 135] on div at bounding box center [456, 125] width 31 height 31
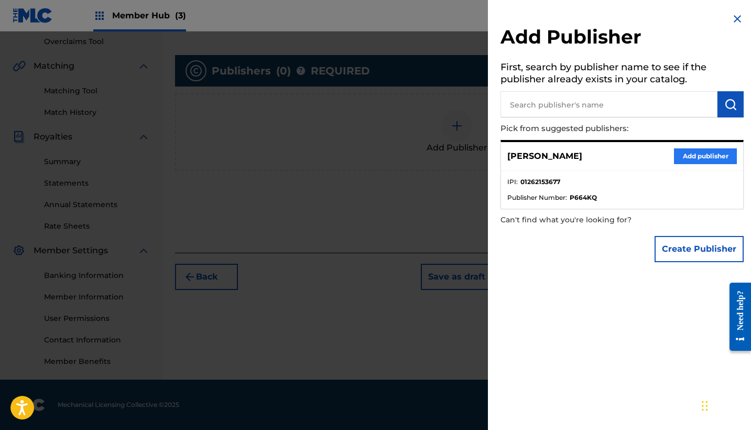
click at [674, 158] on button "Add publisher" at bounding box center [705, 156] width 63 height 16
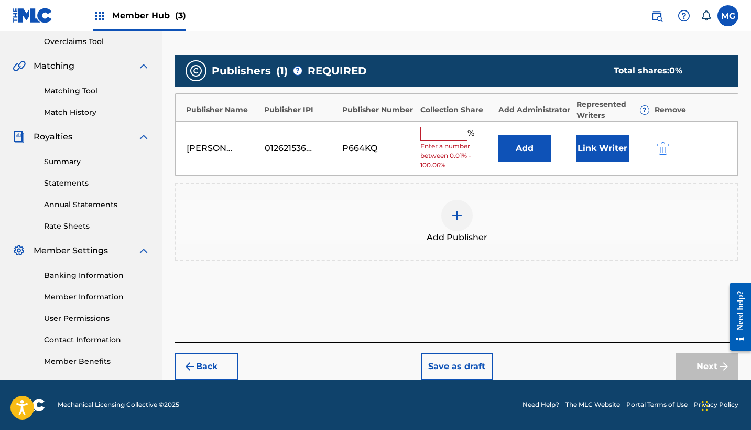
click at [669, 150] on button "submit" at bounding box center [662, 148] width 16 height 12
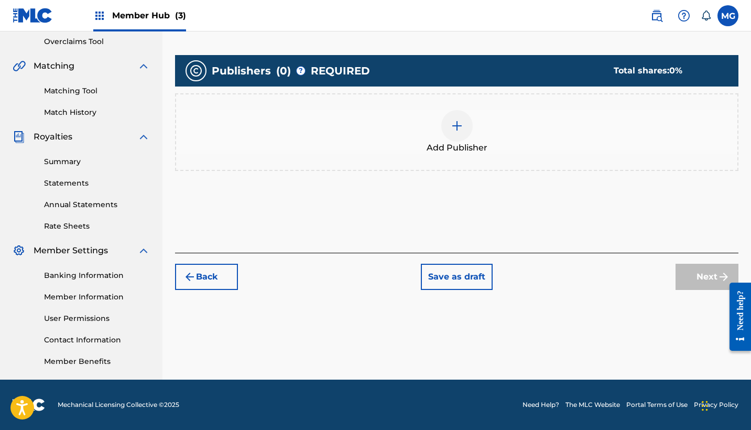
click at [470, 133] on div at bounding box center [456, 125] width 31 height 31
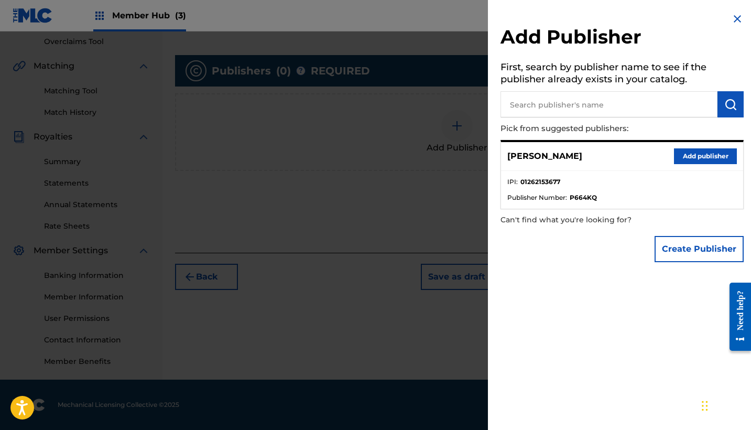
click at [553, 103] on input "text" at bounding box center [608, 104] width 217 height 26
click at [686, 244] on button "Create Publisher" at bounding box center [698, 249] width 89 height 26
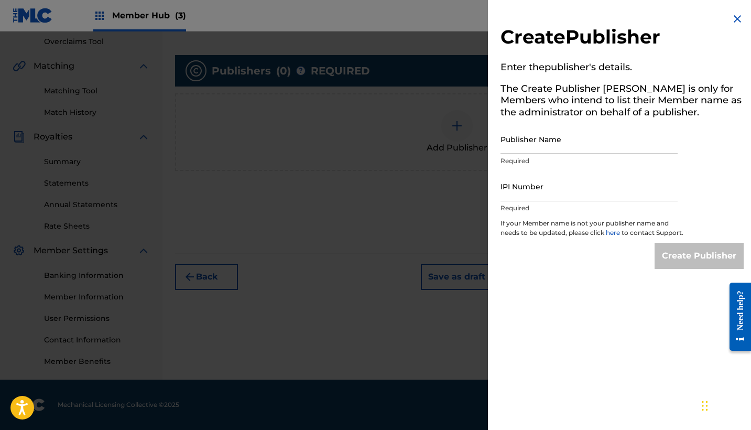
click at [544, 137] on input "Publisher Name" at bounding box center [588, 139] width 177 height 30
type input "SMASH SOCIETY"
click at [541, 177] on input "IPI Number" at bounding box center [588, 186] width 177 height 30
paste input "1238979893"
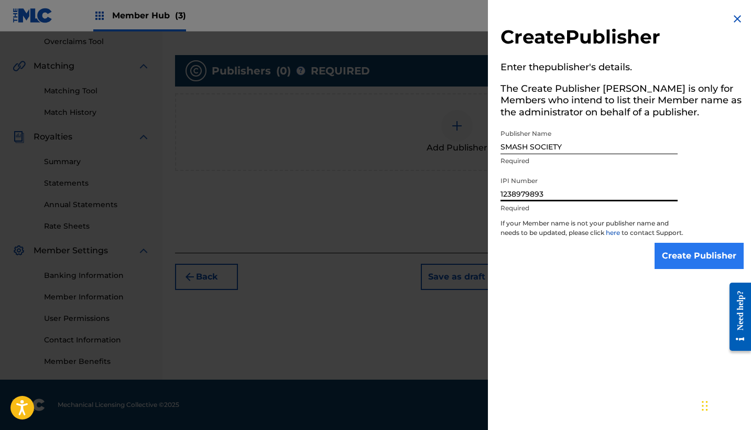
type input "1238979893"
click at [718, 265] on input "Create Publisher" at bounding box center [698, 256] width 89 height 26
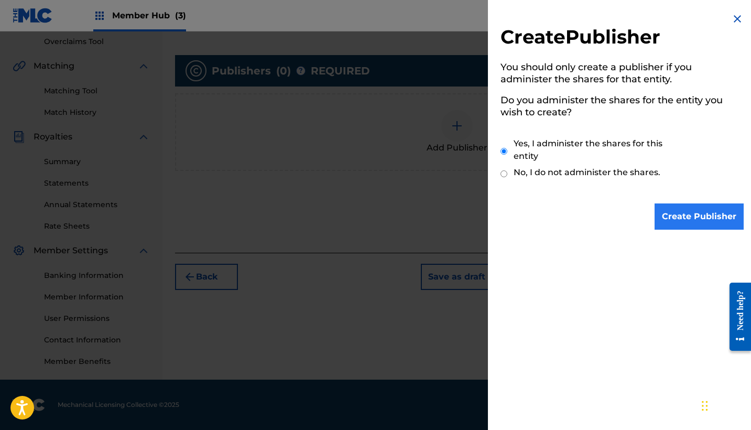
click at [701, 222] on input "Create Publisher" at bounding box center [698, 216] width 89 height 26
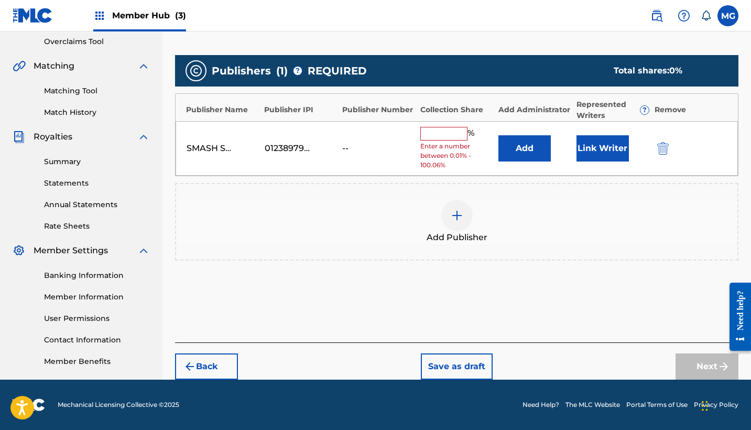
click at [456, 129] on input "text" at bounding box center [443, 134] width 47 height 14
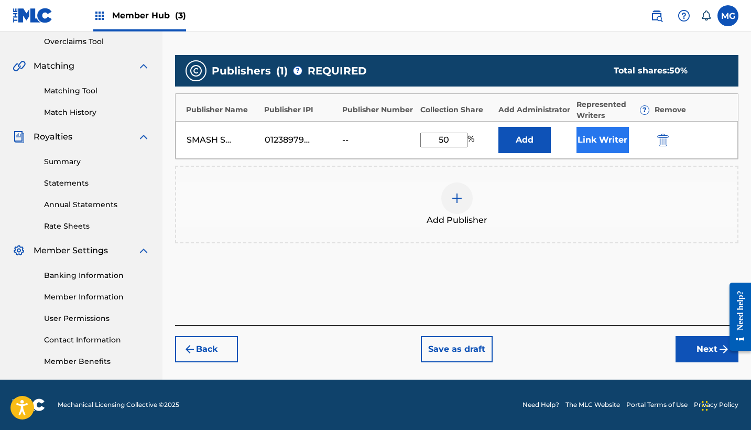
type input "50"
click at [609, 143] on button "Link Writer" at bounding box center [602, 140] width 52 height 26
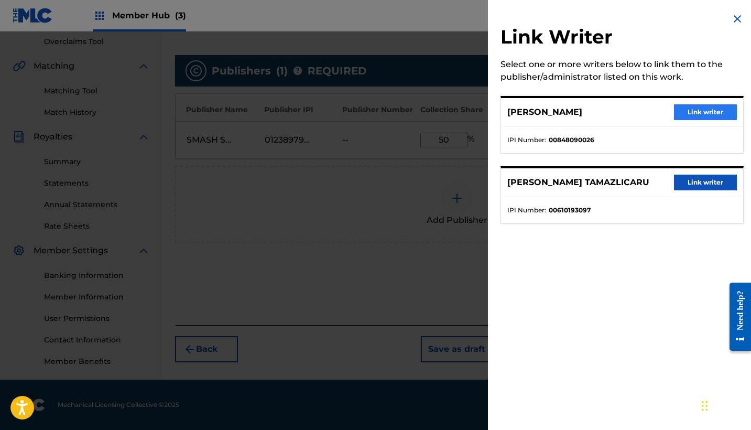
click at [688, 108] on button "Link writer" at bounding box center [705, 112] width 63 height 16
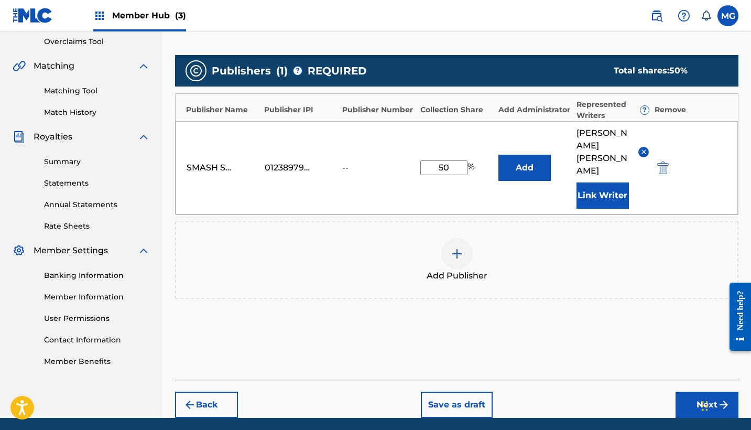
click at [564, 271] on div "Add Publisher" at bounding box center [456, 260] width 563 height 78
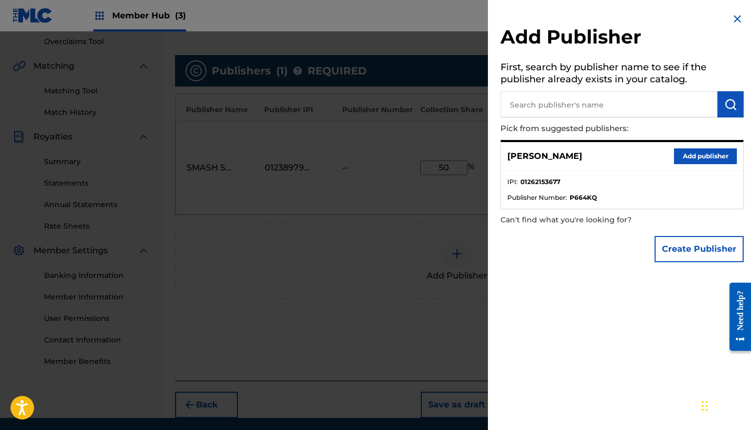
click at [732, 20] on img at bounding box center [737, 19] width 13 height 13
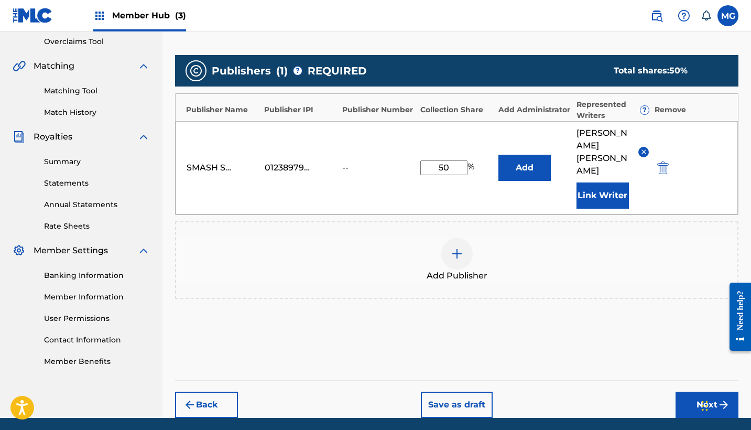
click at [456, 247] on img at bounding box center [457, 253] width 13 height 13
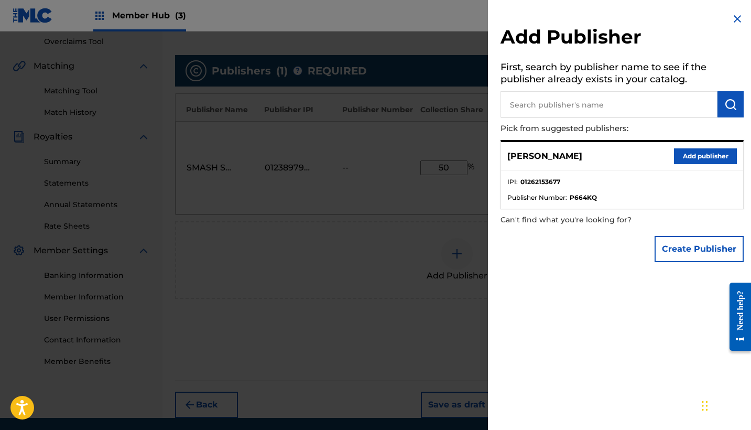
click at [567, 107] on input "text" at bounding box center [608, 104] width 217 height 26
paste input "288936892"
click at [726, 104] on img "submit" at bounding box center [730, 104] width 13 height 13
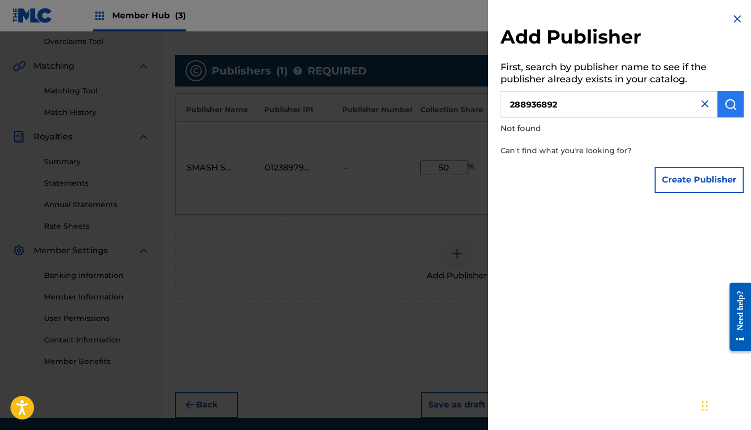
click at [726, 104] on img "submit" at bounding box center [730, 104] width 13 height 13
click at [583, 114] on input "288936892" at bounding box center [608, 104] width 217 height 26
drag, startPoint x: 575, startPoint y: 102, endPoint x: 505, endPoint y: 101, distance: 69.7
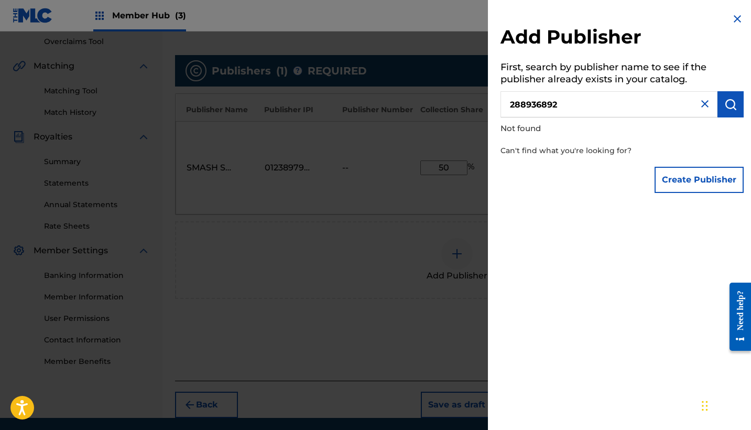
click at [505, 101] on input "288936892" at bounding box center [608, 104] width 217 height 26
paste input "1213100144"
type input "1213100144"
click at [732, 14] on img at bounding box center [737, 19] width 13 height 13
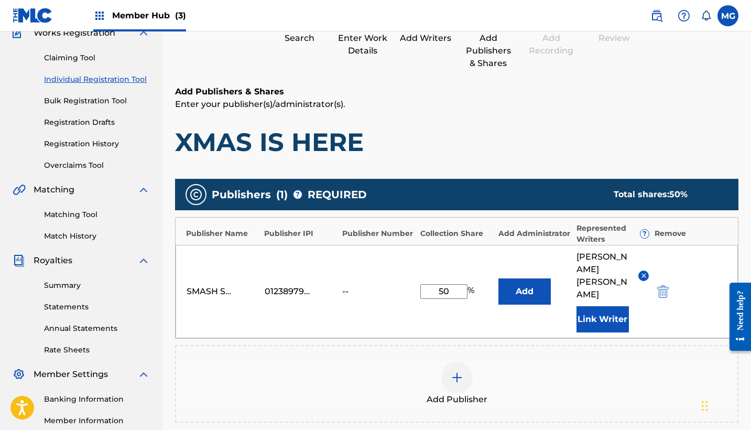
scroll to position [147, 0]
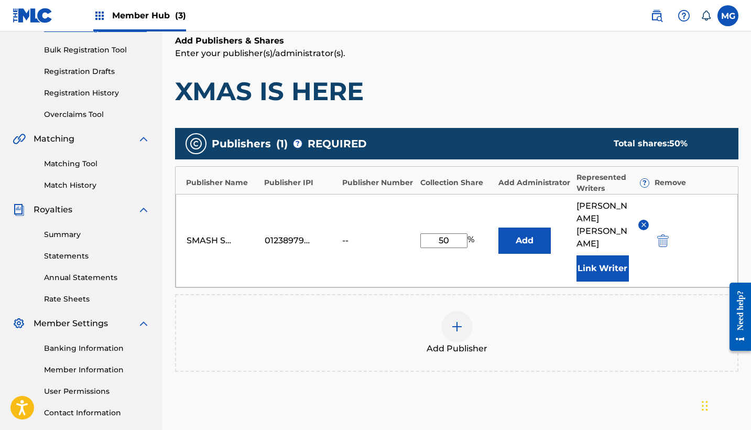
click at [464, 317] on div at bounding box center [456, 326] width 31 height 31
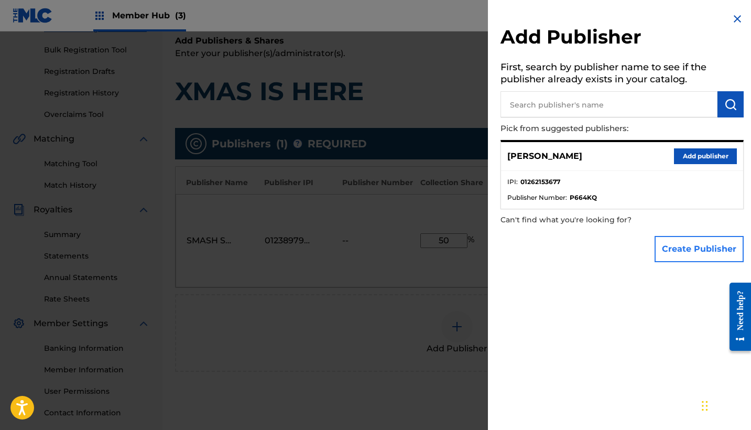
click at [666, 241] on button "Create Publisher" at bounding box center [698, 249] width 89 height 26
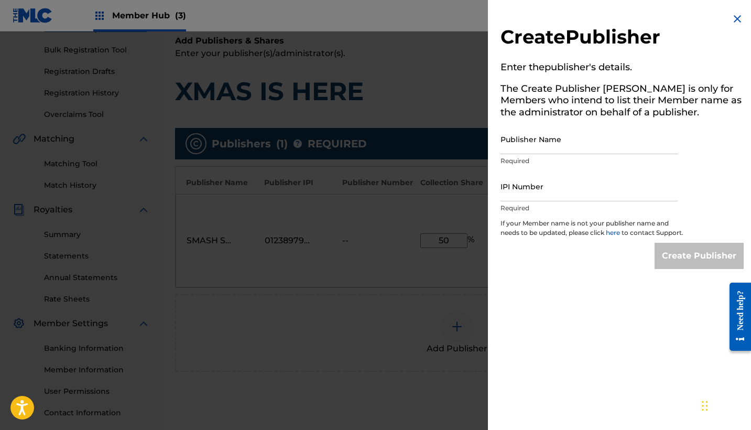
click at [731, 21] on img at bounding box center [737, 19] width 13 height 13
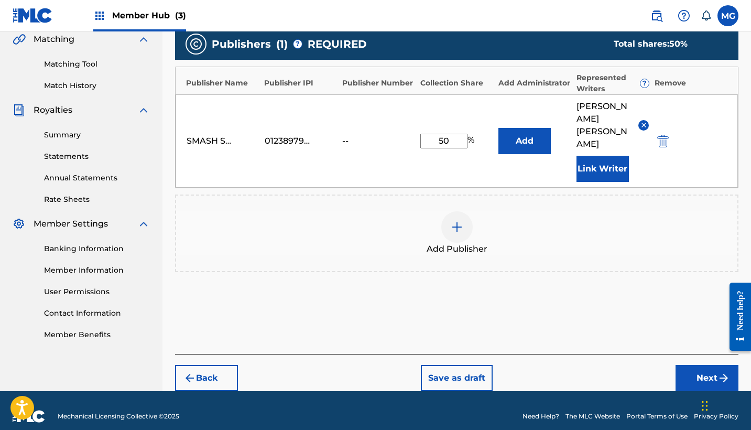
scroll to position [246, 0]
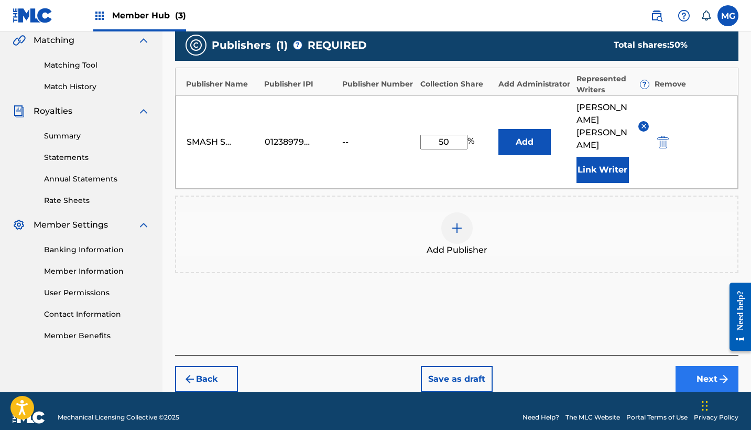
click at [717, 372] on img "submit" at bounding box center [723, 378] width 13 height 13
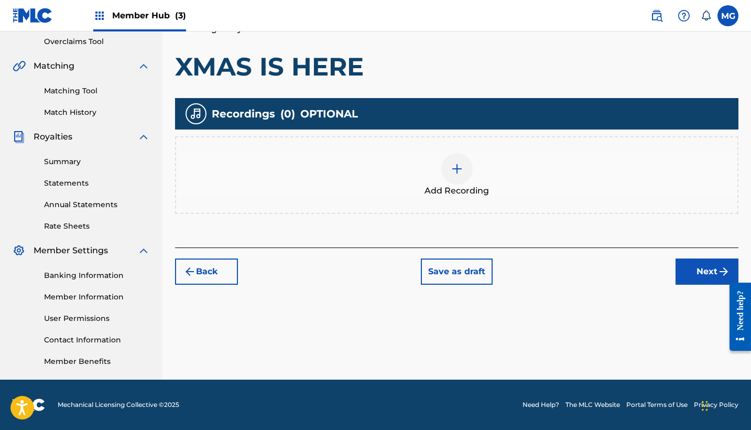
scroll to position [220, 0]
click at [462, 165] on img at bounding box center [457, 168] width 13 height 13
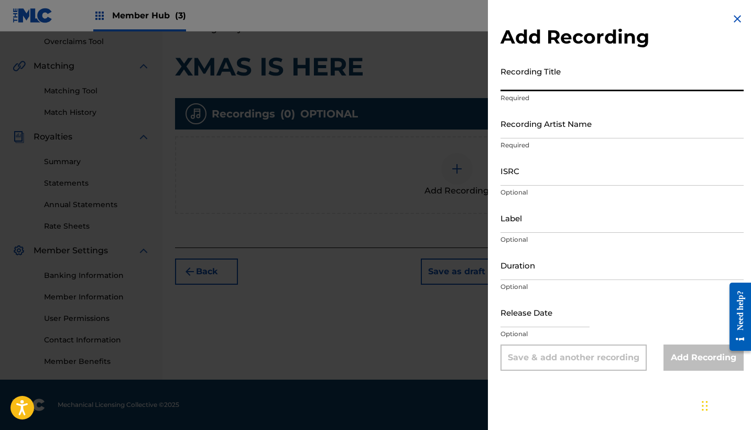
click at [524, 89] on input "Recording Title" at bounding box center [621, 76] width 243 height 30
type input "Xmas is here (Santa's Club Edit)"
click at [531, 123] on input "Recording Artist Name" at bounding box center [621, 123] width 243 height 30
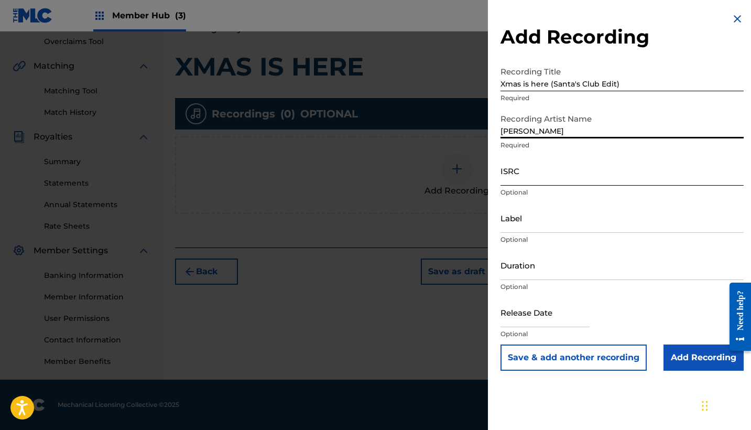
type input "[PERSON_NAME]"
click at [526, 176] on input "ISRC" at bounding box center [621, 171] width 243 height 30
paste input "GX5MY2356185"
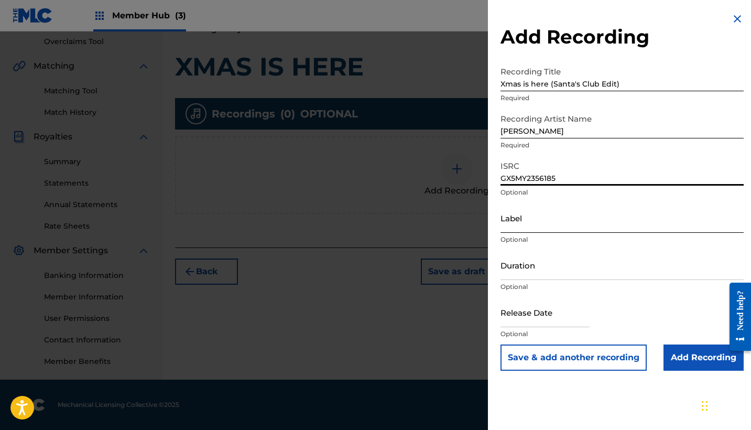
type input "GX5MY2356185"
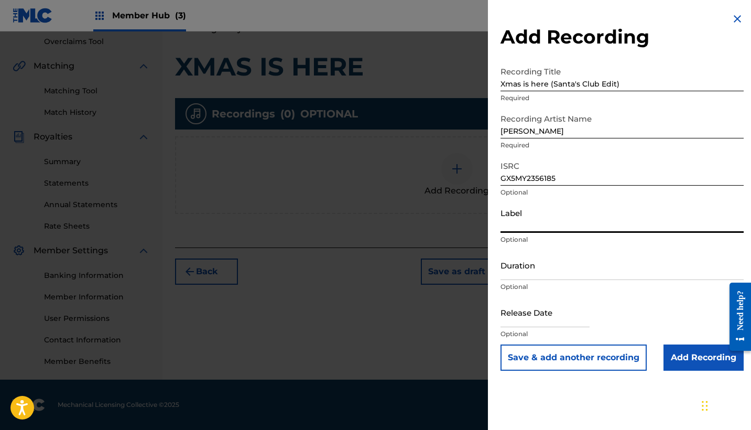
click at [521, 226] on input "Label" at bounding box center [621, 218] width 243 height 30
type input "SMASH SOCIETY"
click at [537, 270] on input "Duration" at bounding box center [621, 265] width 243 height 30
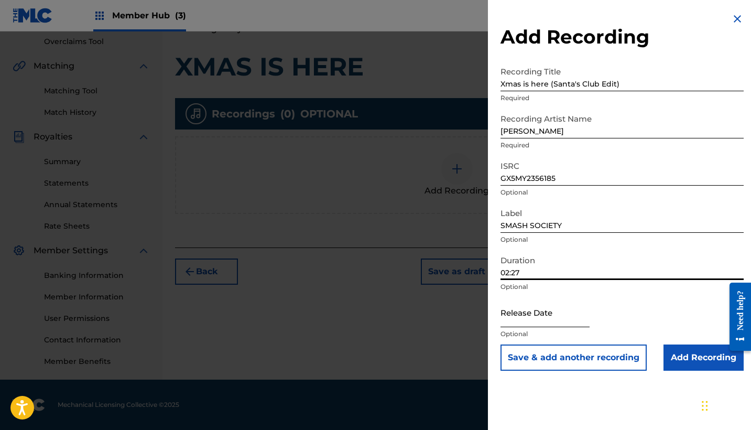
type input "02:27"
click at [529, 318] on input "text" at bounding box center [544, 312] width 89 height 30
select select "8"
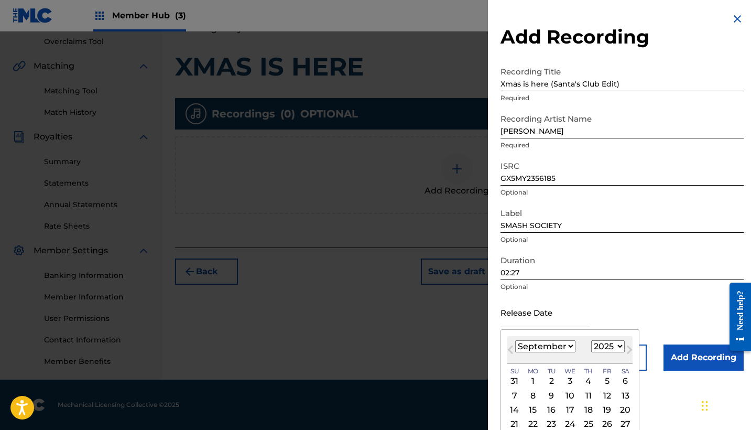
select select "2023"
select select "11"
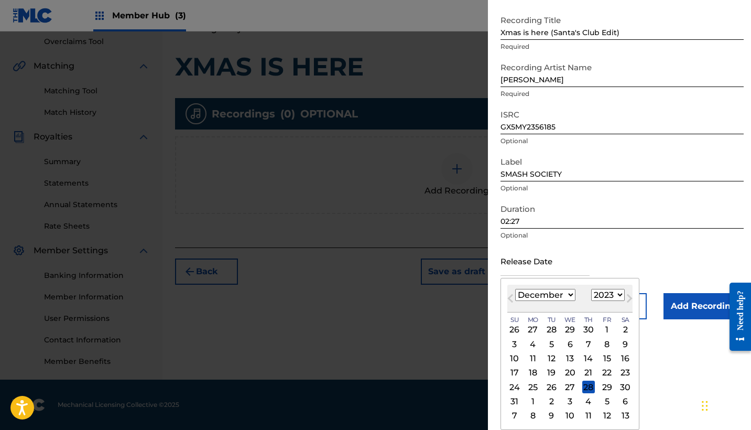
scroll to position [51, 0]
click at [619, 355] on div "16" at bounding box center [625, 358] width 13 height 13
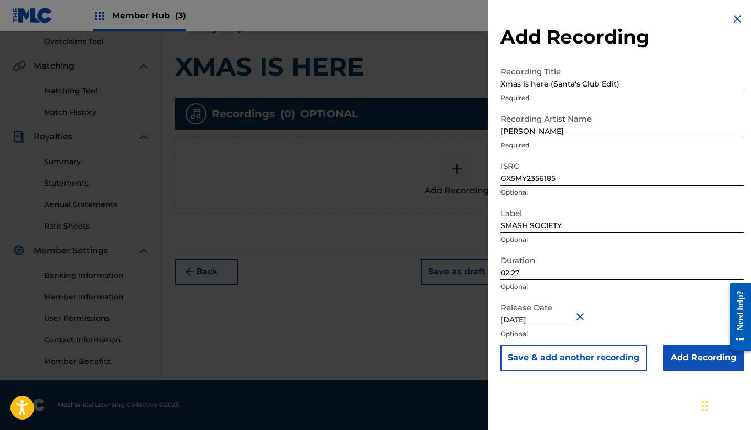
type input "[DATE]"
drag, startPoint x: 547, startPoint y: 85, endPoint x: 485, endPoint y: 83, distance: 62.9
click at [485, 83] on div "Add Recording Recording Title Xmas is here (Santa's Club Edit) Required Recordi…" at bounding box center [375, 230] width 751 height 398
drag, startPoint x: 625, startPoint y: 90, endPoint x: 550, endPoint y: 85, distance: 75.6
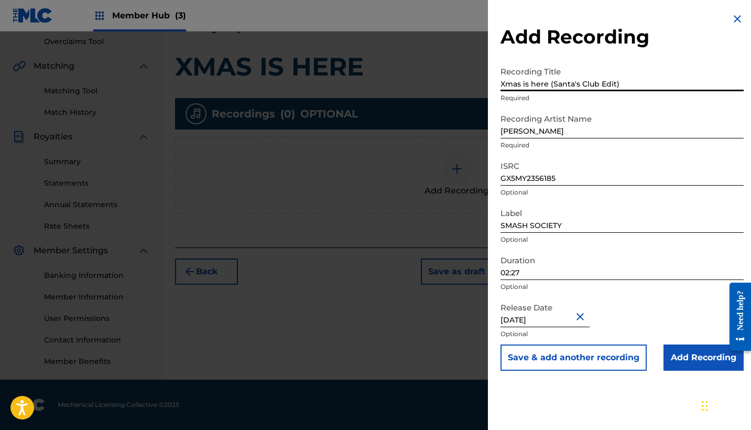
click at [550, 85] on input "Xmas is here (Santa's Club Edit)" at bounding box center [621, 76] width 243 height 30
type input "Xmas is here_Nutcracker Mix"
click at [518, 275] on input "02:27" at bounding box center [621, 265] width 243 height 30
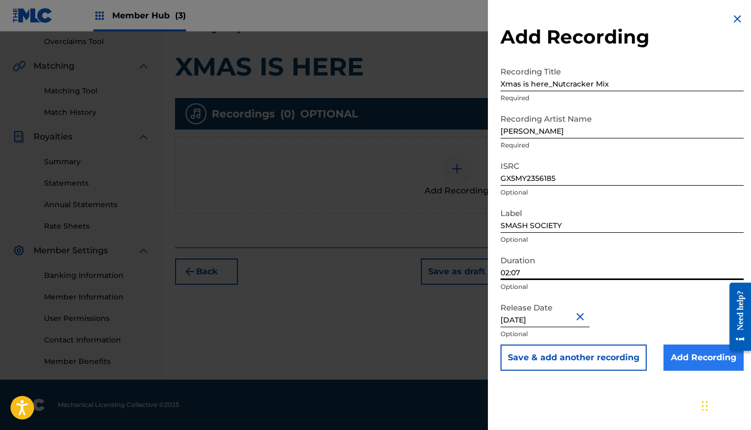
type input "02:07"
click at [680, 357] on input "Add Recording" at bounding box center [703, 357] width 80 height 26
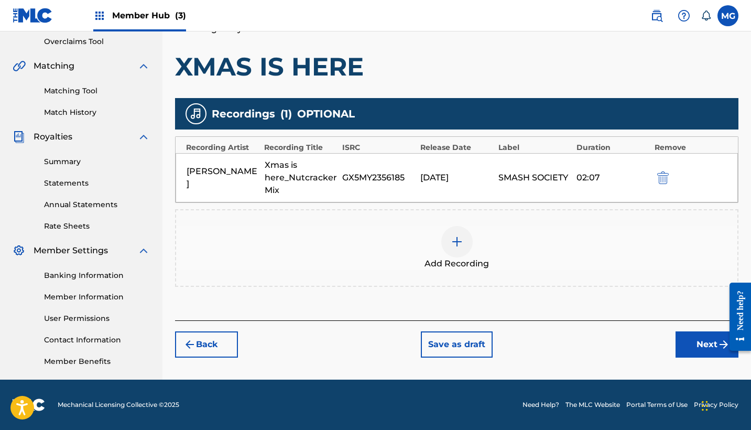
click at [461, 245] on img at bounding box center [457, 241] width 13 height 13
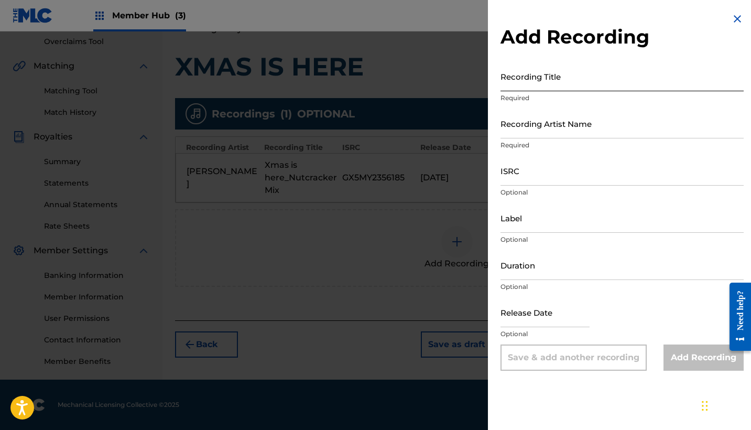
click at [588, 79] on input "Recording Title" at bounding box center [621, 76] width 243 height 30
paste input "Xmas is here"
type input "Xmas is here"
click at [566, 115] on input "Recording Artist Name" at bounding box center [621, 123] width 243 height 30
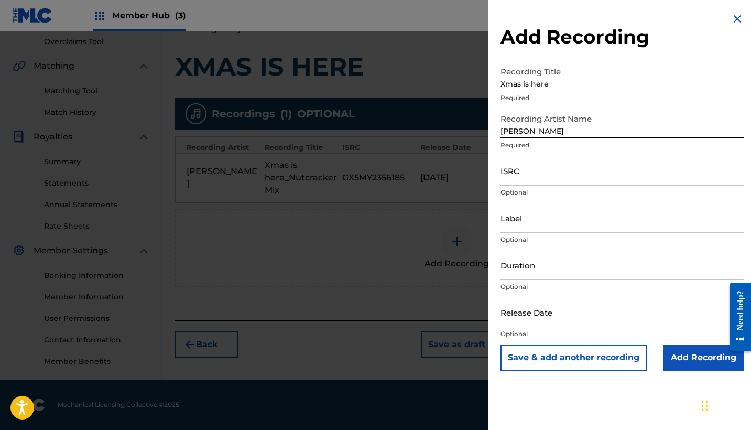
type input "[PERSON_NAME]"
click at [583, 86] on input "Xmas is here" at bounding box center [621, 76] width 243 height 30
drag, startPoint x: 630, startPoint y: 83, endPoint x: 488, endPoint y: 82, distance: 142.5
click at [488, 82] on div "Add Recording Recording Title Xmas is here (Santa's Club Edit) Required Recordi…" at bounding box center [622, 191] width 268 height 383
paste input "Is Here_Frosty Drift"
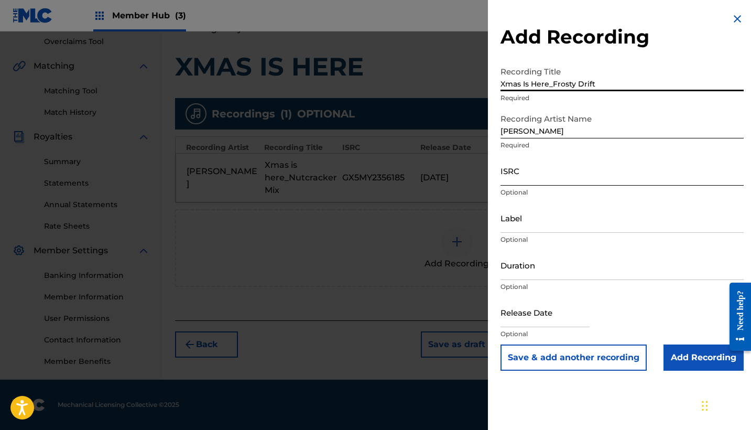
type input "Xmas Is Here_Frosty Drift"
click at [551, 174] on input "ISRC" at bounding box center [621, 171] width 243 height 30
paste input "GXF9Q2506500"
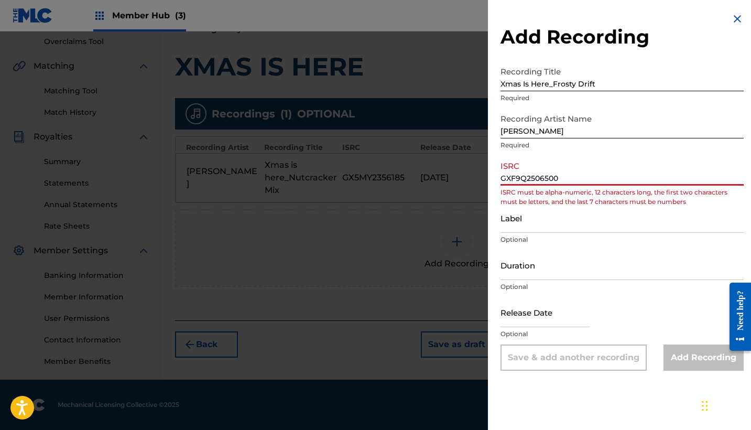
click at [503, 177] on input "GXF9Q2506500" at bounding box center [621, 171] width 243 height 30
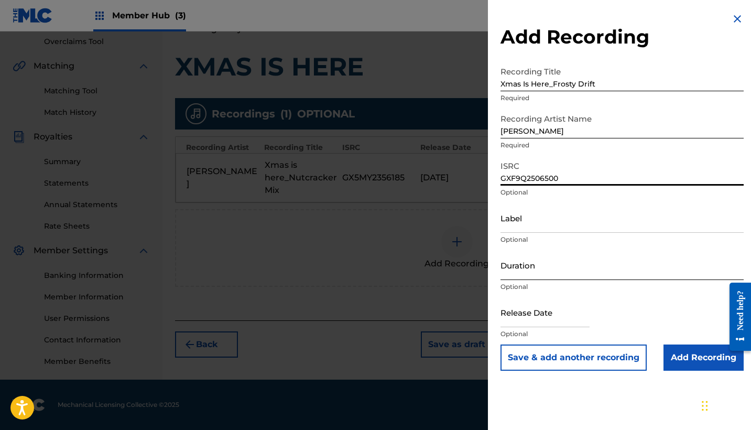
type input "GXF9Q2506500"
click at [523, 264] on input "Duration" at bounding box center [621, 265] width 243 height 30
type input "01:27"
click at [524, 323] on input "text" at bounding box center [544, 312] width 89 height 30
select select "8"
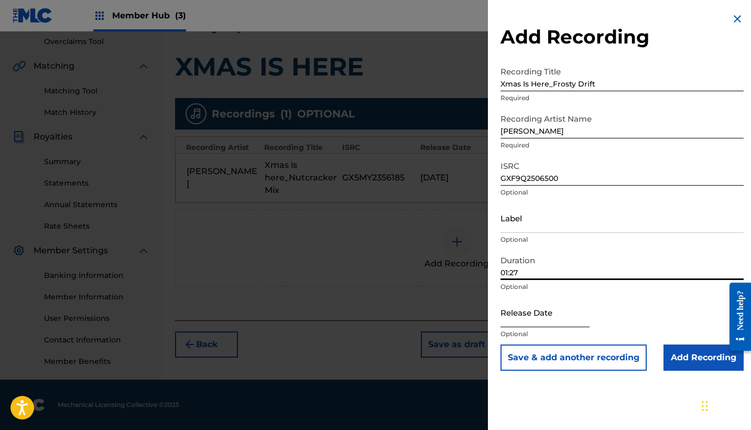
select select "2025"
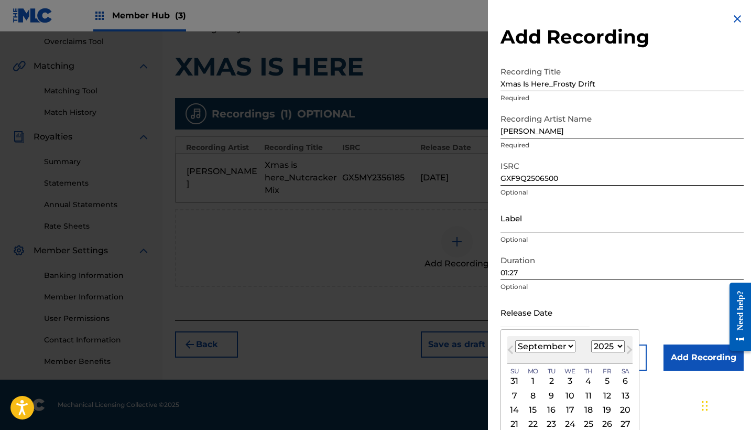
select select "11"
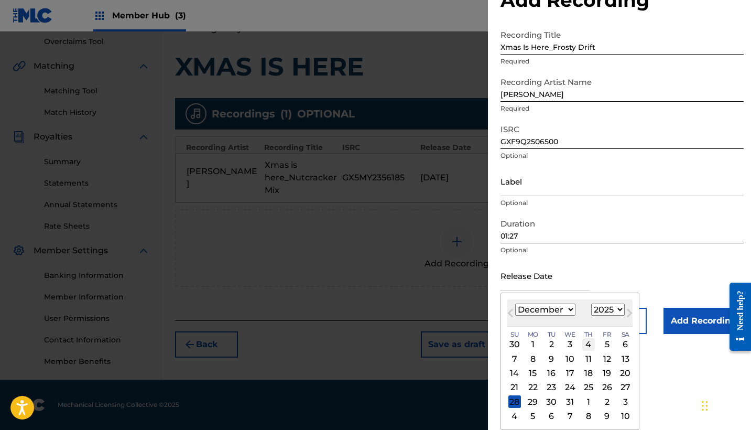
scroll to position [37, 0]
select select "2024"
click at [600, 364] on div "13" at bounding box center [606, 358] width 13 height 13
type input "[DATE]"
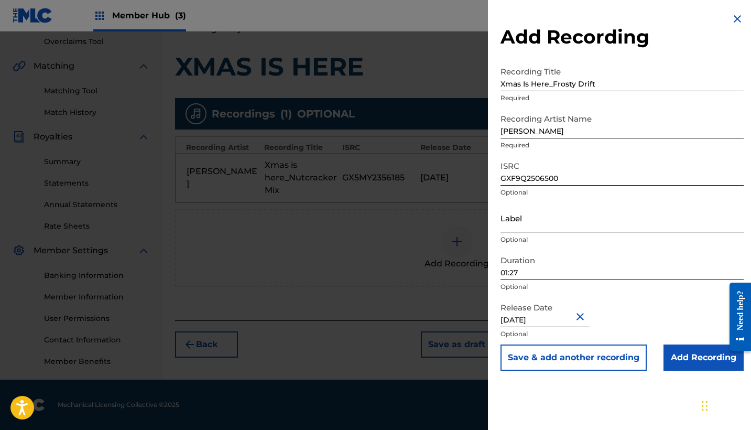
scroll to position [0, 0]
click at [578, 222] on input "Label" at bounding box center [621, 218] width 243 height 30
type input "SMASH SOCIETY"
click at [573, 357] on button "Save & add another recording" at bounding box center [573, 357] width 146 height 26
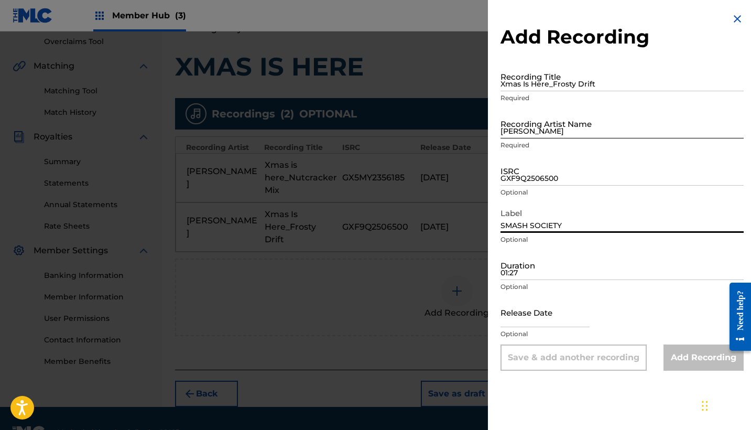
type input "SMASH SOCIETY"
click at [576, 131] on input "[PERSON_NAME]" at bounding box center [621, 123] width 243 height 30
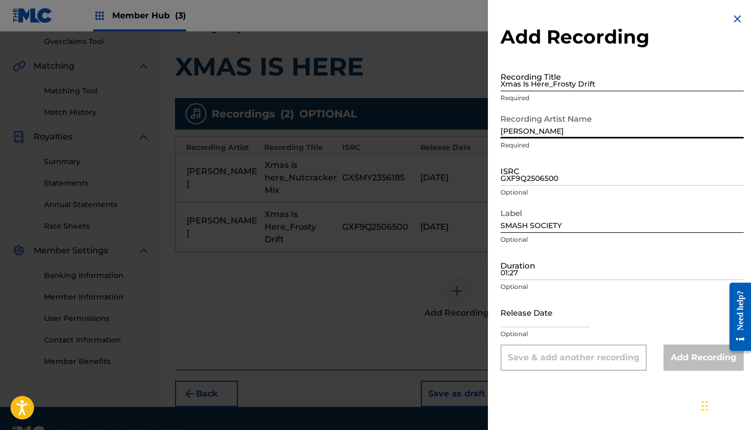
type input "[PERSON_NAME]"
click at [589, 79] on input "Xmas Is Here_Frosty Drift" at bounding box center [621, 76] width 243 height 30
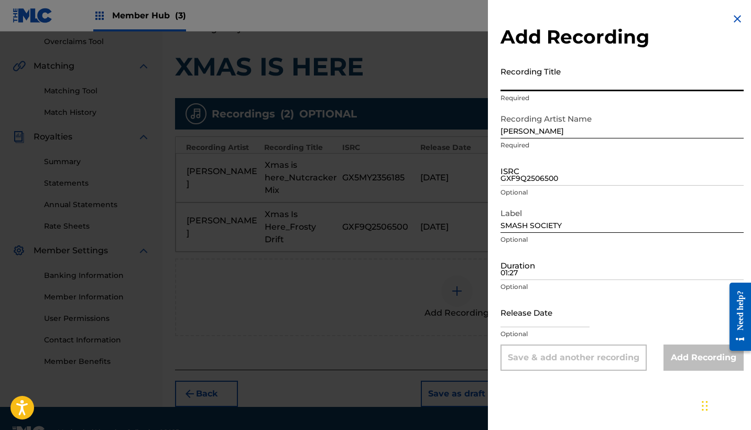
paste input "Xmas is here_Rudolph's Speedrun"
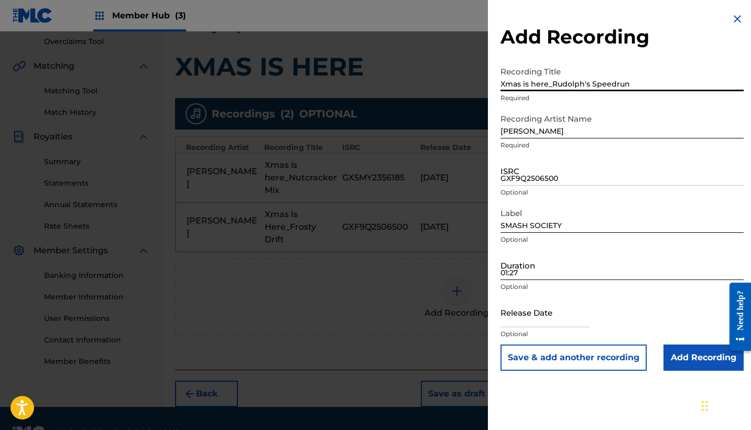
type input "Xmas is here_Rudolph's Speedrun"
click at [561, 271] on input "01:27" at bounding box center [621, 265] width 243 height 30
type input "01:54"
click at [542, 315] on input "text" at bounding box center [544, 312] width 89 height 30
select select "8"
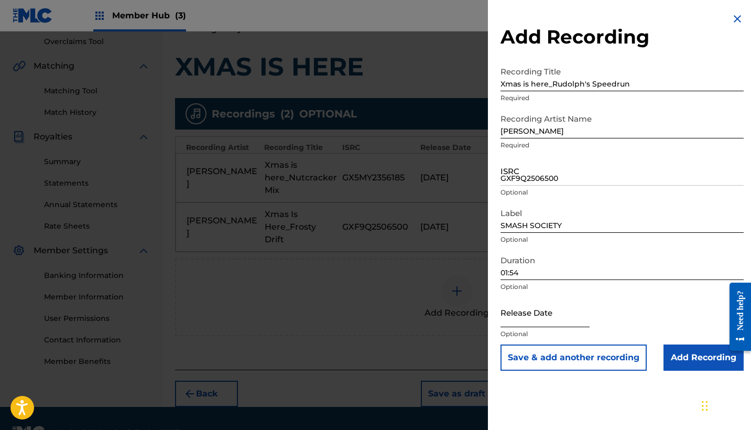
select select "2025"
click at [536, 183] on input "GXF9Q2506500" at bounding box center [621, 171] width 243 height 30
paste input "GXBDT2455247"
type input "GXBDT2455247"
click at [561, 317] on input "text" at bounding box center [544, 312] width 89 height 30
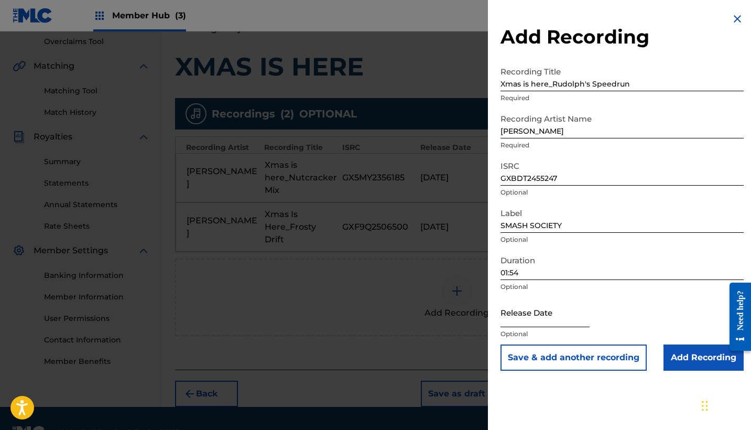
select select "8"
select select "2025"
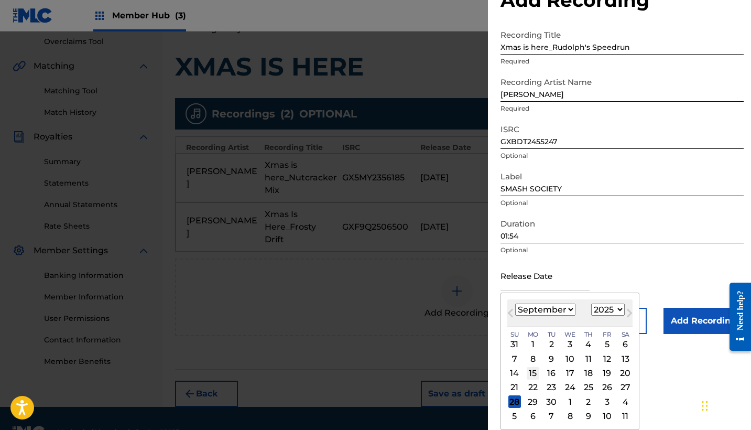
scroll to position [37, 0]
click at [582, 359] on div "12" at bounding box center [588, 358] width 13 height 13
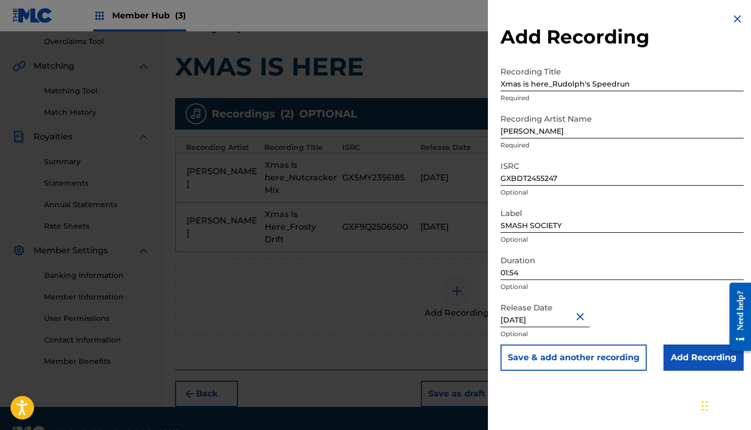
scroll to position [0, 0]
click at [676, 361] on input "Add Recording" at bounding box center [703, 357] width 80 height 26
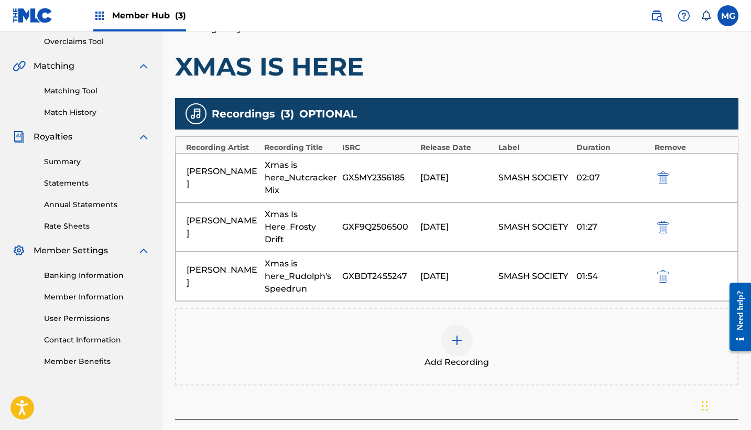
click at [459, 334] on img at bounding box center [457, 340] width 13 height 13
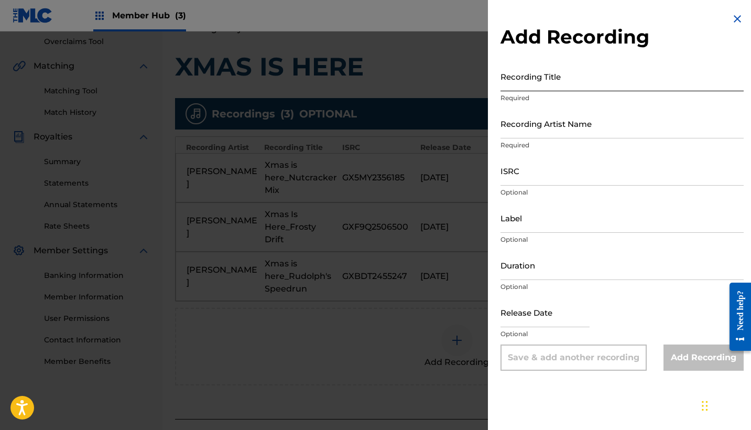
click at [581, 87] on input "Recording Title" at bounding box center [621, 76] width 243 height 30
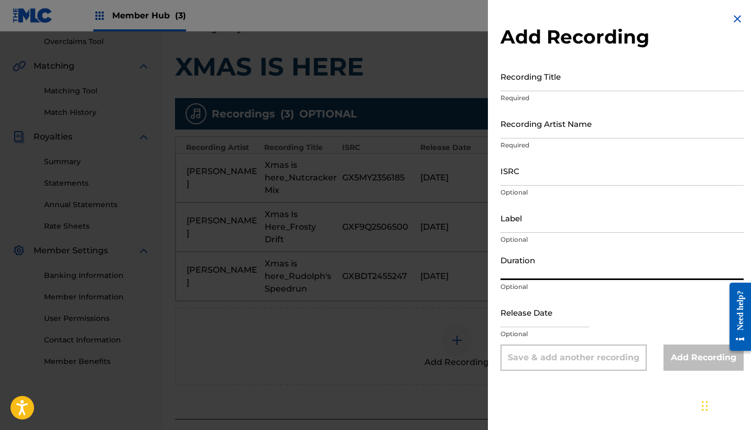
click at [579, 269] on input "Duration" at bounding box center [621, 265] width 243 height 30
click at [537, 314] on input "text" at bounding box center [544, 312] width 89 height 30
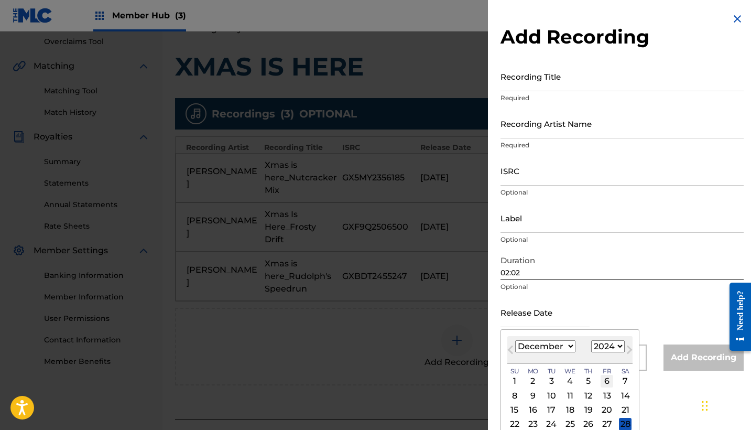
click at [600, 381] on div "6" at bounding box center [606, 381] width 13 height 13
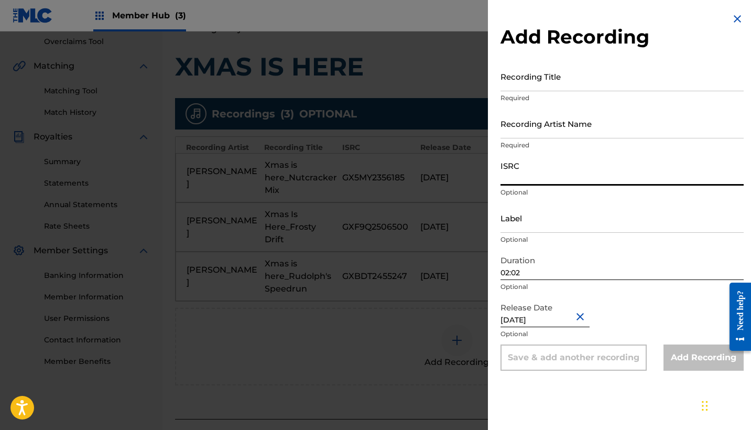
click at [547, 172] on input "ISRC" at bounding box center [621, 171] width 243 height 30
paste input "GXBDT2466702"
click at [531, 226] on input "Label" at bounding box center [621, 218] width 243 height 30
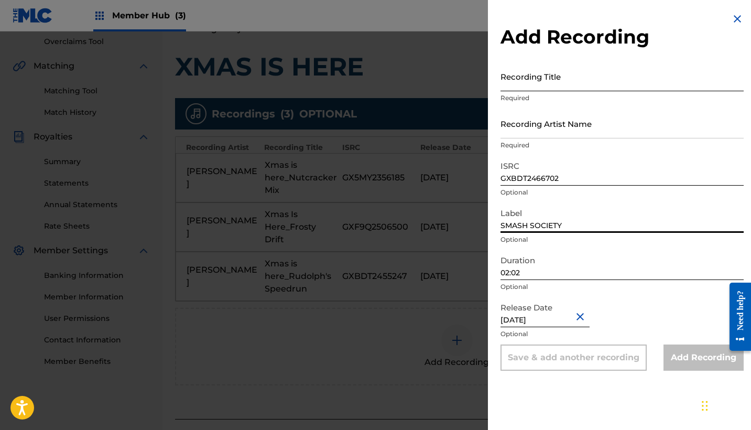
click at [534, 87] on input "Recording Title" at bounding box center [621, 76] width 243 height 30
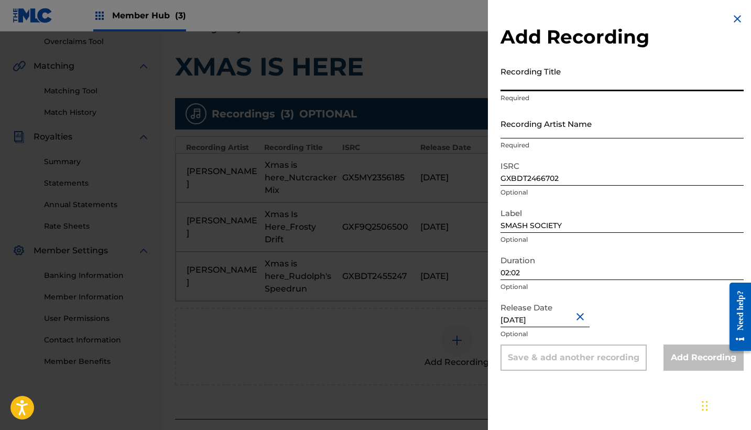
click at [541, 124] on input "Recording Artist Name" at bounding box center [621, 123] width 243 height 30
click at [542, 78] on input "Recording Title" at bounding box center [621, 76] width 243 height 30
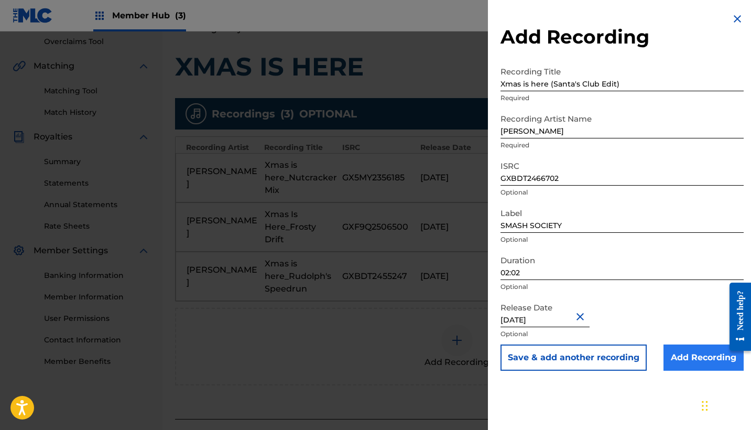
click at [692, 354] on input "Add Recording" at bounding box center [703, 357] width 80 height 26
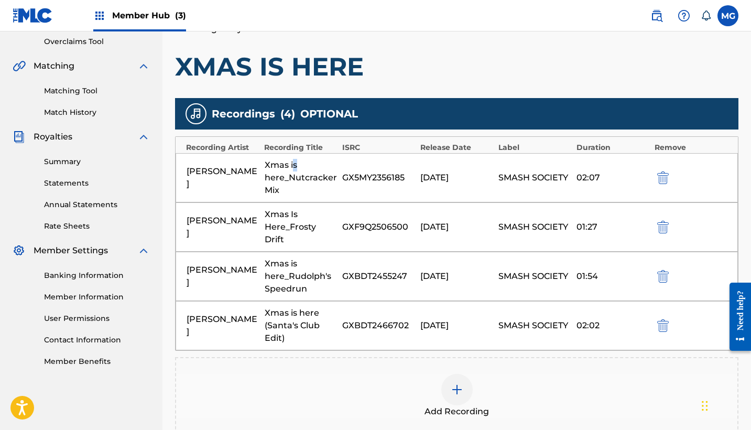
click at [294, 168] on div "Xmas is here_Nutcracker Mix" at bounding box center [301, 178] width 73 height 38
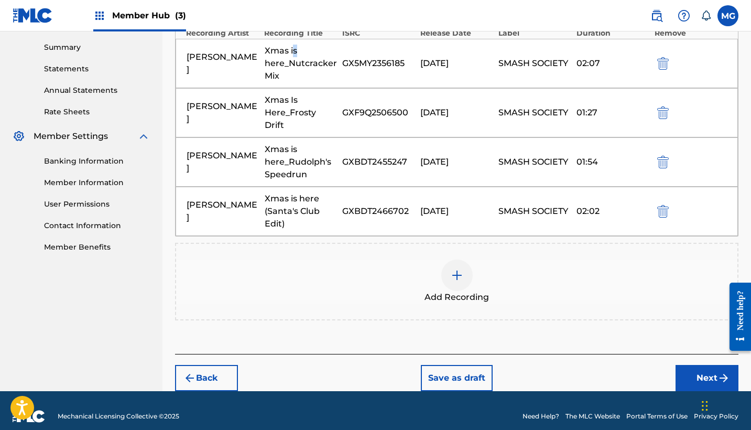
scroll to position [333, 0]
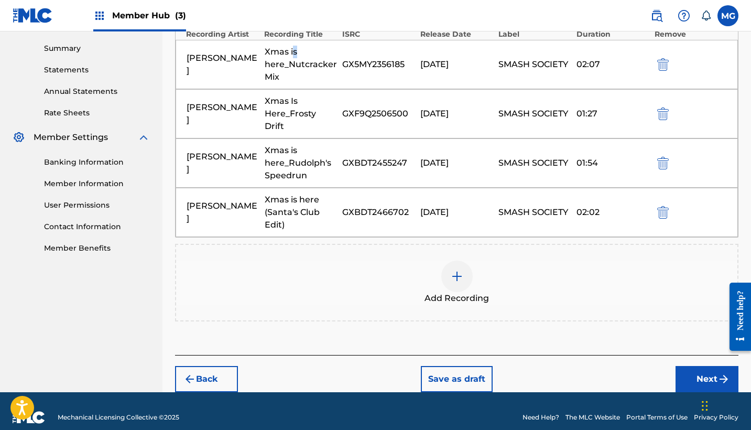
click at [269, 260] on div "Add Recording" at bounding box center [456, 282] width 561 height 44
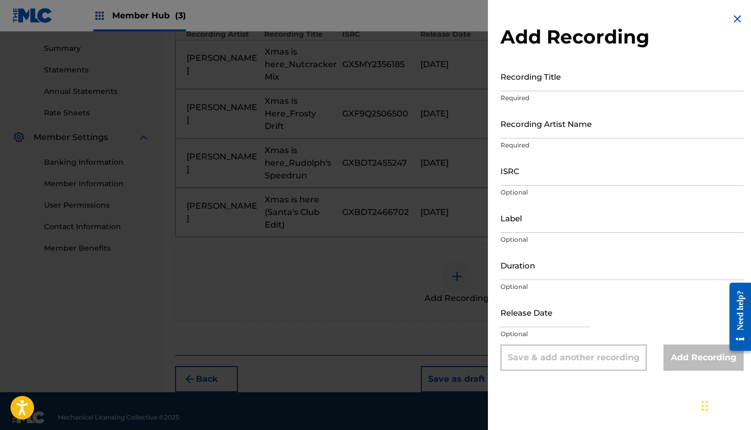
click at [733, 23] on img at bounding box center [737, 19] width 13 height 13
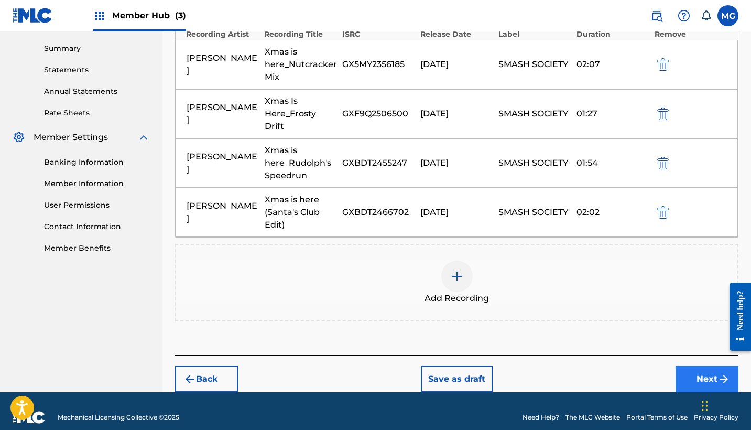
click at [704, 368] on button "Next" at bounding box center [706, 379] width 63 height 26
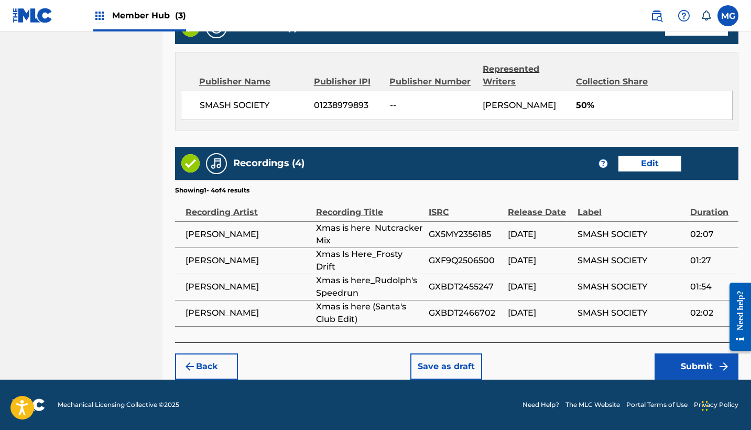
scroll to position [567, 0]
click at [667, 369] on button "Submit" at bounding box center [696, 366] width 84 height 26
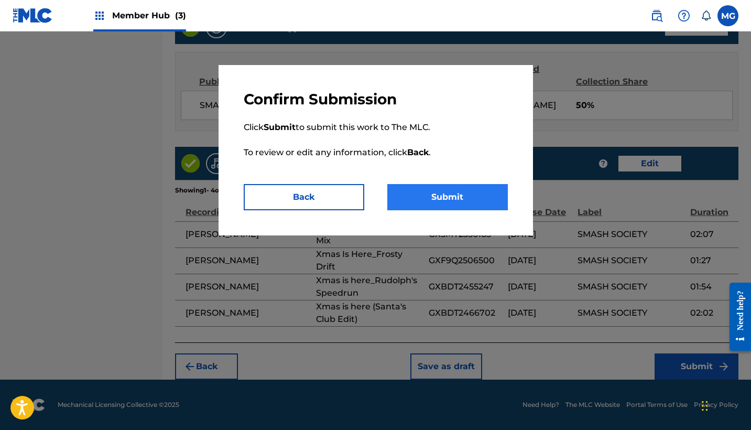
click at [473, 196] on button "Submit" at bounding box center [447, 197] width 120 height 26
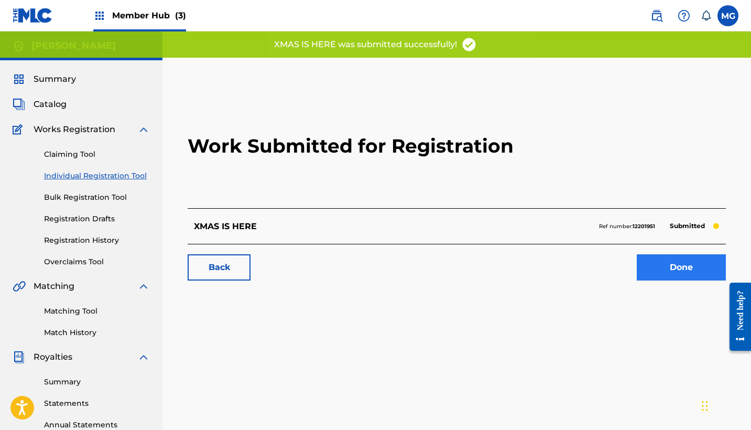
click at [673, 262] on link "Done" at bounding box center [680, 267] width 89 height 26
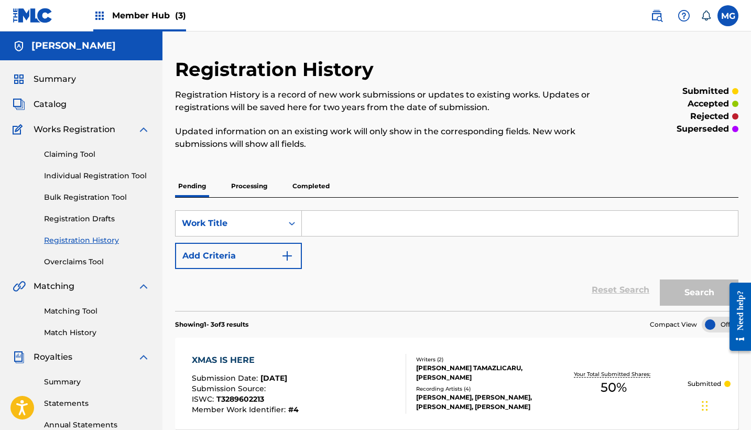
click at [62, 128] on span "Works Registration" at bounding box center [75, 129] width 82 height 13
click at [380, 211] on input "Search Form" at bounding box center [520, 223] width 436 height 25
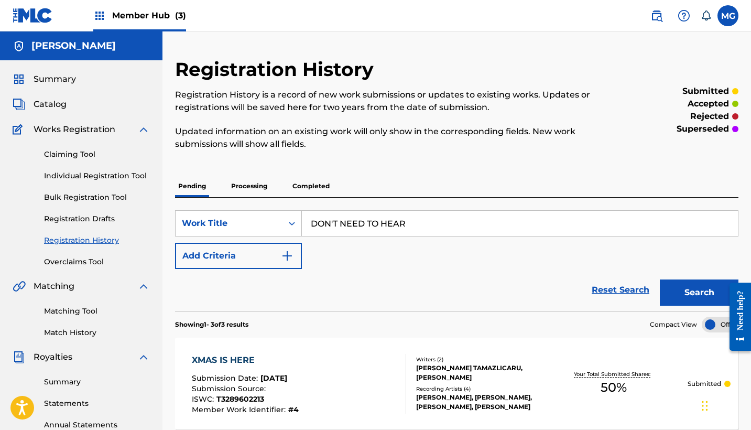
click at [699, 292] on button "Search" at bounding box center [699, 292] width 79 height 26
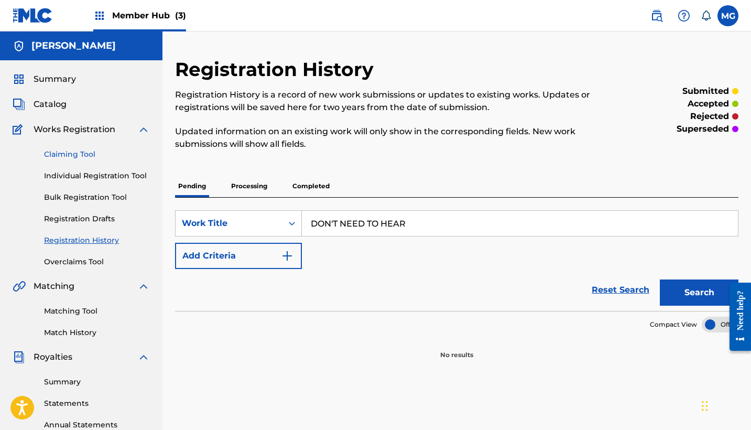
click at [78, 152] on link "Claiming Tool" at bounding box center [97, 154] width 106 height 11
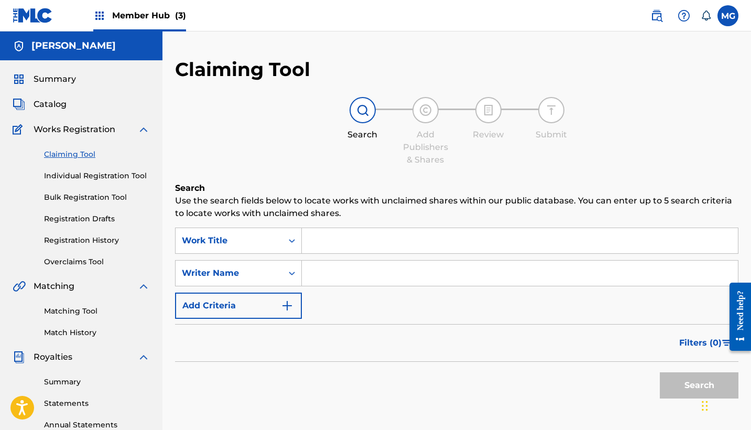
click at [350, 251] on input "Search Form" at bounding box center [520, 240] width 436 height 25
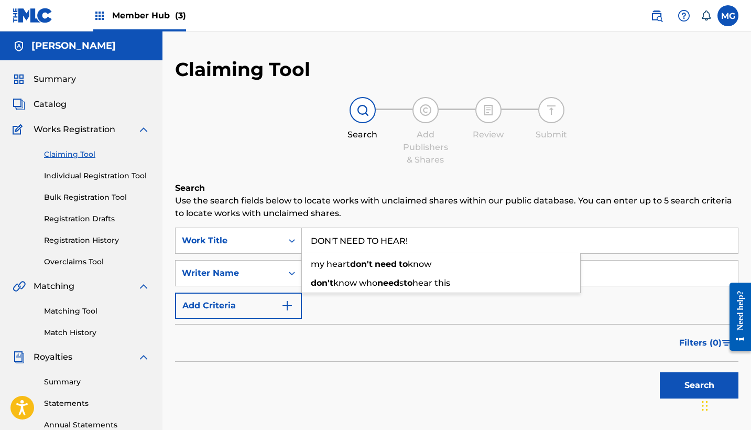
click at [699, 385] on button "Search" at bounding box center [699, 385] width 79 height 26
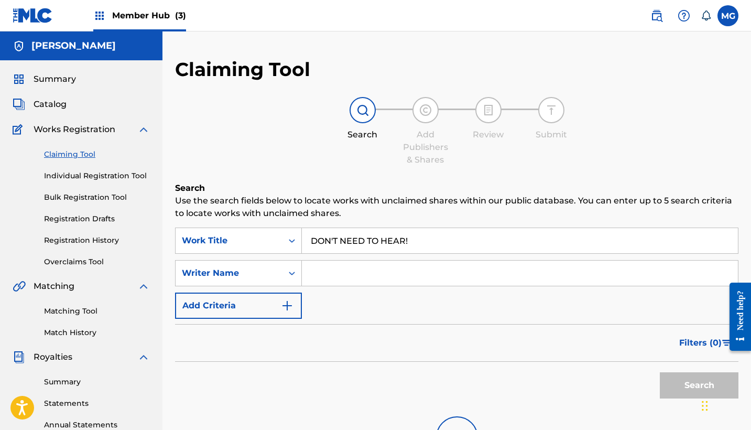
click at [386, 272] on input "Search Form" at bounding box center [520, 272] width 436 height 25
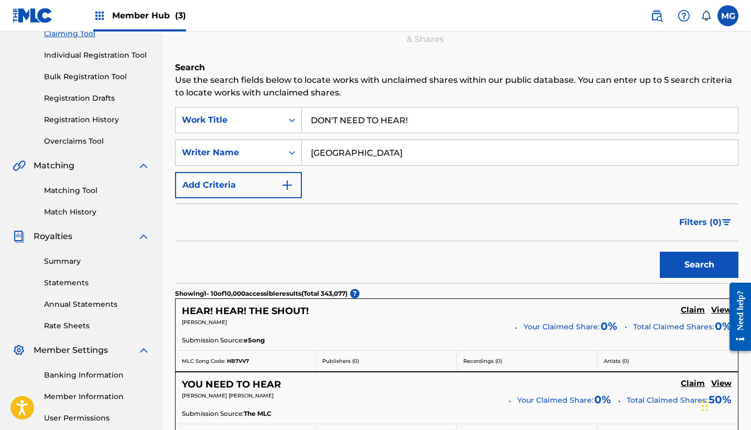
scroll to position [123, 0]
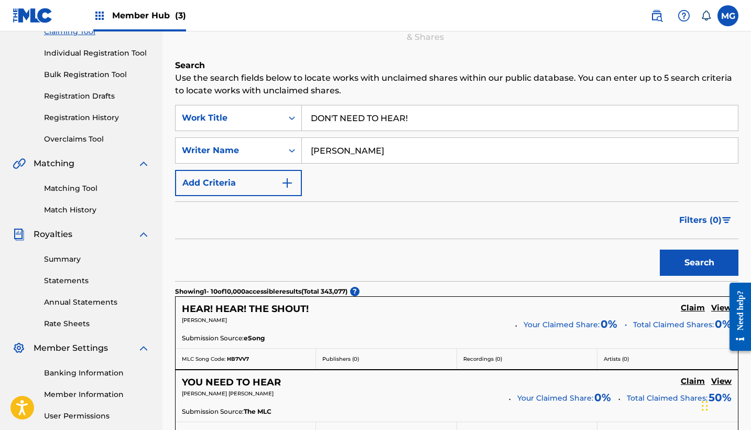
click at [699, 262] on button "Search" at bounding box center [699, 262] width 79 height 26
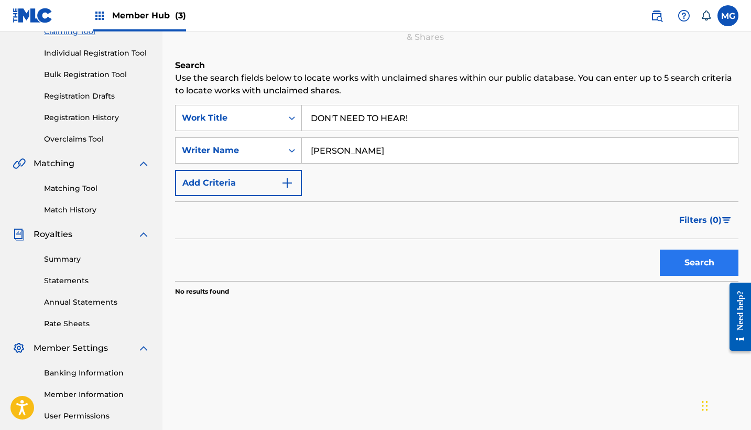
click at [697, 265] on button "Search" at bounding box center [699, 262] width 79 height 26
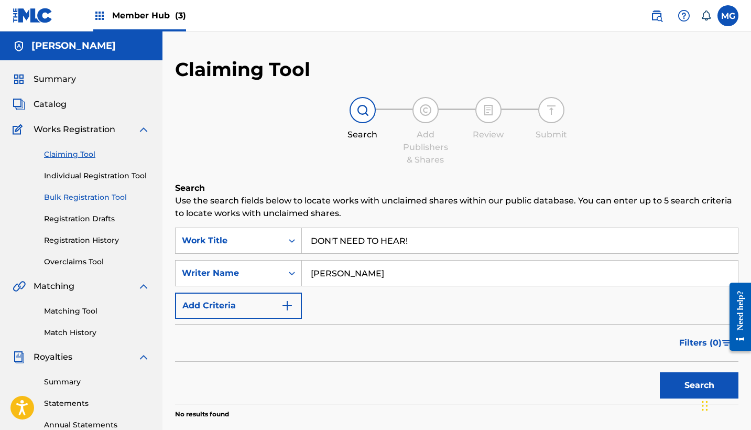
scroll to position [0, 0]
click at [51, 105] on span "Catalog" at bounding box center [50, 104] width 33 height 13
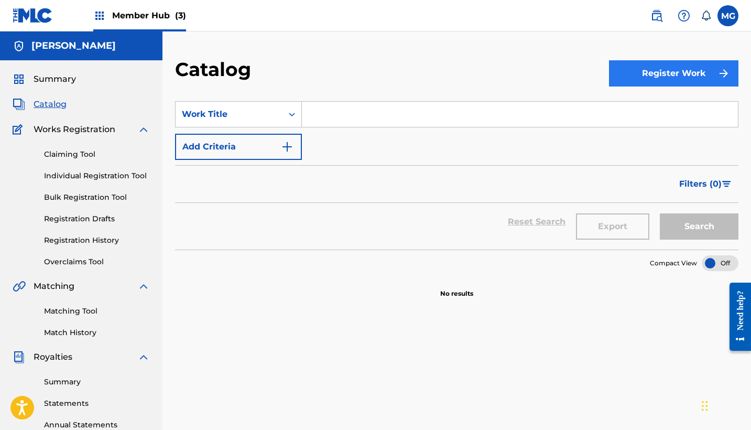
click at [651, 76] on button "Register Work" at bounding box center [673, 73] width 129 height 26
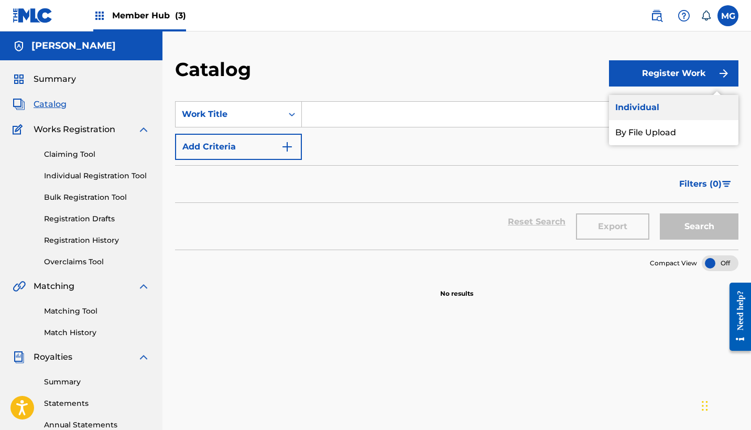
click at [652, 103] on link "Individual" at bounding box center [673, 107] width 129 height 25
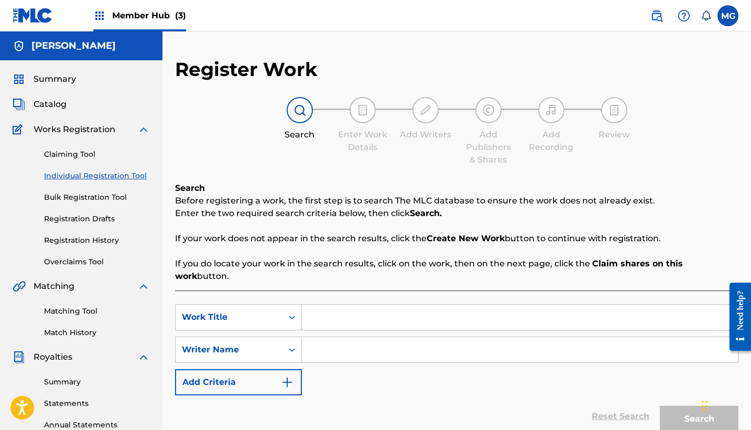
click at [344, 304] on input "Search Form" at bounding box center [520, 316] width 436 height 25
paste input "DON'T NEED TO HEAR!"
click at [394, 344] on input "Search Form" at bounding box center [520, 349] width 436 height 25
click at [387, 337] on input "Search Form" at bounding box center [520, 349] width 436 height 25
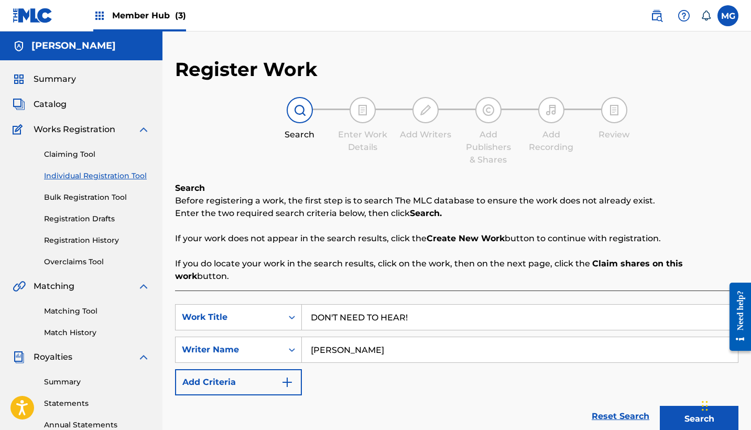
click at [699, 406] on button "Search" at bounding box center [699, 418] width 79 height 26
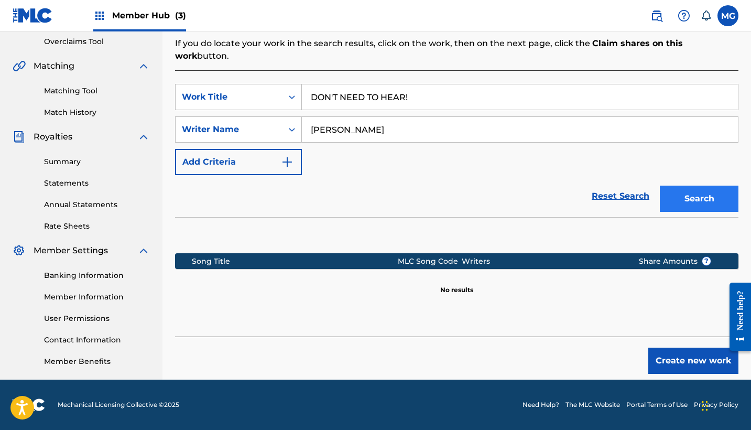
scroll to position [220, 0]
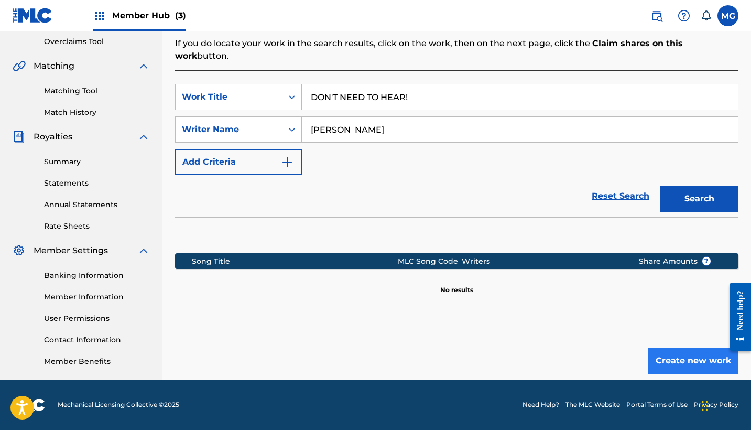
click at [682, 347] on button "Create new work" at bounding box center [693, 360] width 90 height 26
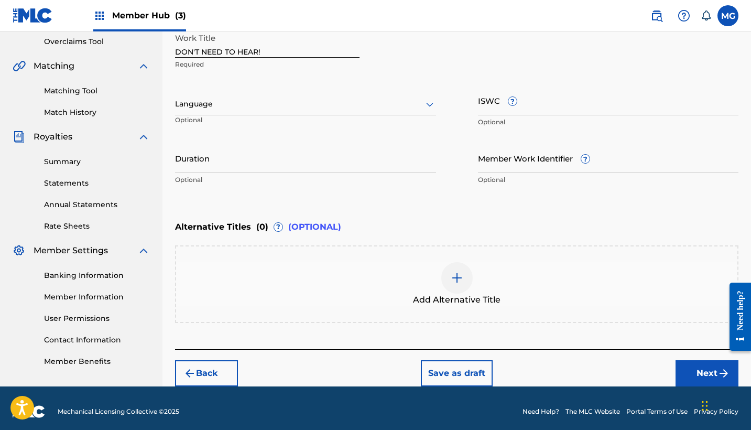
click at [342, 112] on div "Language" at bounding box center [305, 104] width 261 height 22
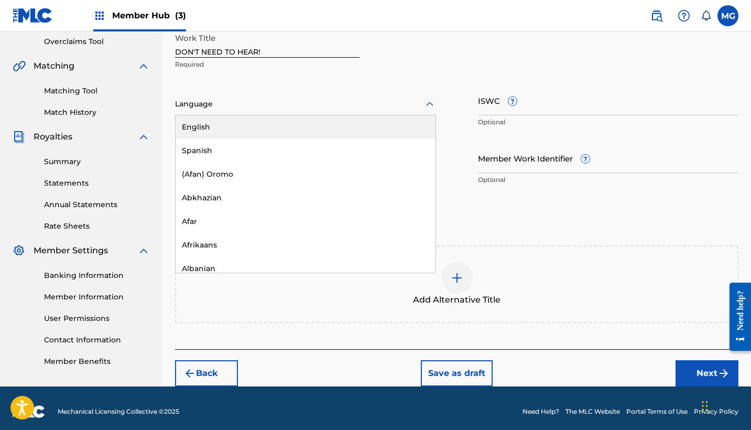
click at [316, 124] on div "English" at bounding box center [305, 127] width 260 height 24
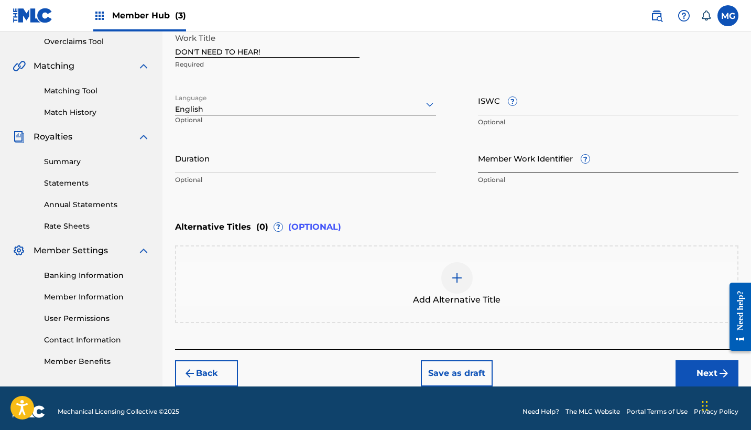
click at [537, 162] on input "Member Work Identifier ?" at bounding box center [608, 158] width 261 height 30
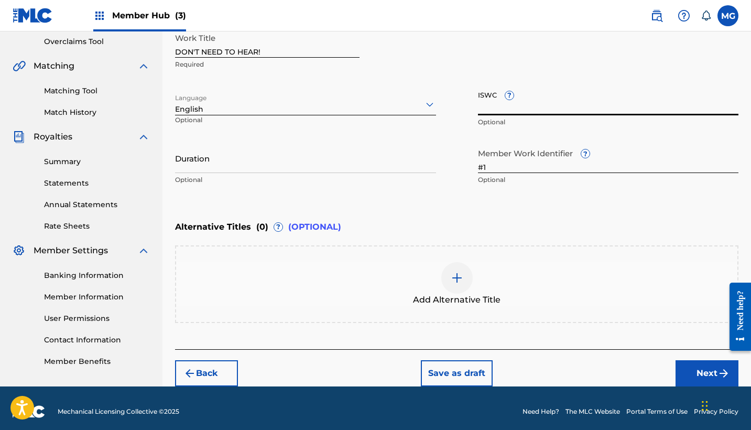
click at [497, 105] on input "ISWC ?" at bounding box center [608, 100] width 261 height 30
paste input "T3289602224"
click at [270, 169] on input "Duration" at bounding box center [305, 158] width 261 height 30
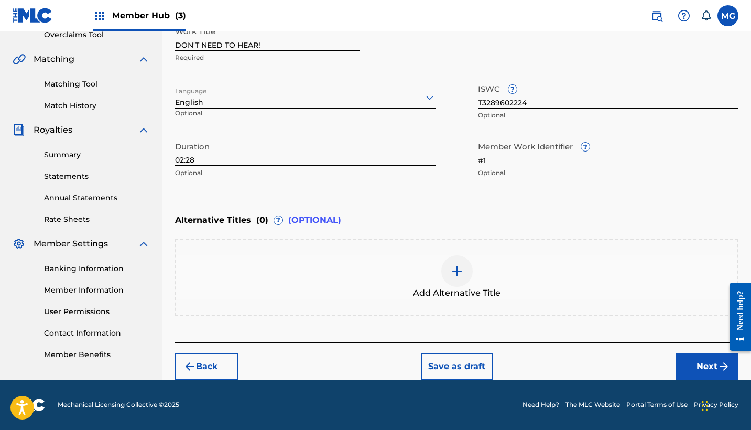
scroll to position [227, 0]
click at [687, 365] on button "Next" at bounding box center [706, 366] width 63 height 26
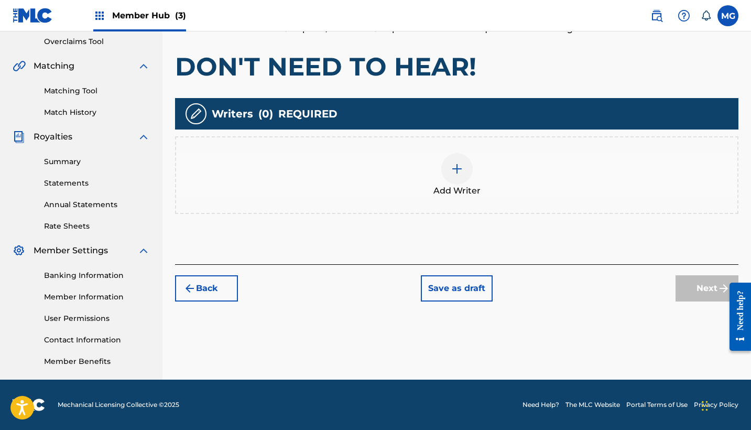
click at [454, 179] on div at bounding box center [456, 168] width 31 height 31
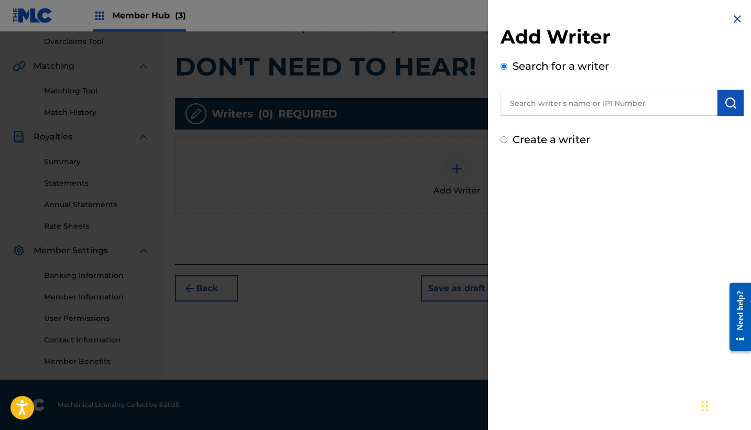
click at [572, 101] on input "text" at bounding box center [608, 103] width 217 height 26
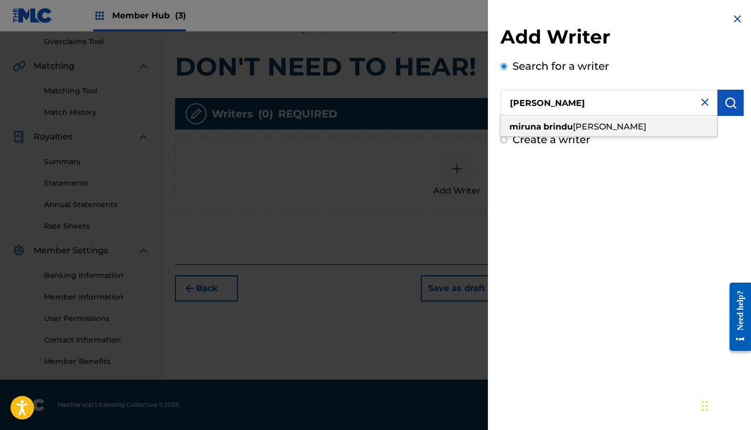
click at [613, 120] on div "miruna brindu [PERSON_NAME]" at bounding box center [608, 126] width 216 height 19
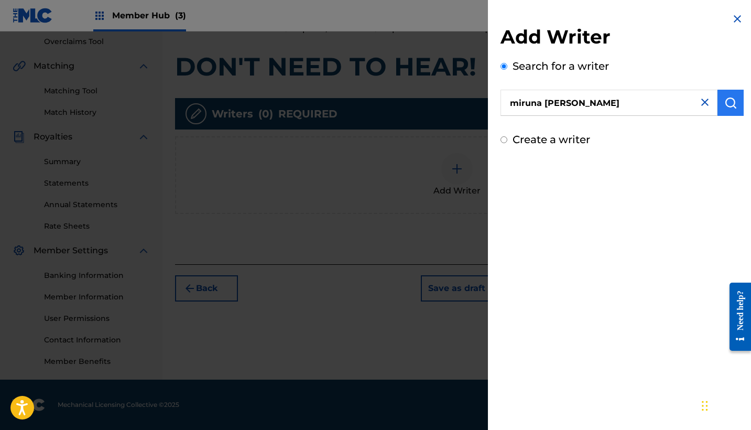
click at [722, 112] on button "submit" at bounding box center [730, 103] width 26 height 26
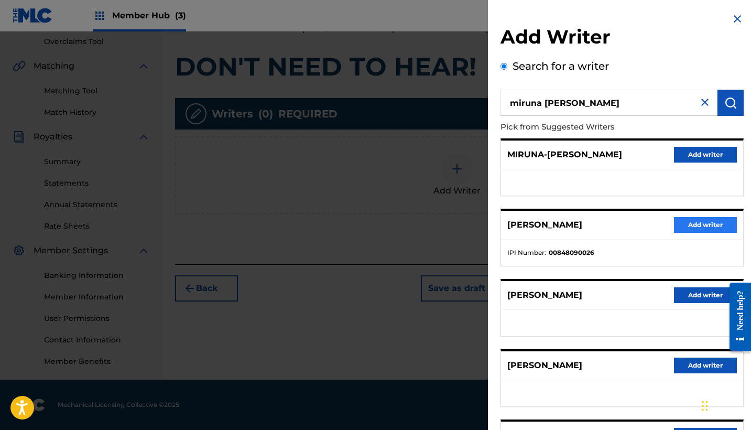
click at [687, 225] on button "Add writer" at bounding box center [705, 225] width 63 height 16
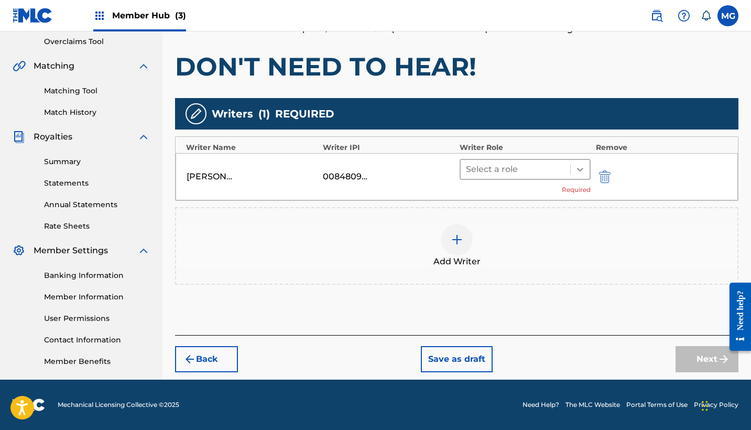
click at [579, 171] on icon at bounding box center [580, 169] width 10 height 10
click at [418, 281] on div "Add Writer" at bounding box center [456, 246] width 563 height 78
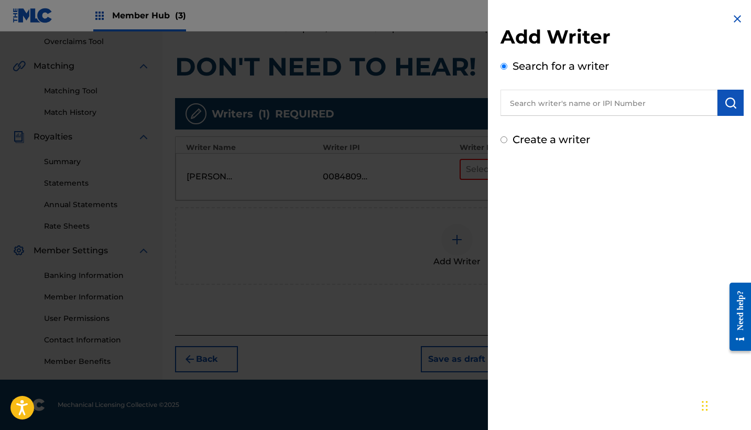
click at [581, 109] on input "text" at bounding box center [608, 103] width 217 height 26
paste input "1262153677"
click at [728, 103] on img "submit" at bounding box center [730, 102] width 13 height 13
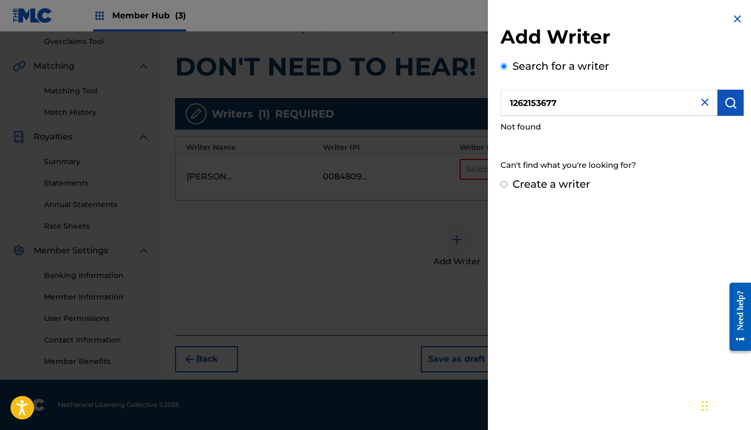
click at [506, 187] on input "Create a writer" at bounding box center [503, 184] width 7 height 7
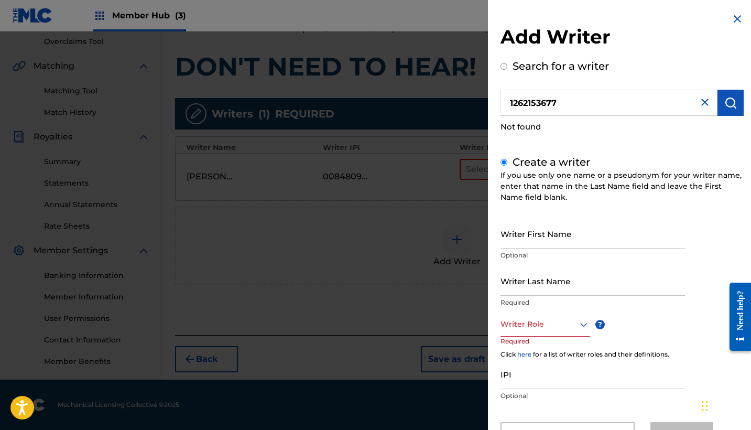
scroll to position [0, 0]
click at [731, 23] on img at bounding box center [737, 19] width 13 height 13
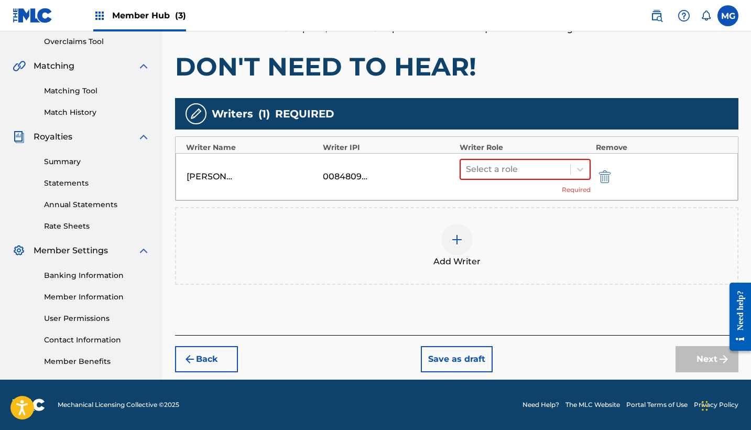
click at [519, 235] on div "Add Writer" at bounding box center [456, 246] width 561 height 44
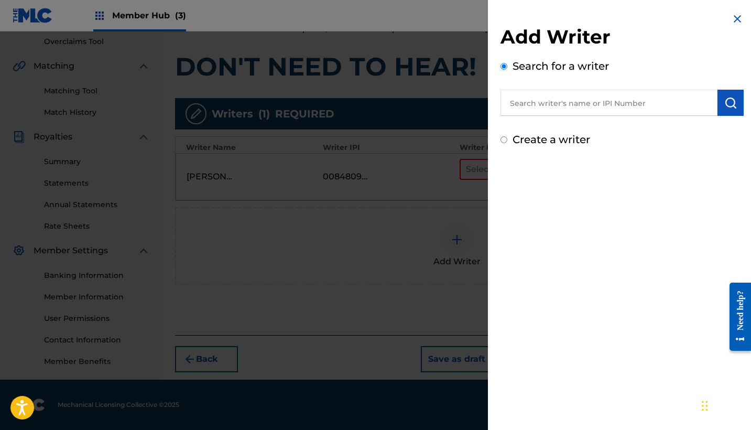
click at [731, 18] on img at bounding box center [737, 19] width 13 height 13
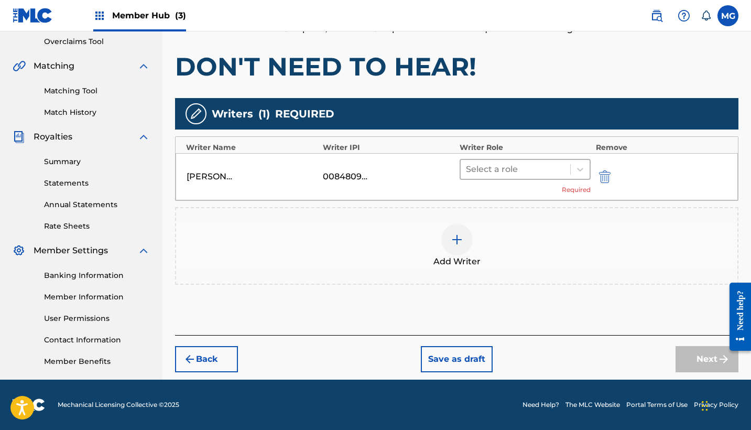
click at [515, 170] on div at bounding box center [515, 169] width 99 height 15
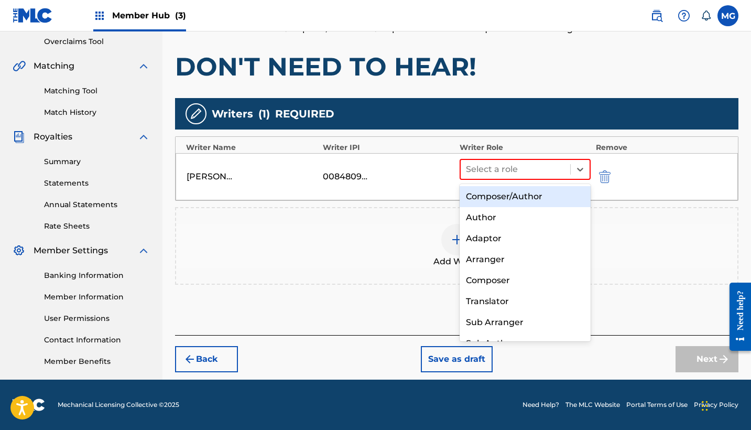
click at [512, 196] on div "Composer/Author" at bounding box center [524, 196] width 131 height 21
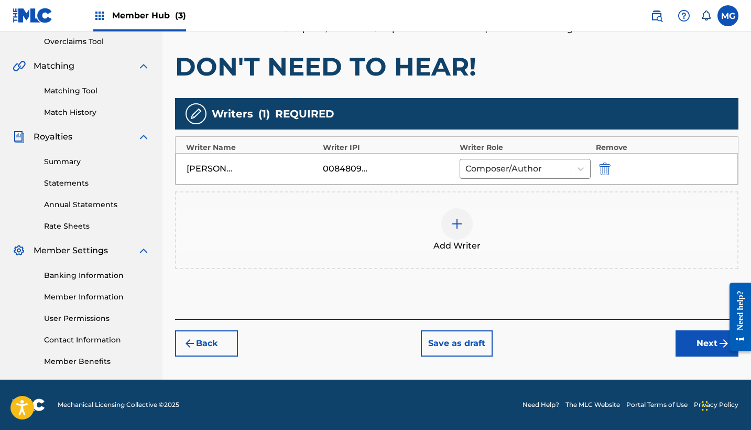
click at [459, 219] on img at bounding box center [457, 223] width 13 height 13
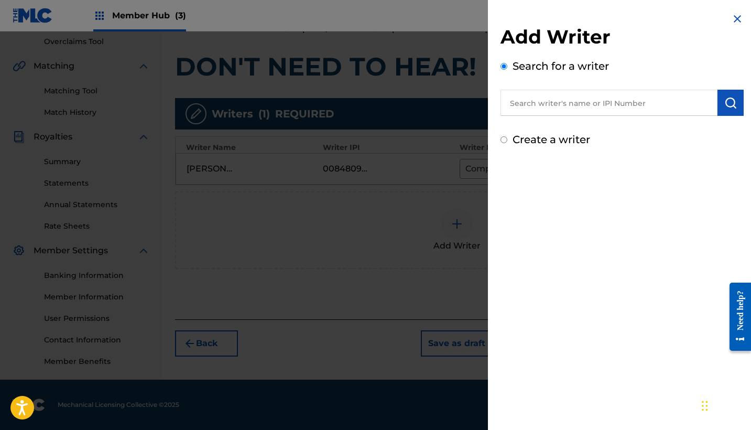
click at [556, 110] on input "text" at bounding box center [608, 103] width 217 height 26
paste input "366790813"
click at [725, 106] on img "submit" at bounding box center [730, 102] width 13 height 13
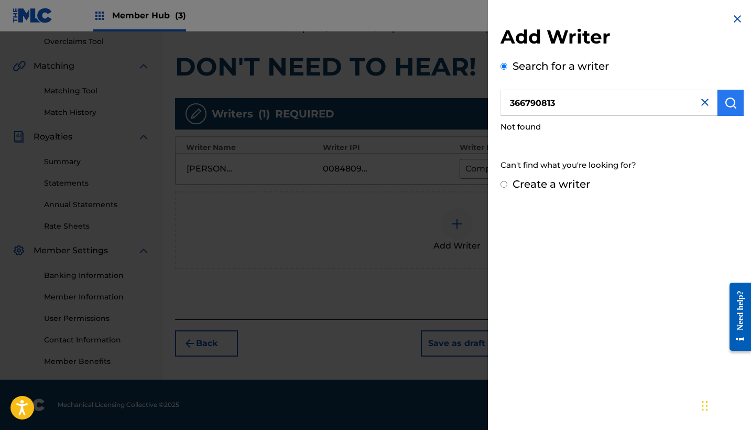
click at [725, 106] on img "submit" at bounding box center [730, 102] width 13 height 13
click at [512, 103] on input "366790813" at bounding box center [608, 103] width 217 height 26
drag, startPoint x: 566, startPoint y: 102, endPoint x: 490, endPoint y: 102, distance: 76.0
click at [490, 102] on div "Add Writer Search for a writer 366790813 Not found Can't find what you're looki…" at bounding box center [622, 102] width 268 height 204
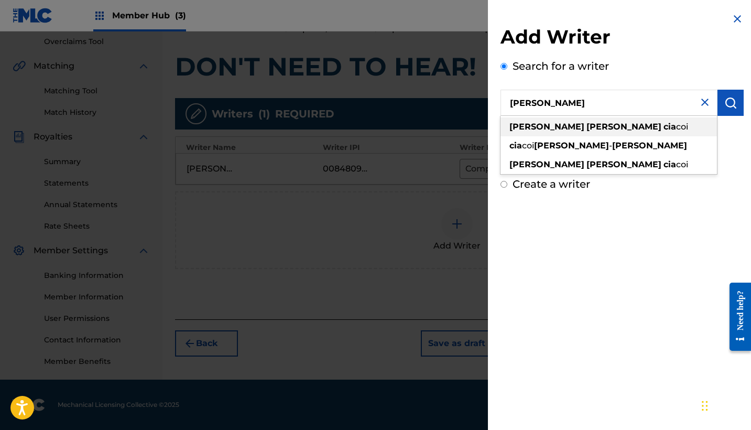
click at [533, 126] on strong "[PERSON_NAME]" at bounding box center [546, 127] width 75 height 10
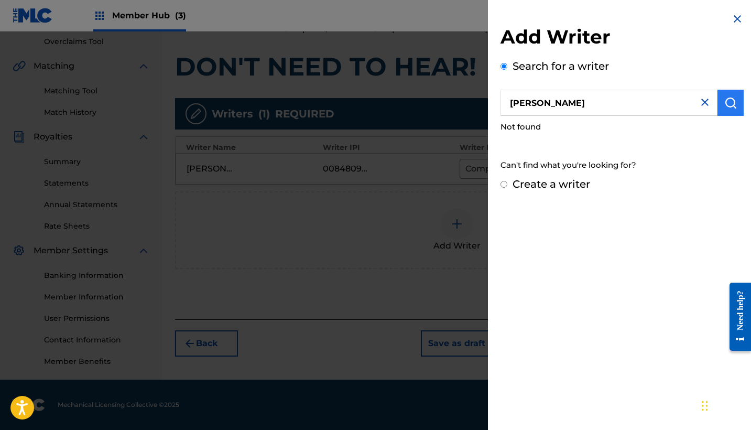
click at [726, 109] on button "submit" at bounding box center [730, 103] width 26 height 26
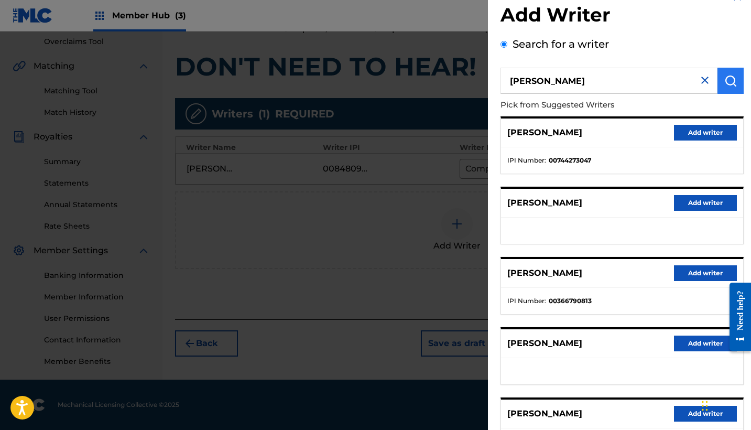
scroll to position [26, 0]
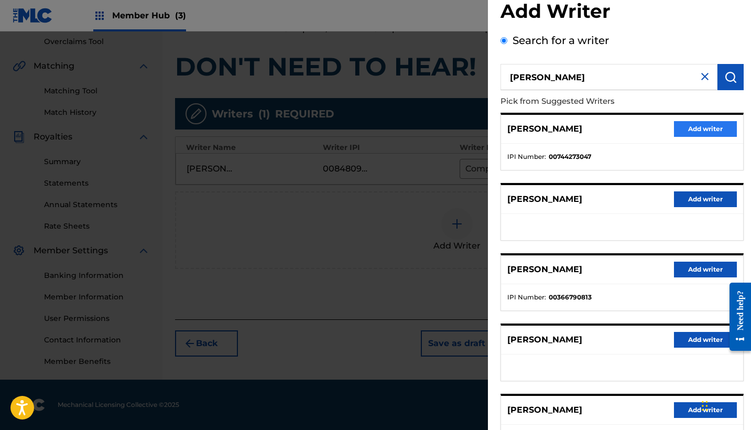
click at [688, 126] on button "Add writer" at bounding box center [705, 129] width 63 height 16
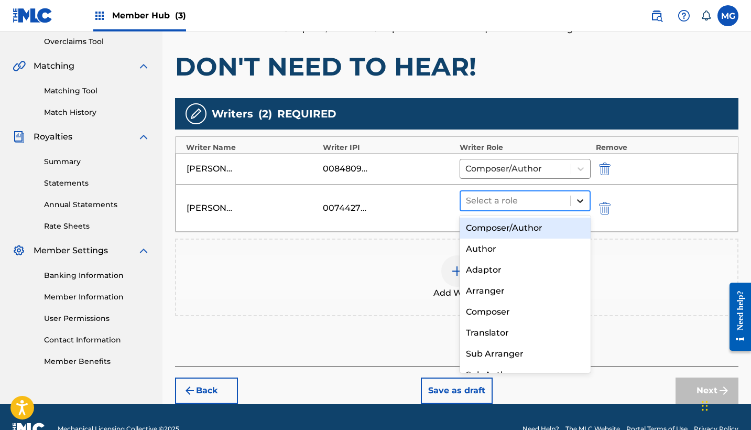
click at [583, 204] on icon at bounding box center [580, 200] width 10 height 10
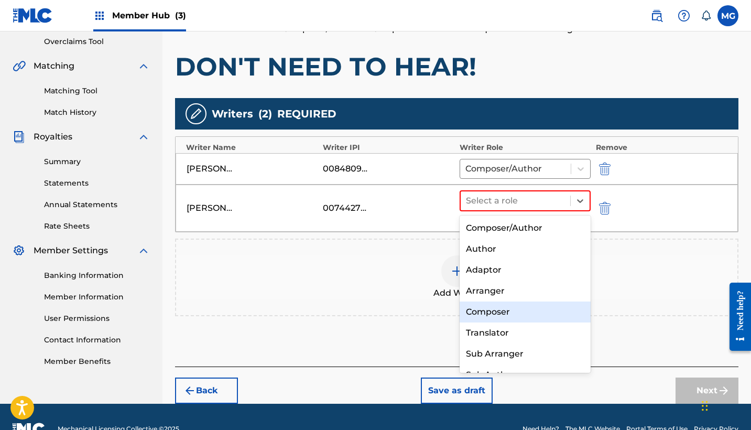
click at [534, 309] on div "Composer" at bounding box center [524, 311] width 131 height 21
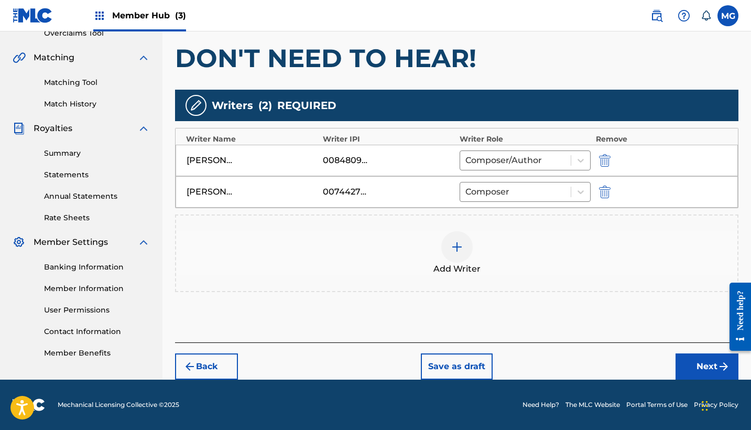
scroll to position [228, 0]
click at [695, 369] on button "Next" at bounding box center [706, 366] width 63 height 26
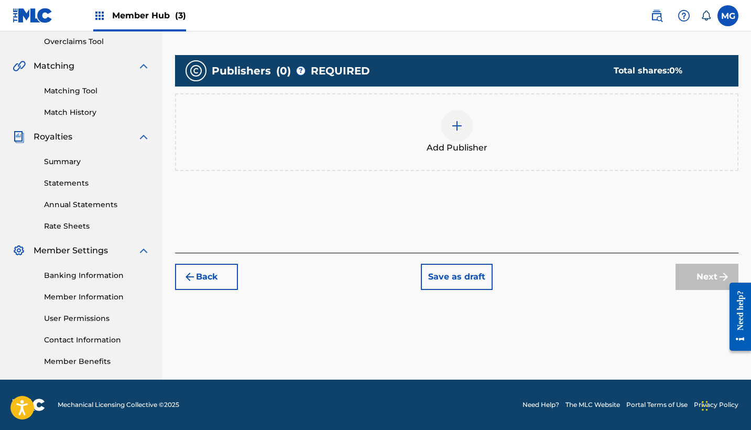
click at [458, 133] on div at bounding box center [456, 125] width 31 height 31
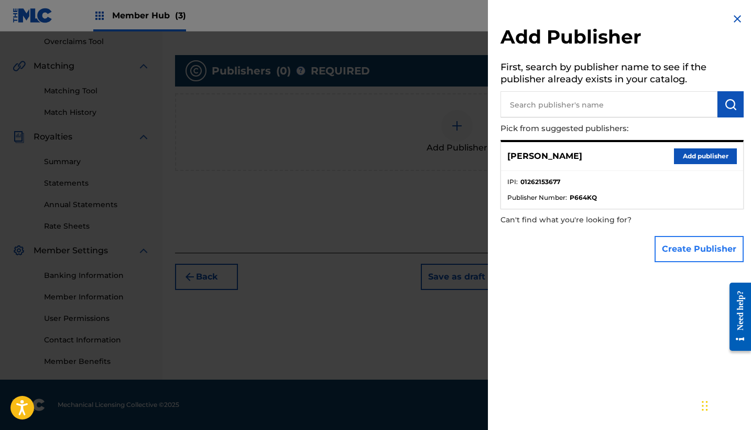
click at [677, 253] on button "Create Publisher" at bounding box center [698, 249] width 89 height 26
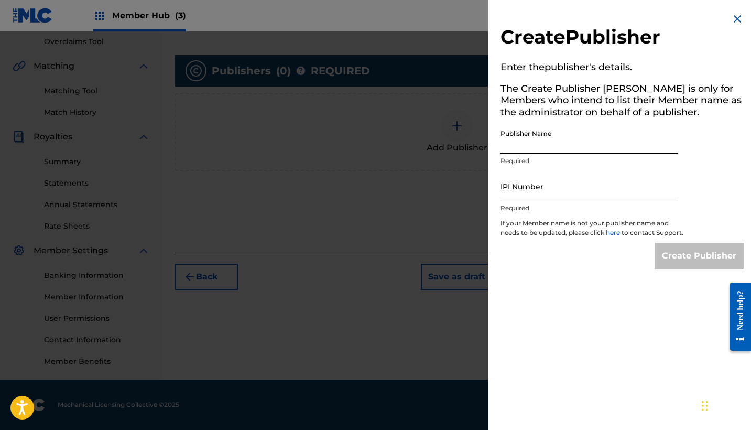
click at [565, 145] on input "Publisher Name" at bounding box center [588, 139] width 177 height 30
paste input "SMASH SOCIETY"
click at [560, 197] on input "IPI Number" at bounding box center [588, 186] width 177 height 30
paste input "1238979893"
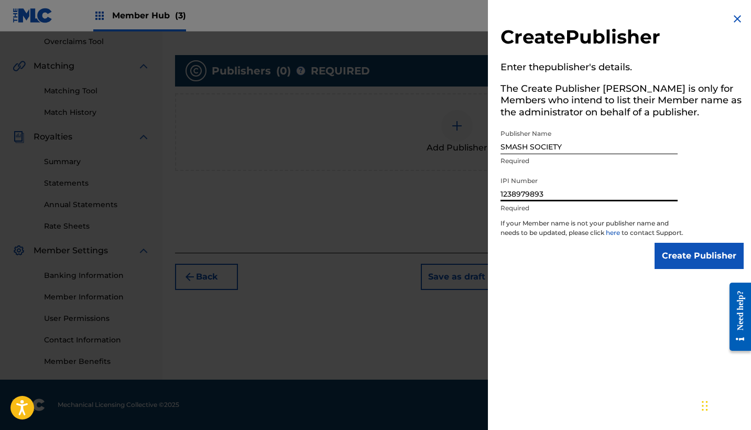
click at [550, 261] on div "Create Publisher" at bounding box center [621, 256] width 243 height 26
click at [676, 260] on input "Create Publisher" at bounding box center [698, 256] width 89 height 26
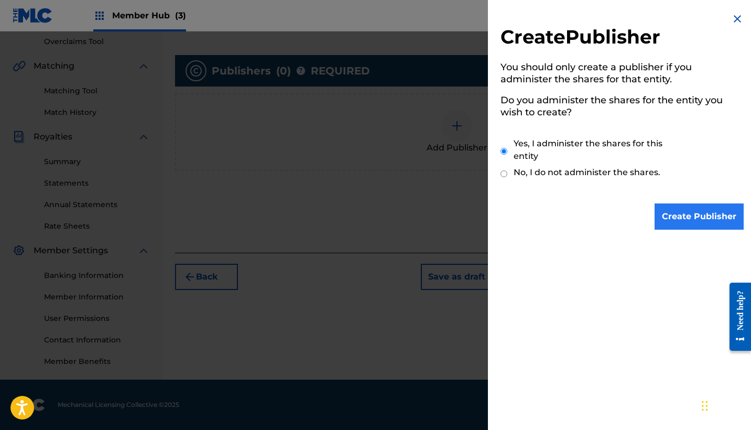
click at [700, 219] on input "Create Publisher" at bounding box center [698, 216] width 89 height 26
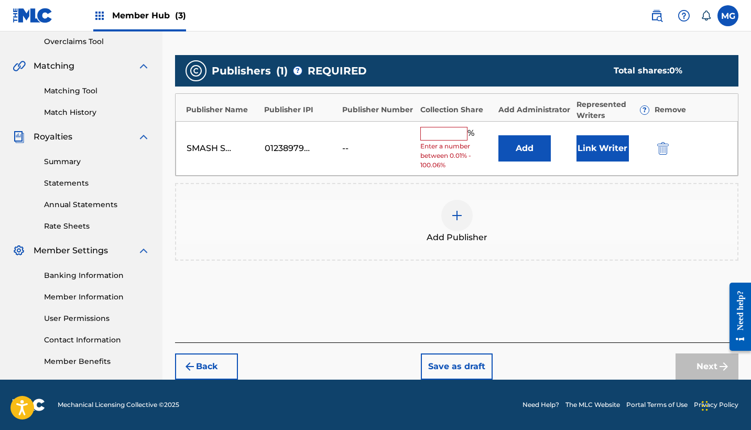
click at [435, 134] on input "text" at bounding box center [443, 134] width 47 height 14
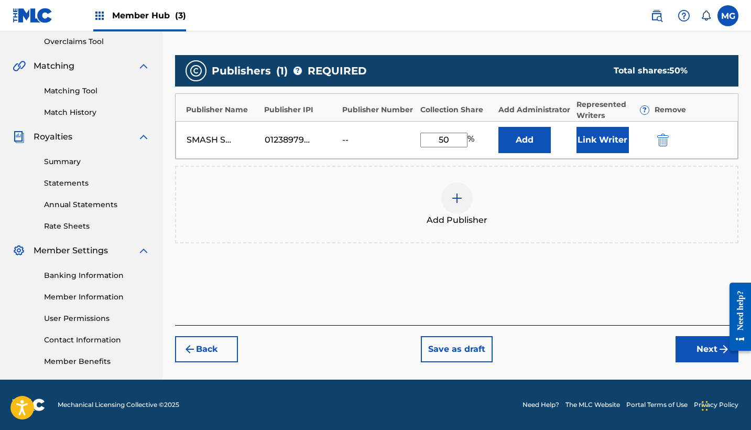
click at [577, 192] on div "Add Publisher" at bounding box center [456, 204] width 561 height 44
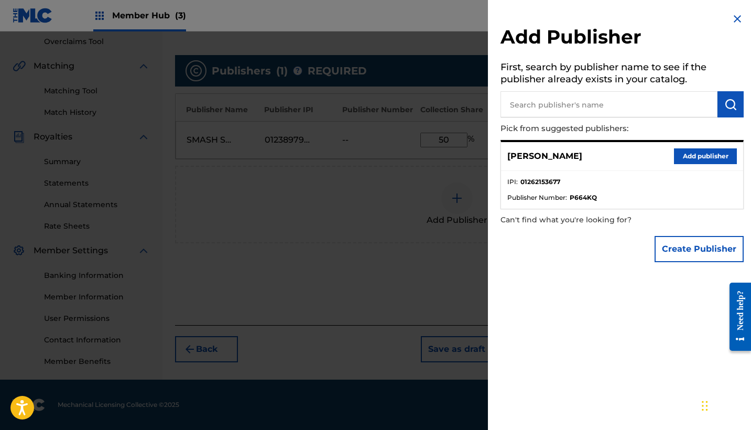
click at [597, 109] on input "text" at bounding box center [608, 104] width 217 height 26
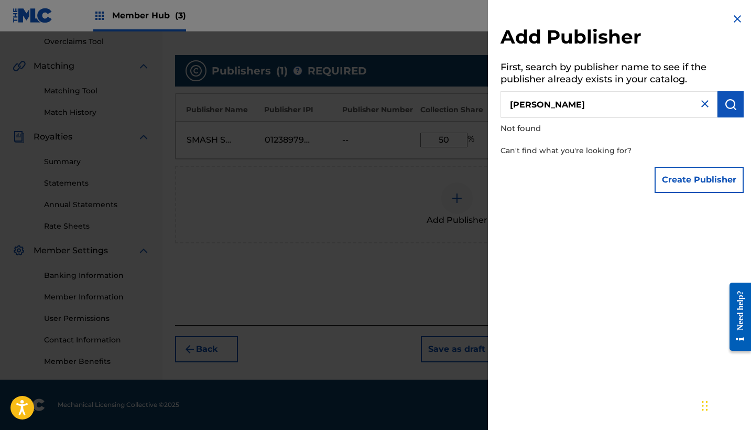
click at [698, 106] on img at bounding box center [704, 103] width 13 height 13
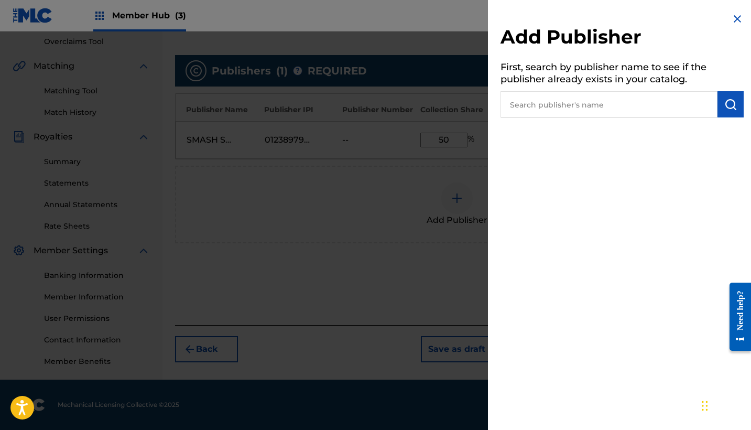
click at [734, 16] on img at bounding box center [737, 19] width 13 height 13
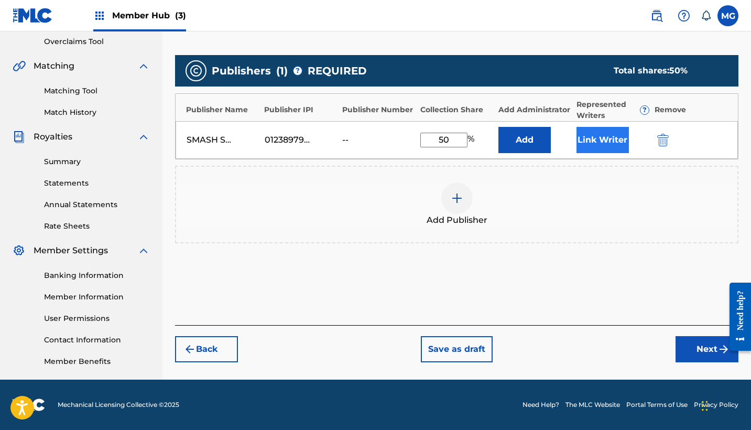
click at [590, 150] on button "Link Writer" at bounding box center [602, 140] width 52 height 26
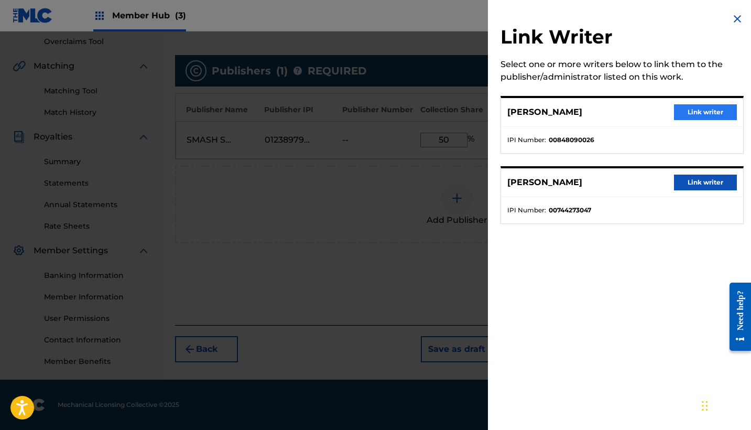
click at [680, 114] on button "Link writer" at bounding box center [705, 112] width 63 height 16
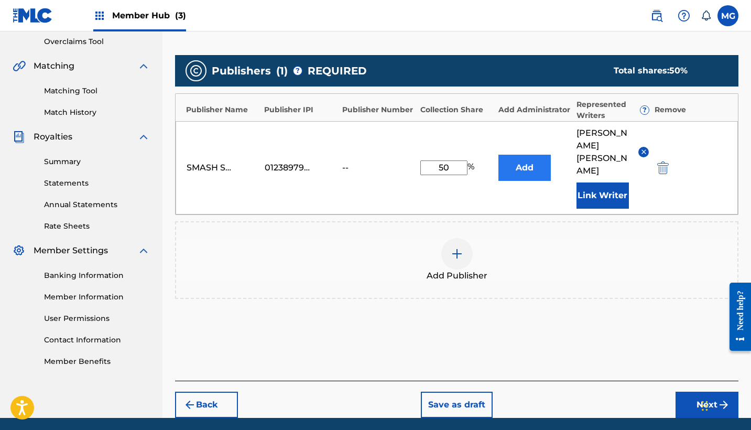
click at [540, 157] on button "Add" at bounding box center [524, 168] width 52 height 26
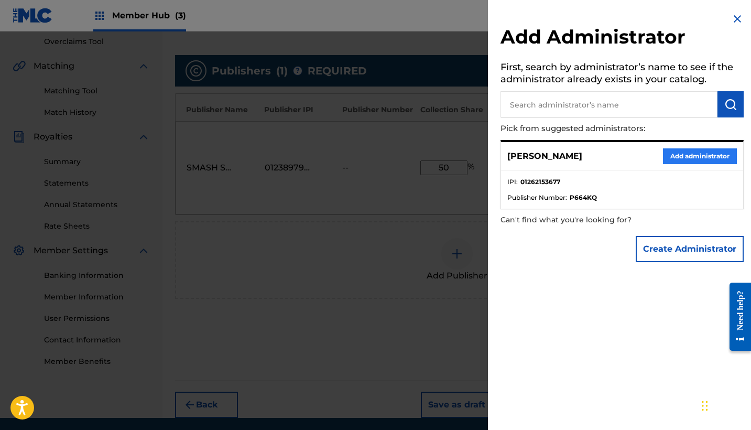
click at [680, 151] on button "Add administrator" at bounding box center [700, 156] width 74 height 16
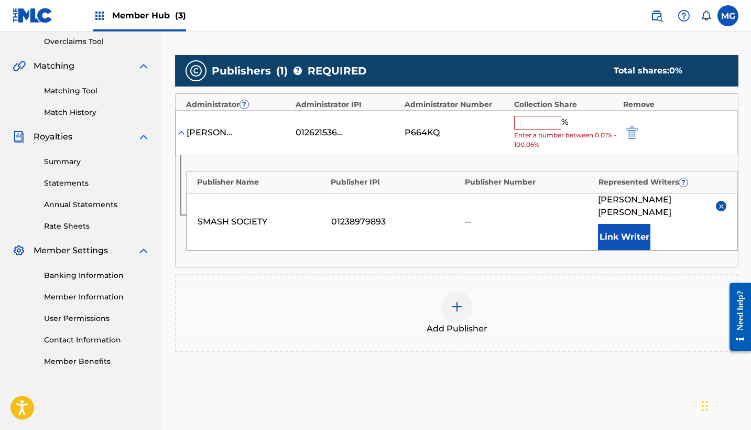
click at [722, 206] on img at bounding box center [721, 206] width 8 height 8
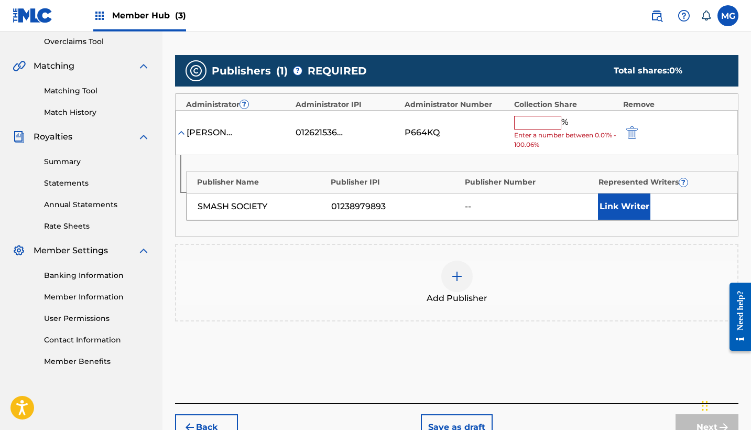
click at [553, 119] on input "text" at bounding box center [537, 123] width 47 height 14
click at [184, 137] on img at bounding box center [181, 132] width 10 height 10
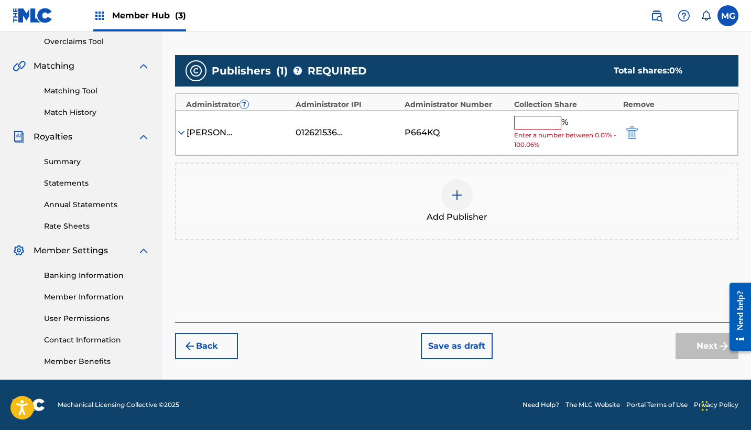
click at [183, 133] on img at bounding box center [181, 132] width 10 height 10
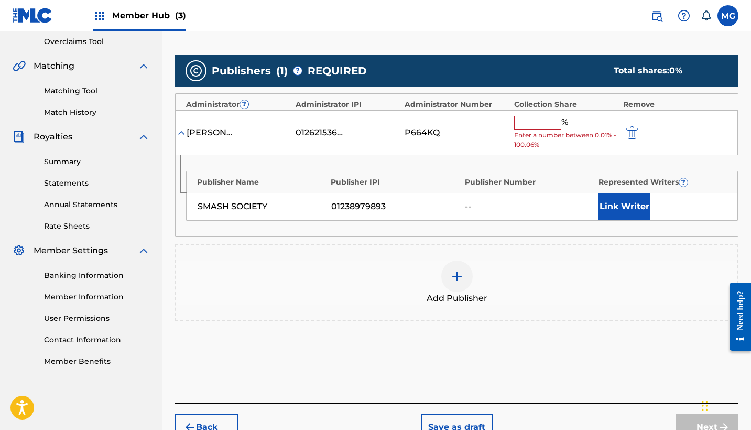
click at [544, 121] on input "text" at bounding box center [537, 123] width 47 height 14
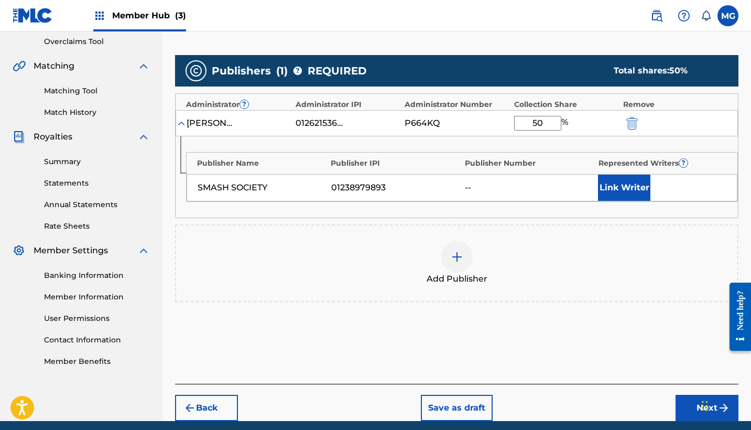
click at [583, 253] on div "Add Publisher" at bounding box center [456, 263] width 561 height 44
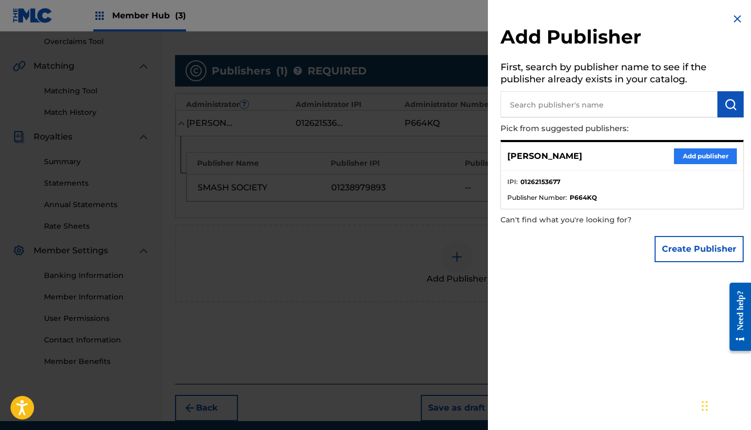
click at [691, 159] on button "Add publisher" at bounding box center [705, 156] width 63 height 16
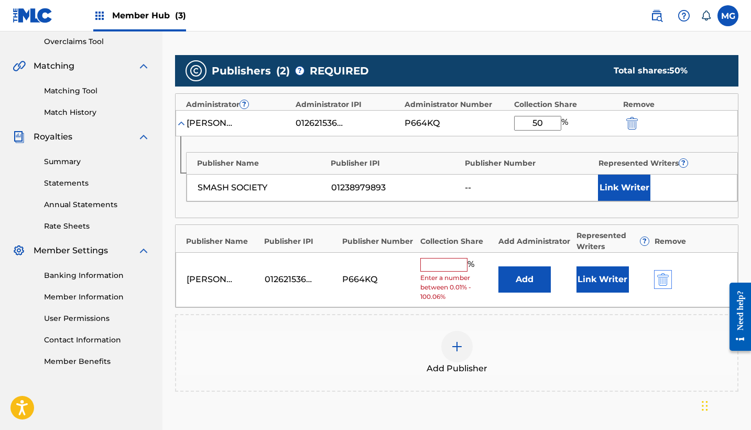
click at [665, 277] on img "submit" at bounding box center [663, 279] width 12 height 13
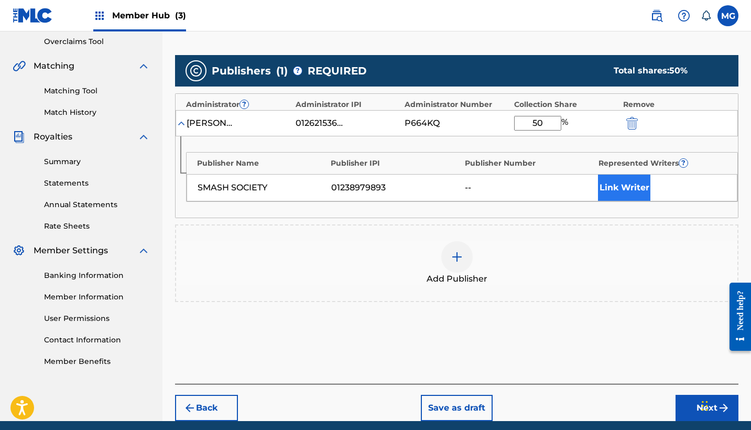
click at [640, 198] on button "Link Writer" at bounding box center [624, 187] width 52 height 26
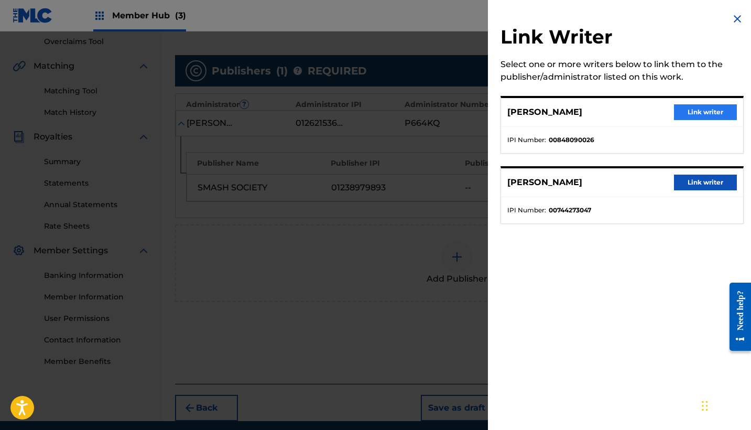
click at [683, 114] on button "Link writer" at bounding box center [705, 112] width 63 height 16
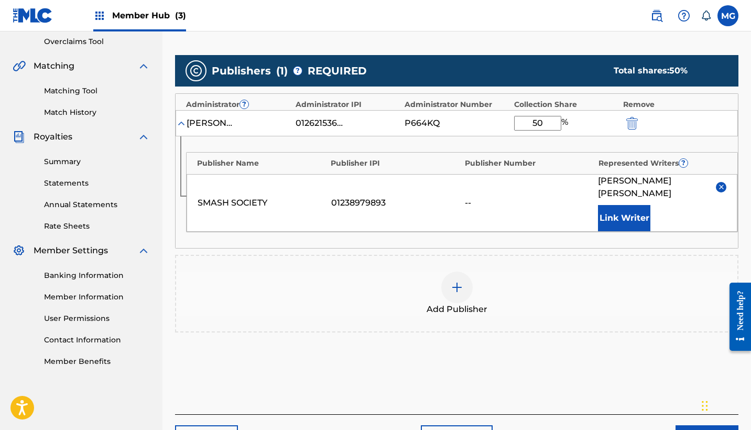
click at [358, 284] on div "Add Publisher" at bounding box center [456, 293] width 561 height 44
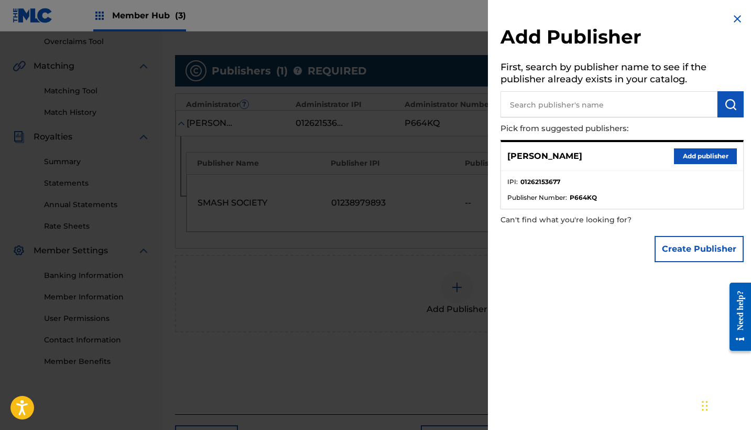
click at [731, 19] on img at bounding box center [737, 19] width 13 height 13
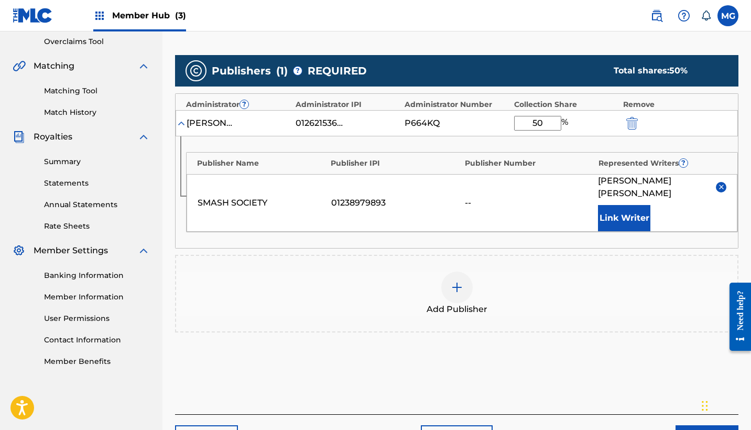
click at [448, 276] on div at bounding box center [456, 286] width 31 height 31
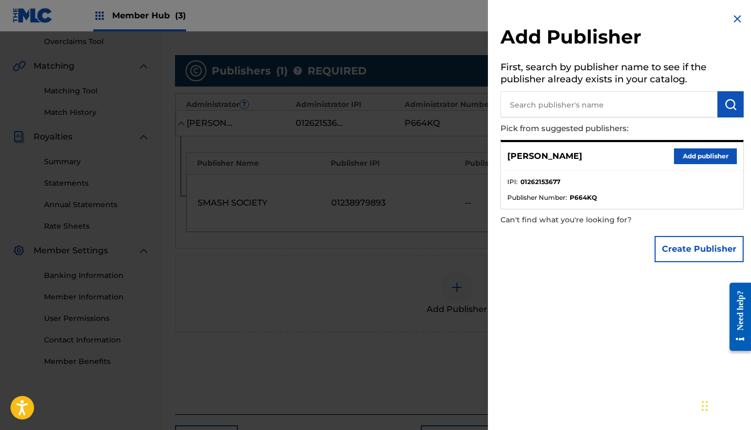
click at [735, 20] on img at bounding box center [737, 19] width 13 height 13
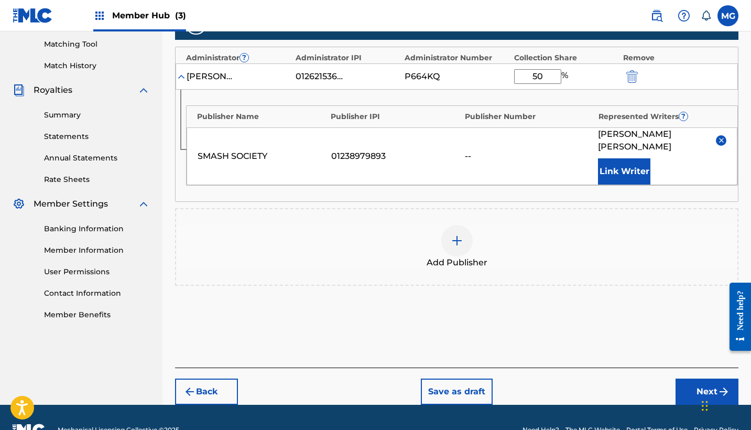
scroll to position [254, 1]
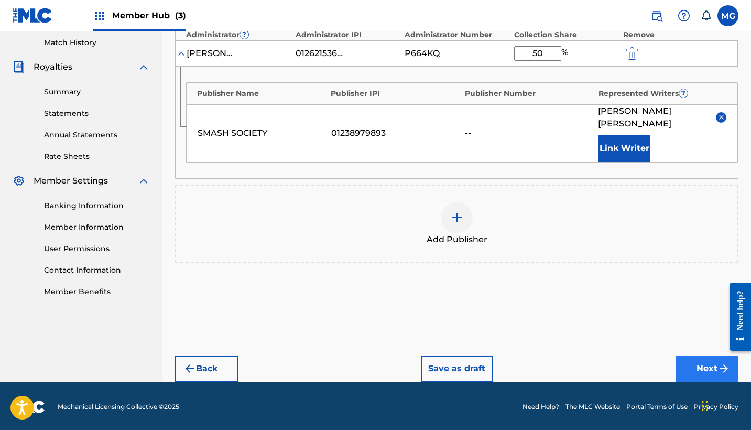
click at [691, 366] on button "Next" at bounding box center [706, 368] width 63 height 26
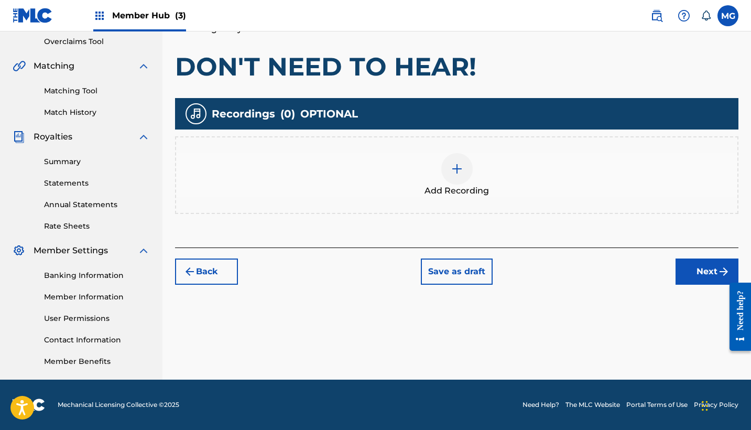
scroll to position [220, 0]
click at [213, 268] on button "Back" at bounding box center [206, 271] width 63 height 26
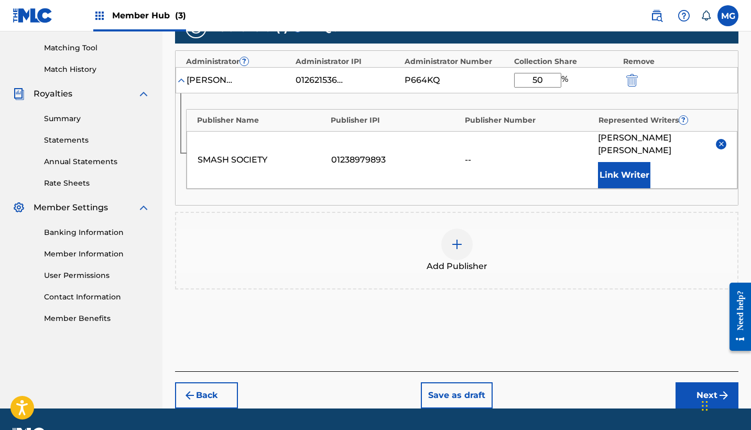
scroll to position [268, 0]
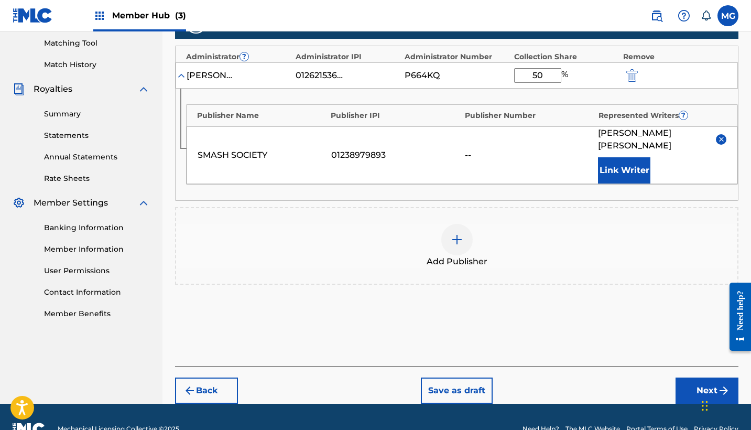
click at [448, 240] on div at bounding box center [456, 239] width 31 height 31
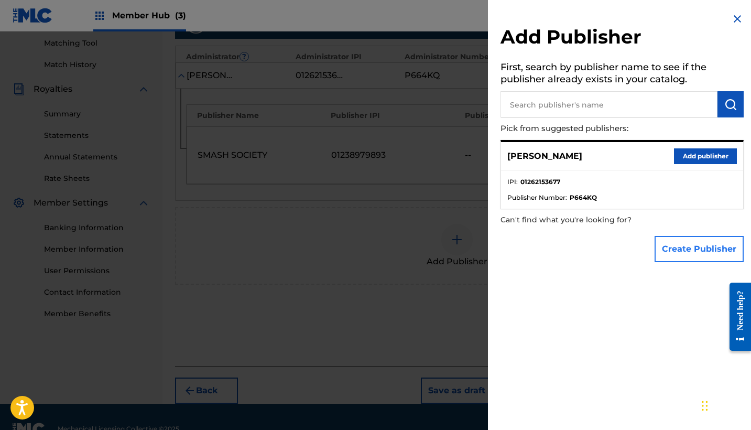
click at [671, 250] on button "Create Publisher" at bounding box center [698, 249] width 89 height 26
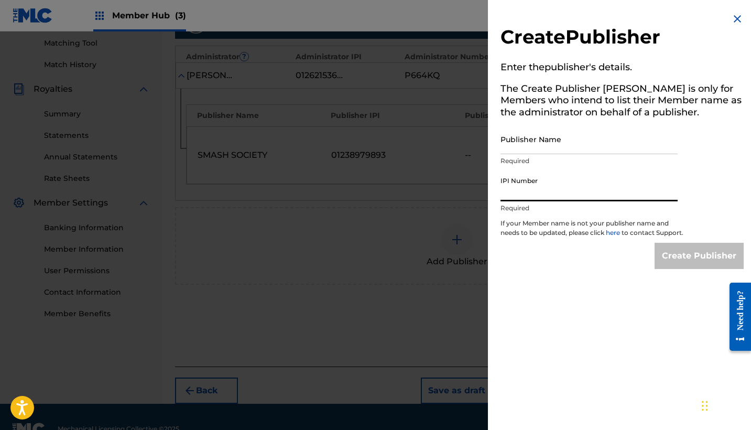
click at [573, 193] on input "IPI Number" at bounding box center [588, 186] width 177 height 30
paste input "366790813"
click at [557, 241] on p "If your Member name is not your publisher name and needs to be updated, please …" at bounding box center [591, 230] width 183 height 24
click at [555, 265] on div "Create Publisher" at bounding box center [621, 256] width 243 height 26
click at [546, 146] on input "Publisher Name" at bounding box center [588, 139] width 177 height 30
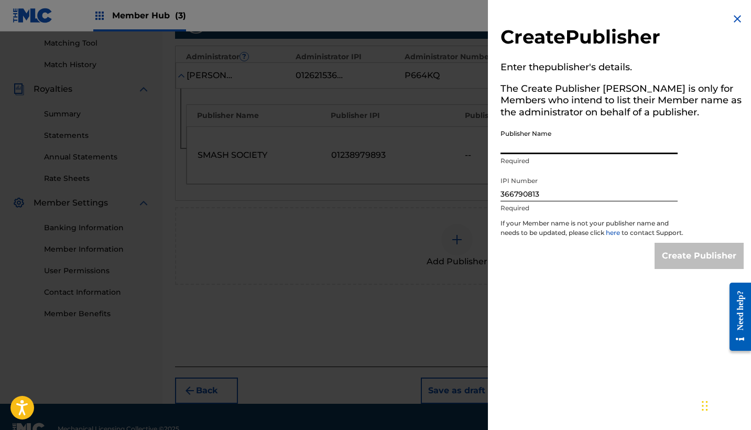
click at [733, 19] on img at bounding box center [737, 19] width 13 height 13
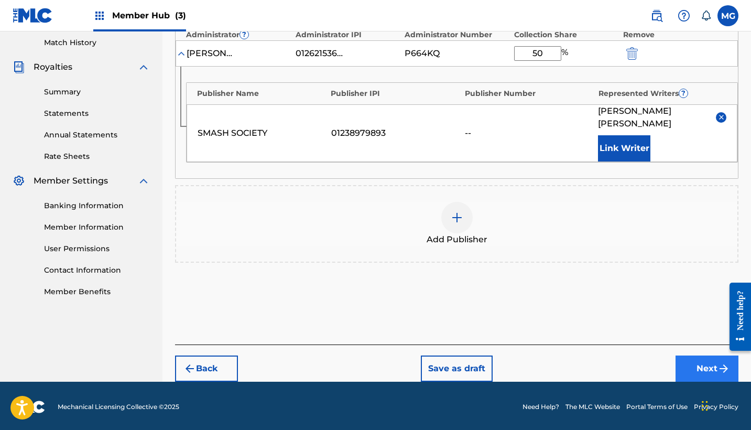
click at [709, 363] on button "Next" at bounding box center [706, 368] width 63 height 26
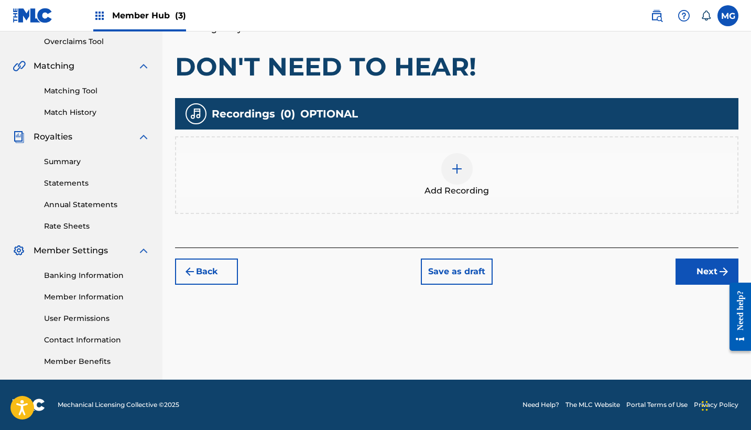
click at [457, 182] on div at bounding box center [456, 168] width 31 height 31
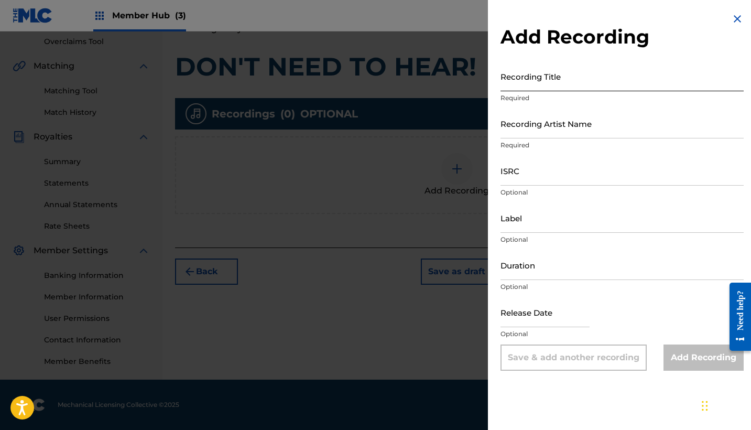
click at [541, 84] on input "Recording Title" at bounding box center [621, 76] width 243 height 30
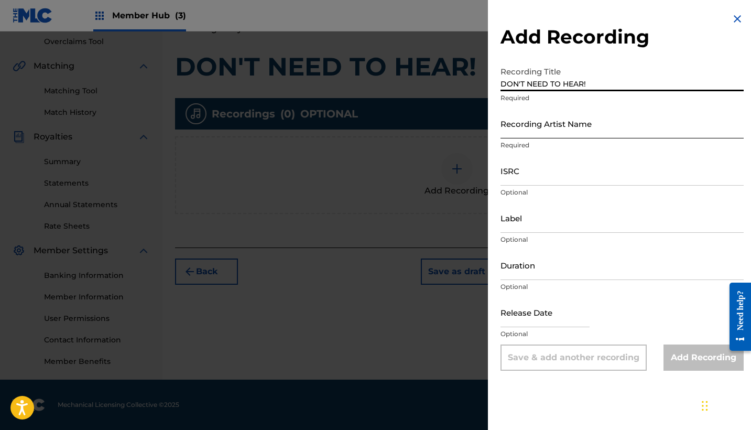
click at [529, 133] on input "Recording Artist Name" at bounding box center [621, 123] width 243 height 30
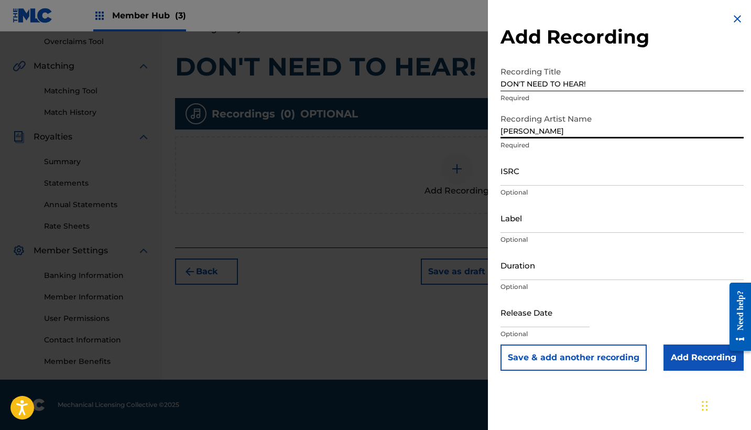
paste input "QM7282321884"
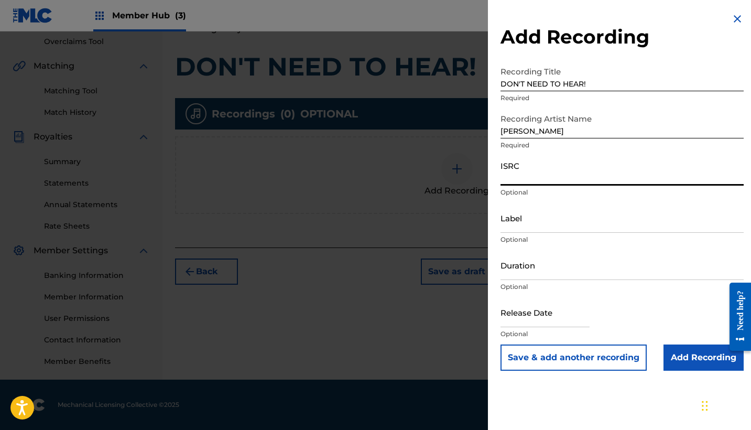
click at [599, 182] on input "ISRC" at bounding box center [621, 171] width 243 height 30
paste input "QM7282321884"
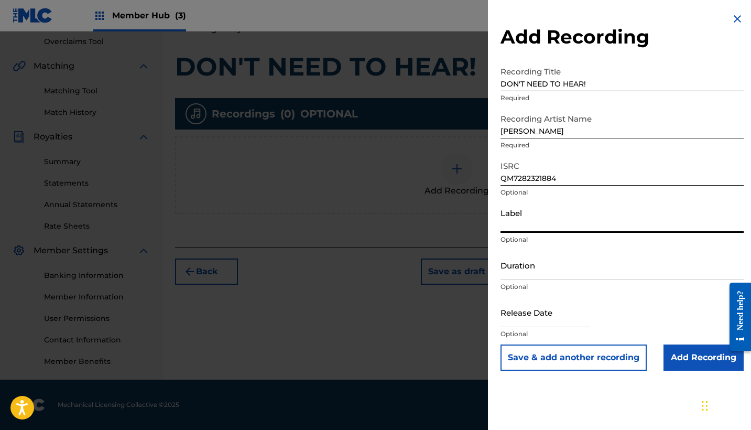
click at [570, 215] on input "Label" at bounding box center [621, 218] width 243 height 30
click at [581, 277] on input "Duration" at bounding box center [621, 265] width 243 height 30
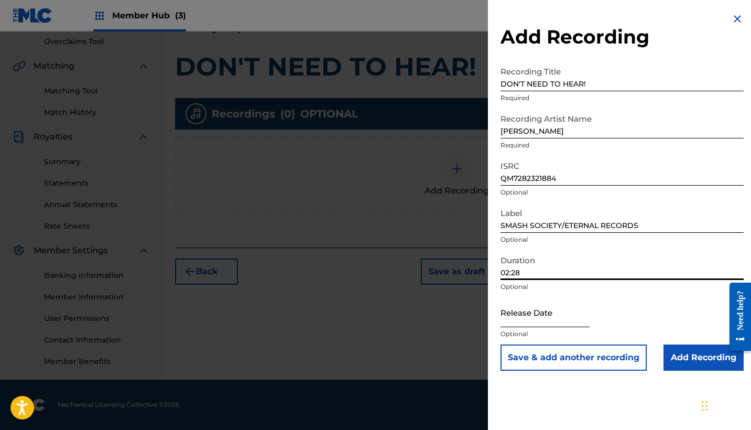
click at [532, 312] on input "text" at bounding box center [544, 312] width 89 height 30
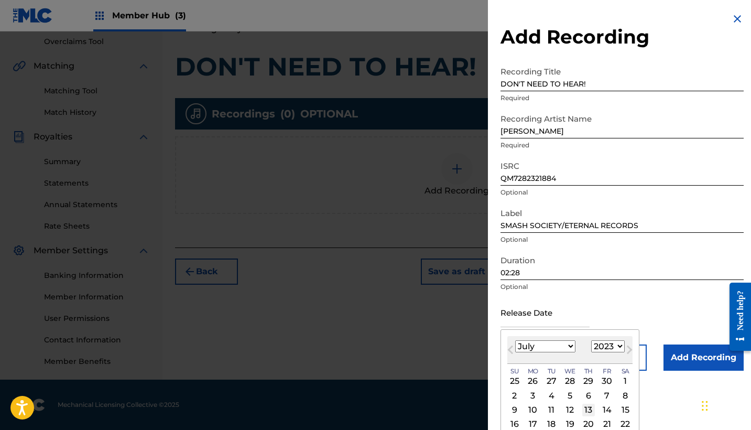
click at [582, 408] on div "13" at bounding box center [588, 409] width 13 height 13
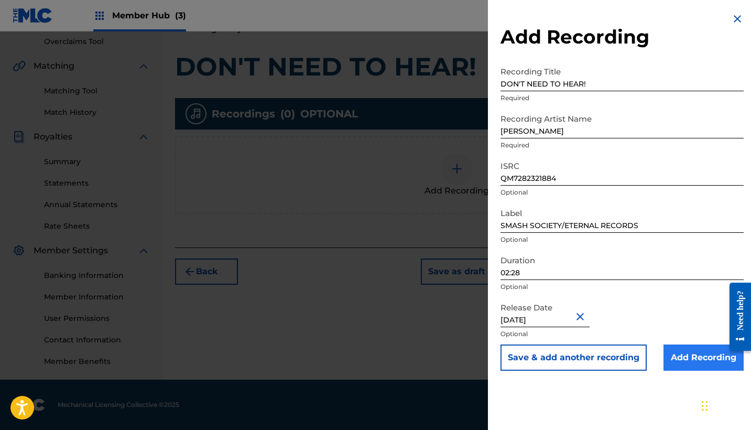
click at [693, 360] on input "Add Recording" at bounding box center [703, 357] width 80 height 26
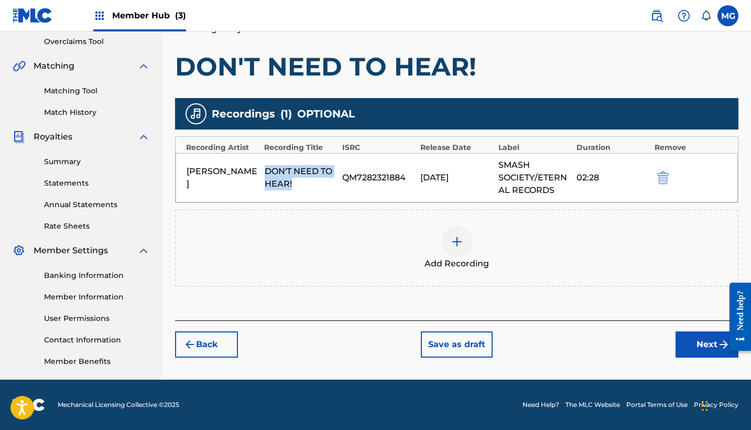
drag, startPoint x: 262, startPoint y: 169, endPoint x: 298, endPoint y: 186, distance: 39.4
click at [298, 186] on div "[PERSON_NAME] DON'T NEED TO HEAR! QM7282321884 [DATE] SMASH SOCIETY/ETERNAL REC…" at bounding box center [456, 177] width 562 height 49
copy div "DON'T NEED TO HEAR!"
click at [459, 249] on div at bounding box center [456, 241] width 31 height 31
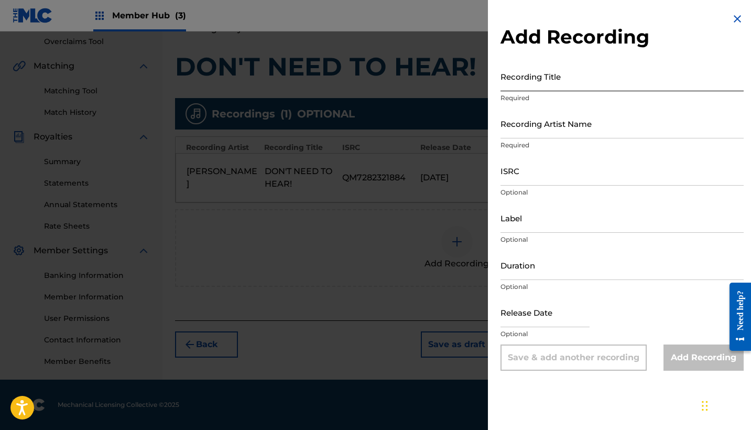
click at [540, 80] on input "Recording Title" at bounding box center [621, 76] width 243 height 30
paste input "DON'T NEED TO HEAR!"
click at [583, 83] on input "DON'T NEED TO HEAR - SPED UP" at bounding box center [621, 76] width 243 height 30
click at [594, 83] on input "DON'T NEED TO HEAR! - SPED UP" at bounding box center [621, 76] width 243 height 30
click at [624, 84] on input "DON'T NEED TO HEAR! (SPED UP" at bounding box center [621, 76] width 243 height 30
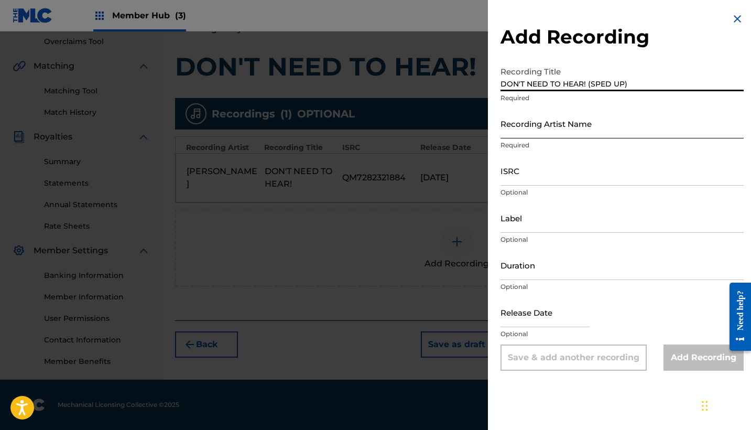
click at [530, 124] on input "Recording Artist Name" at bounding box center [621, 123] width 243 height 30
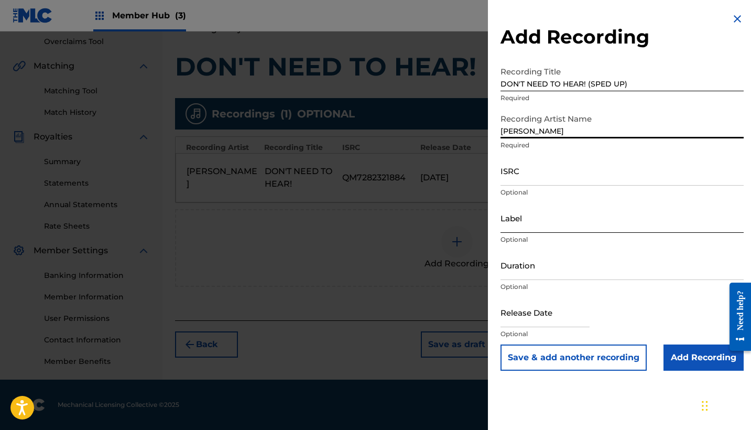
click at [542, 230] on input "Label" at bounding box center [621, 218] width 243 height 30
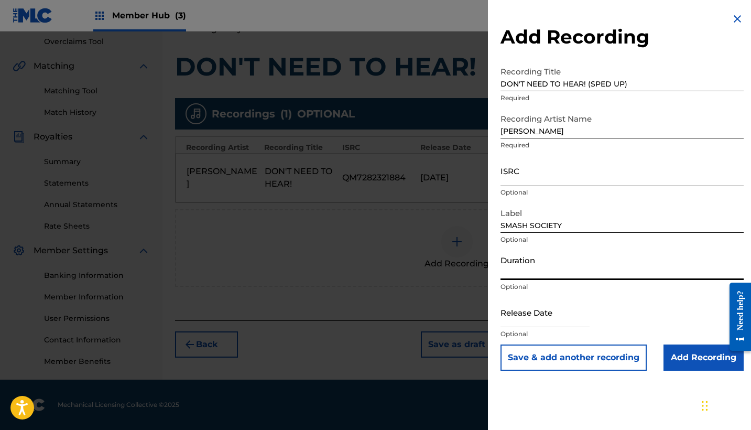
click at [522, 269] on input "Duration" at bounding box center [621, 265] width 243 height 30
click at [539, 311] on input "text" at bounding box center [544, 312] width 89 height 30
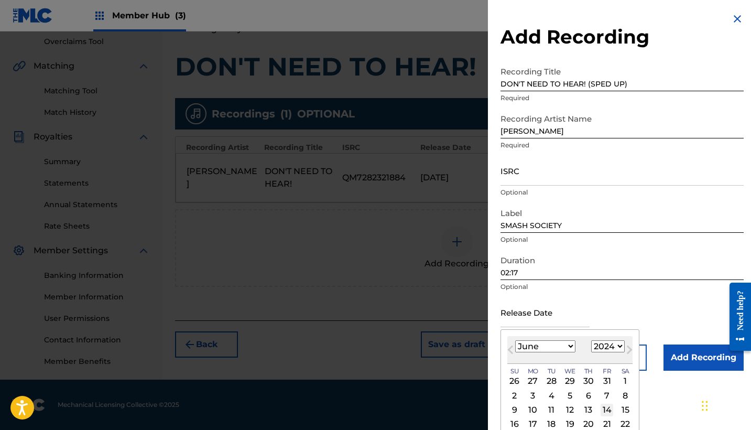
click at [600, 408] on div "14" at bounding box center [606, 409] width 13 height 13
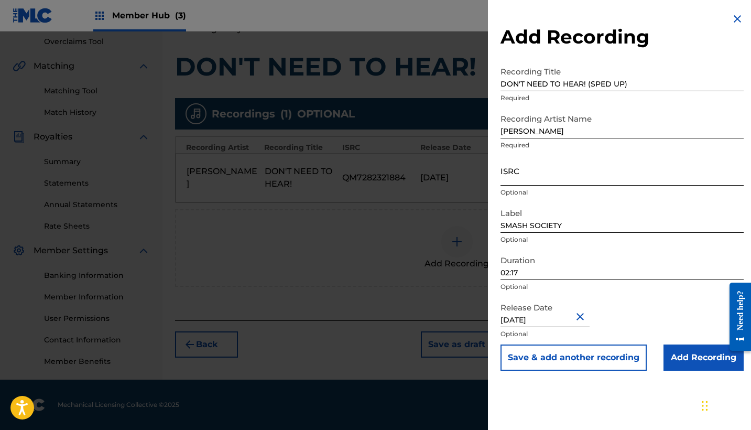
click at [534, 177] on input "ISRC" at bounding box center [621, 171] width 243 height 30
paste input "GX38U2407558"
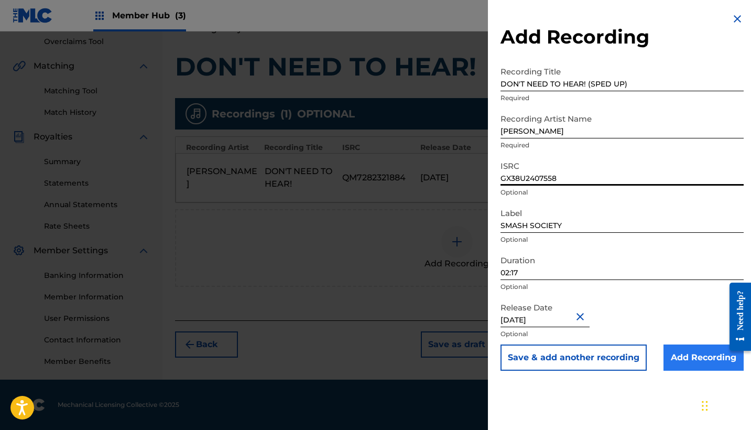
click at [680, 363] on input "Add Recording" at bounding box center [703, 357] width 80 height 26
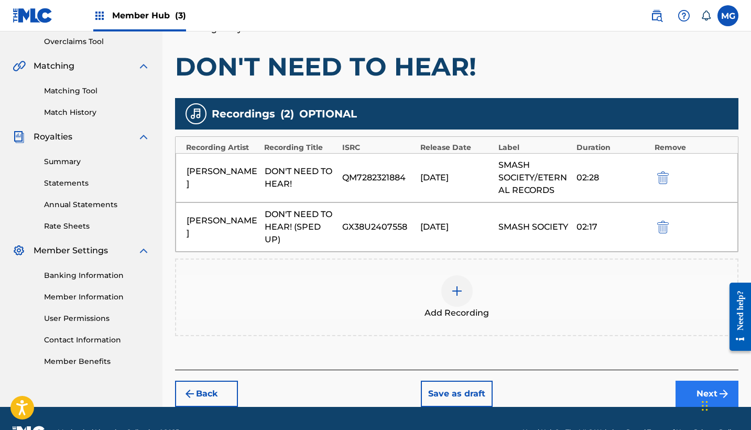
click at [697, 396] on button "Next" at bounding box center [706, 393] width 63 height 26
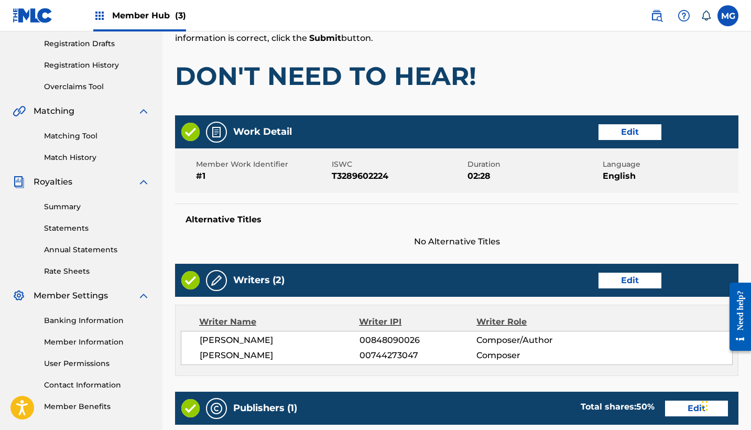
scroll to position [411, 0]
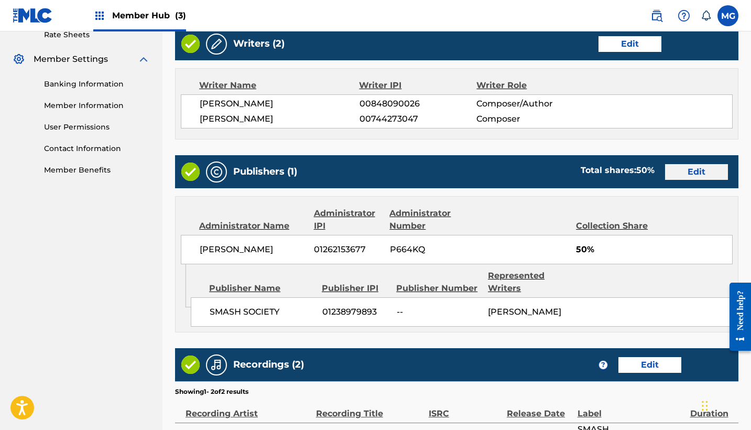
click at [687, 175] on button "Edit" at bounding box center [696, 172] width 63 height 16
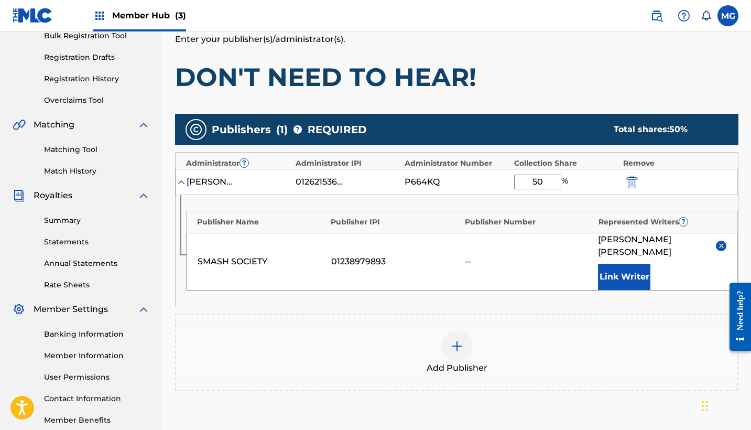
scroll to position [159, 0]
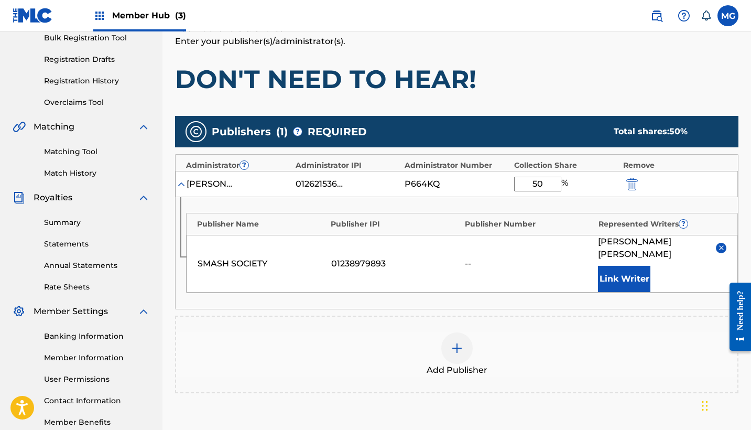
click at [456, 345] on img at bounding box center [457, 348] width 13 height 13
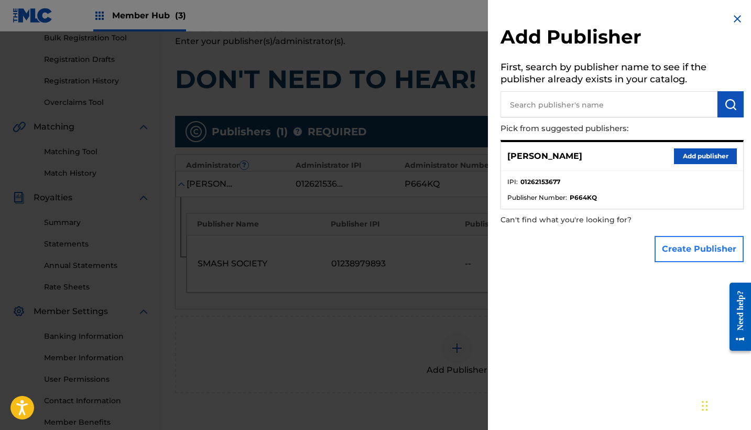
click at [674, 255] on button "Create Publisher" at bounding box center [698, 249] width 89 height 26
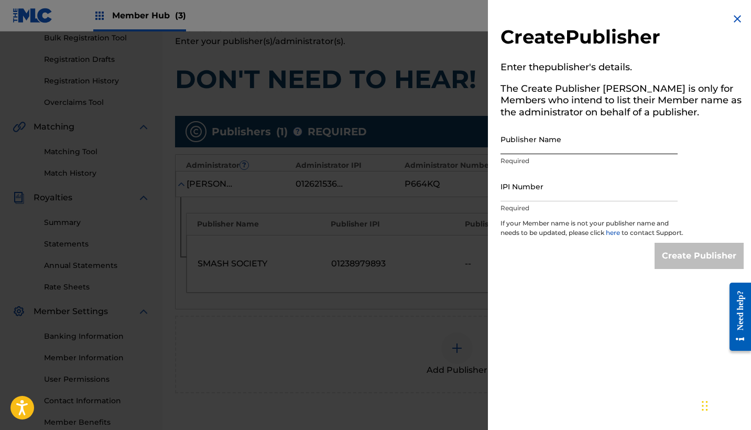
click at [572, 130] on input "Publisher Name" at bounding box center [588, 139] width 177 height 30
click at [731, 22] on img at bounding box center [737, 19] width 13 height 13
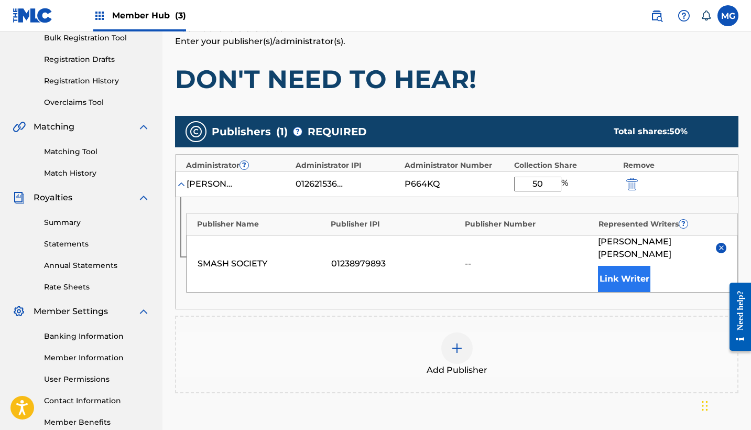
click at [623, 275] on button "Link Writer" at bounding box center [624, 279] width 52 height 26
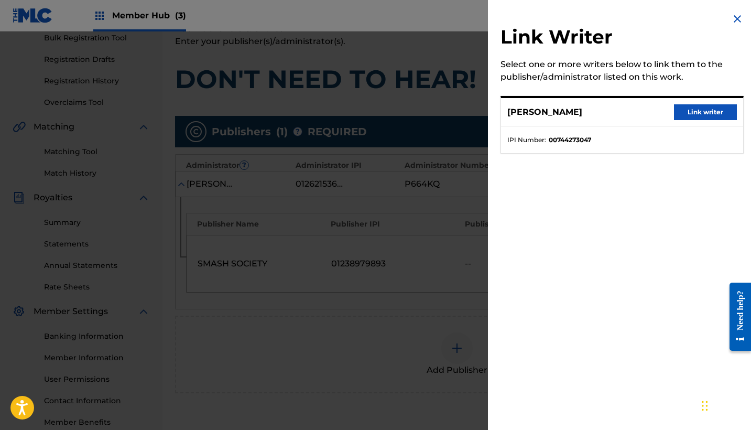
drag, startPoint x: 602, startPoint y: 129, endPoint x: 641, endPoint y: 128, distance: 39.3
click at [602, 129] on ul "IPI Number : 00744273047" at bounding box center [622, 140] width 242 height 26
click at [680, 114] on button "Link writer" at bounding box center [705, 112] width 63 height 16
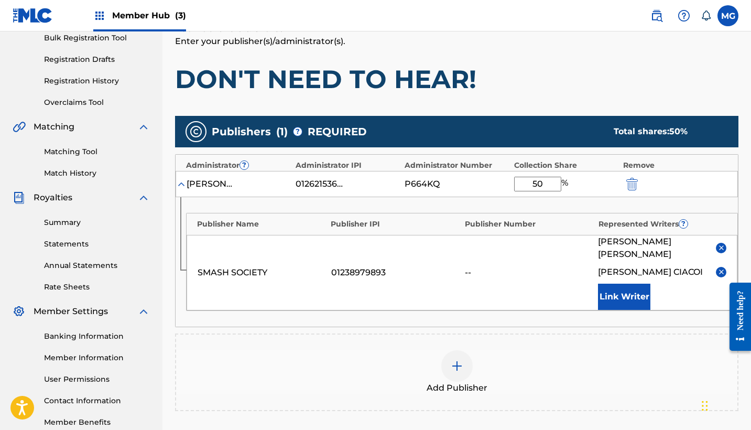
click at [545, 181] on input "50" at bounding box center [537, 184] width 47 height 15
click at [718, 276] on img at bounding box center [721, 272] width 8 height 8
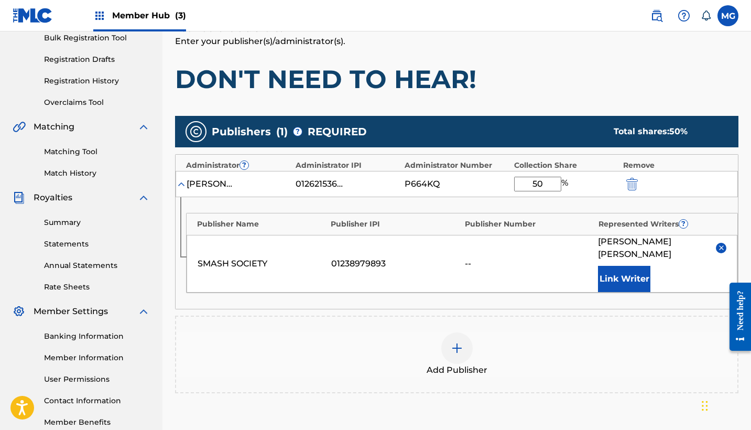
click at [466, 342] on div at bounding box center [456, 347] width 31 height 31
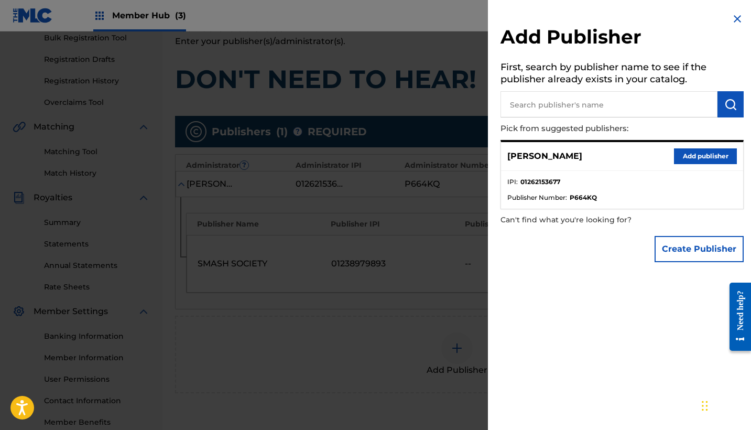
click at [581, 101] on input "text" at bounding box center [608, 104] width 217 height 26
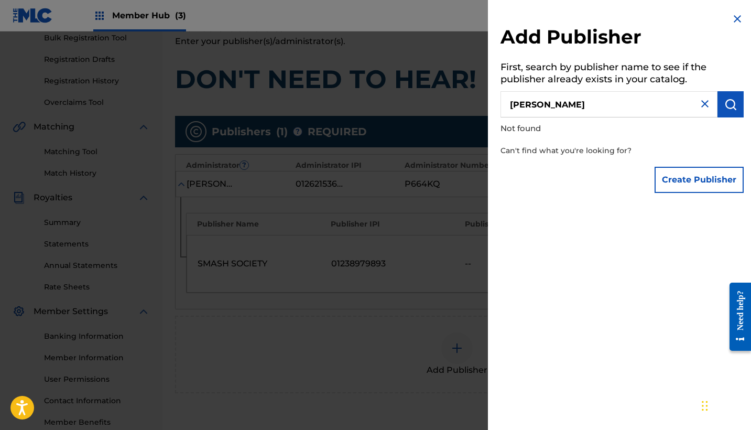
click at [648, 103] on input "[PERSON_NAME]" at bounding box center [608, 104] width 217 height 26
click at [701, 179] on button "Create Publisher" at bounding box center [698, 180] width 89 height 26
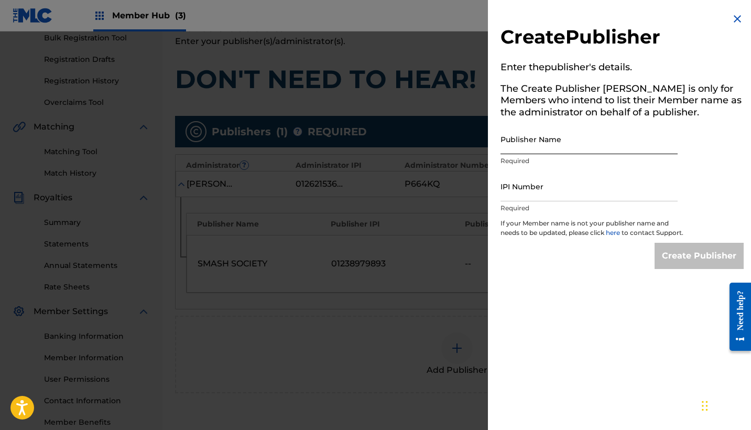
click at [539, 138] on input "Publisher Name" at bounding box center [588, 139] width 177 height 30
paste input "[PERSON_NAME], [PERSON_NAME]"
click at [584, 147] on input "[PERSON_NAME], [PERSON_NAME]" at bounding box center [588, 139] width 177 height 30
click at [577, 189] on input "IPI Number" at bounding box center [588, 186] width 177 height 30
paste input "366790813"
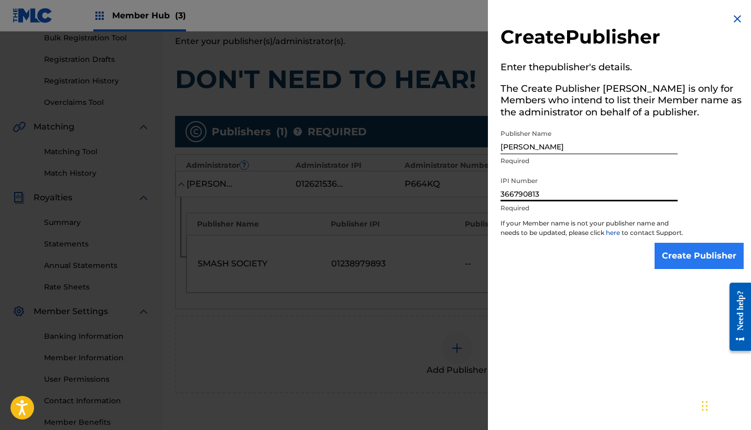
click at [683, 260] on input "Create Publisher" at bounding box center [698, 256] width 89 height 26
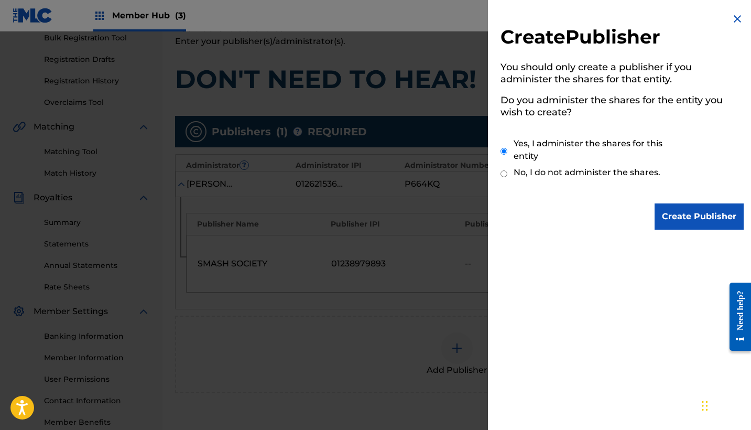
click at [639, 171] on label "No, I do not administer the shares." at bounding box center [586, 172] width 147 height 13
click at [507, 171] on input "No, I do not administer the shares." at bounding box center [503, 174] width 7 height 10
click at [684, 219] on input "Create Publisher" at bounding box center [698, 216] width 89 height 26
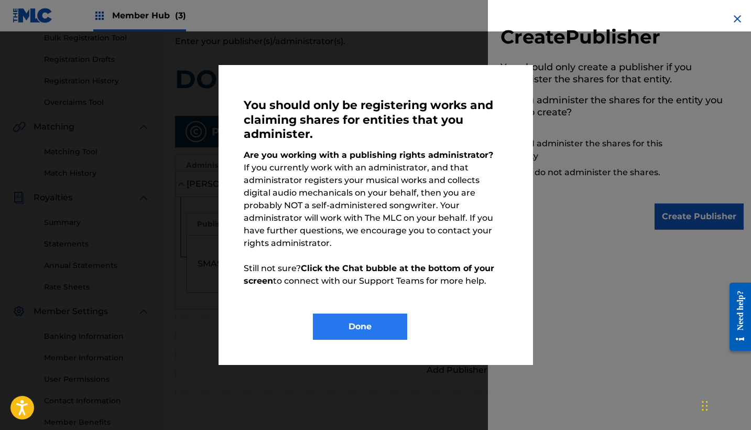
click at [391, 313] on button "Done" at bounding box center [360, 326] width 94 height 26
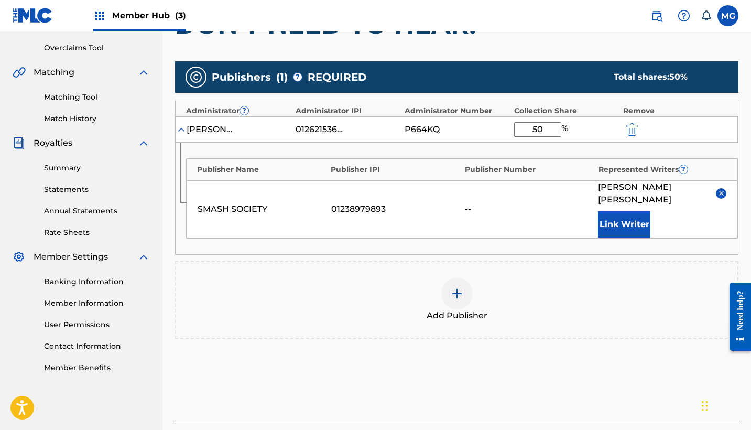
scroll to position [201, 0]
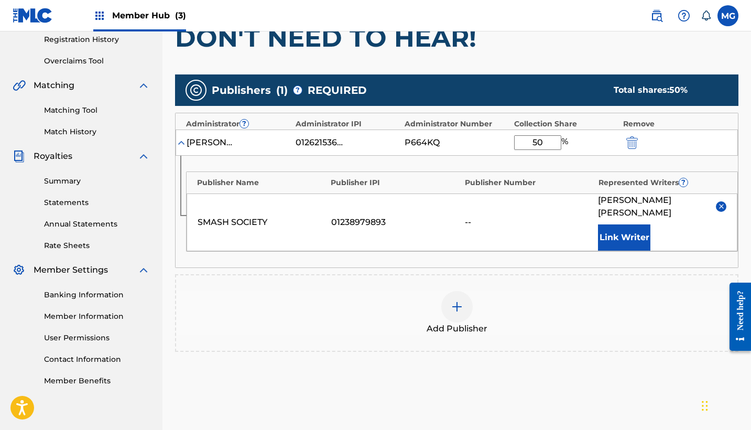
click at [548, 141] on input "50" at bounding box center [537, 142] width 47 height 15
click at [518, 295] on div "Add Publisher" at bounding box center [456, 313] width 561 height 44
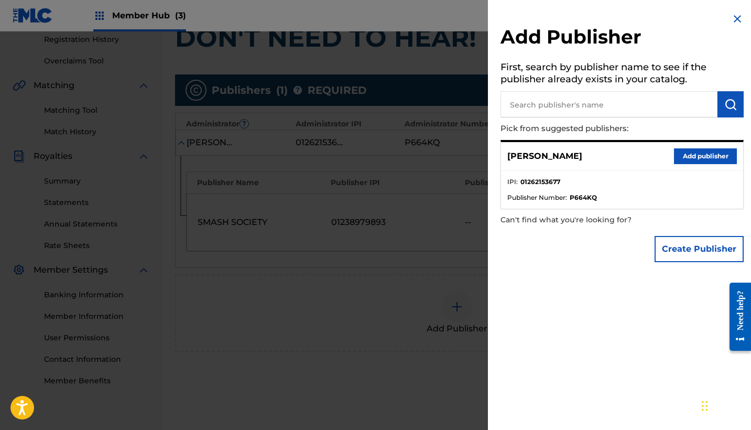
click at [592, 108] on input "text" at bounding box center [608, 104] width 217 height 26
click at [732, 20] on img at bounding box center [737, 19] width 13 height 13
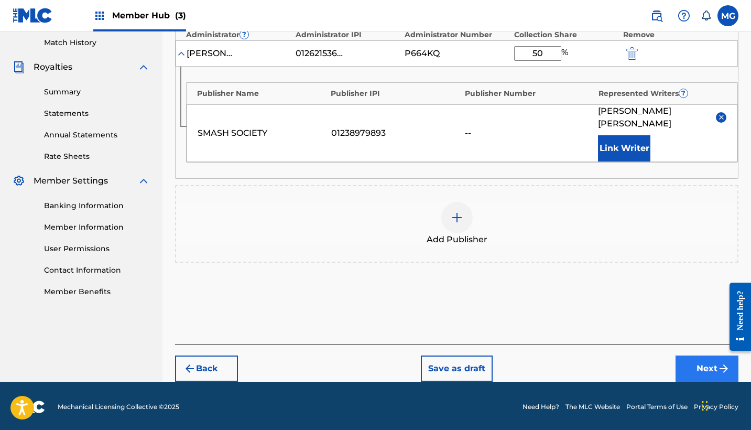
click at [687, 369] on button "Next" at bounding box center [706, 368] width 63 height 26
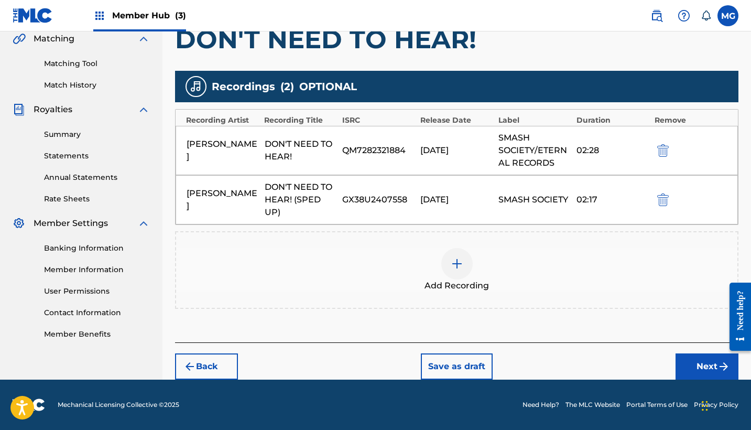
scroll to position [247, 0]
click at [688, 362] on button "Next" at bounding box center [706, 366] width 63 height 26
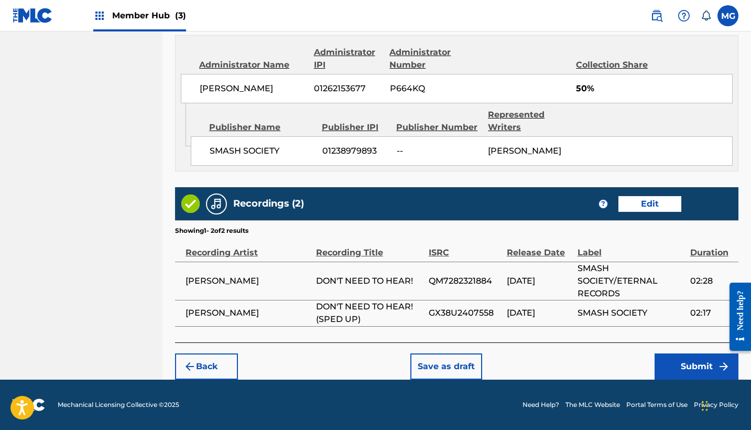
scroll to position [583, 0]
click at [679, 365] on button "Submit" at bounding box center [696, 366] width 84 height 26
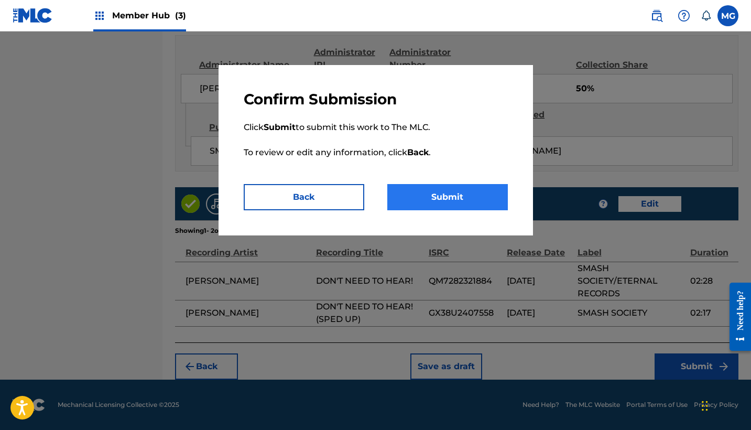
click at [471, 195] on button "Submit" at bounding box center [447, 197] width 120 height 26
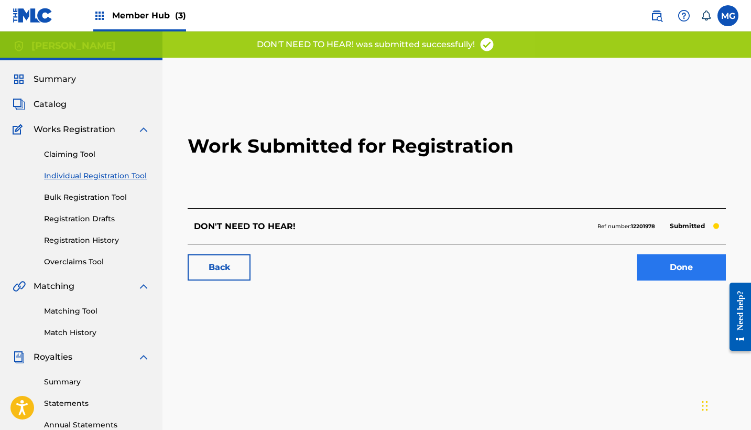
click at [678, 262] on link "Done" at bounding box center [680, 267] width 89 height 26
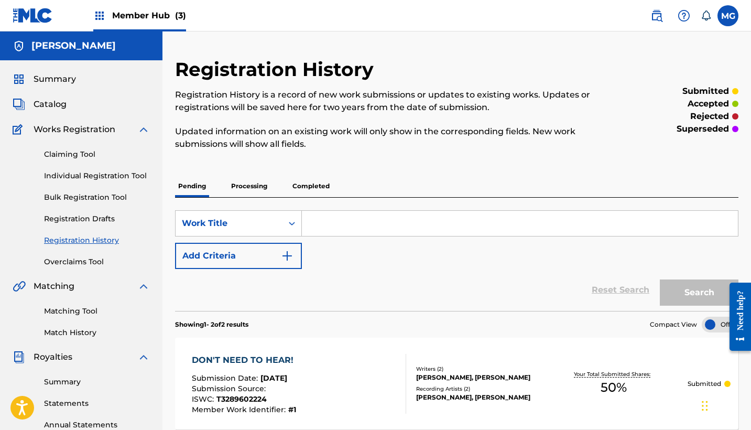
click at [82, 77] on div "Summary" at bounding box center [81, 79] width 137 height 13
click at [63, 78] on span "Summary" at bounding box center [55, 79] width 42 height 13
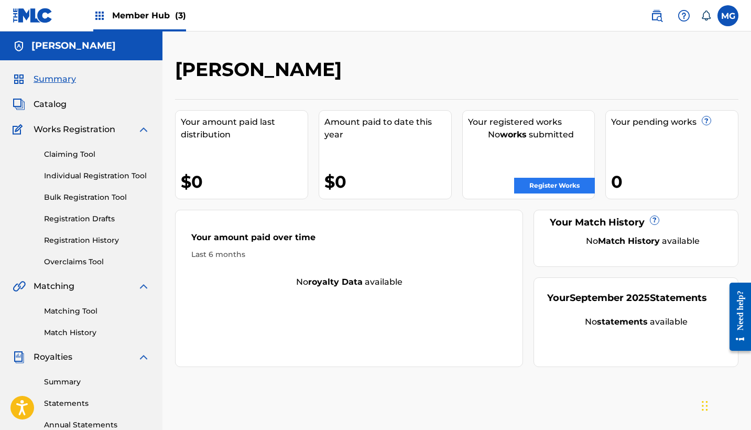
click at [567, 183] on link "Register Works" at bounding box center [554, 186] width 81 height 16
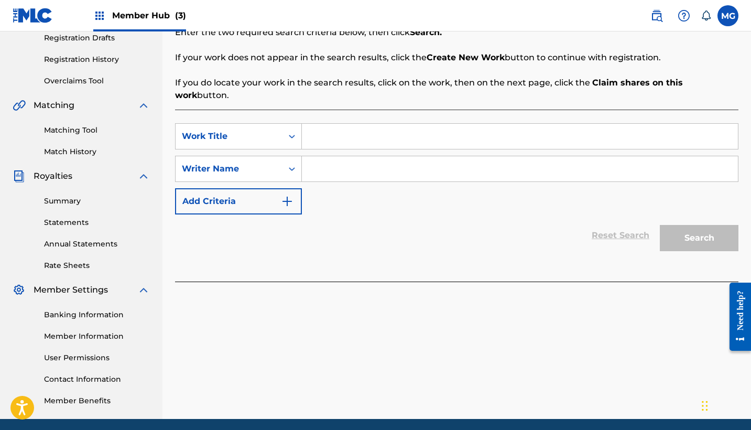
scroll to position [66, 0]
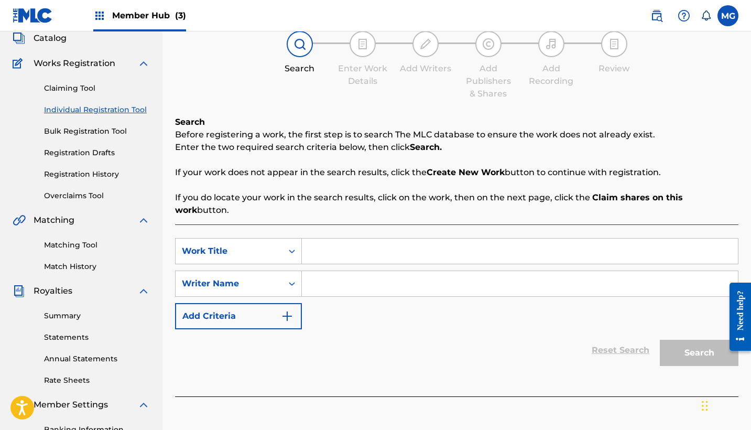
click at [327, 247] on input "Search Form" at bounding box center [520, 250] width 436 height 25
click at [355, 283] on input "Search Form" at bounding box center [520, 283] width 436 height 25
click at [550, 330] on div "Reset Search Search" at bounding box center [456, 350] width 563 height 42
click at [513, 280] on input "Search Form" at bounding box center [520, 283] width 436 height 25
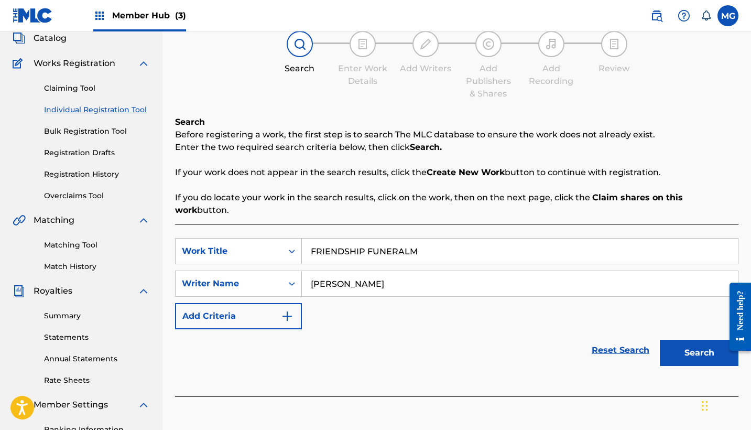
click at [699, 340] on button "Search" at bounding box center [699, 352] width 79 height 26
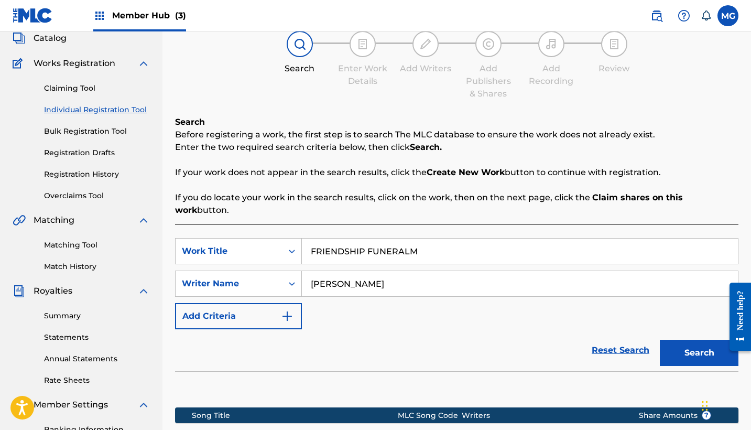
scroll to position [185, 0]
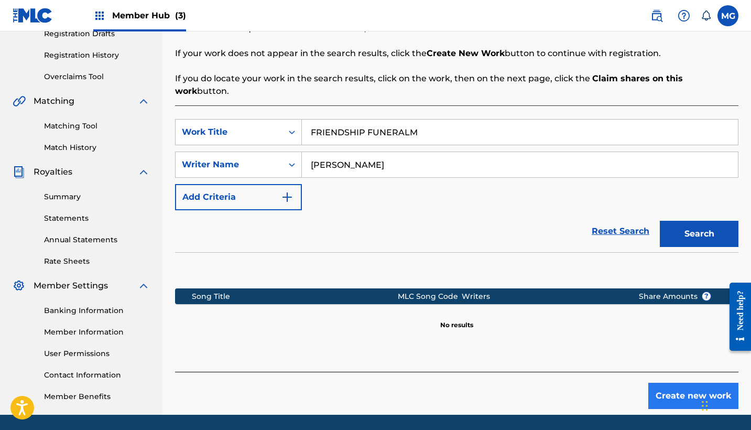
click at [672, 386] on button "Create new work" at bounding box center [693, 395] width 90 height 26
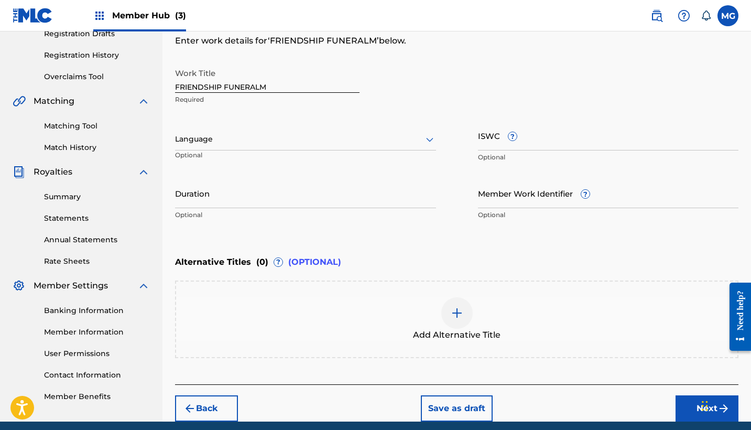
click at [279, 81] on input "FRIENDSHIP FUNERALM" at bounding box center [267, 78] width 184 height 30
click at [280, 85] on input "FRIENDSHIP FUNERALM" at bounding box center [267, 78] width 184 height 30
click at [272, 139] on div at bounding box center [305, 139] width 261 height 13
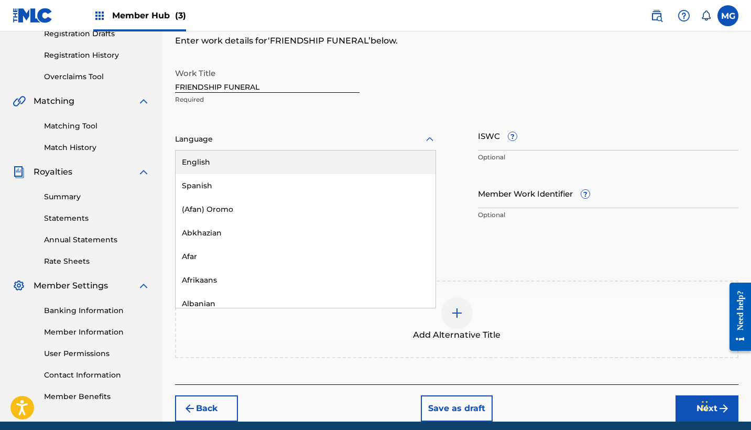
click at [265, 161] on div "English" at bounding box center [305, 162] width 260 height 24
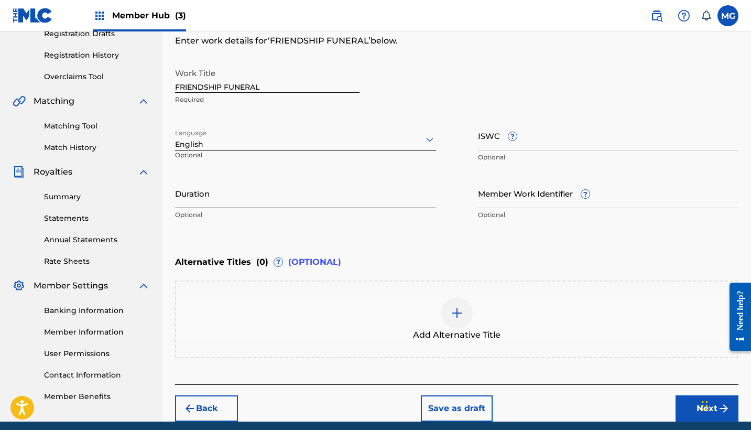
click at [247, 196] on input "Duration" at bounding box center [305, 193] width 261 height 30
click at [529, 191] on input "Member Work Identifier ?" at bounding box center [608, 193] width 261 height 30
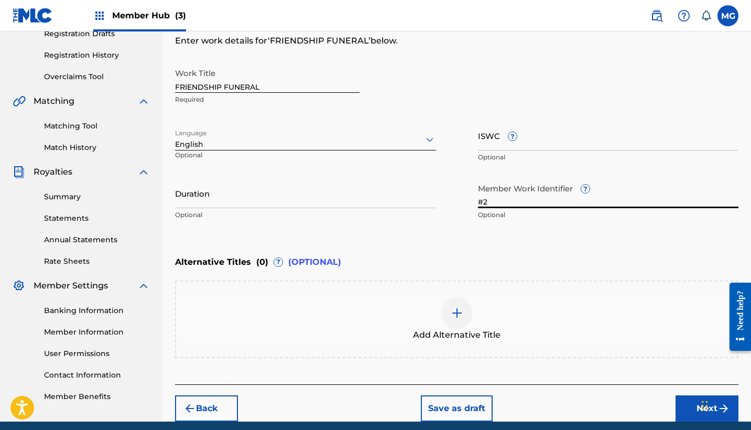
click at [474, 136] on div "Work Title FRIENDSHIP FUNERAL Required Language English Optional ISWC ? Optiona…" at bounding box center [456, 144] width 563 height 162
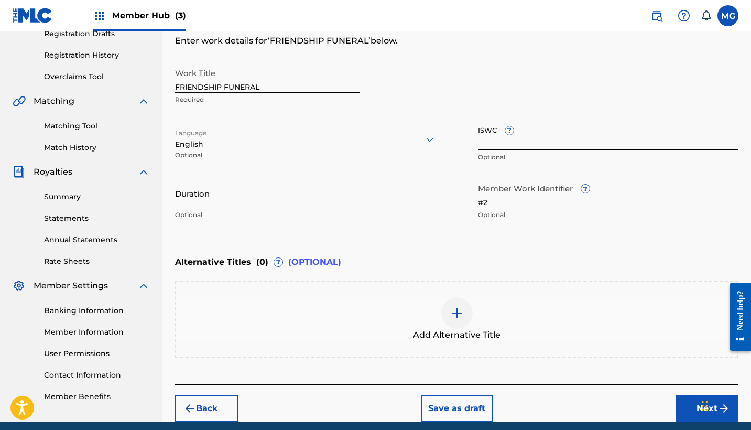
click at [485, 140] on input "ISWC ?" at bounding box center [608, 135] width 261 height 30
paste input "T3289602235"
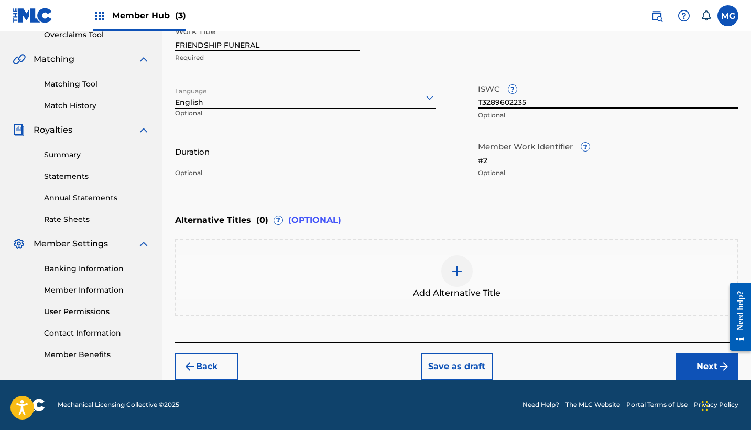
scroll to position [227, 0]
click at [696, 369] on button "Next" at bounding box center [706, 366] width 63 height 26
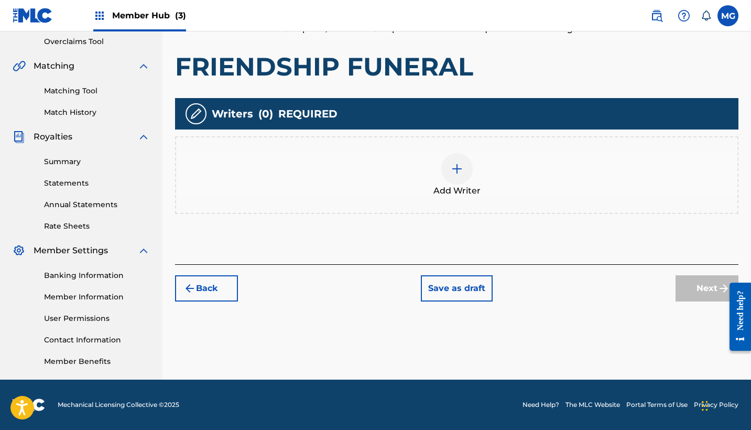
scroll to position [220, 0]
click at [457, 175] on div at bounding box center [456, 168] width 31 height 31
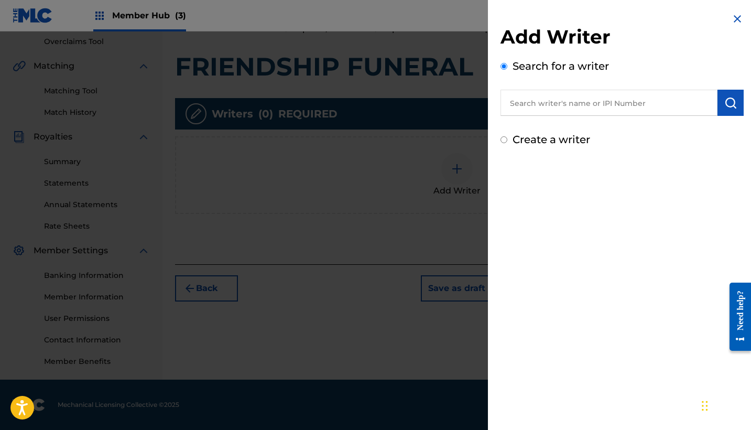
click at [554, 105] on input "text" at bounding box center [608, 103] width 217 height 26
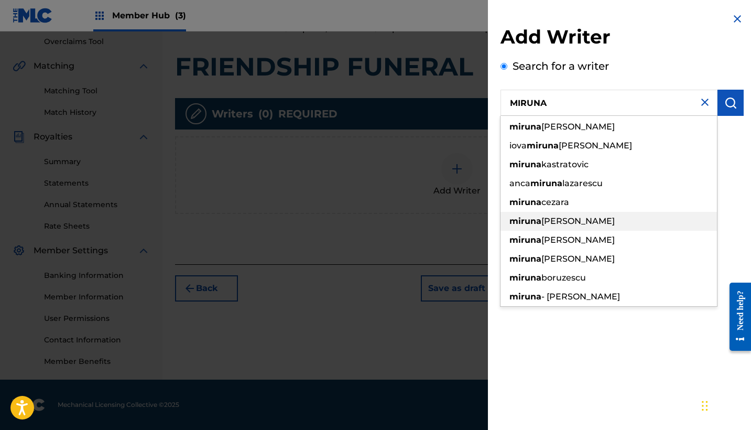
click at [585, 222] on span "[PERSON_NAME]" at bounding box center [577, 221] width 73 height 10
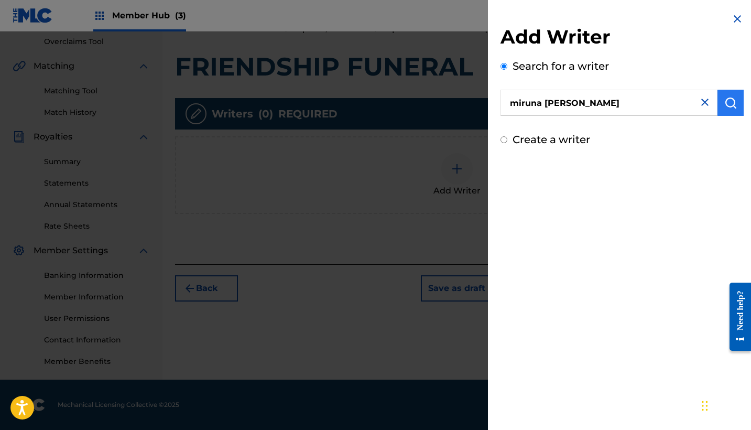
click at [734, 103] on button "submit" at bounding box center [730, 103] width 26 height 26
click at [728, 105] on img "submit" at bounding box center [730, 102] width 13 height 13
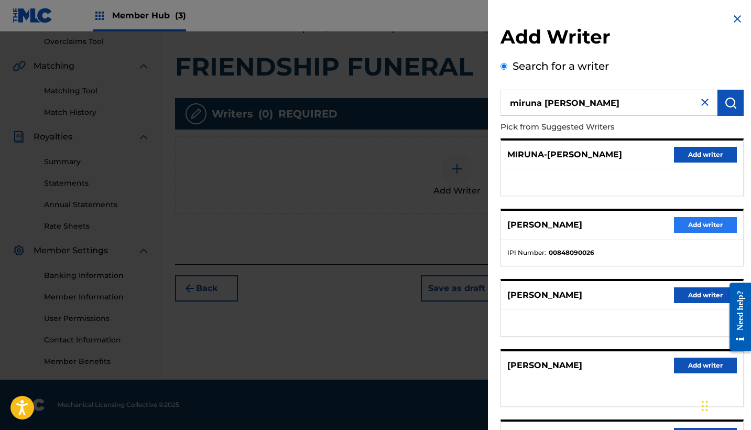
click at [700, 219] on button "Add writer" at bounding box center [705, 225] width 63 height 16
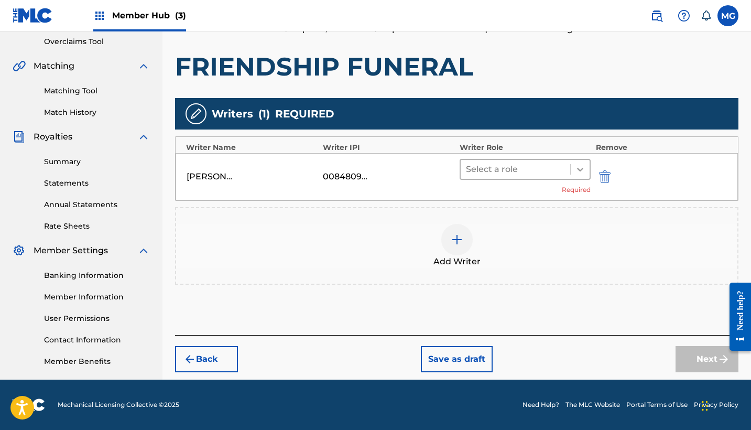
click at [586, 174] on div at bounding box center [579, 169] width 19 height 19
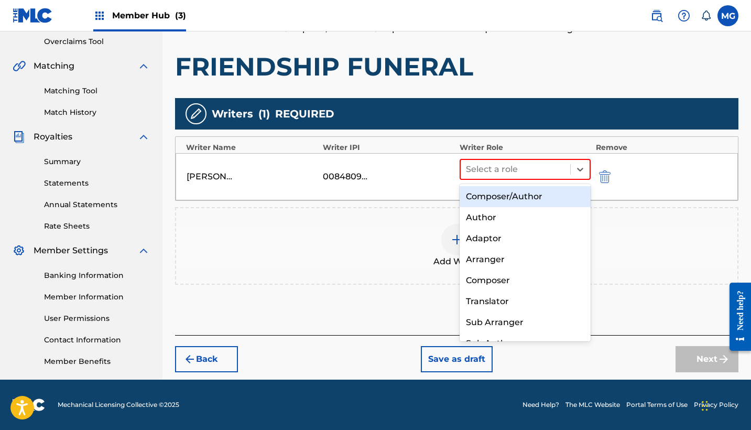
click at [555, 197] on div "Composer/Author" at bounding box center [524, 196] width 131 height 21
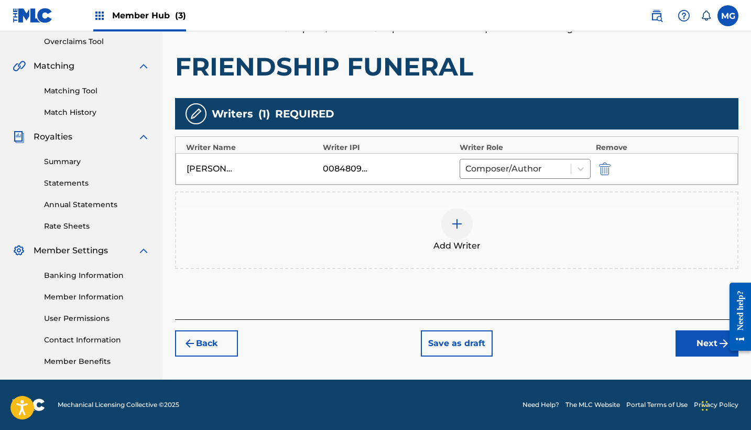
click at [458, 220] on img at bounding box center [457, 223] width 13 height 13
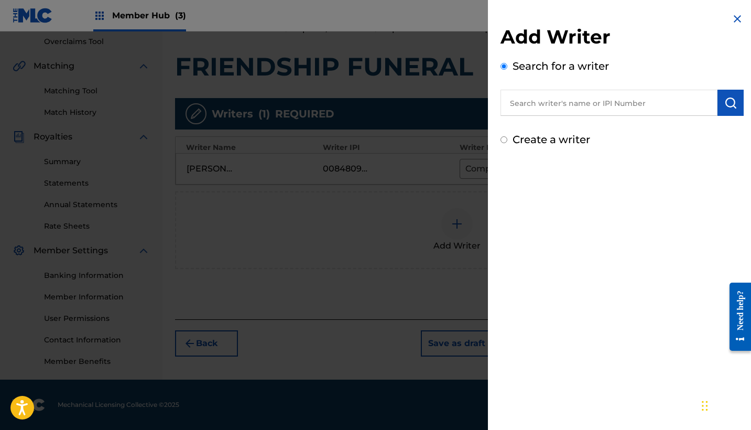
click at [566, 111] on input "text" at bounding box center [608, 103] width 217 height 26
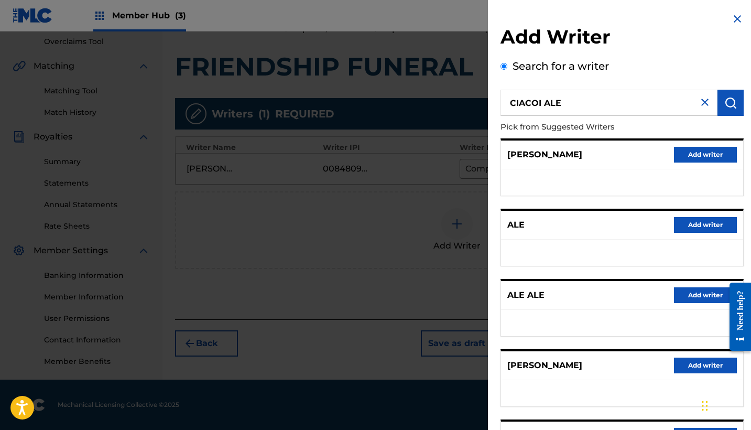
click at [600, 111] on input "CIACOI ALE" at bounding box center [608, 103] width 217 height 26
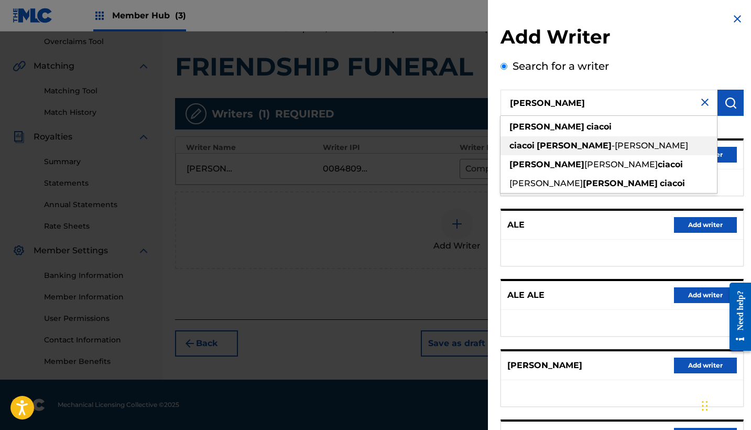
click at [572, 142] on strong "[PERSON_NAME]" at bounding box center [573, 145] width 75 height 10
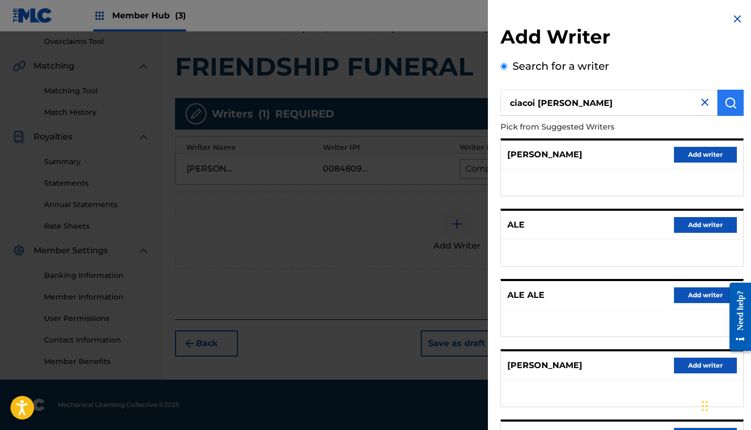
click at [724, 104] on img "submit" at bounding box center [730, 102] width 13 height 13
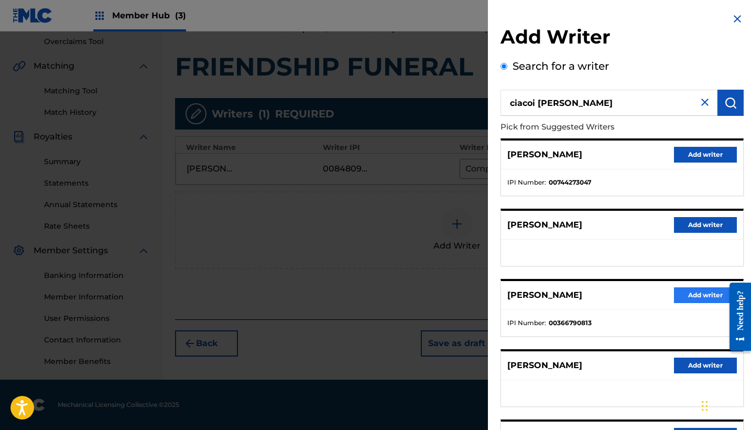
click at [694, 291] on button "Add writer" at bounding box center [705, 295] width 63 height 16
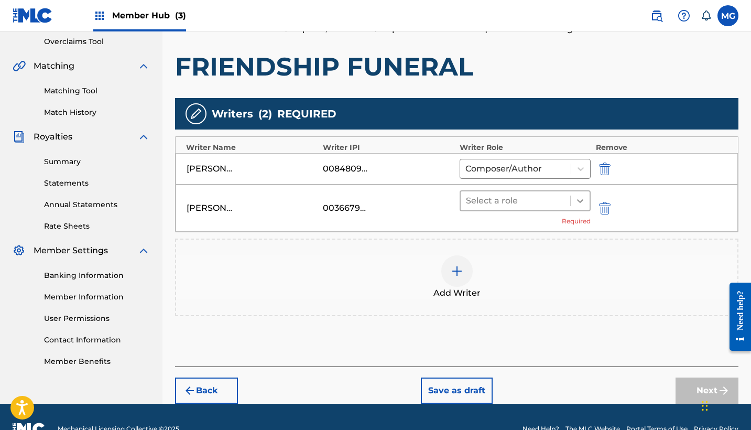
click at [573, 206] on div at bounding box center [579, 200] width 19 height 19
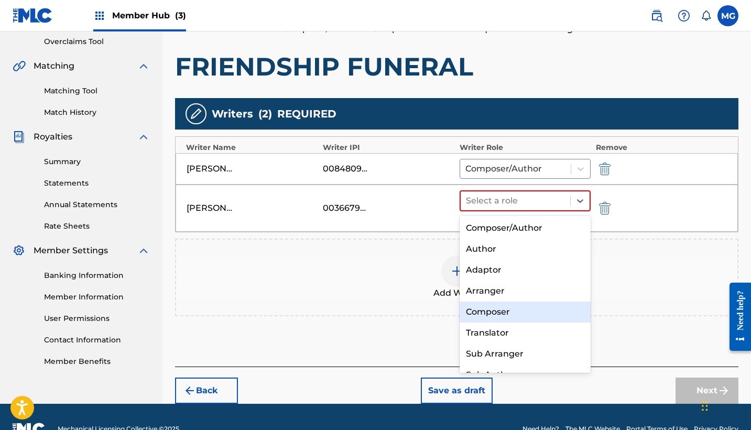
click at [524, 314] on div "Composer" at bounding box center [524, 311] width 131 height 21
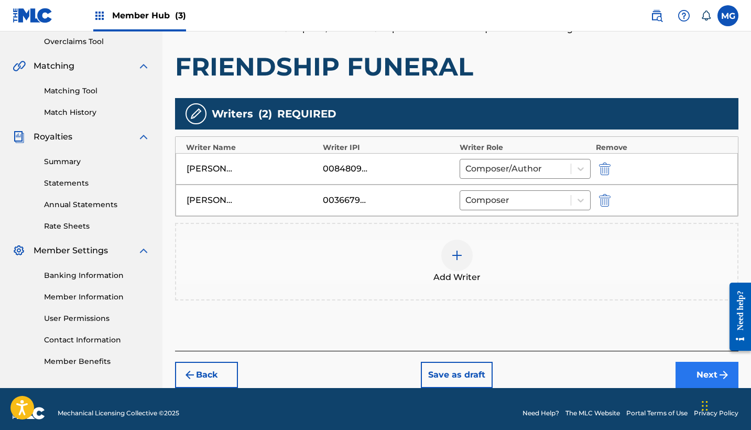
click at [696, 371] on button "Next" at bounding box center [706, 374] width 63 height 26
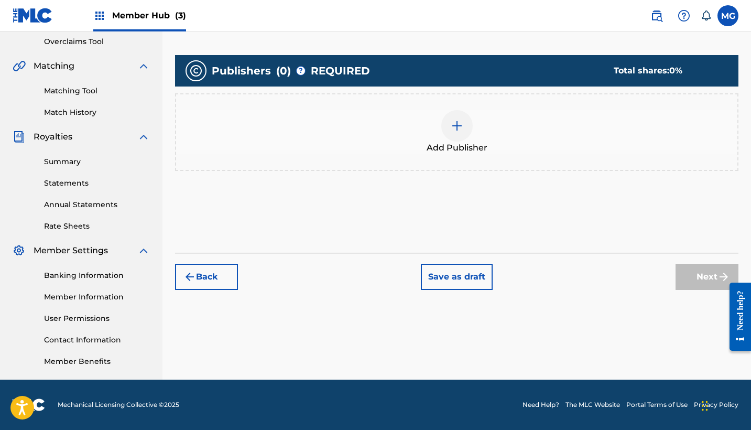
scroll to position [47, 0]
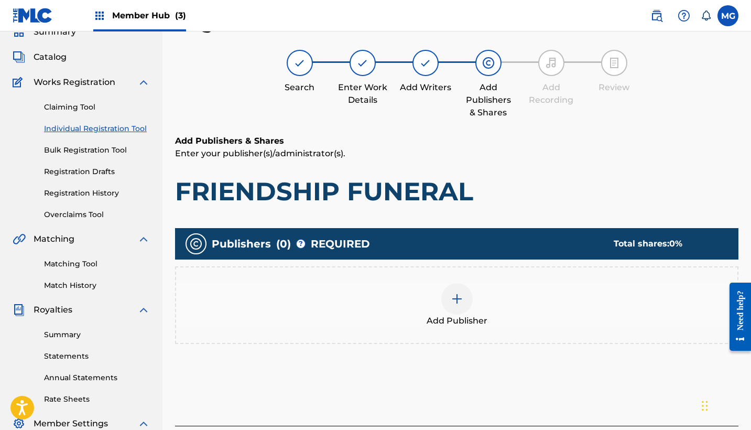
click at [458, 297] on img at bounding box center [457, 298] width 13 height 13
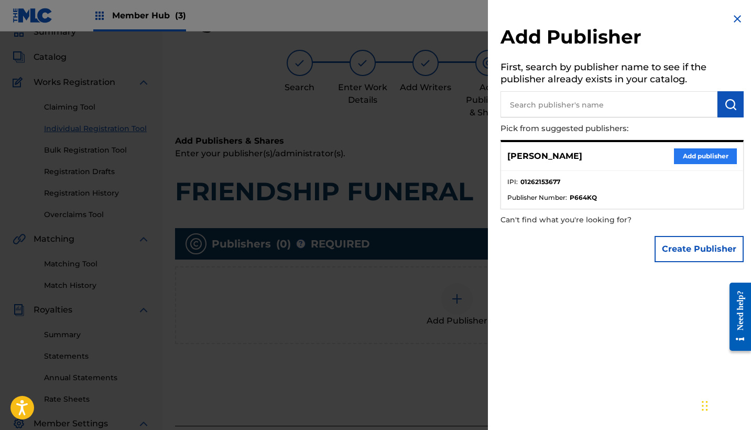
click at [684, 155] on button "Add publisher" at bounding box center [705, 156] width 63 height 16
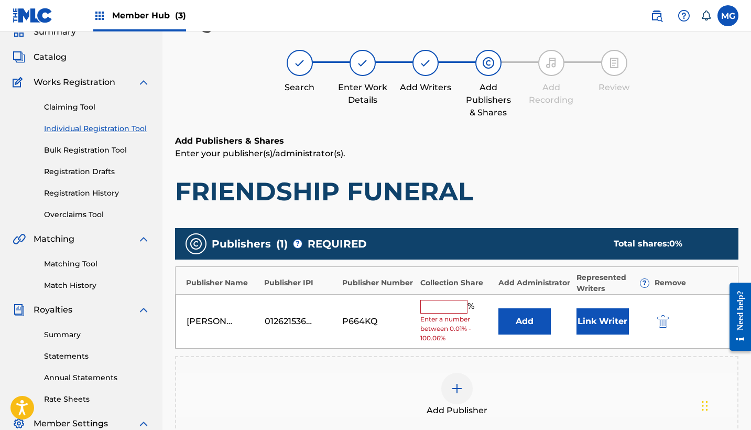
scroll to position [180, 0]
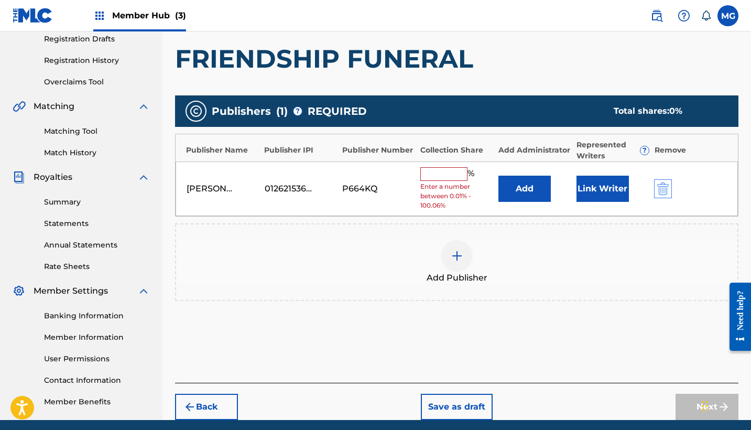
click at [663, 182] on img "submit" at bounding box center [663, 188] width 12 height 13
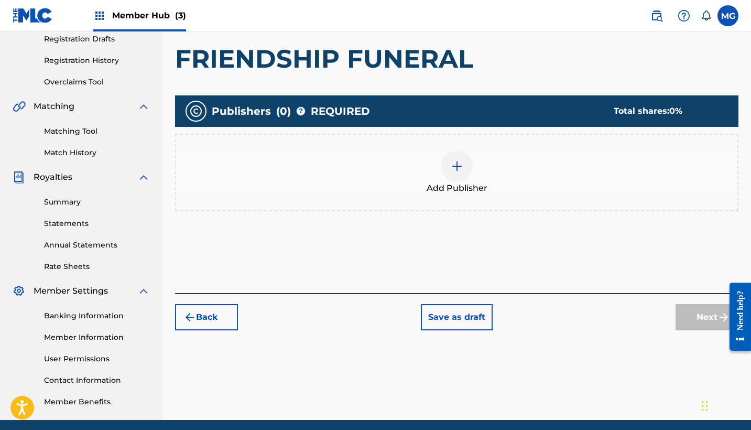
click at [440, 175] on div "Add Publisher" at bounding box center [456, 172] width 561 height 44
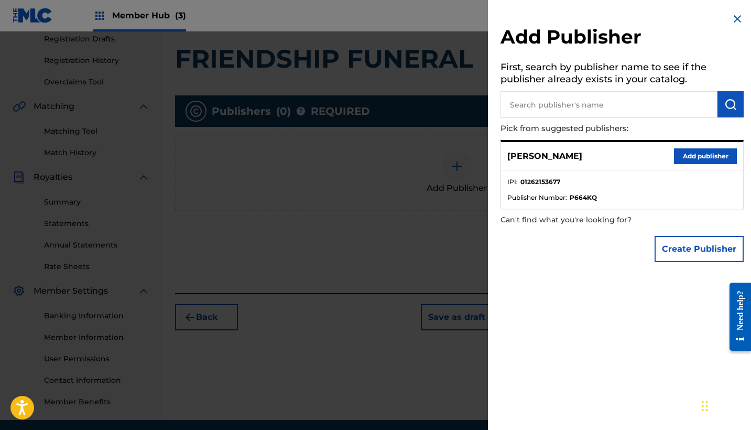
click at [576, 102] on input "text" at bounding box center [608, 104] width 217 height 26
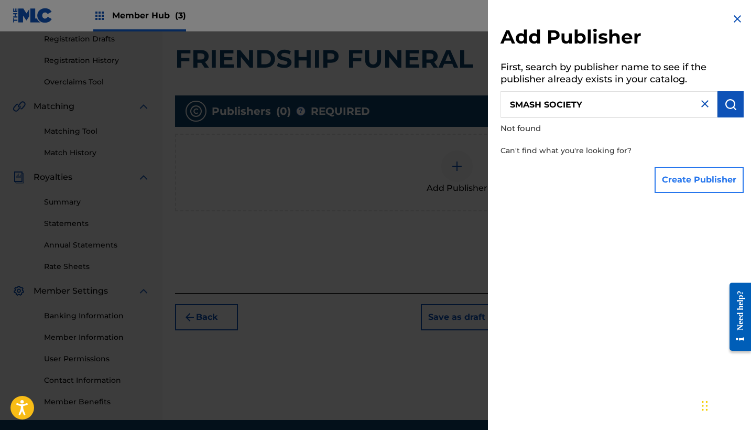
click at [702, 178] on button "Create Publisher" at bounding box center [698, 180] width 89 height 26
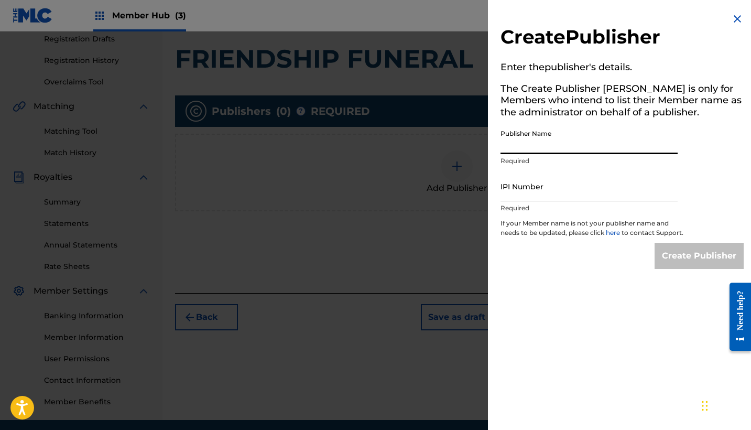
click at [565, 139] on input "Publisher Name" at bounding box center [588, 139] width 177 height 30
click at [545, 186] on input "IPI Number" at bounding box center [588, 186] width 177 height 30
paste input "1238979893"
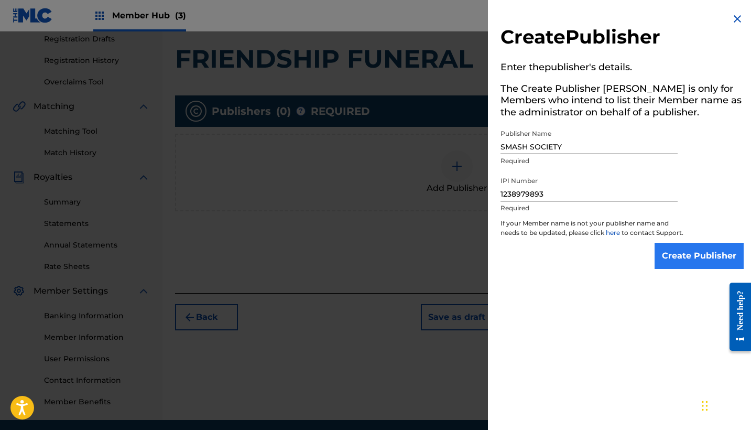
click at [690, 264] on input "Create Publisher" at bounding box center [698, 256] width 89 height 26
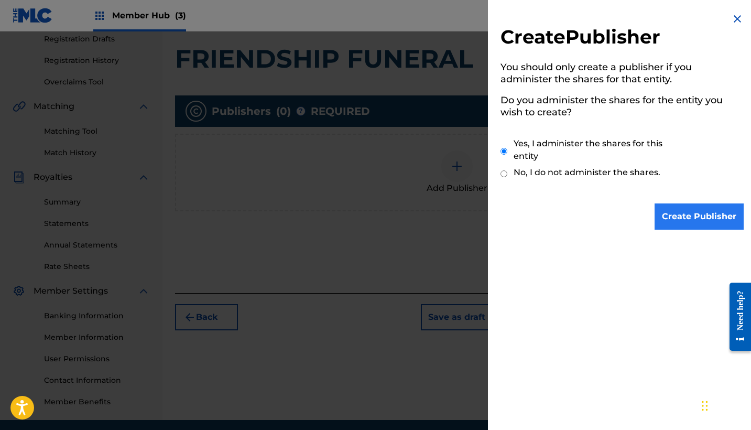
click at [691, 223] on input "Create Publisher" at bounding box center [698, 216] width 89 height 26
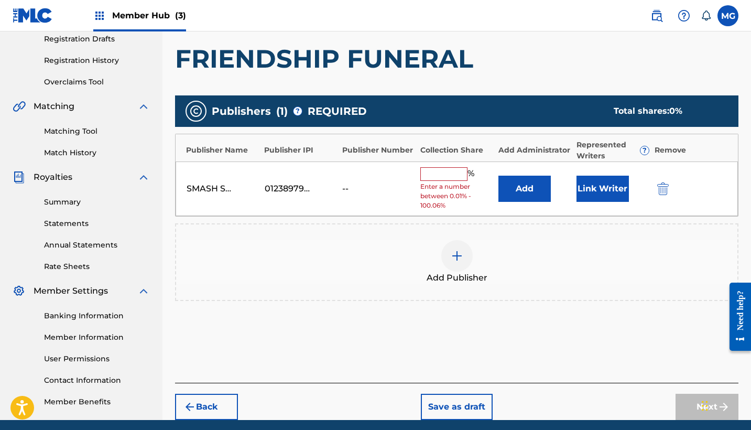
click at [460, 173] on input "text" at bounding box center [443, 174] width 47 height 14
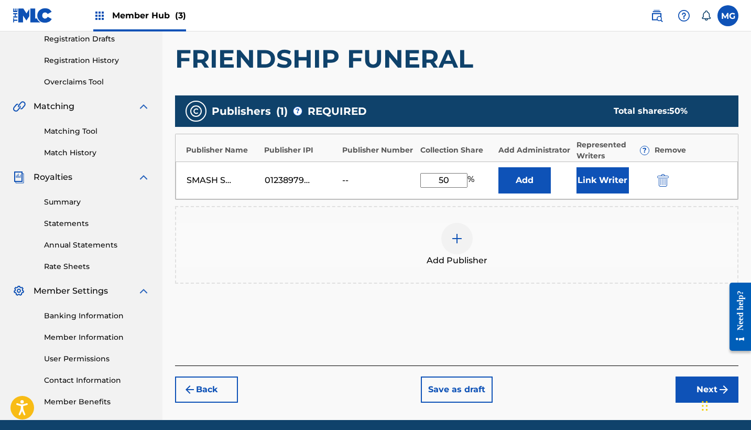
click at [555, 240] on div "Add Publisher" at bounding box center [456, 245] width 561 height 44
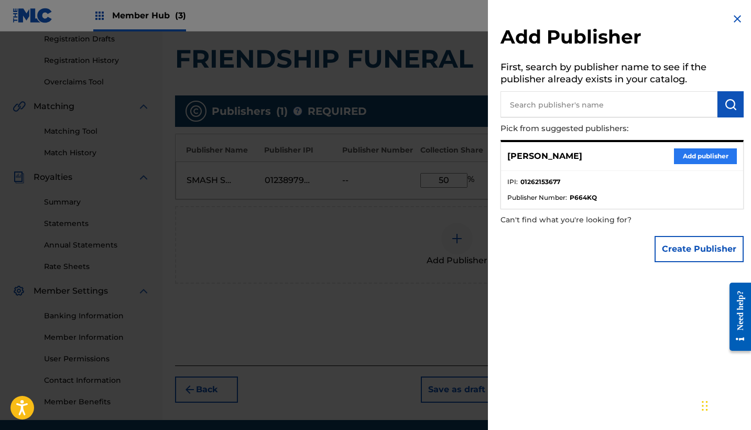
click at [701, 155] on button "Add publisher" at bounding box center [705, 156] width 63 height 16
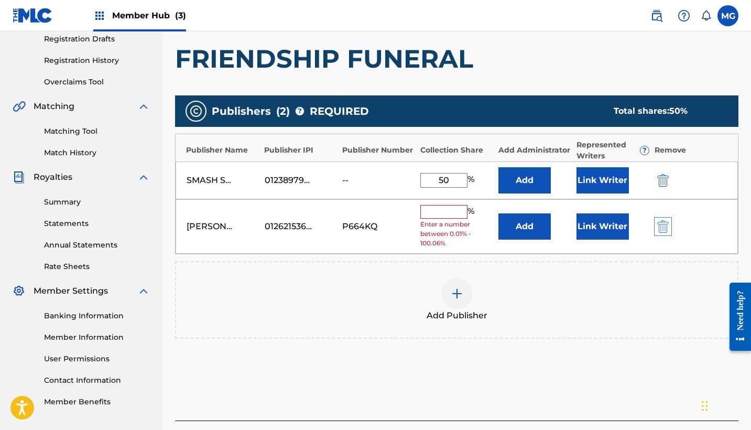
click at [664, 227] on img "submit" at bounding box center [663, 226] width 12 height 13
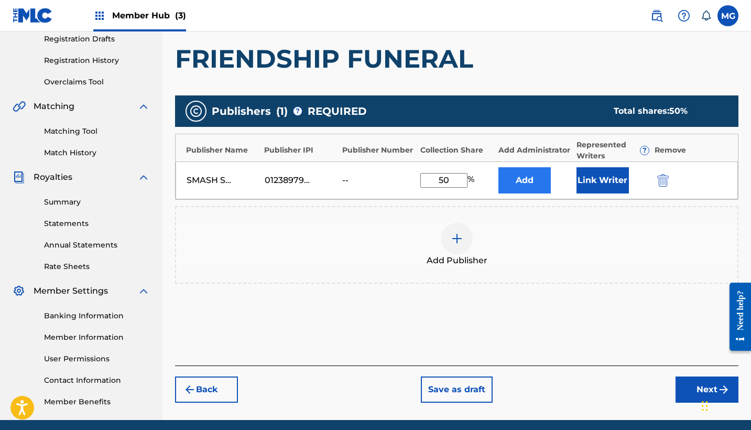
click at [538, 183] on button "Add" at bounding box center [524, 180] width 52 height 26
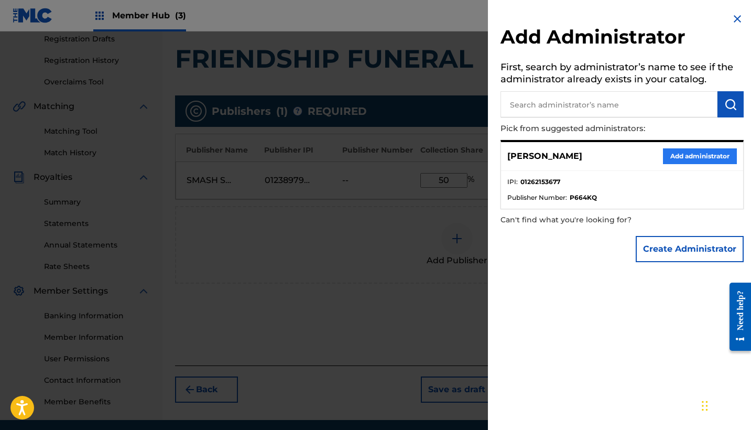
click at [672, 151] on button "Add administrator" at bounding box center [700, 156] width 74 height 16
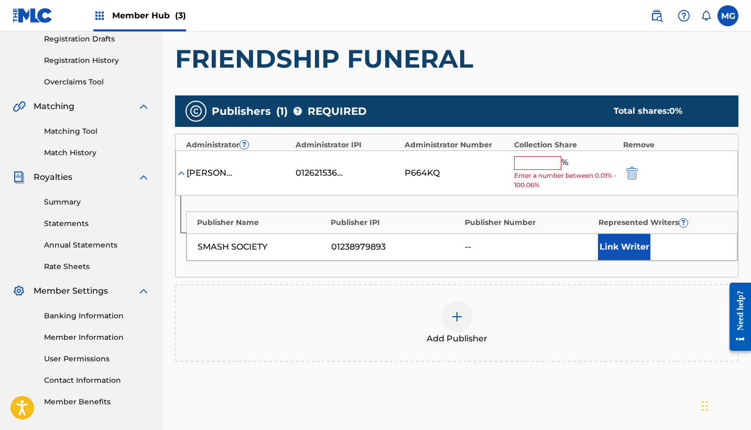
click at [549, 161] on input "text" at bounding box center [537, 163] width 47 height 14
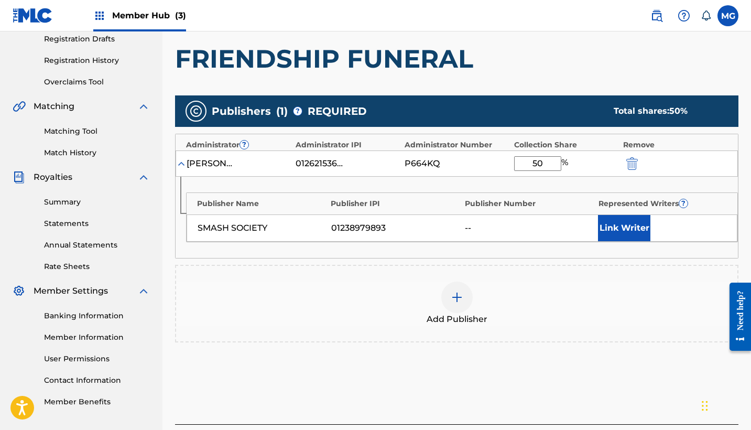
click at [621, 303] on div "Add Publisher" at bounding box center [456, 303] width 561 height 44
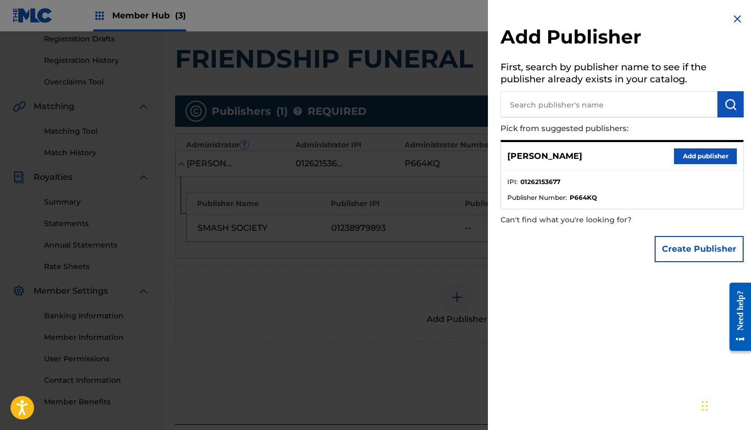
click at [731, 20] on img at bounding box center [737, 19] width 13 height 13
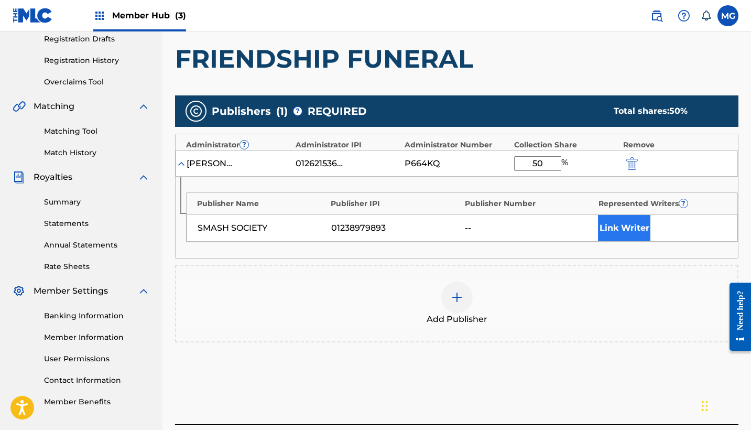
click at [632, 219] on button "Link Writer" at bounding box center [624, 228] width 52 height 26
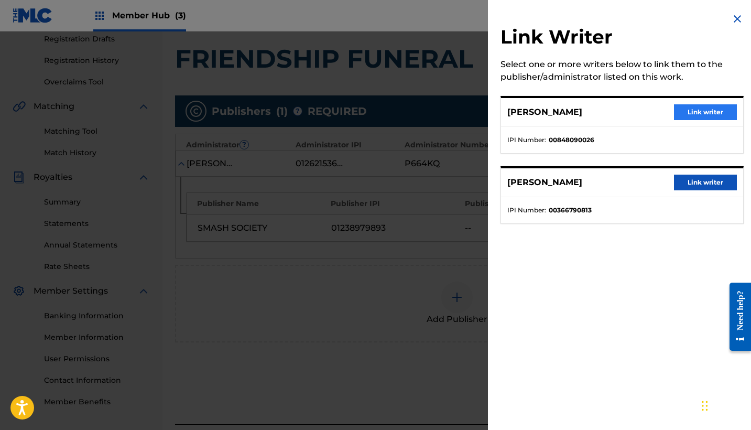
click at [696, 112] on button "Link writer" at bounding box center [705, 112] width 63 height 16
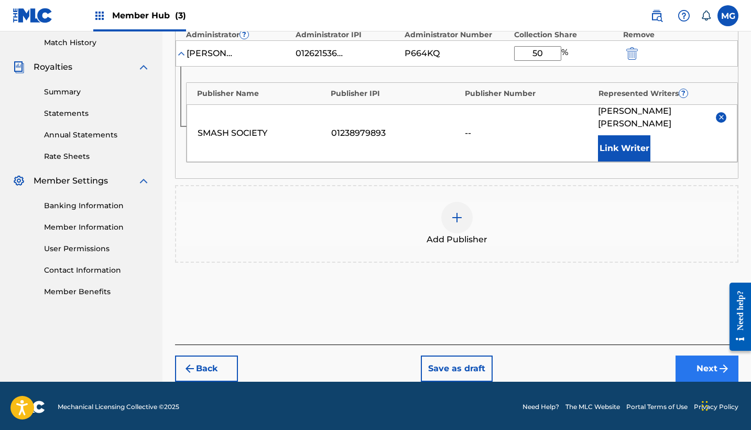
click at [700, 363] on button "Next" at bounding box center [706, 368] width 63 height 26
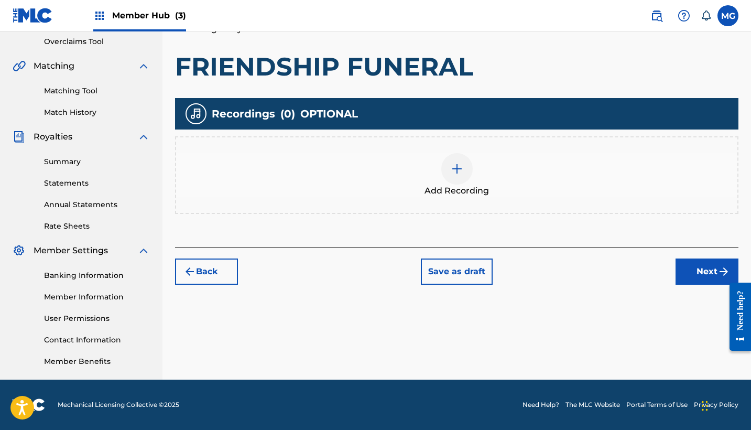
click at [452, 164] on img at bounding box center [457, 168] width 13 height 13
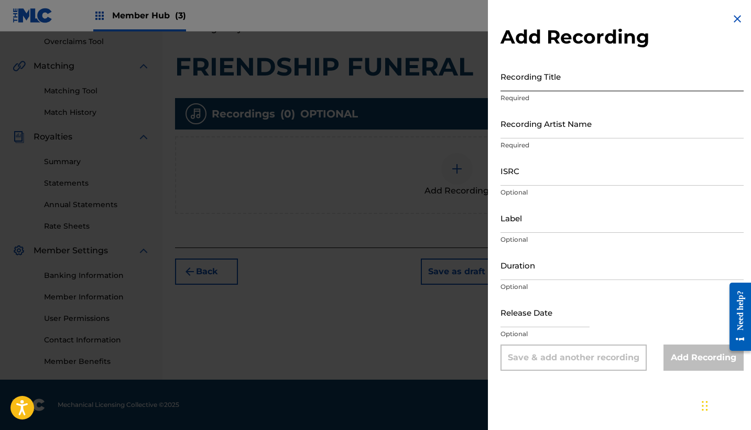
click at [557, 83] on input "Recording Title" at bounding box center [621, 76] width 243 height 30
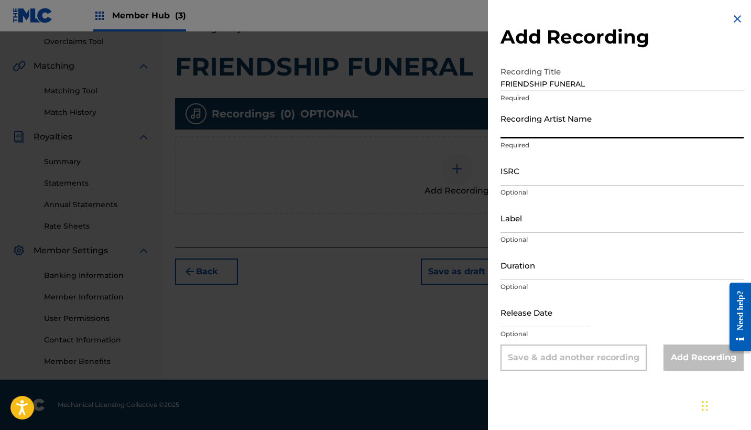
click at [599, 125] on input "Recording Artist Name" at bounding box center [621, 123] width 243 height 30
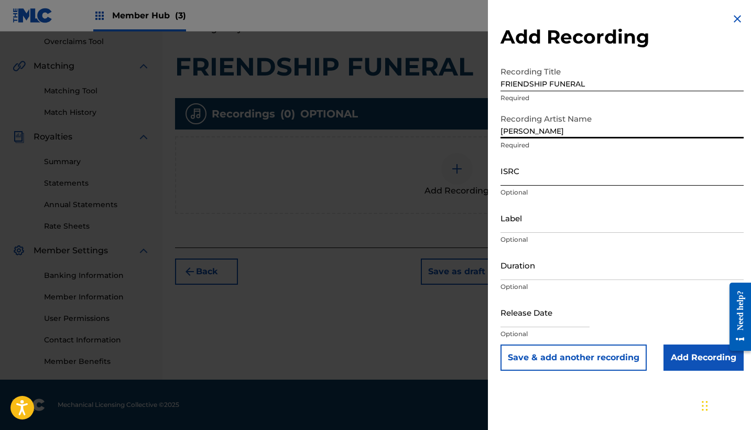
click at [541, 170] on input "ISRC" at bounding box center [621, 171] width 243 height 30
paste input "QMFME2358426"
click at [607, 86] on input "FRIENDSHIP FUNERAL" at bounding box center [621, 76] width 243 height 30
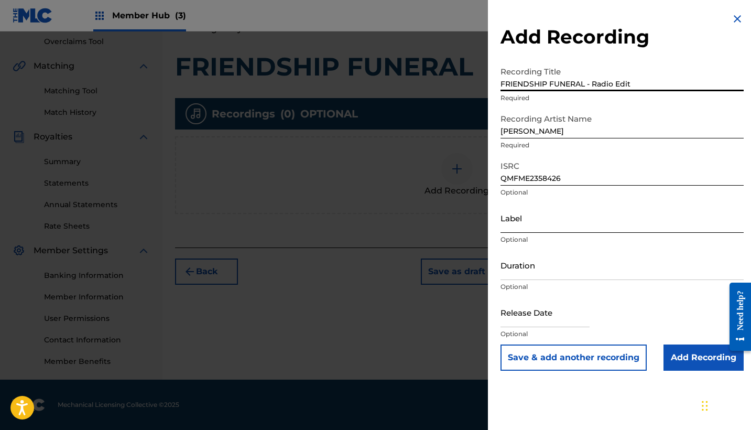
click at [528, 224] on input "Label" at bounding box center [621, 218] width 243 height 30
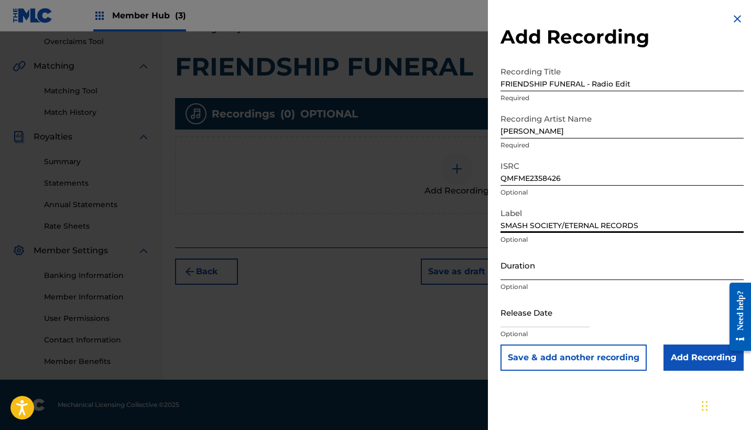
click at [521, 272] on input "Duration" at bounding box center [621, 265] width 243 height 30
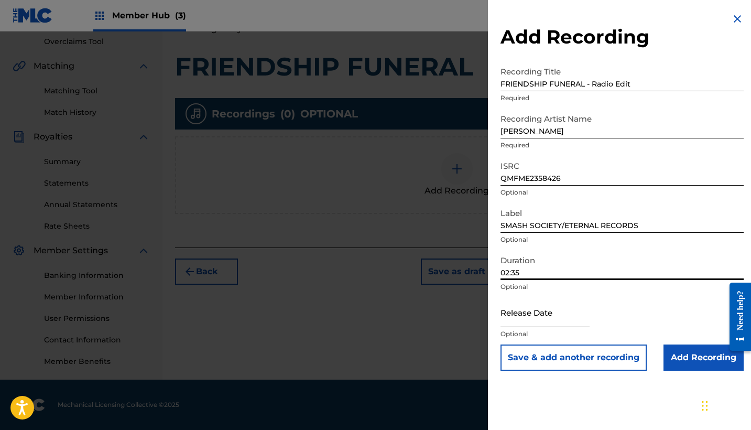
click at [541, 313] on input "text" at bounding box center [544, 312] width 89 height 30
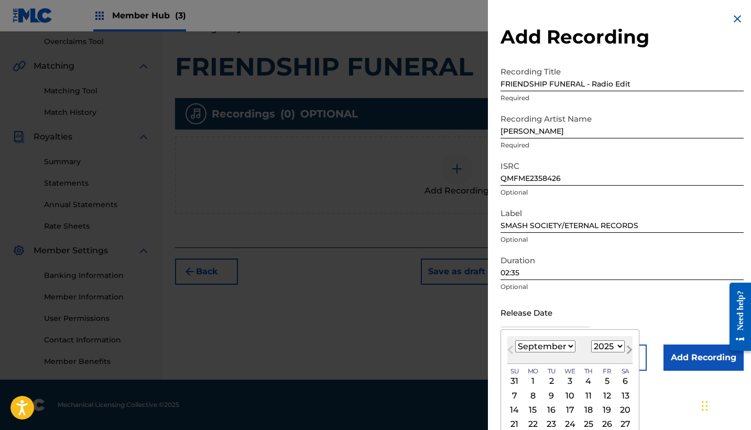
click at [621, 347] on button "Next Month" at bounding box center [629, 351] width 17 height 17
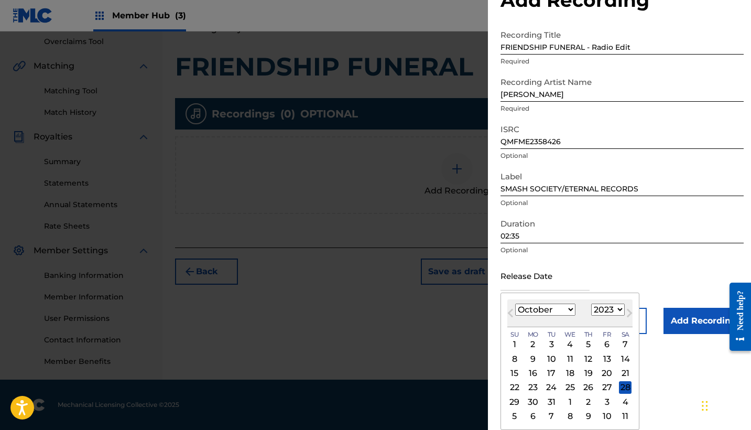
scroll to position [37, 0]
click at [600, 387] on div "27" at bounding box center [606, 387] width 13 height 13
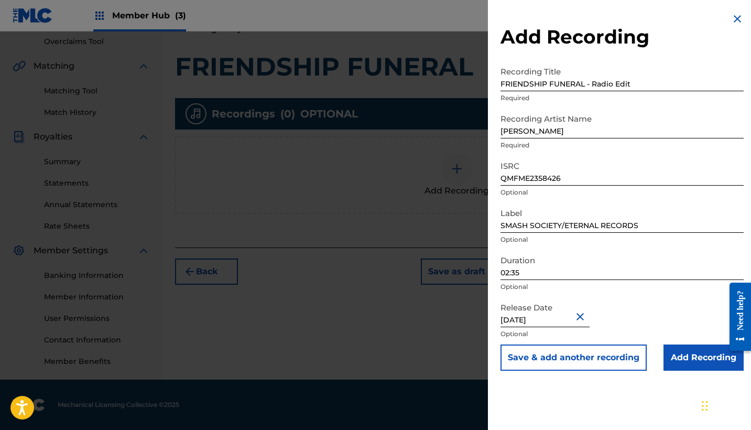
scroll to position [0, 0]
click at [628, 360] on button "Save & add another recording" at bounding box center [573, 357] width 146 height 26
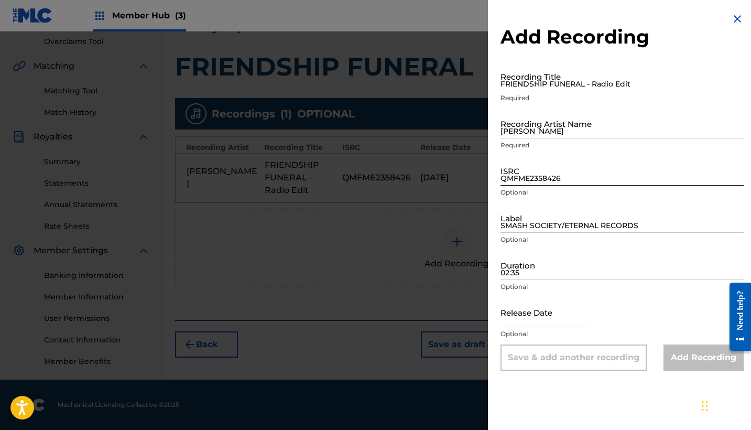
click at [538, 175] on input "QMFME2358426" at bounding box center [621, 171] width 243 height 30
paste input "QMFME2358693"
click at [537, 77] on input "FRIENDSHIP FUNERAL - Radio Edit" at bounding box center [621, 76] width 243 height 30
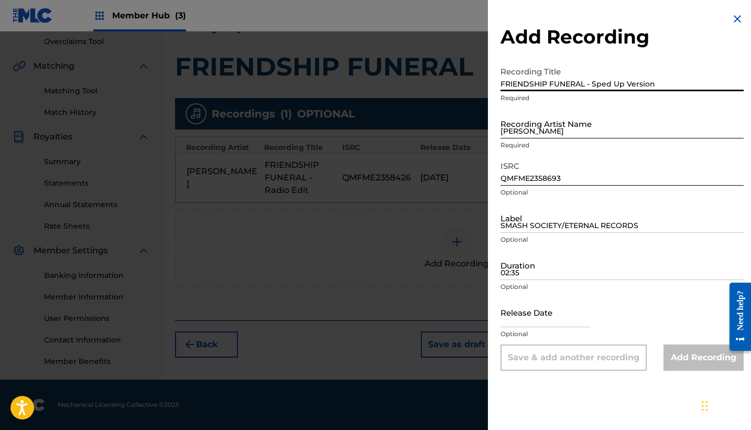
click at [547, 130] on input "[PERSON_NAME]" at bounding box center [621, 123] width 243 height 30
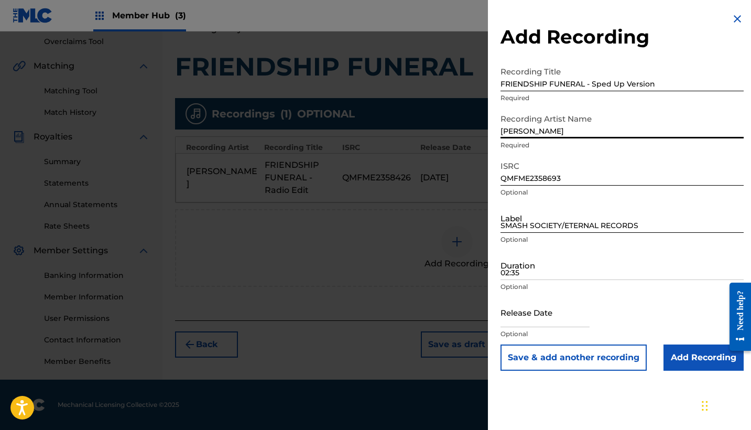
click at [554, 221] on input "SMASH SOCIETY/ETERNAL RECORDS" at bounding box center [621, 218] width 243 height 30
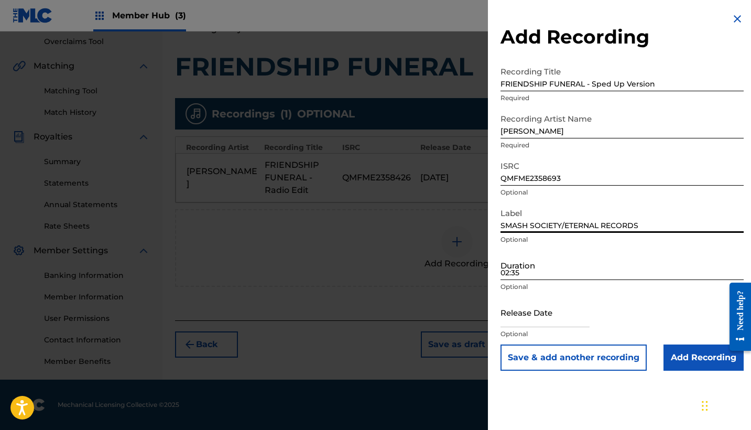
click at [542, 268] on input "02:35" at bounding box center [621, 265] width 243 height 30
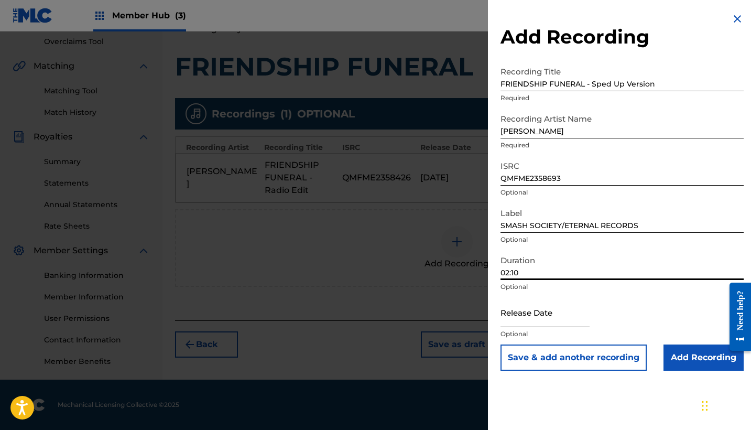
click at [542, 317] on input "text" at bounding box center [544, 312] width 89 height 30
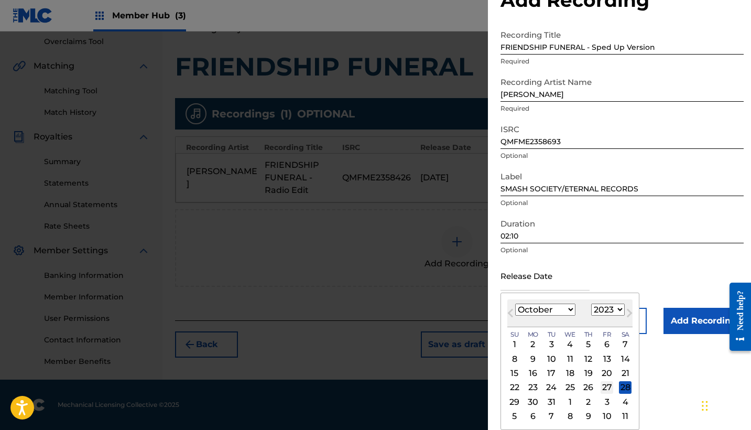
scroll to position [37, 0]
click at [601, 387] on div "27" at bounding box center [606, 387] width 13 height 13
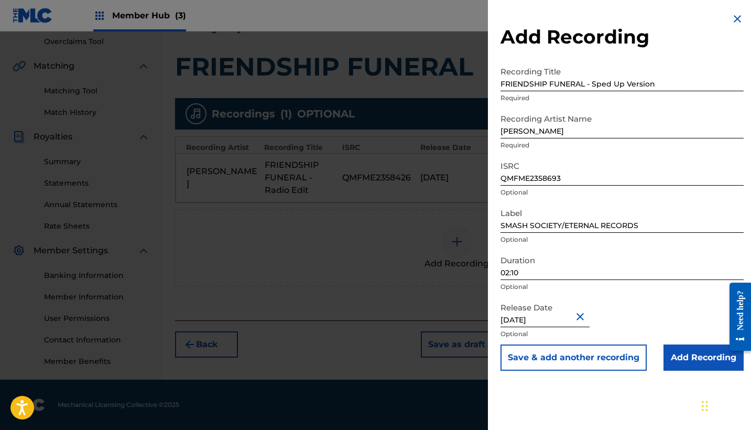
scroll to position [0, 0]
click at [693, 357] on input "Add Recording" at bounding box center [703, 357] width 80 height 26
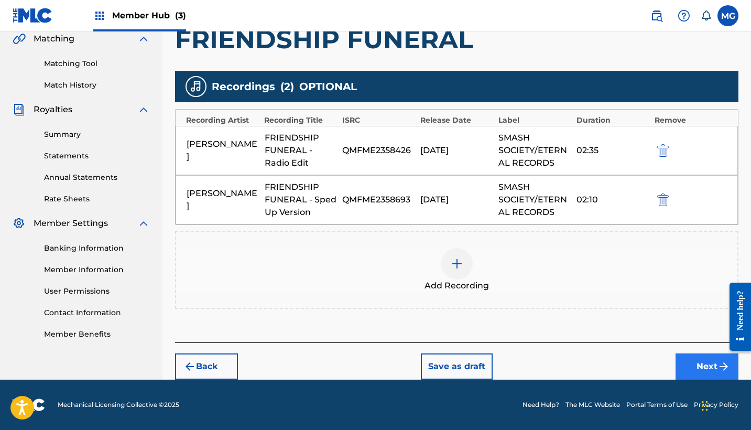
click at [697, 366] on button "Next" at bounding box center [706, 366] width 63 height 26
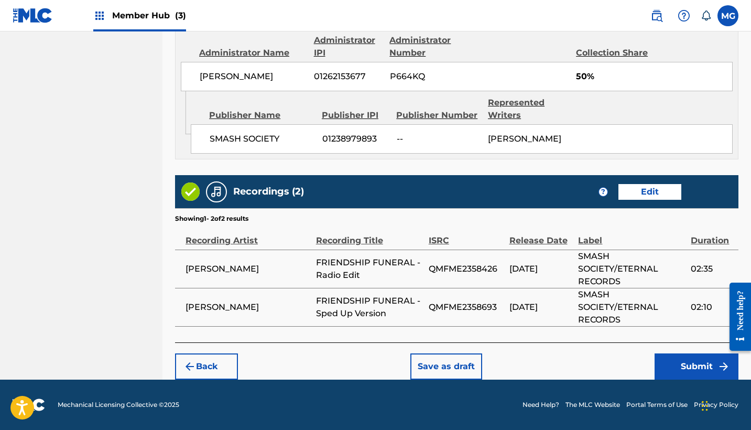
scroll to position [595, 0]
click at [679, 361] on button "Submit" at bounding box center [696, 366] width 84 height 26
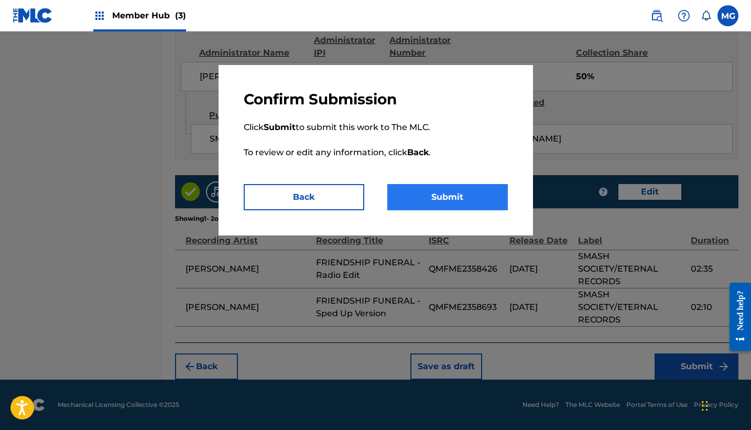
click at [474, 205] on button "Submit" at bounding box center [447, 197] width 120 height 26
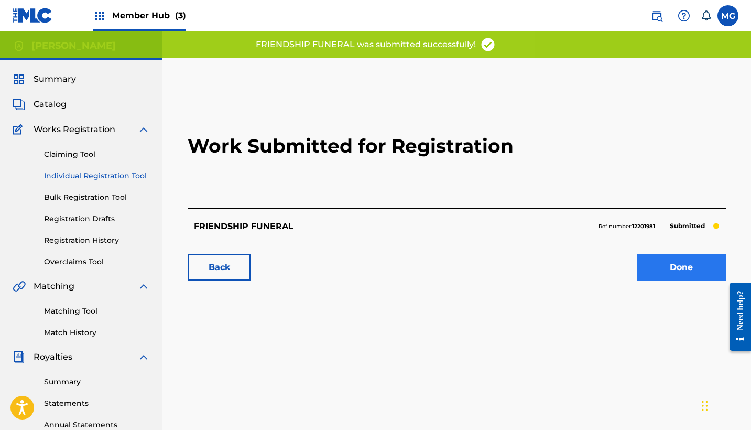
click at [674, 268] on link "Done" at bounding box center [680, 267] width 89 height 26
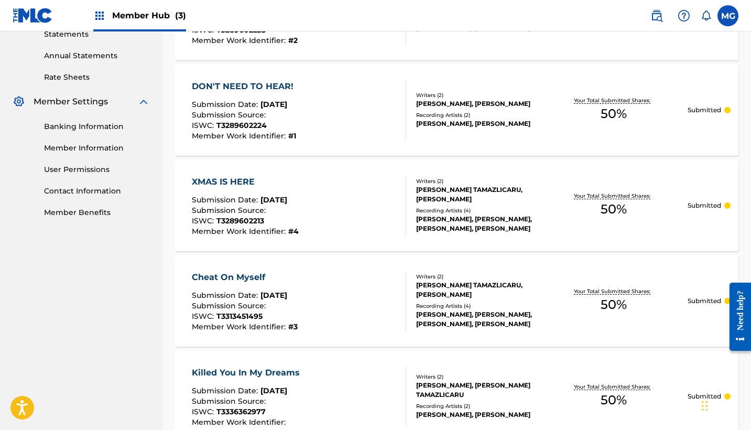
scroll to position [420, 0]
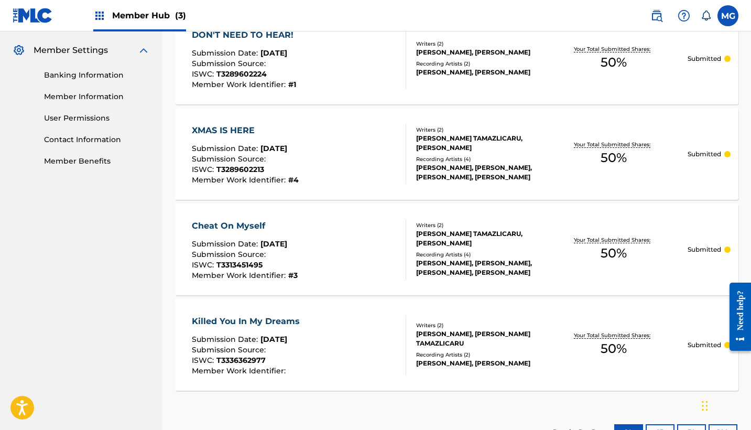
click at [290, 356] on div "ISWC : T3336362977" at bounding box center [248, 361] width 113 height 10
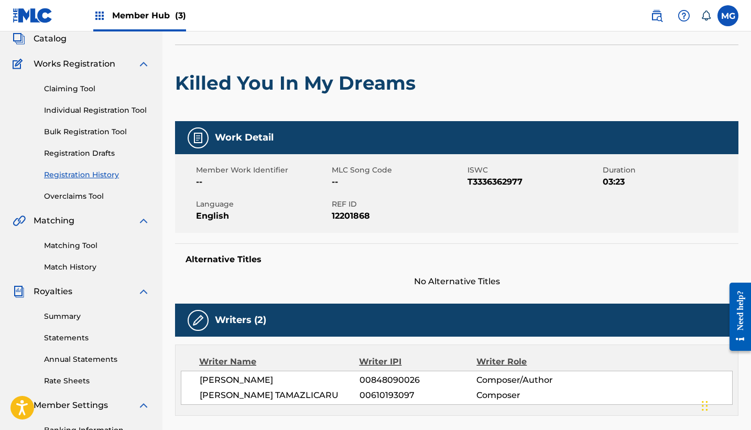
scroll to position [31, 0]
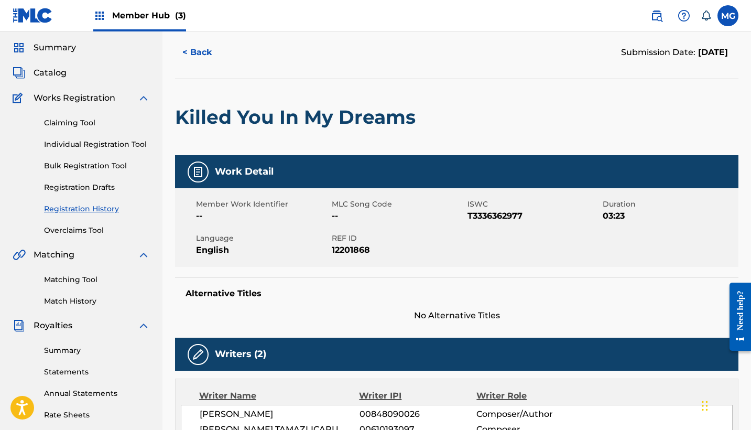
click at [243, 210] on span "--" at bounding box center [262, 216] width 133 height 13
click at [200, 173] on img at bounding box center [198, 172] width 13 height 13
click at [208, 50] on button "< Back" at bounding box center [206, 52] width 63 height 26
